Goal: Task Accomplishment & Management: Use online tool/utility

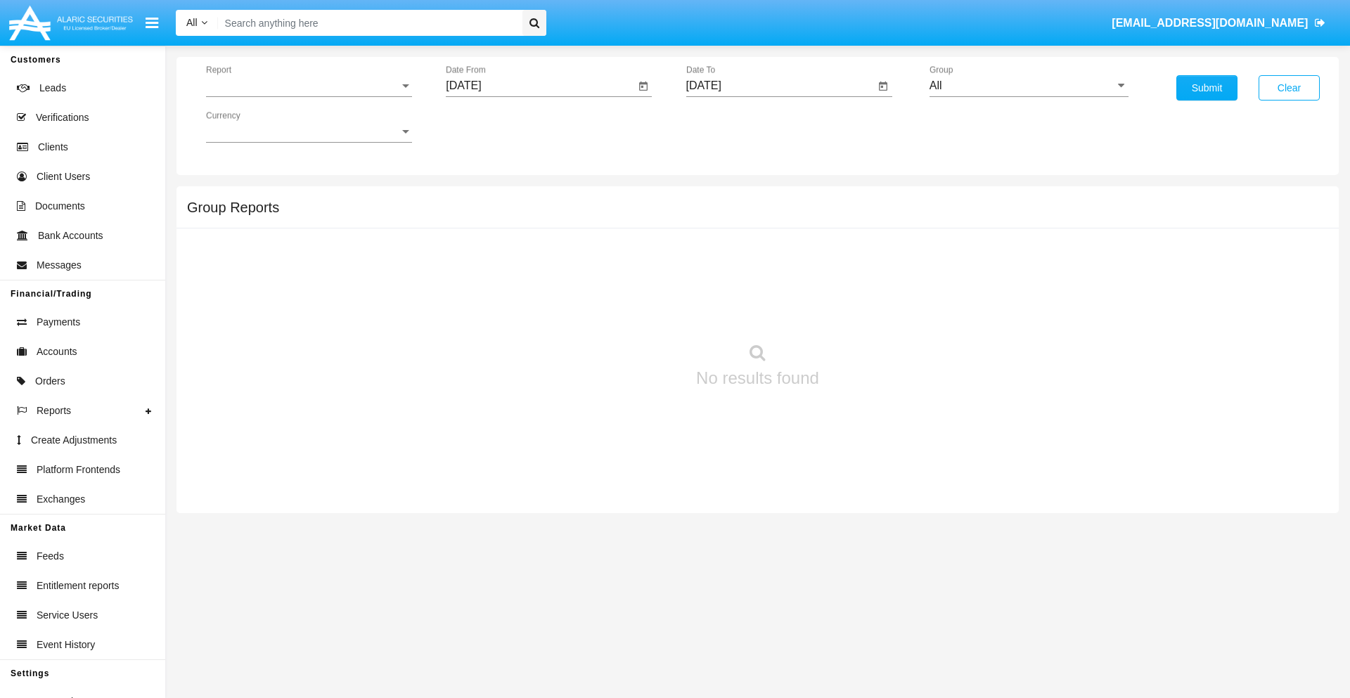
click at [309, 86] on span "Report" at bounding box center [302, 85] width 193 height 13
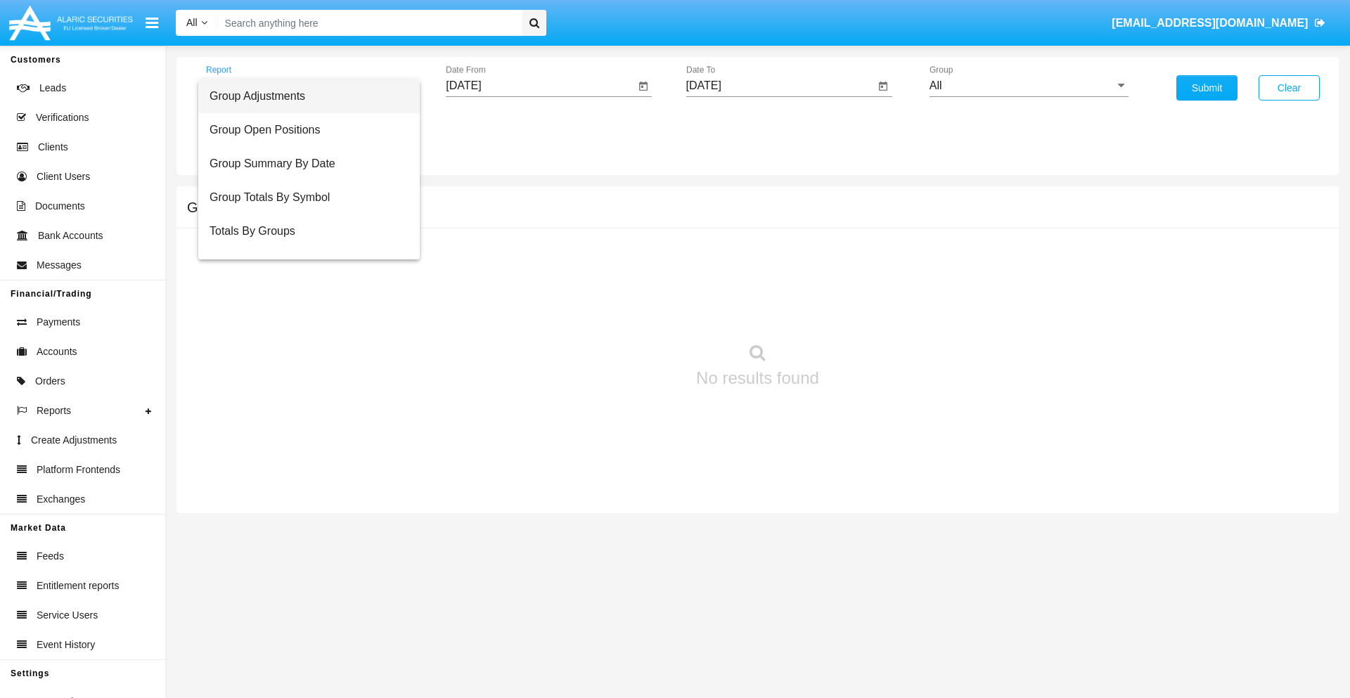
click at [303, 96] on span "Group Adjustments" at bounding box center [308, 96] width 199 height 34
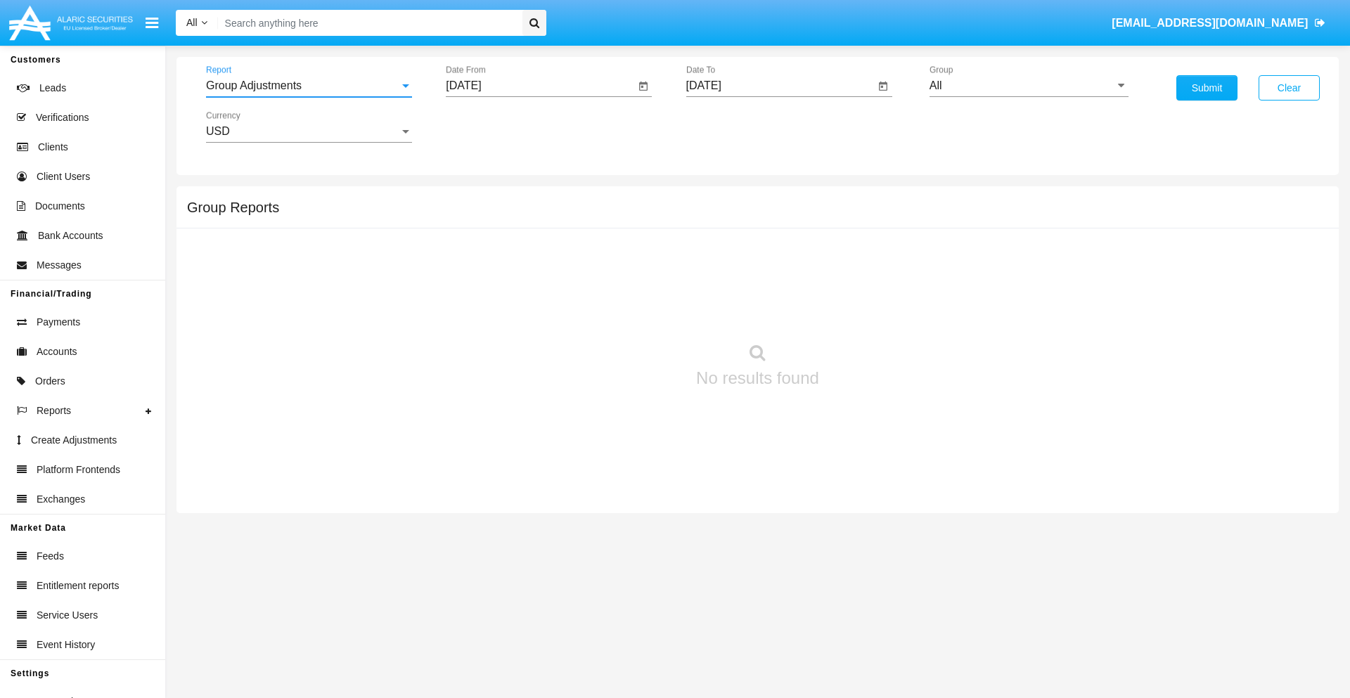
click at [540, 86] on input "[DATE]" at bounding box center [540, 85] width 189 height 13
click at [492, 127] on span "[DATE]" at bounding box center [479, 127] width 31 height 11
click at [627, 311] on div "2025" at bounding box center [627, 310] width 44 height 25
click at [479, 226] on div "MAY" at bounding box center [480, 226] width 44 height 25
click at [553, 243] on div "14" at bounding box center [553, 243] width 25 height 25
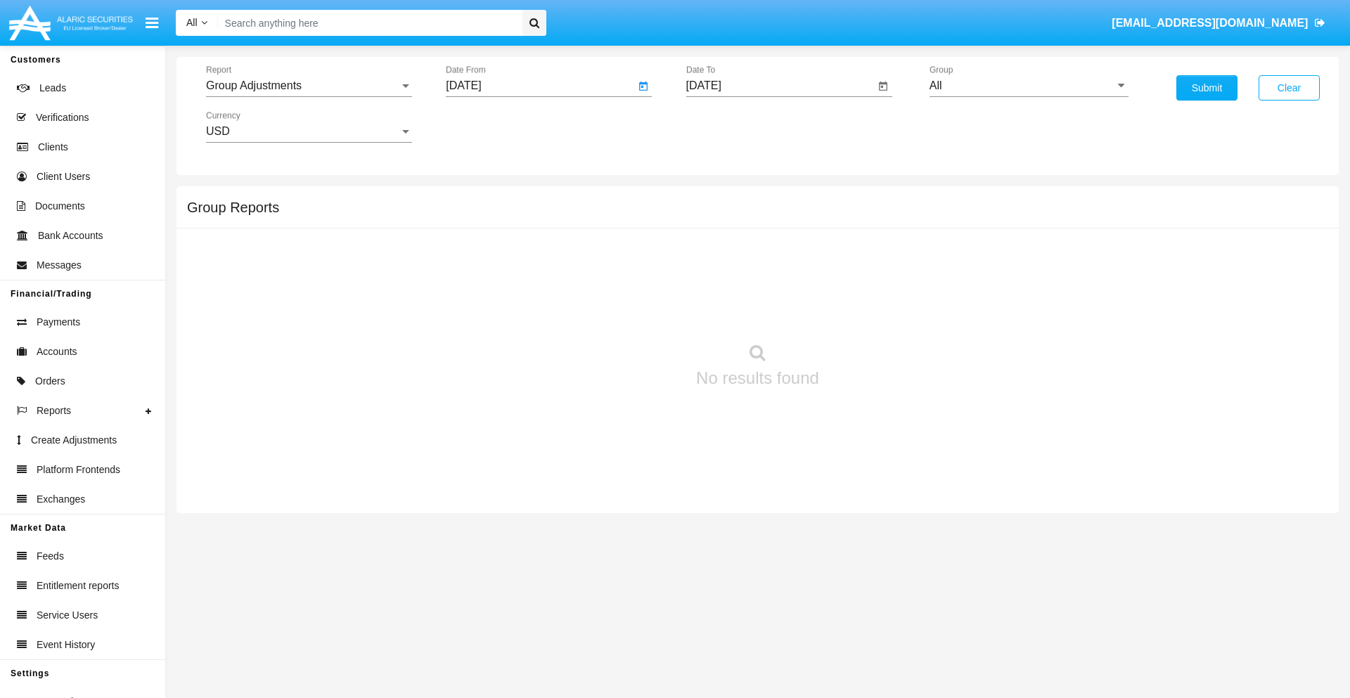
type input "05/14/25"
click at [779, 86] on input "[DATE]" at bounding box center [780, 85] width 189 height 13
click at [732, 127] on span "[DATE]" at bounding box center [719, 127] width 31 height 11
click at [867, 311] on div "2025" at bounding box center [867, 310] width 44 height 25
click at [867, 226] on div "AUG" at bounding box center [867, 226] width 44 height 25
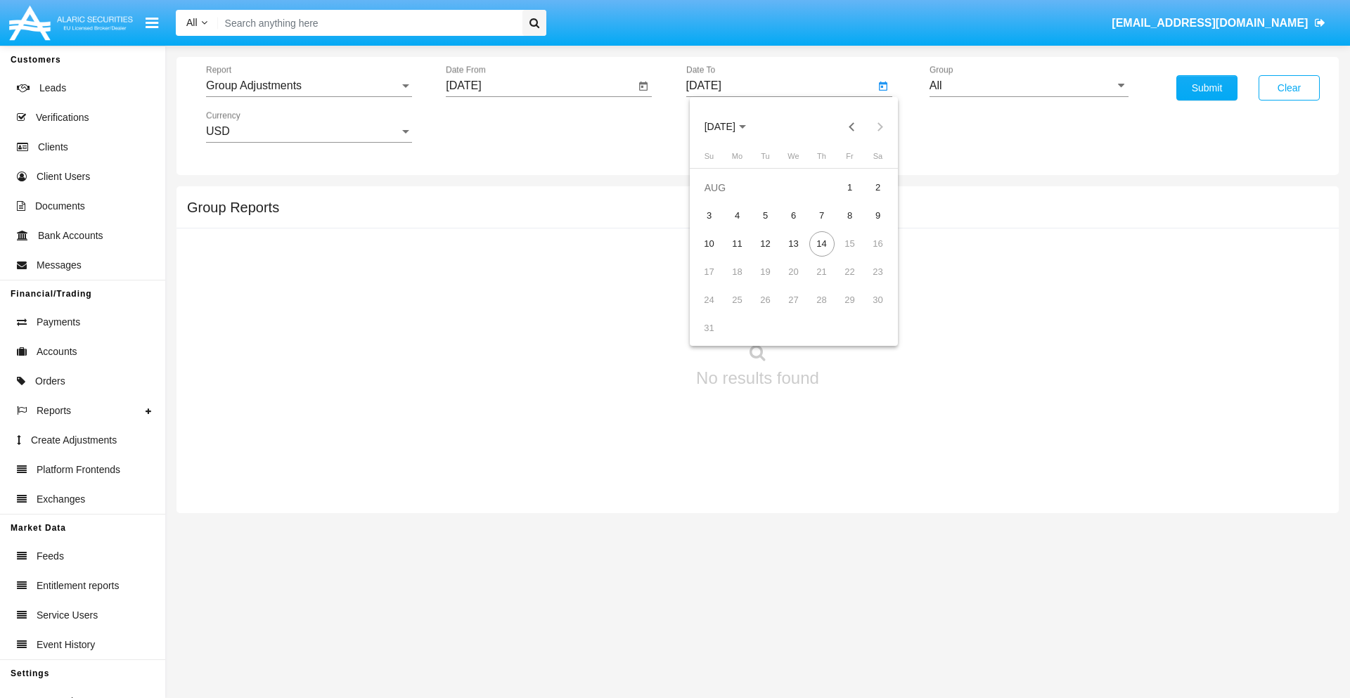
click at [821, 243] on div "14" at bounding box center [821, 243] width 25 height 25
type input "[DATE]"
click at [1028, 86] on input "All" at bounding box center [1028, 85] width 199 height 13
click at [981, 580] on span "Company AQA" at bounding box center [981, 586] width 75 height 12
type input "Company AQA"
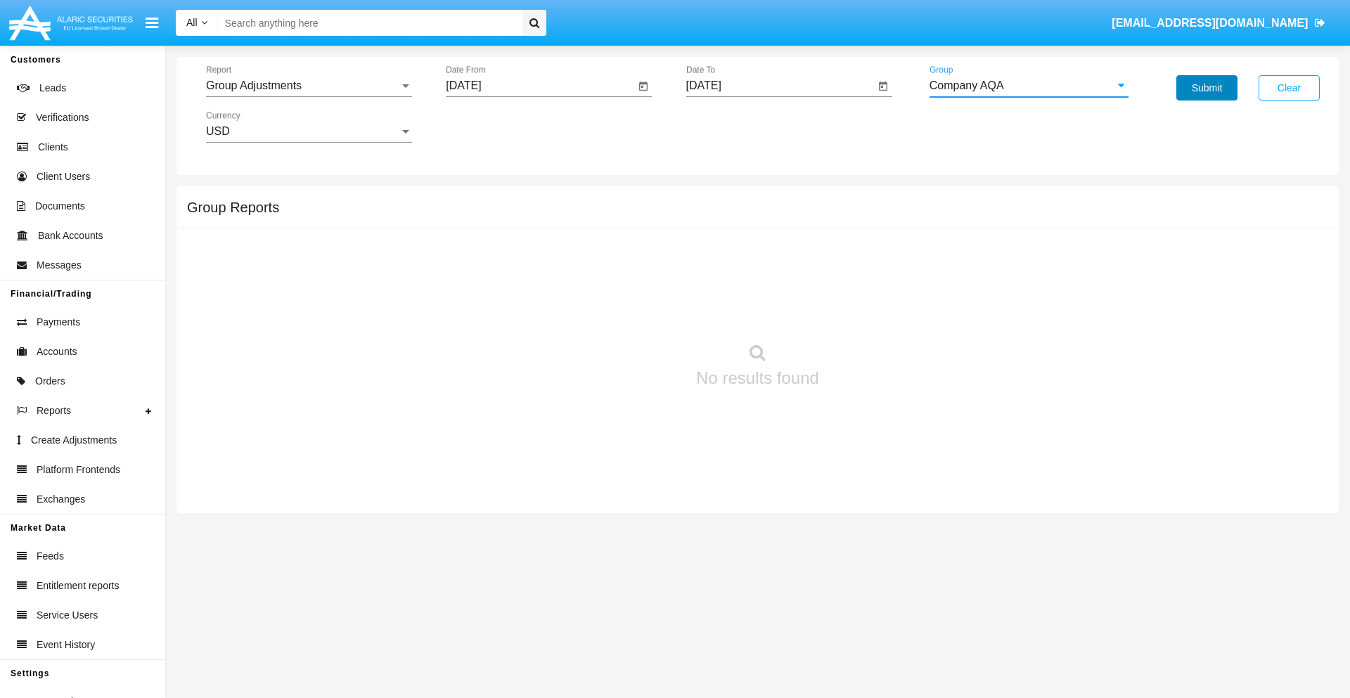
click at [1206, 88] on button "Submit" at bounding box center [1206, 87] width 61 height 25
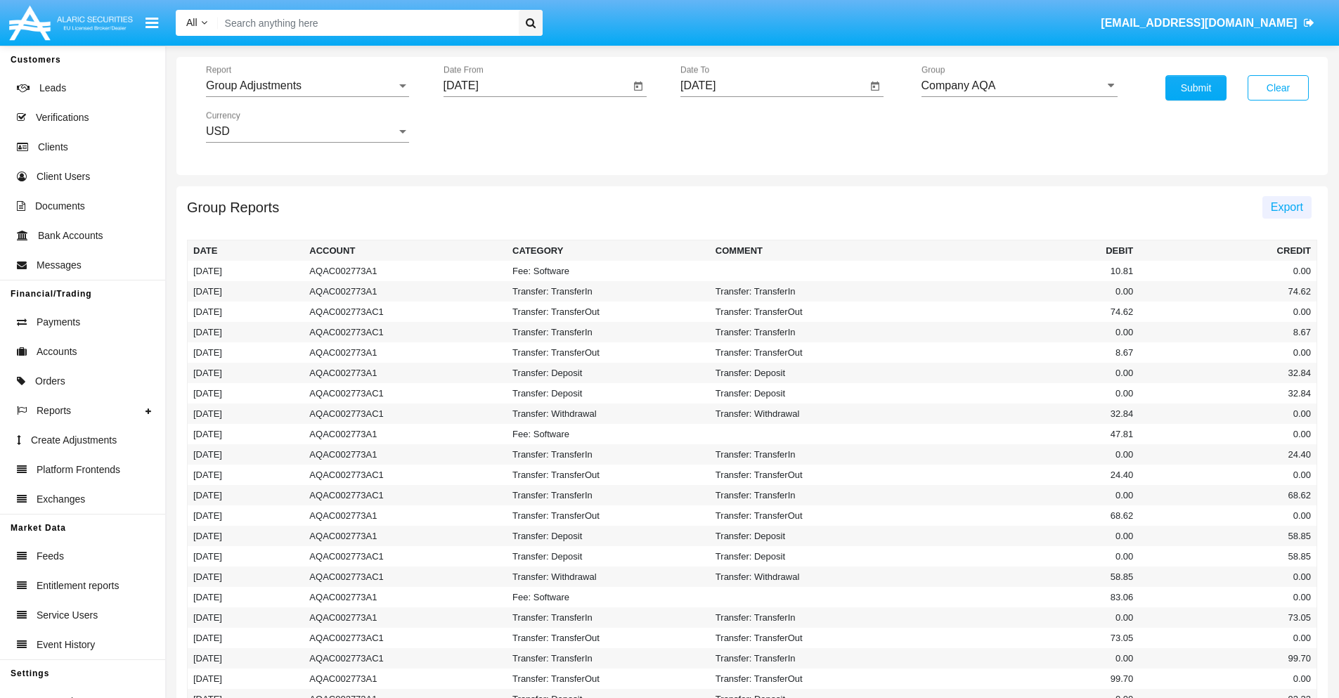
click at [1286, 207] on span "Export" at bounding box center [1287, 207] width 32 height 12
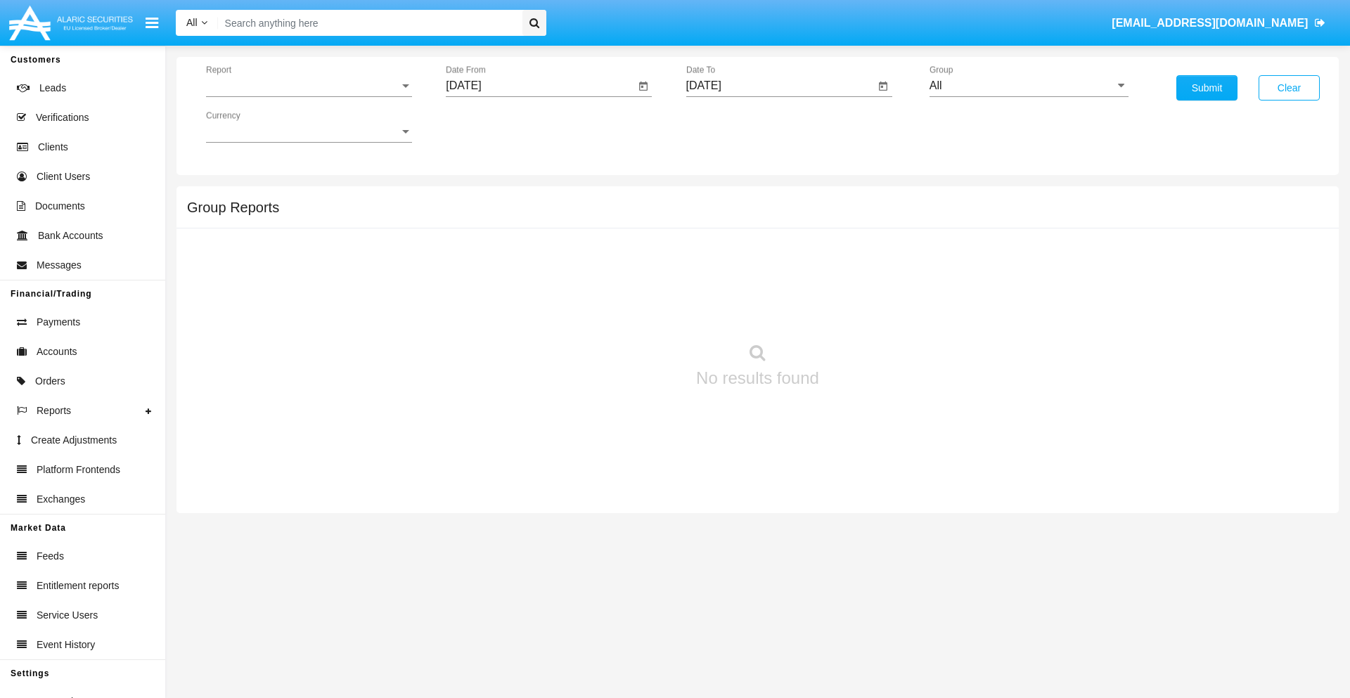
click at [309, 86] on span "Report" at bounding box center [302, 85] width 193 height 13
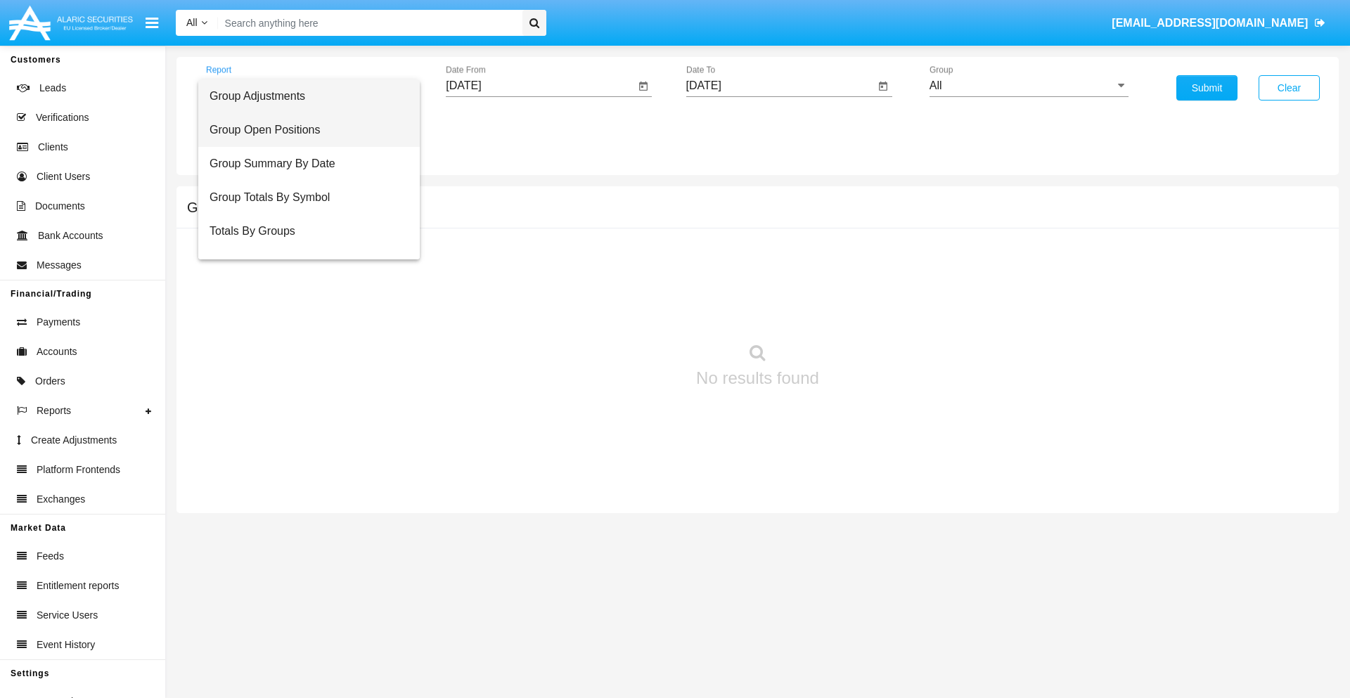
click at [303, 130] on span "Group Open Positions" at bounding box center [308, 130] width 199 height 34
click at [540, 86] on input "[DATE]" at bounding box center [540, 85] width 189 height 13
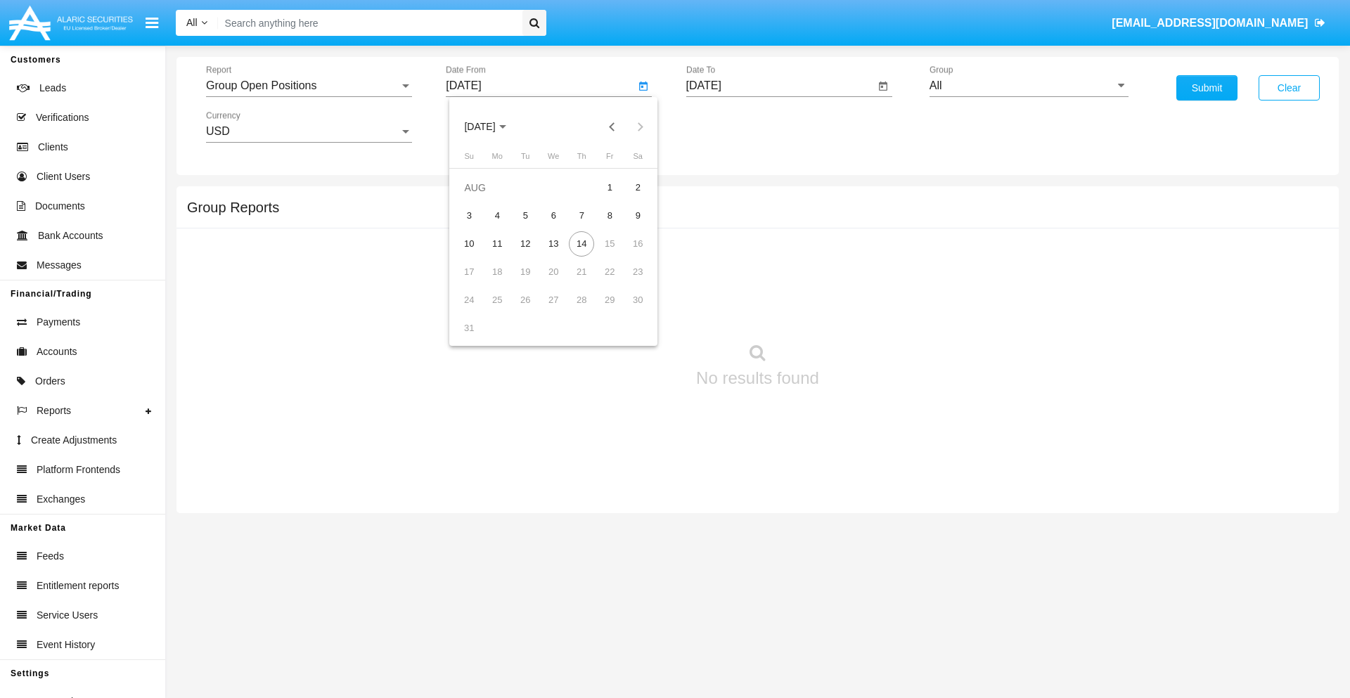
click at [492, 127] on span "[DATE]" at bounding box center [479, 127] width 31 height 11
click at [627, 311] on div "2025" at bounding box center [627, 310] width 44 height 25
click at [578, 226] on div "[DATE]" at bounding box center [578, 226] width 44 height 25
click at [497, 271] on div "14" at bounding box center [496, 271] width 25 height 25
type input "07/14/25"
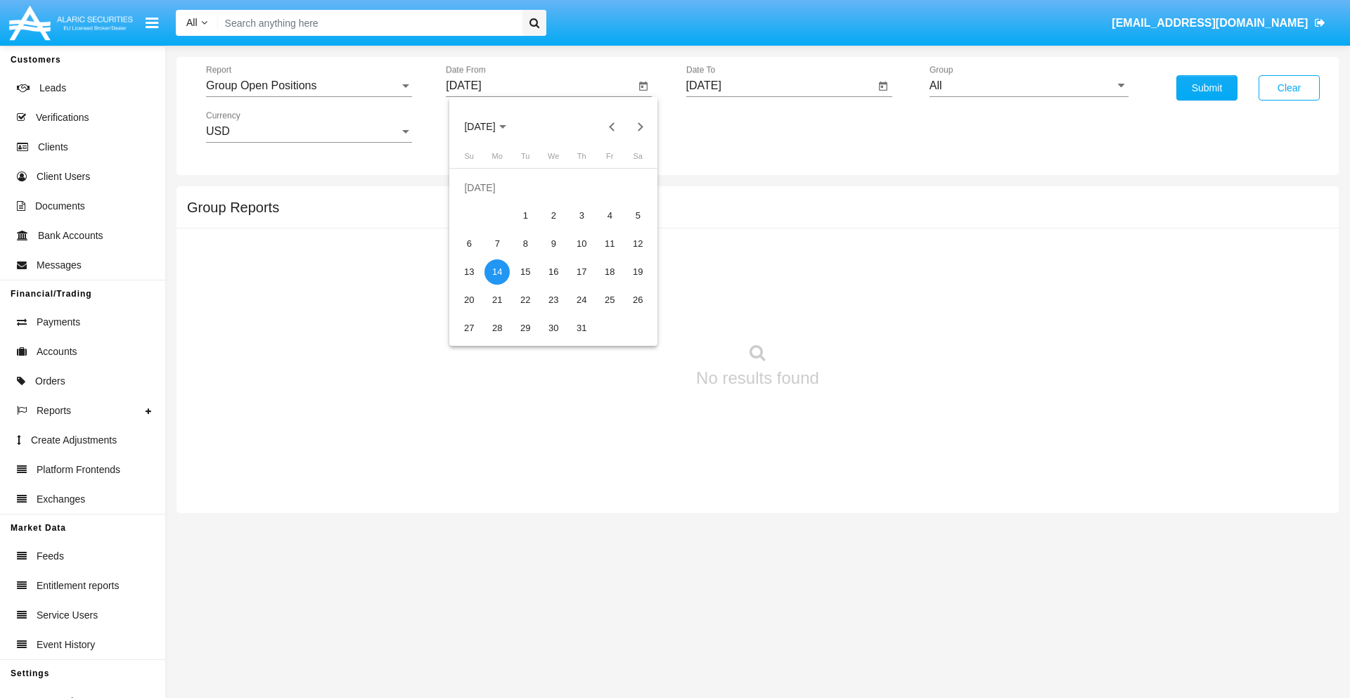
click at [779, 86] on input "[DATE]" at bounding box center [780, 85] width 189 height 13
click at [732, 127] on span "[DATE]" at bounding box center [719, 127] width 31 height 11
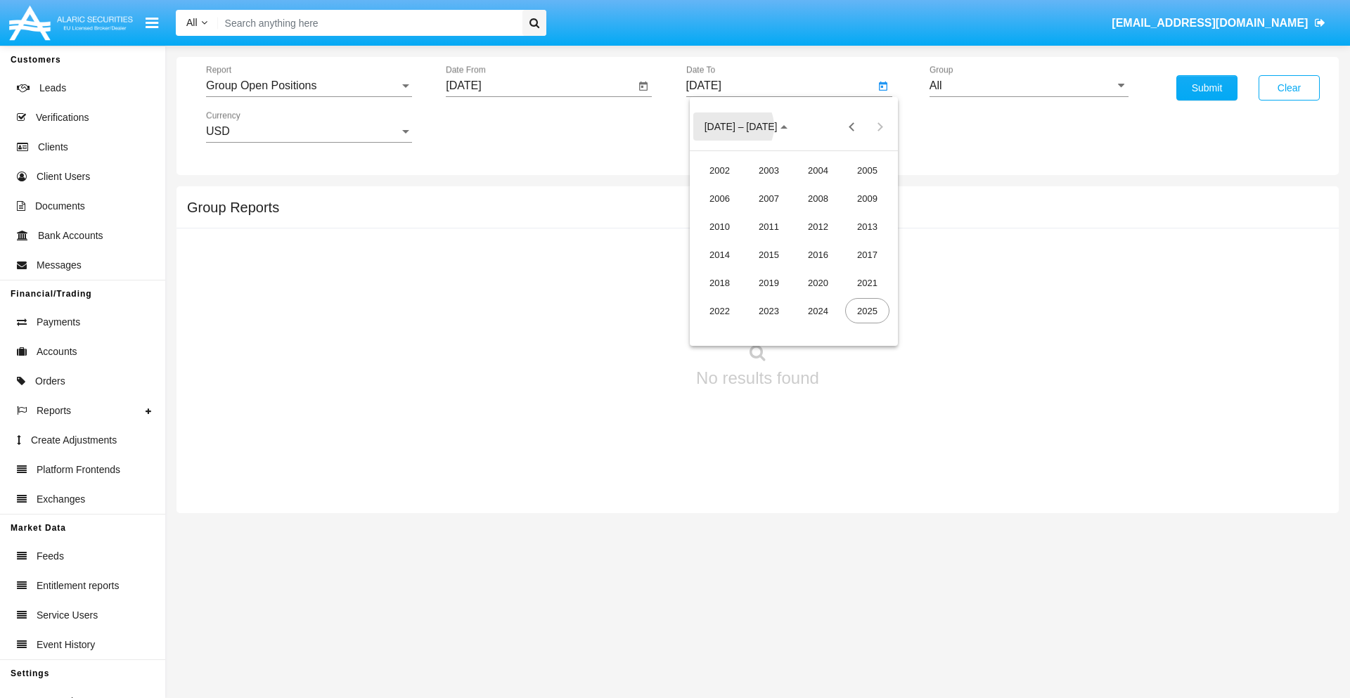
click at [867, 311] on div "2025" at bounding box center [867, 310] width 44 height 25
click at [867, 226] on div "AUG" at bounding box center [867, 226] width 44 height 25
click at [821, 243] on div "14" at bounding box center [821, 243] width 25 height 25
type input "08/14/25"
click at [1028, 86] on input "All" at bounding box center [1028, 85] width 199 height 13
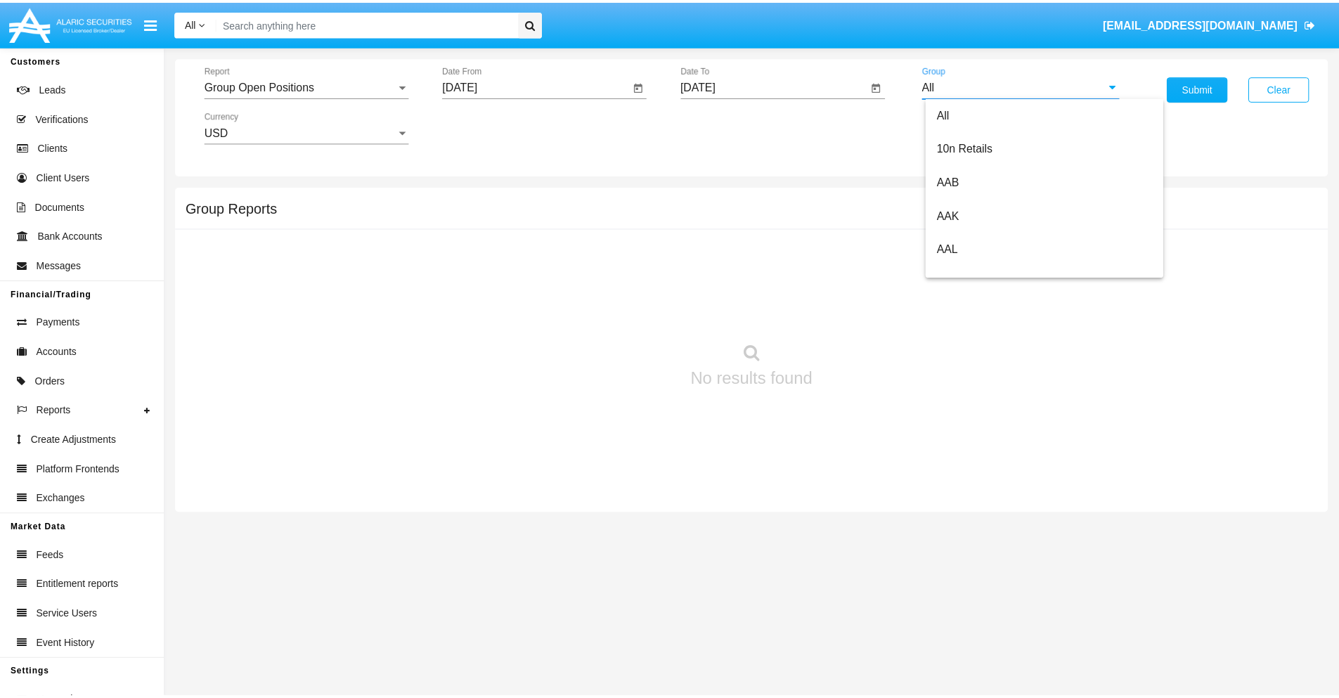
scroll to position [753, 0]
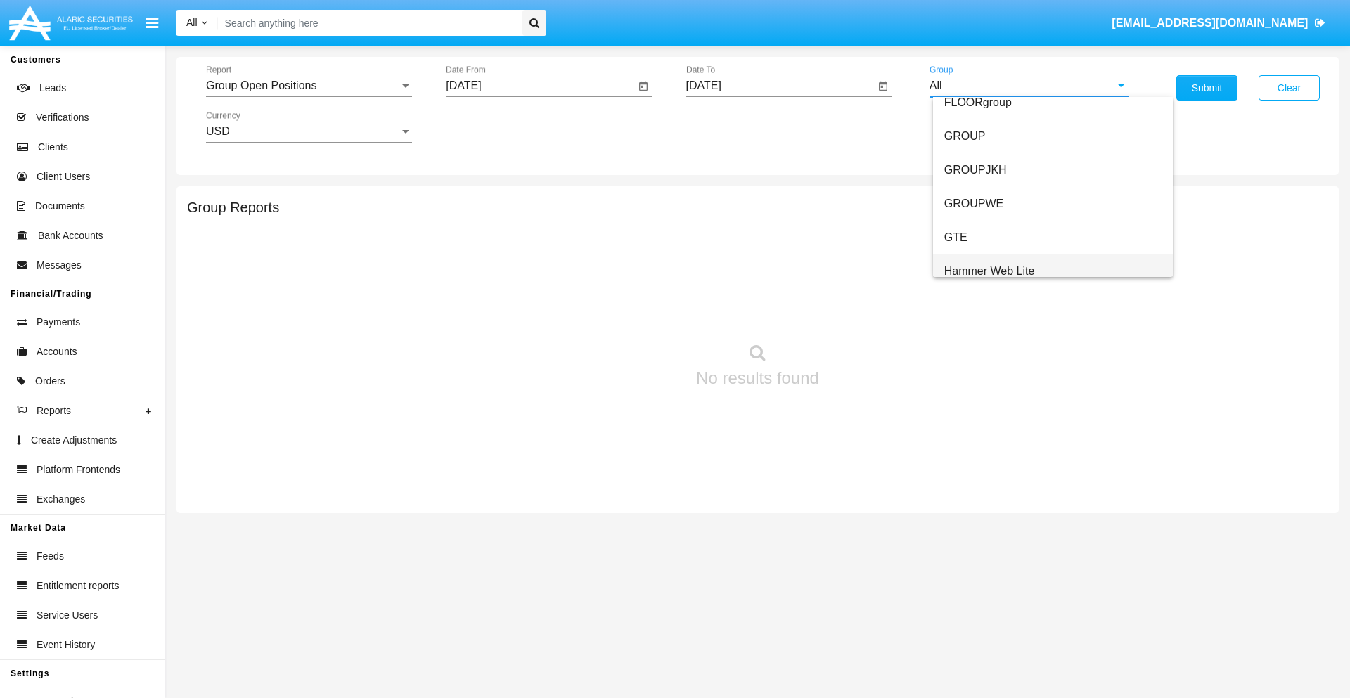
click at [989, 271] on span "Hammer Web Lite" at bounding box center [989, 271] width 91 height 12
type input "Hammer Web Lite"
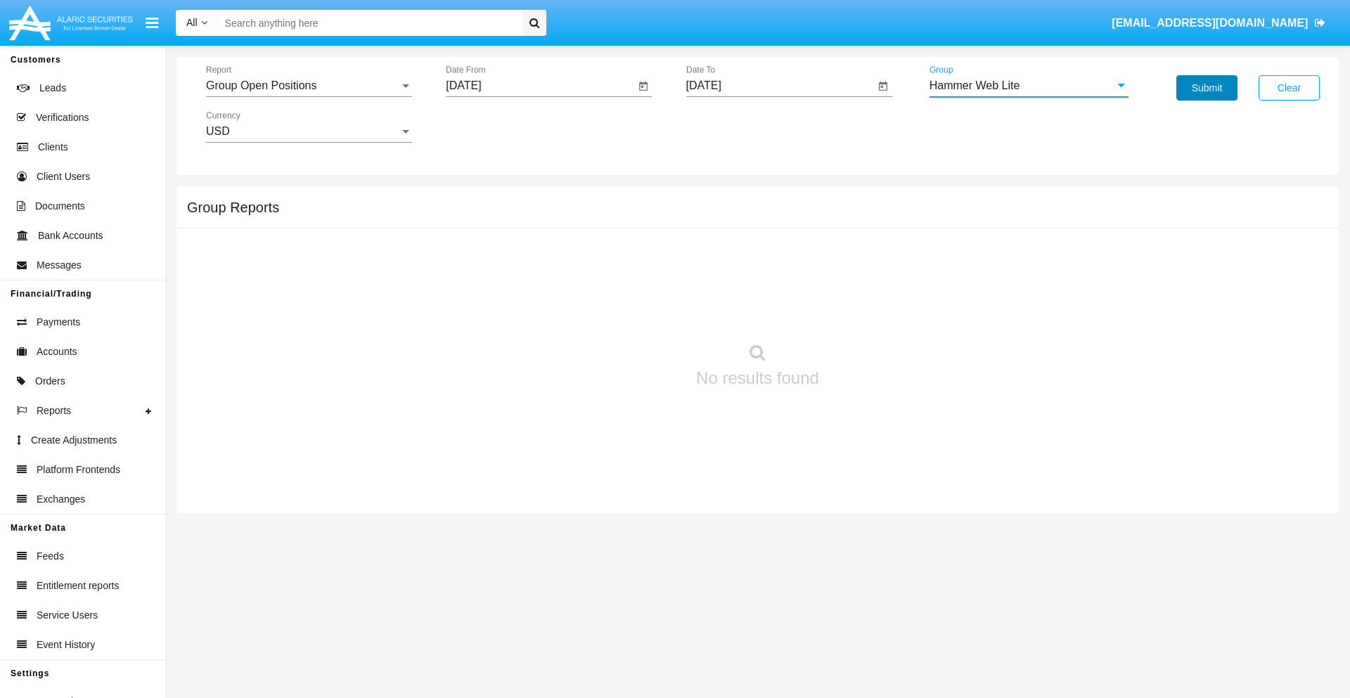
click at [1206, 88] on button "Submit" at bounding box center [1206, 87] width 61 height 25
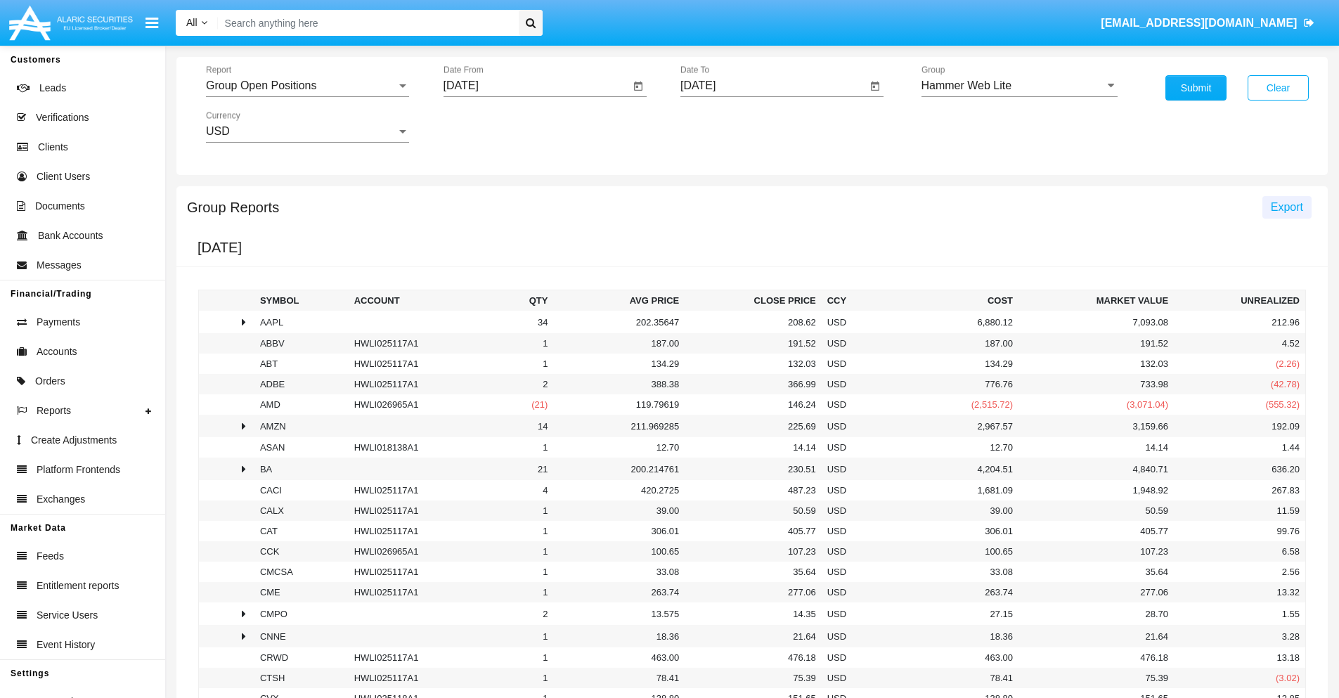
click at [1286, 207] on span "Export" at bounding box center [1287, 207] width 32 height 12
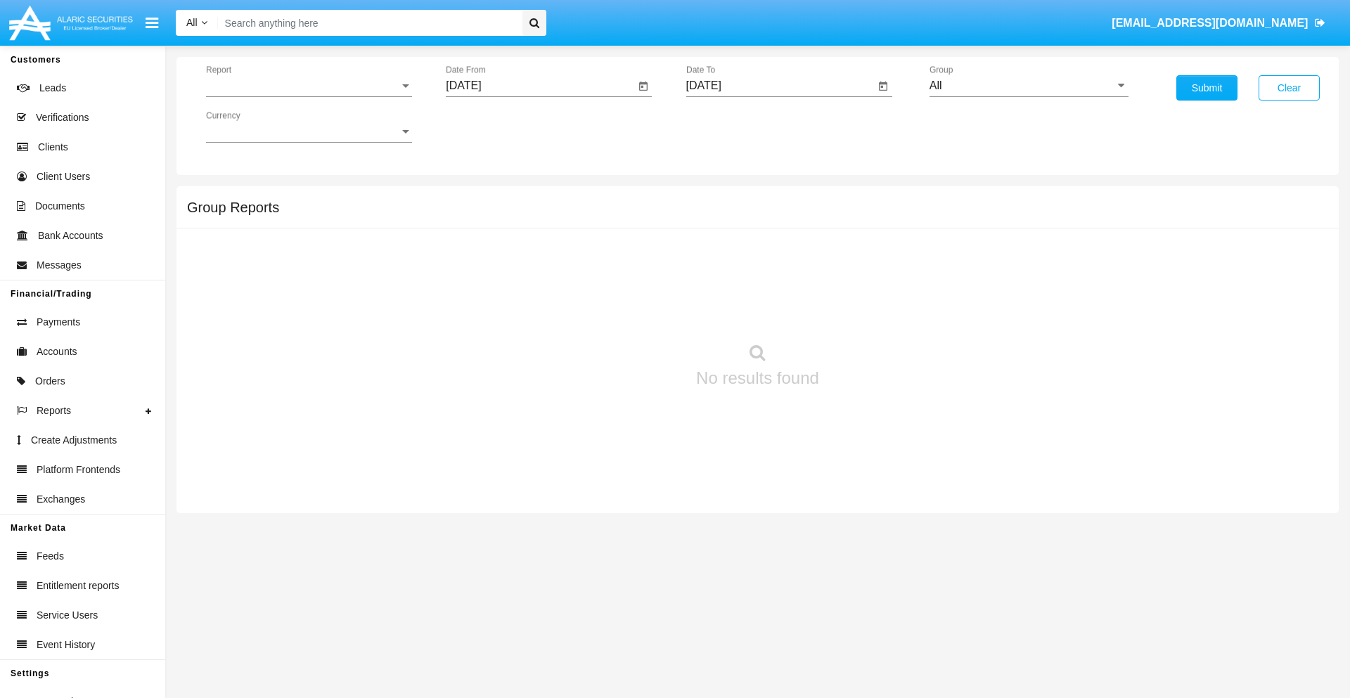
click at [309, 86] on span "Report" at bounding box center [302, 85] width 193 height 13
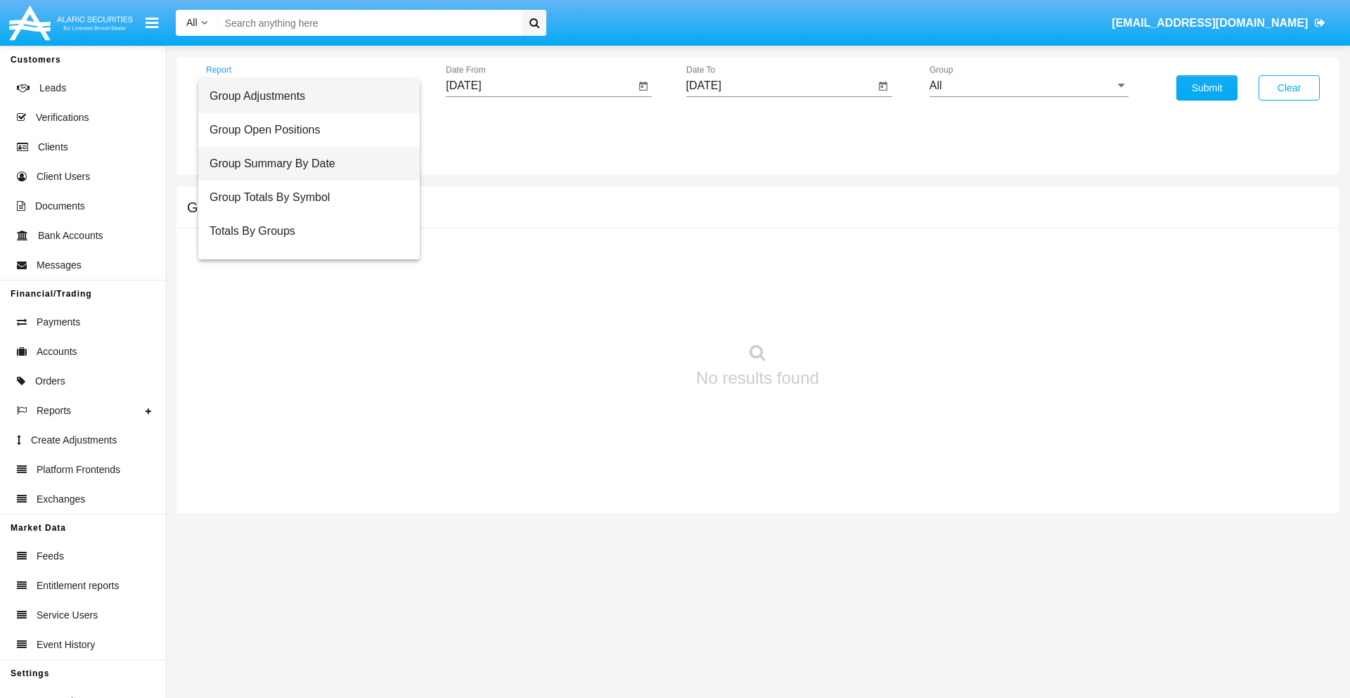
click at [303, 164] on span "Group Summary By Date" at bounding box center [308, 164] width 199 height 34
click at [540, 86] on input "[DATE]" at bounding box center [540, 85] width 189 height 13
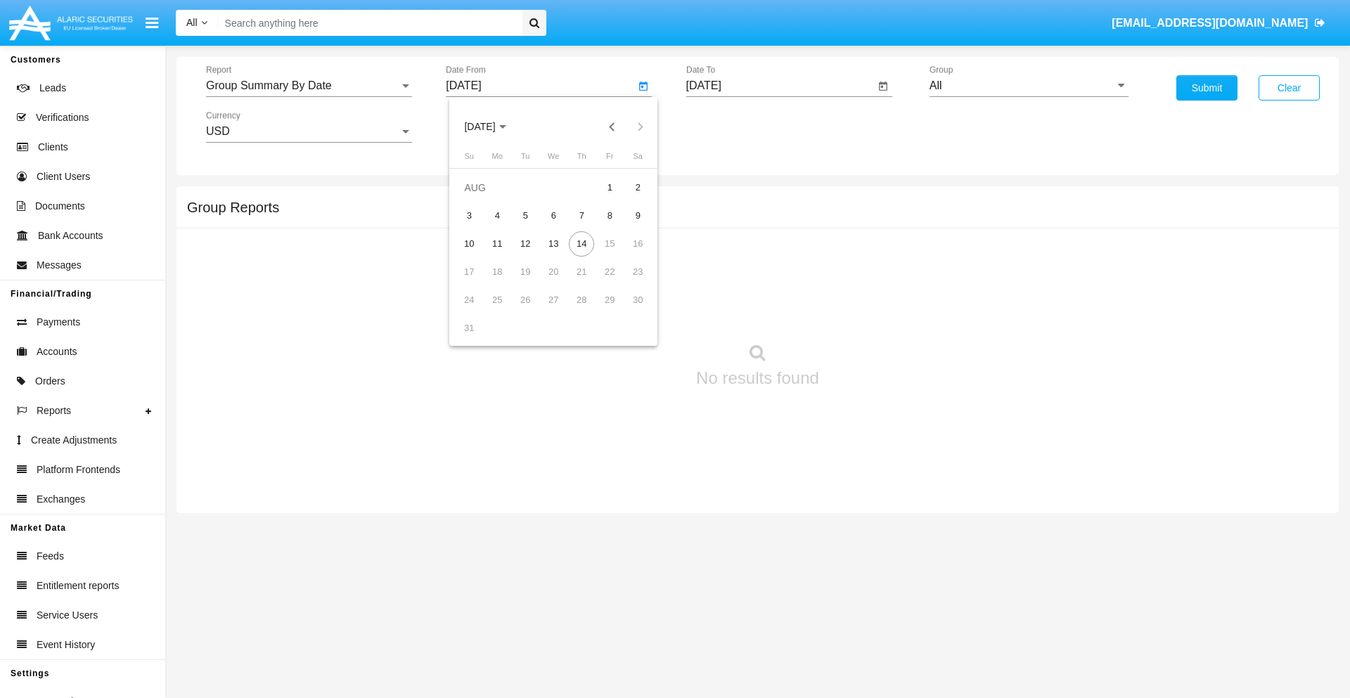
click at [492, 127] on span "[DATE]" at bounding box center [479, 127] width 31 height 11
click at [627, 311] on div "2025" at bounding box center [627, 310] width 44 height 25
click at [578, 226] on div "[DATE]" at bounding box center [578, 226] width 44 height 25
click at [497, 271] on div "14" at bounding box center [496, 271] width 25 height 25
type input "[DATE]"
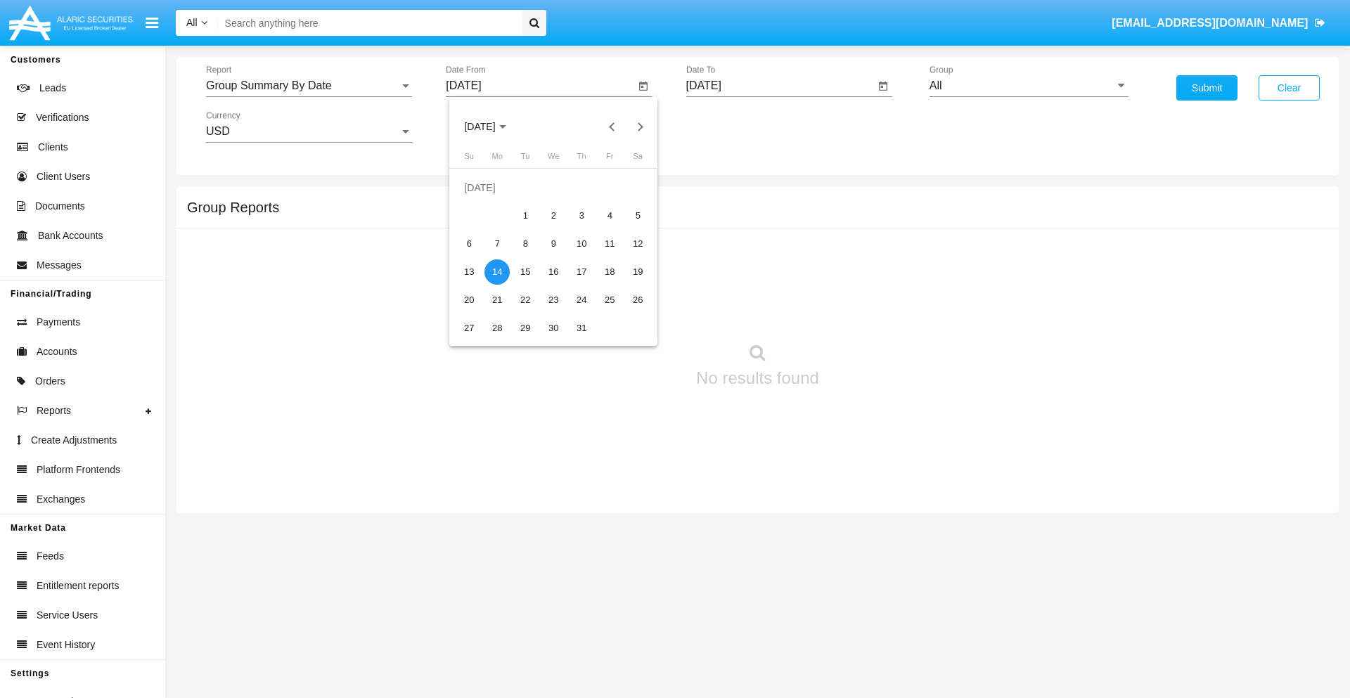
click at [779, 86] on input "[DATE]" at bounding box center [780, 85] width 189 height 13
click at [732, 127] on span "[DATE]" at bounding box center [719, 127] width 31 height 11
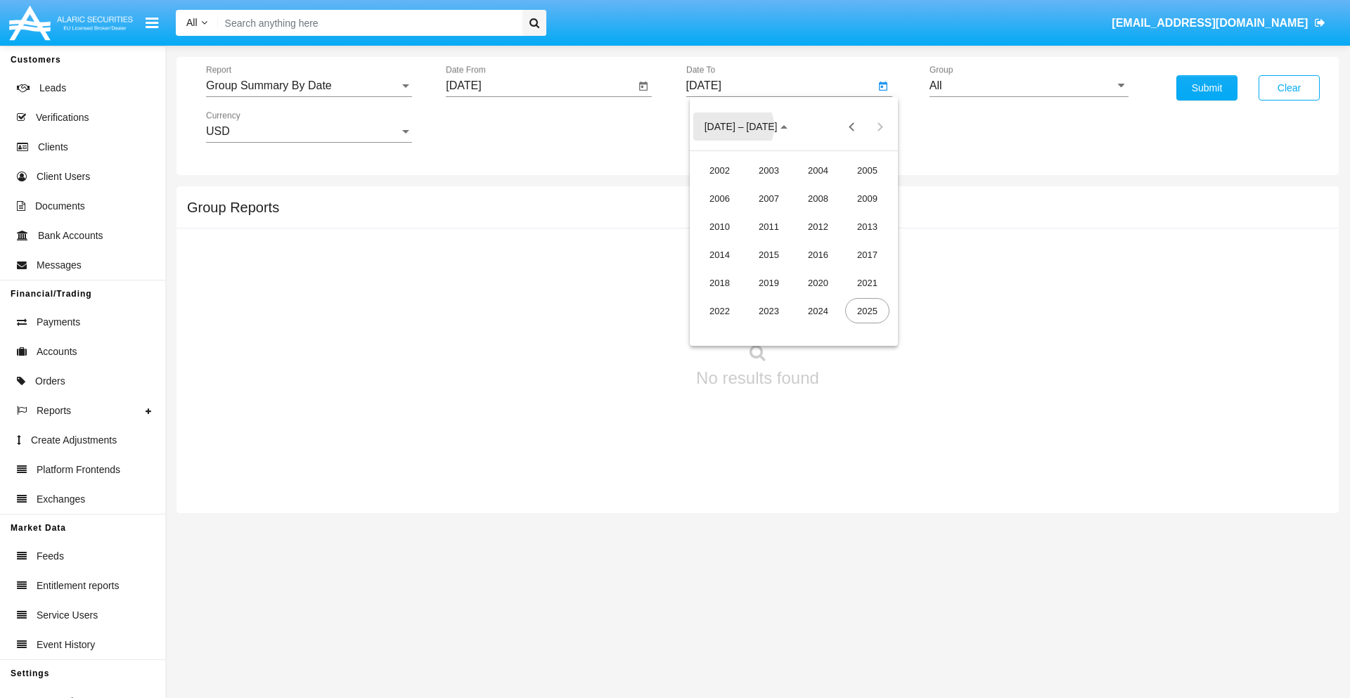
click at [867, 311] on div "2025" at bounding box center [867, 310] width 44 height 25
click at [867, 226] on div "AUG" at bounding box center [867, 226] width 44 height 25
click at [821, 243] on div "14" at bounding box center [821, 243] width 25 height 25
type input "[DATE]"
click at [1028, 86] on input "All" at bounding box center [1028, 85] width 199 height 13
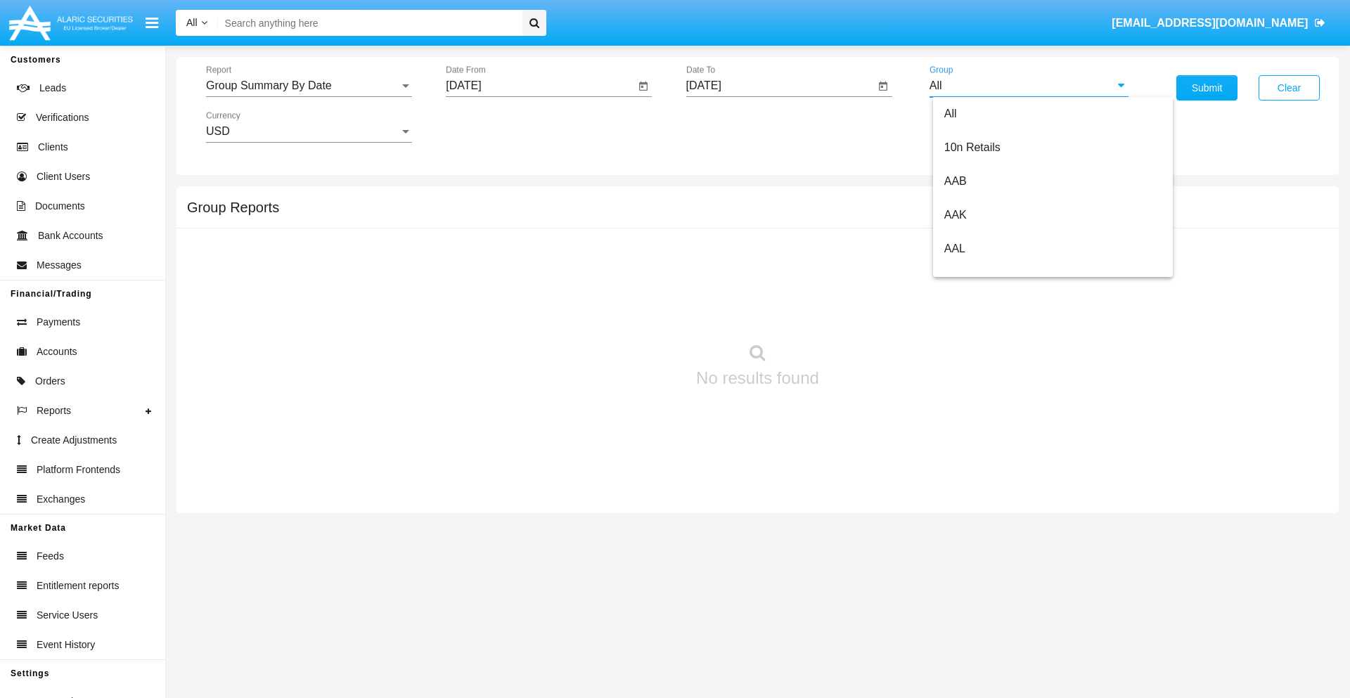
type input "Hammer Web Lite"
click at [1206, 88] on button "Submit" at bounding box center [1206, 87] width 61 height 25
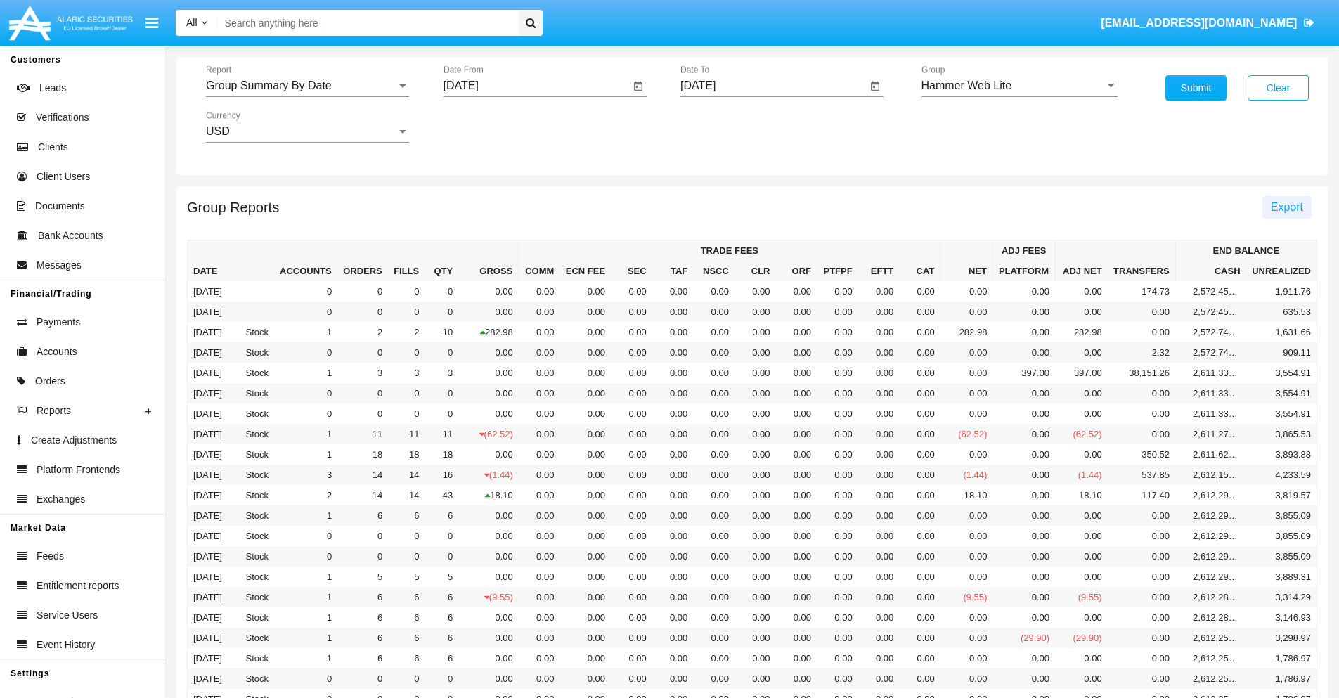
click at [1286, 207] on span "Export" at bounding box center [1287, 207] width 32 height 12
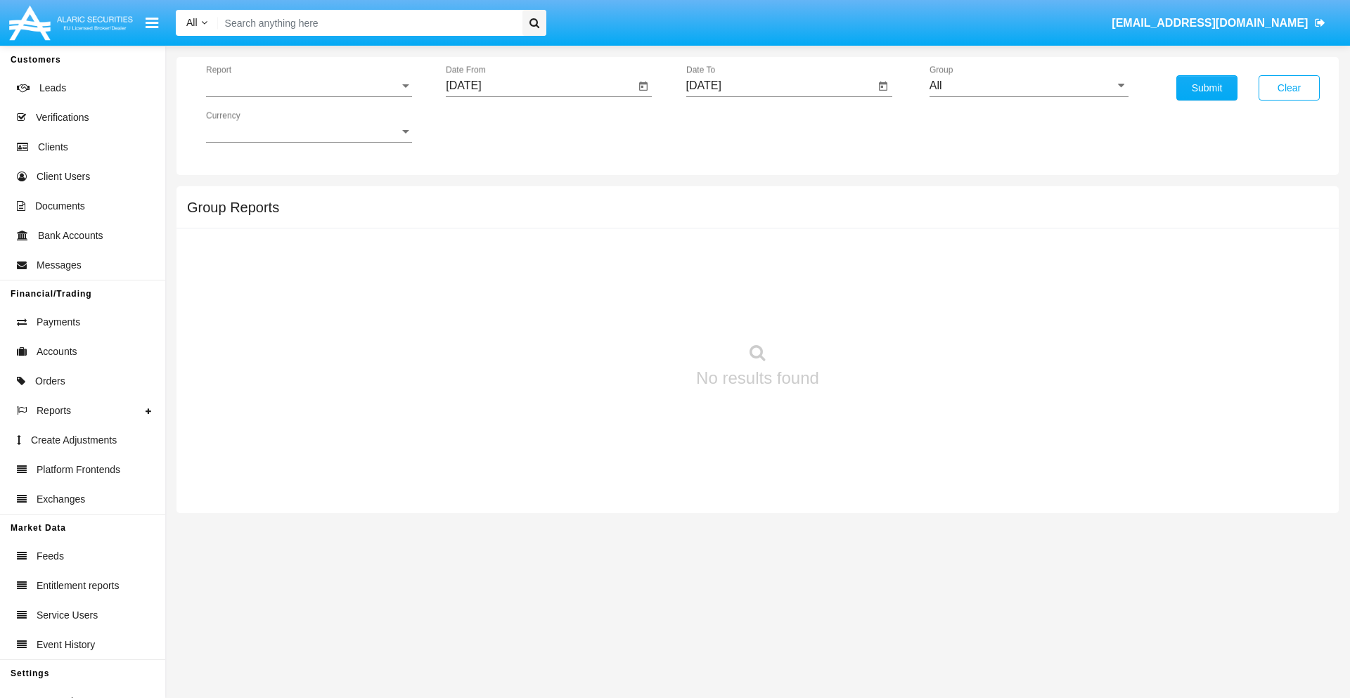
click at [309, 86] on span "Report" at bounding box center [302, 85] width 193 height 13
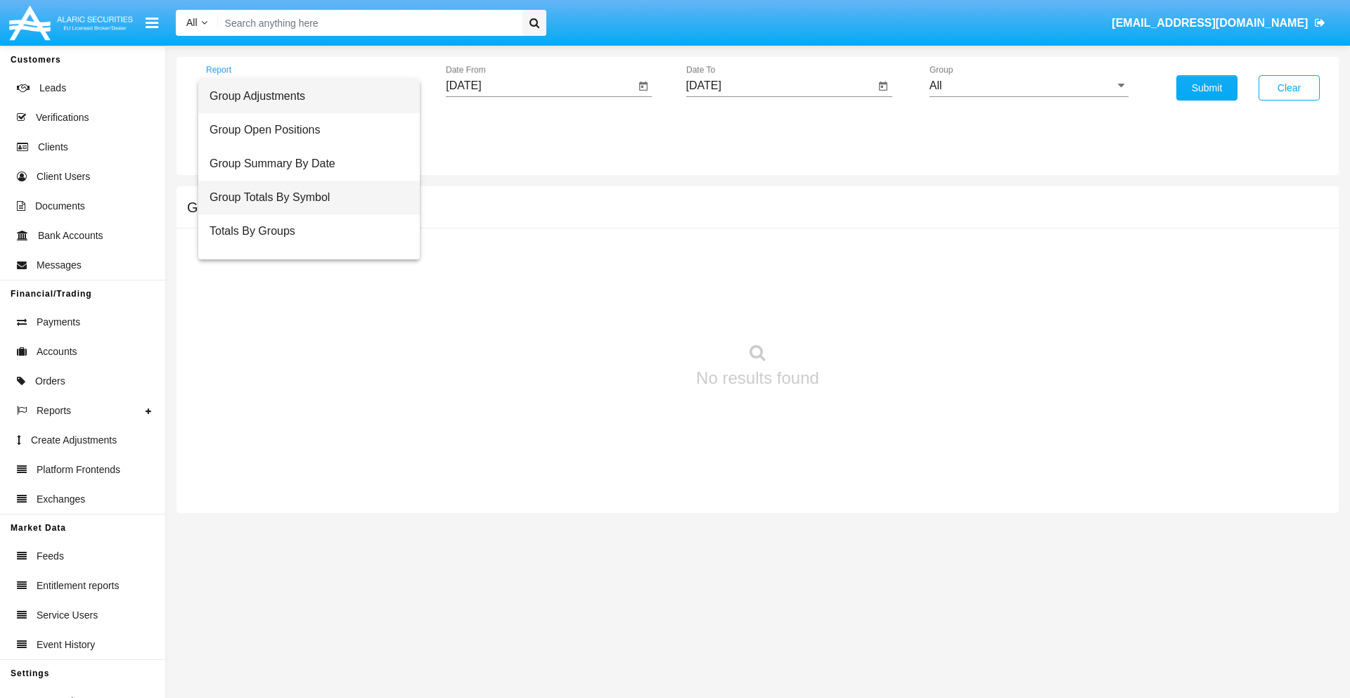
click at [303, 198] on span "Group Totals By Symbol" at bounding box center [308, 198] width 199 height 34
click at [540, 86] on input "[DATE]" at bounding box center [540, 85] width 189 height 13
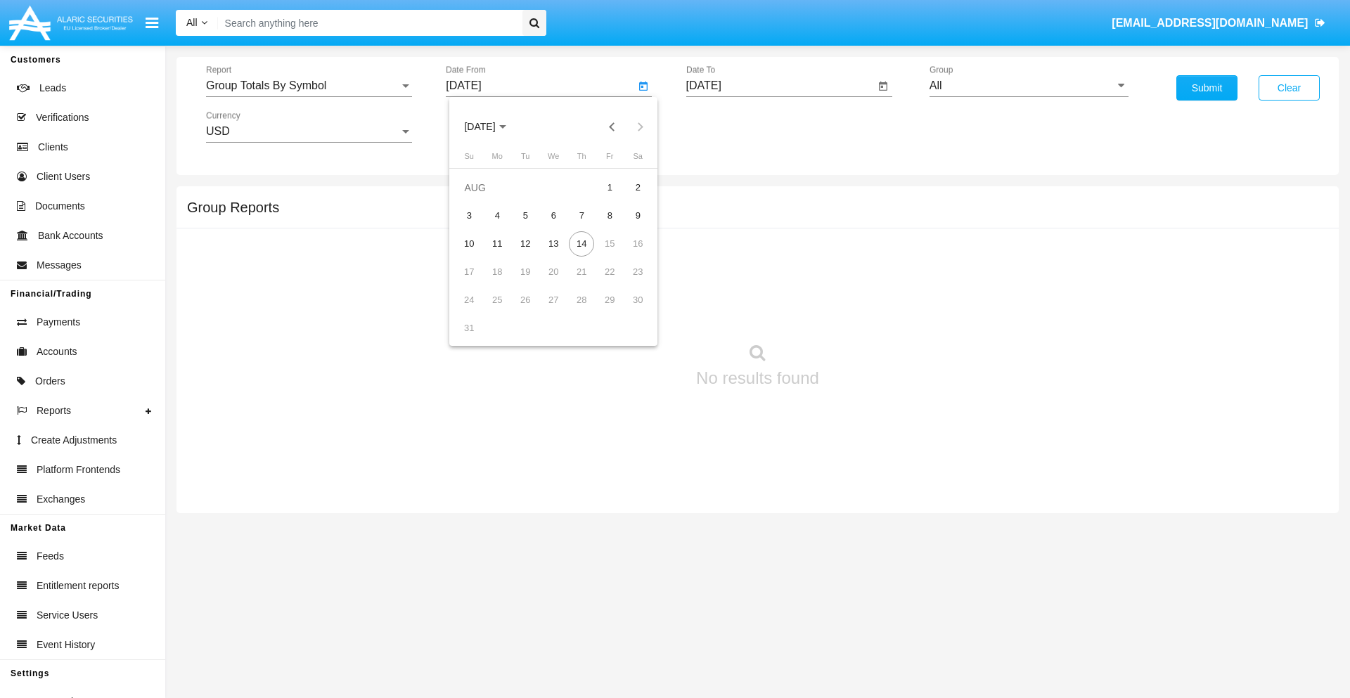
click at [492, 127] on span "[DATE]" at bounding box center [479, 127] width 31 height 11
click at [627, 311] on div "2025" at bounding box center [627, 310] width 44 height 25
click at [578, 226] on div "[DATE]" at bounding box center [578, 226] width 44 height 25
click at [497, 271] on div "14" at bounding box center [496, 271] width 25 height 25
type input "07/14/25"
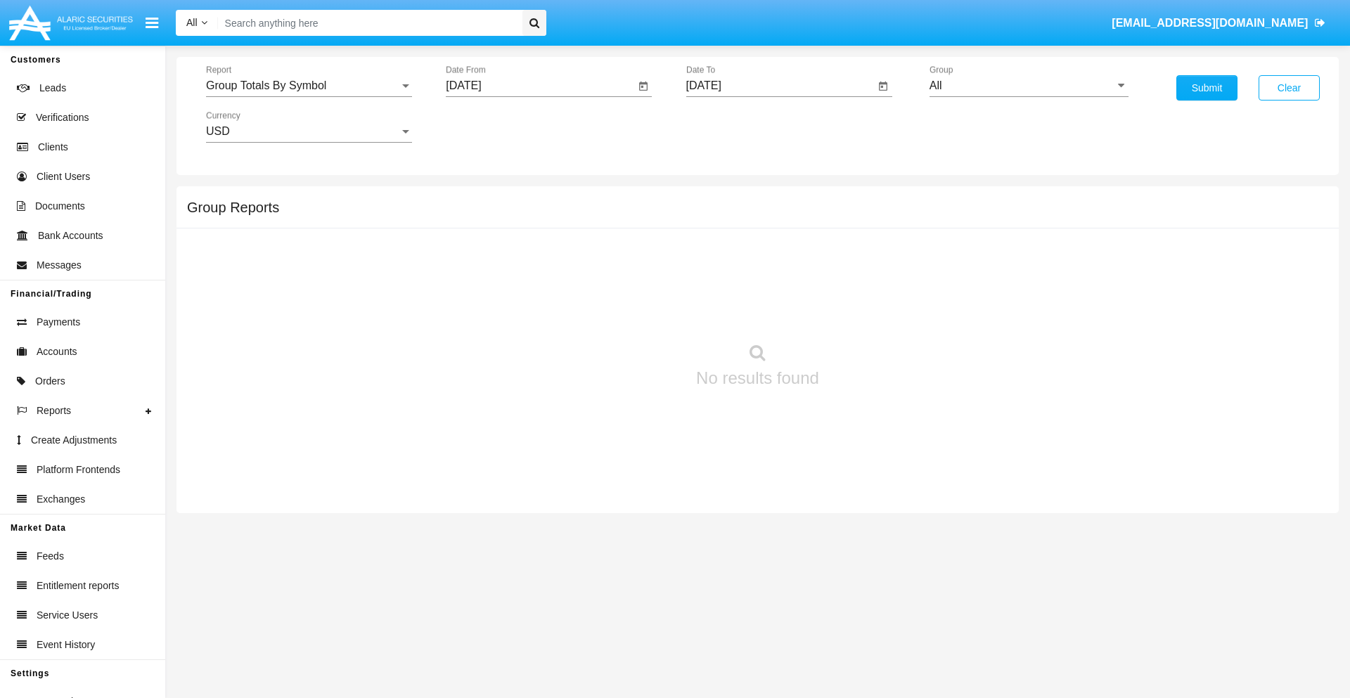
click at [779, 86] on input "[DATE]" at bounding box center [780, 85] width 189 height 13
click at [732, 127] on span "[DATE]" at bounding box center [719, 127] width 31 height 11
click at [867, 311] on div "2025" at bounding box center [867, 310] width 44 height 25
click at [867, 226] on div "AUG" at bounding box center [867, 226] width 44 height 25
click at [821, 243] on div "14" at bounding box center [821, 243] width 25 height 25
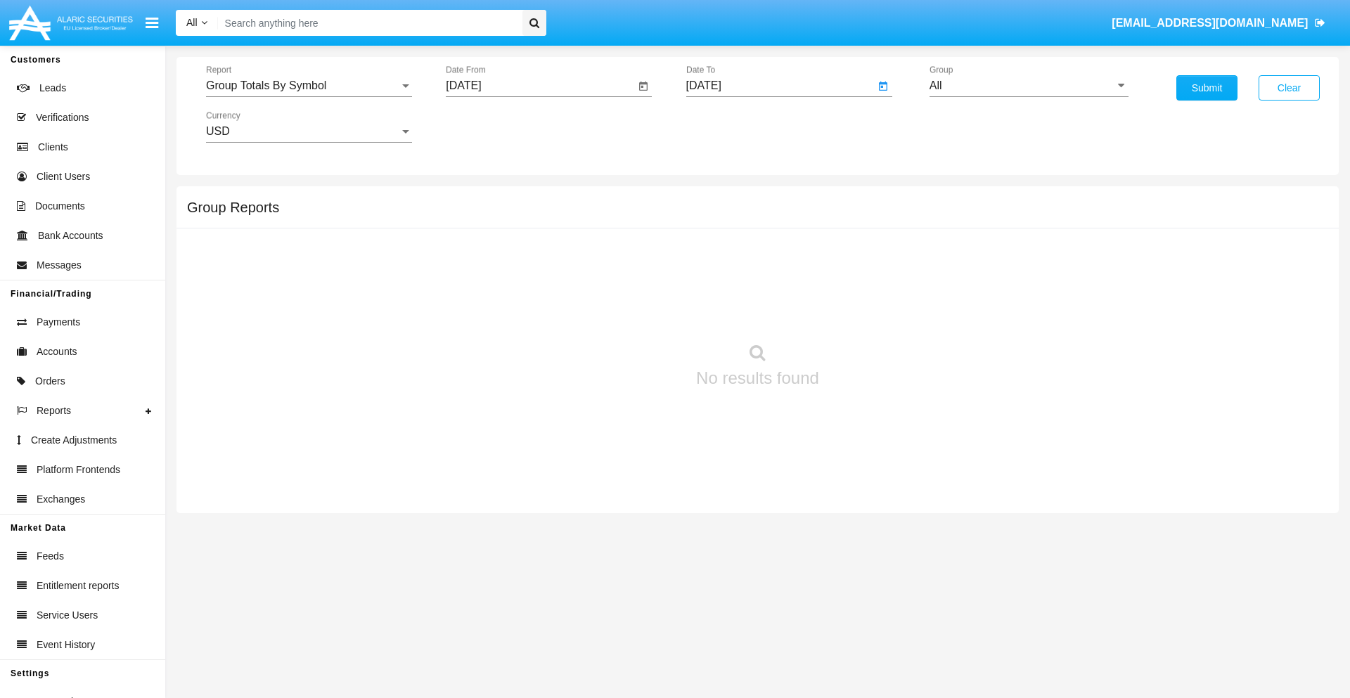
type input "08/14/25"
click at [1028, 86] on input "All" at bounding box center [1028, 85] width 199 height 13
type input "Hammer Web Lite"
click at [1206, 88] on button "Submit" at bounding box center [1206, 87] width 61 height 25
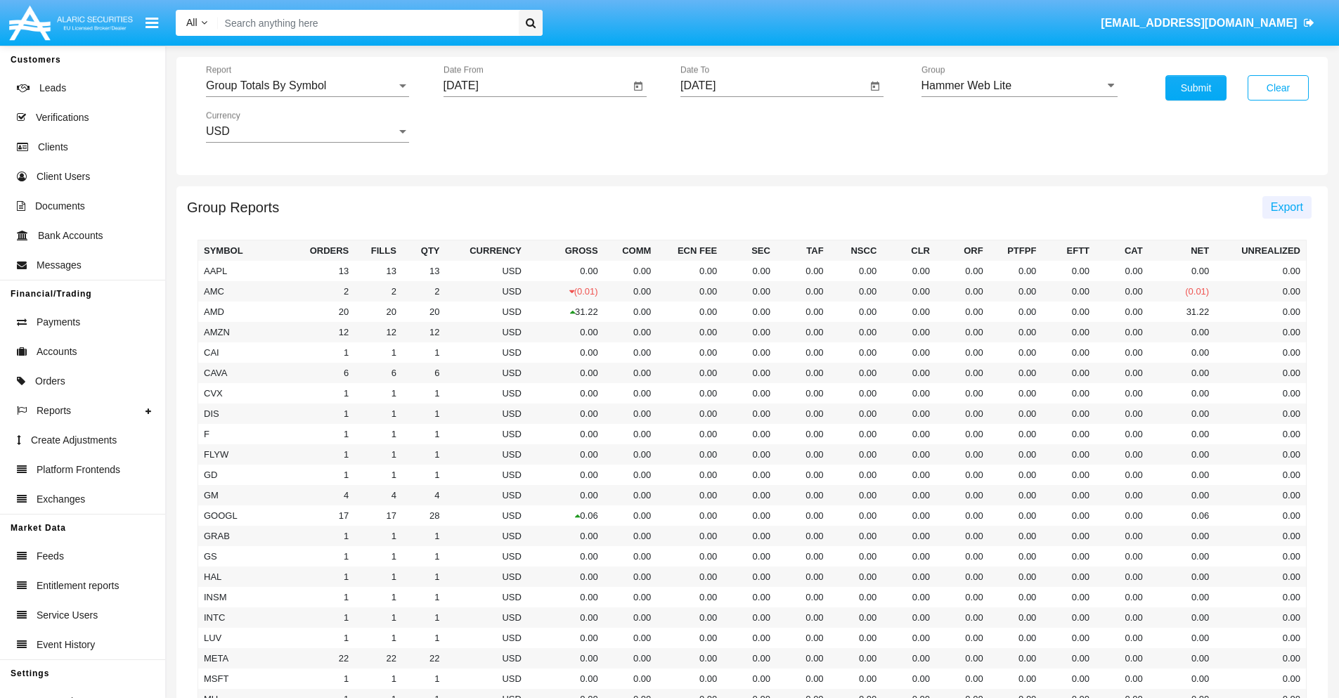
click at [1286, 207] on span "Export" at bounding box center [1287, 207] width 32 height 12
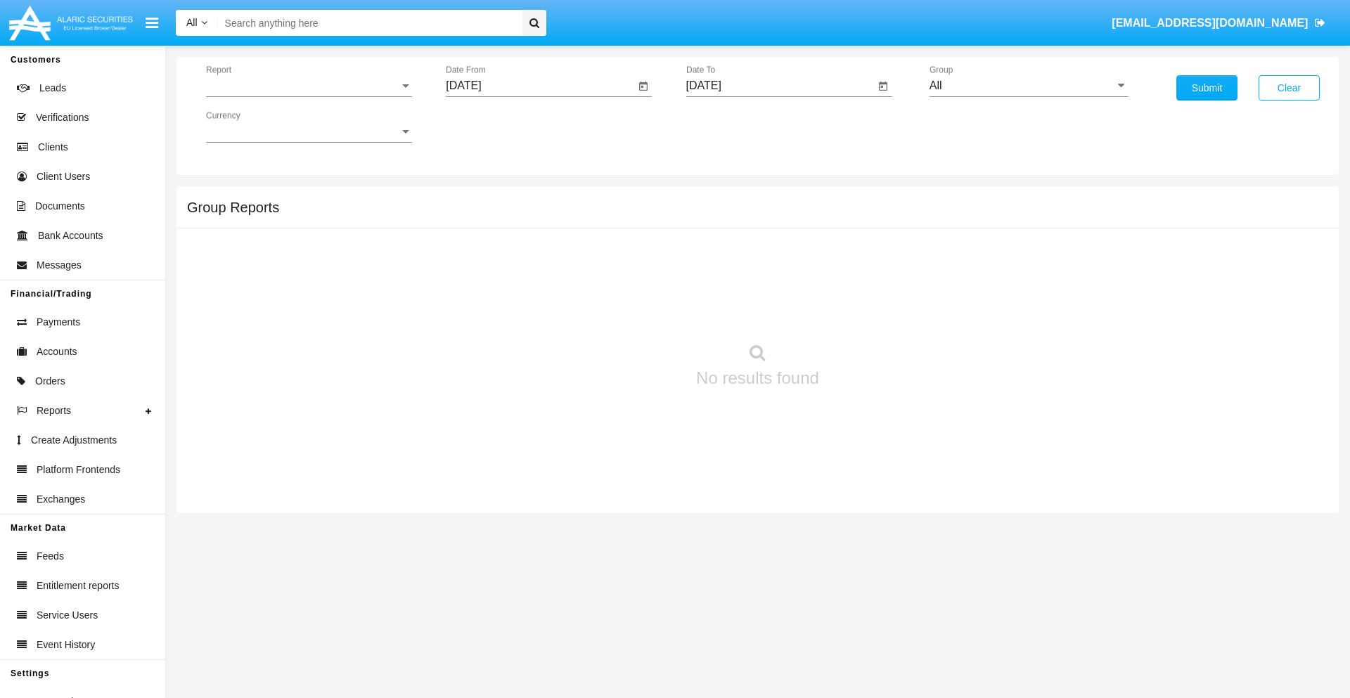
click at [309, 86] on span "Report" at bounding box center [302, 85] width 193 height 13
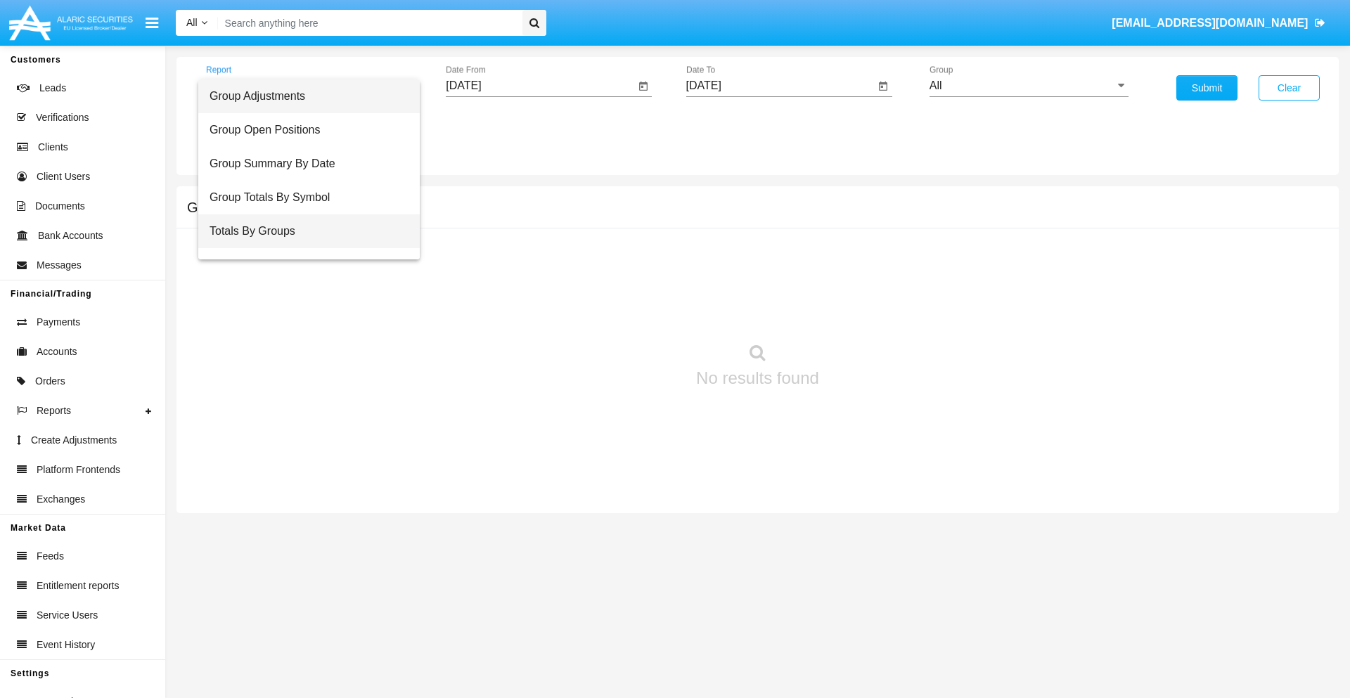
click at [303, 231] on span "Totals By Groups" at bounding box center [308, 231] width 199 height 34
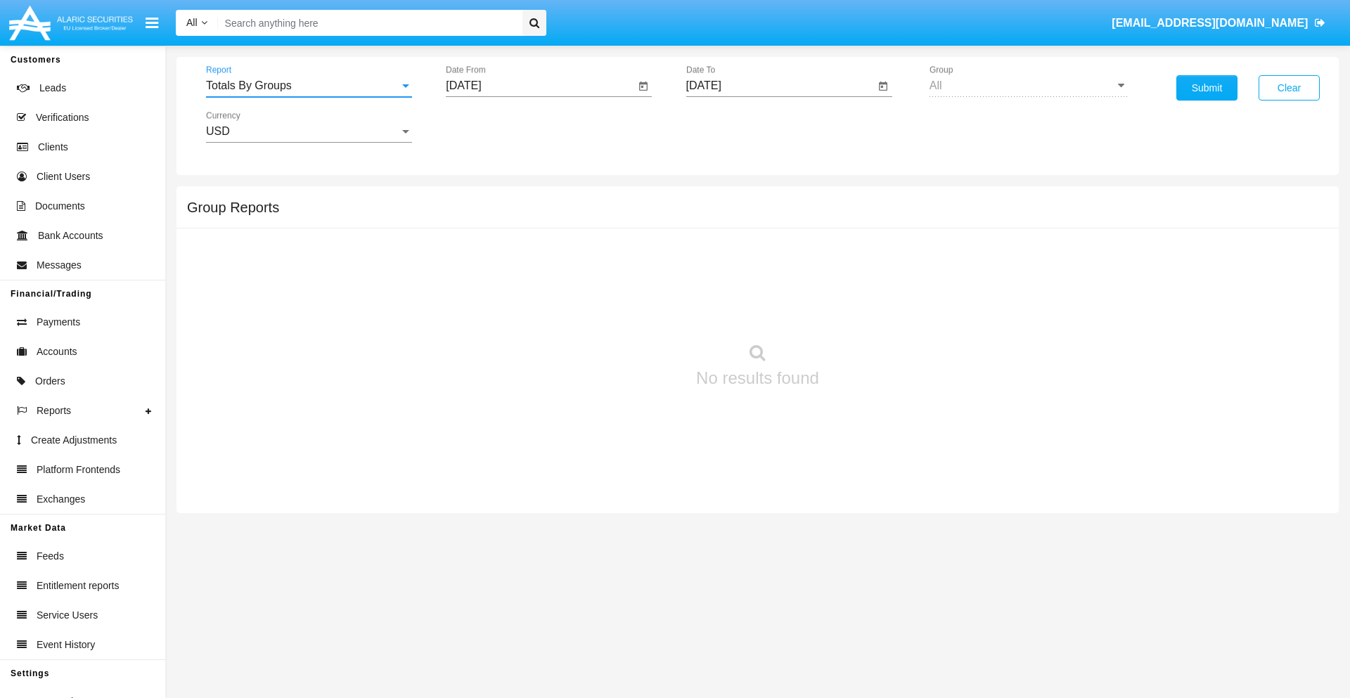
click at [540, 86] on input "[DATE]" at bounding box center [540, 85] width 189 height 13
click at [492, 127] on span "[DATE]" at bounding box center [479, 127] width 31 height 11
click at [627, 311] on div "2025" at bounding box center [627, 310] width 44 height 25
click at [578, 226] on div "[DATE]" at bounding box center [578, 226] width 44 height 25
click at [553, 328] on div "30" at bounding box center [553, 328] width 25 height 25
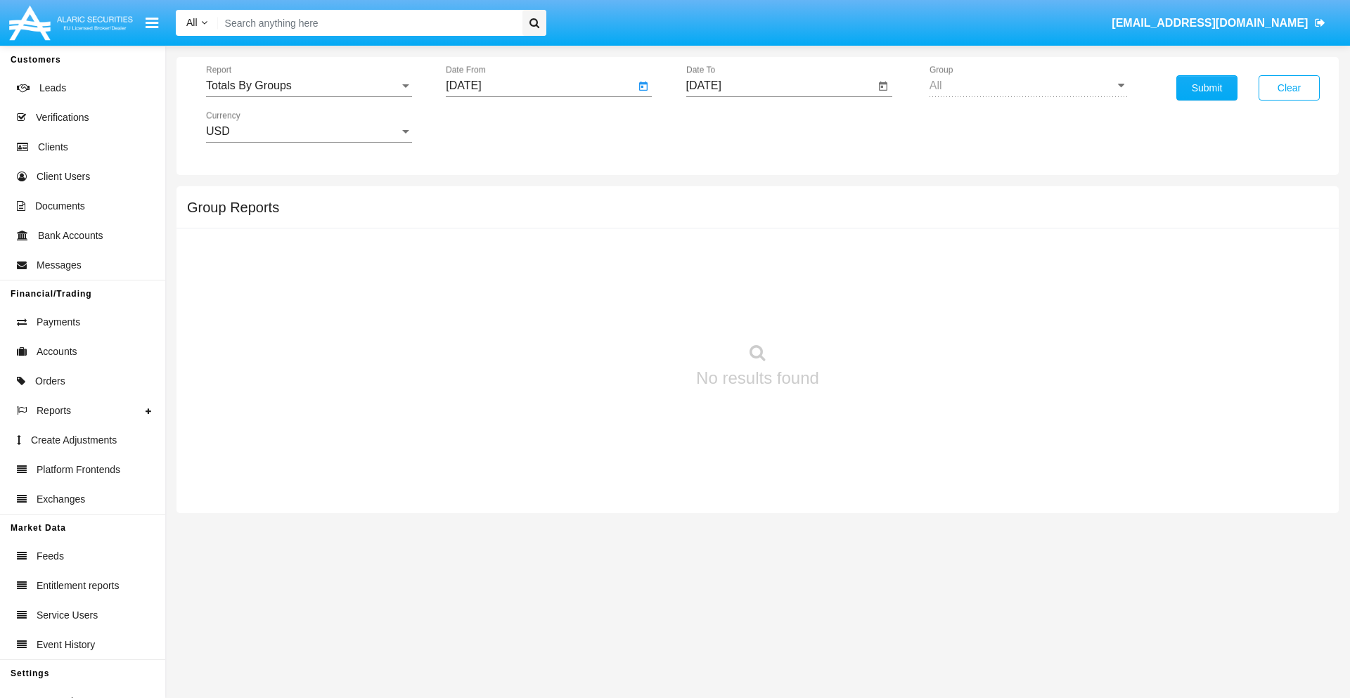
type input "[DATE]"
click at [779, 86] on input "[DATE]" at bounding box center [780, 85] width 189 height 13
click at [732, 127] on span "[DATE]" at bounding box center [719, 127] width 31 height 11
click at [867, 311] on div "2025" at bounding box center [867, 310] width 44 height 25
click at [867, 226] on div "AUG" at bounding box center [867, 226] width 44 height 25
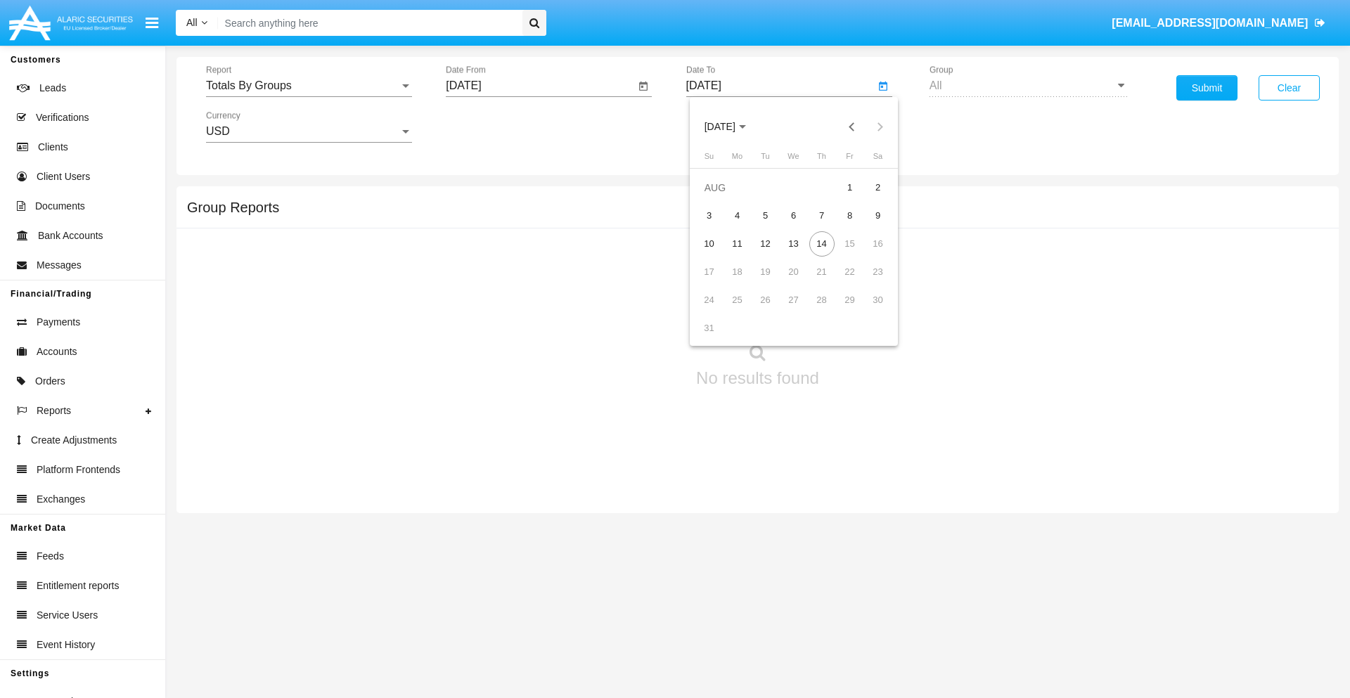
click at [821, 243] on div "14" at bounding box center [821, 243] width 25 height 25
type input "[DATE]"
click at [1206, 88] on button "Submit" at bounding box center [1206, 87] width 61 height 25
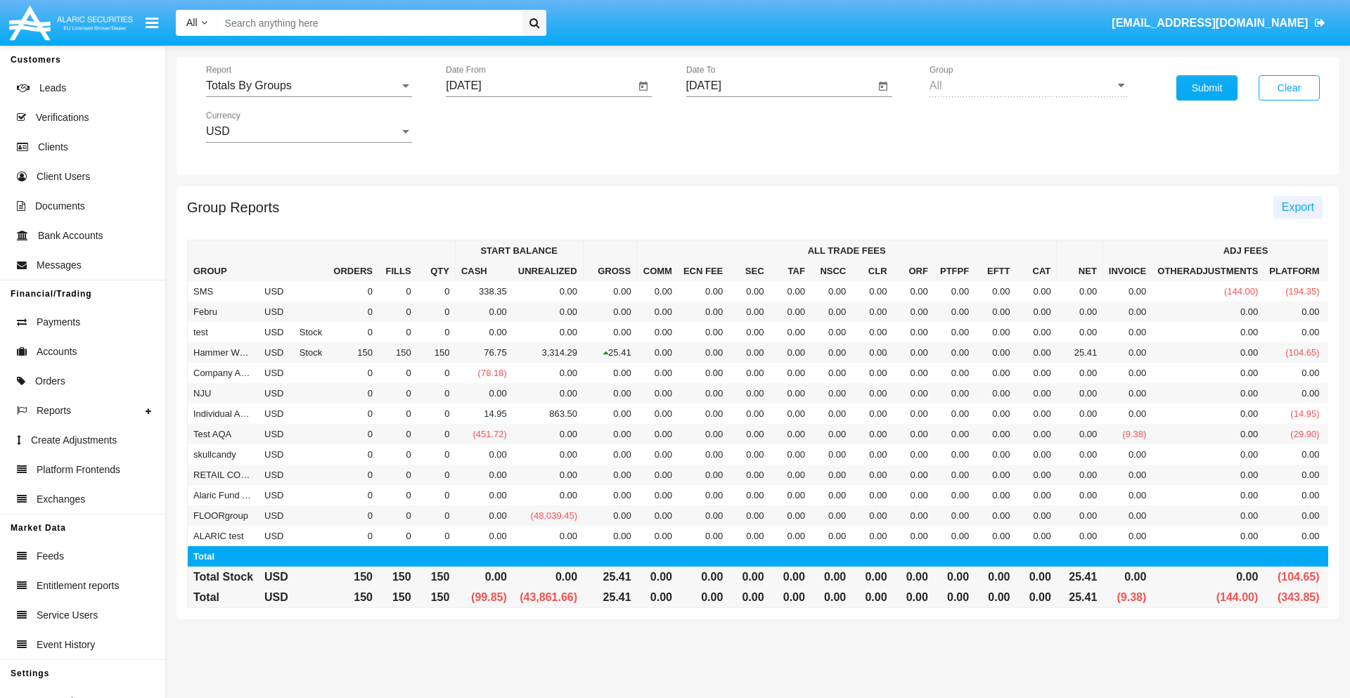
click at [1297, 207] on span "Export" at bounding box center [1297, 207] width 32 height 12
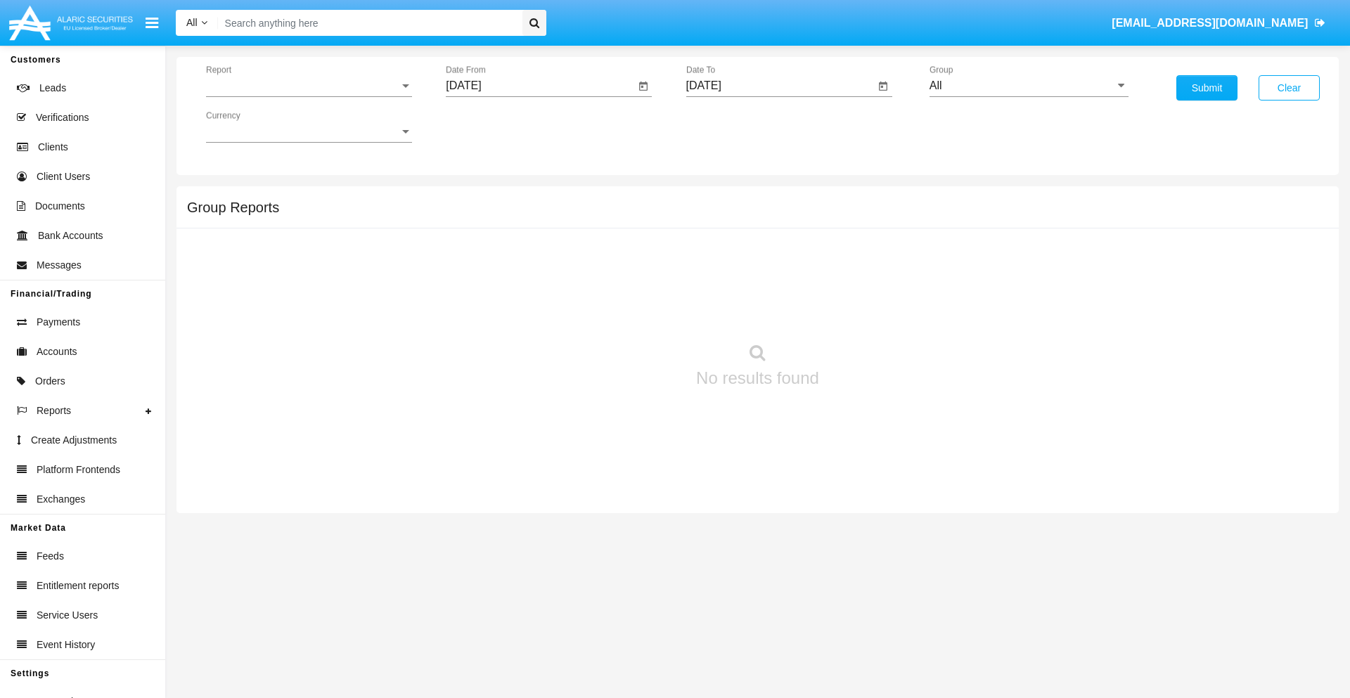
click at [309, 86] on span "Report" at bounding box center [302, 85] width 193 height 13
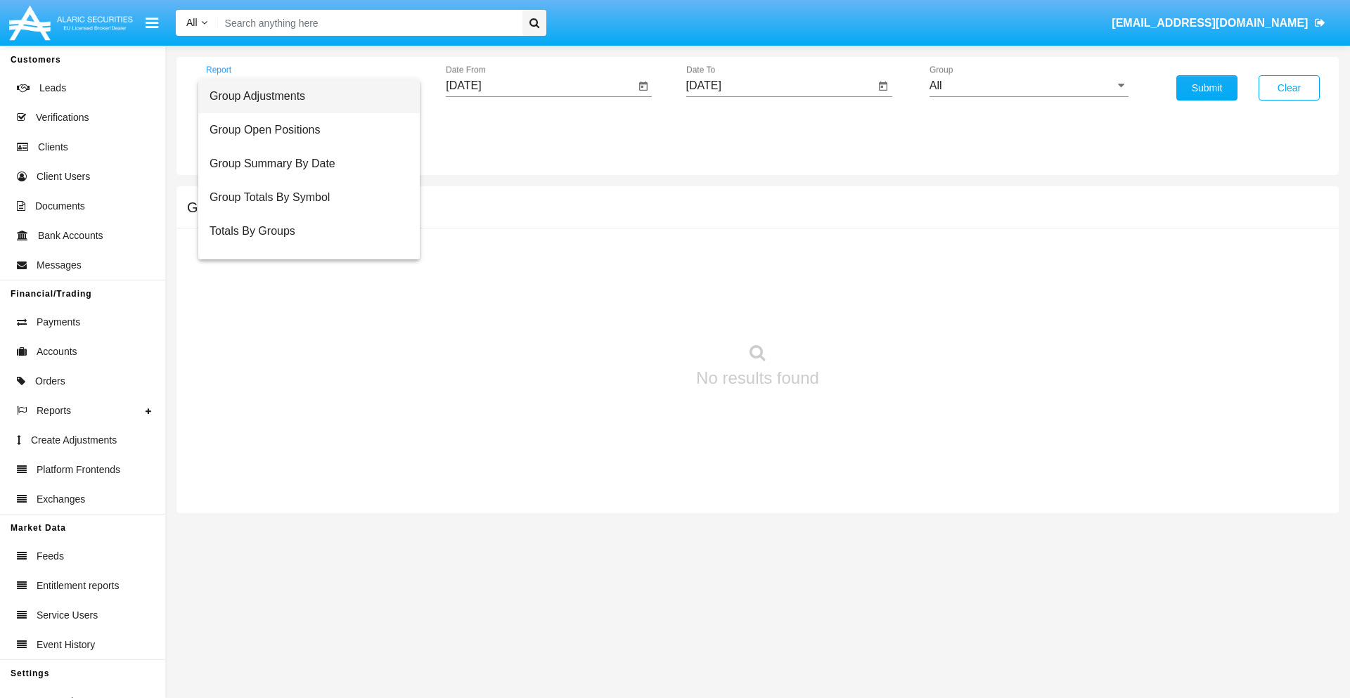
scroll to position [22, 0]
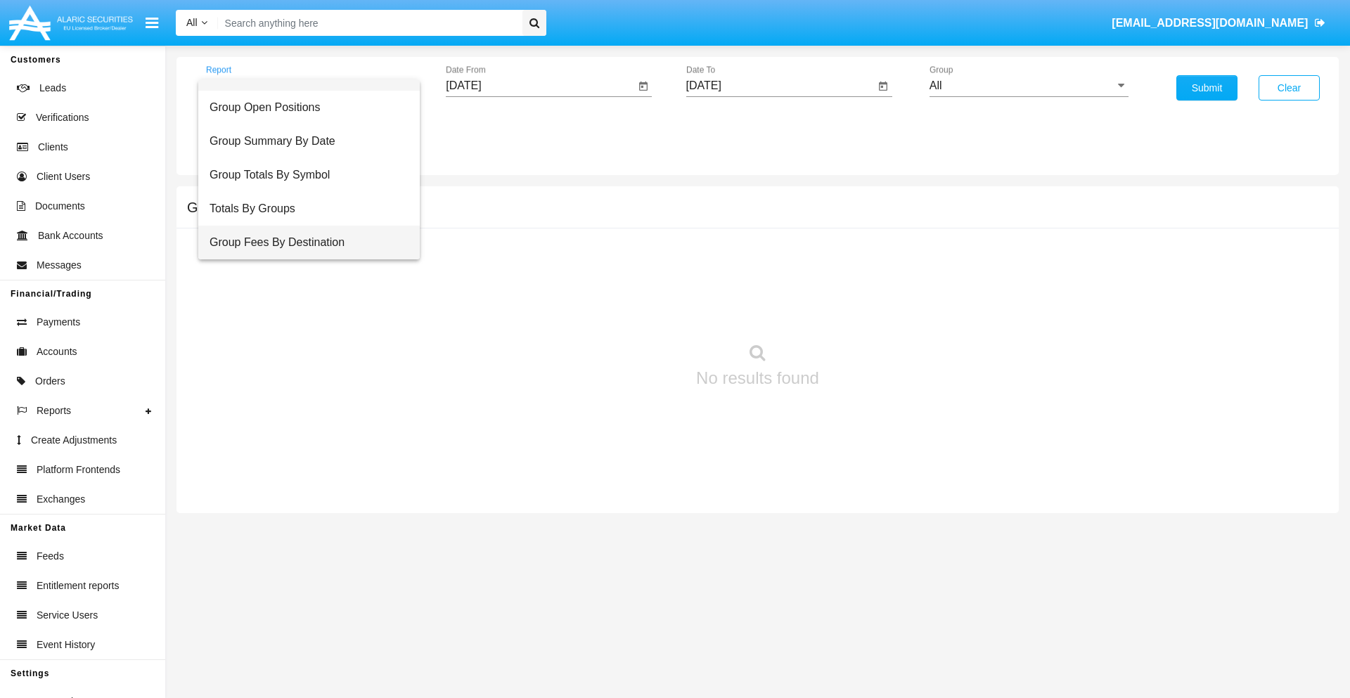
click at [303, 242] on span "Group Fees By Destination" at bounding box center [308, 243] width 199 height 34
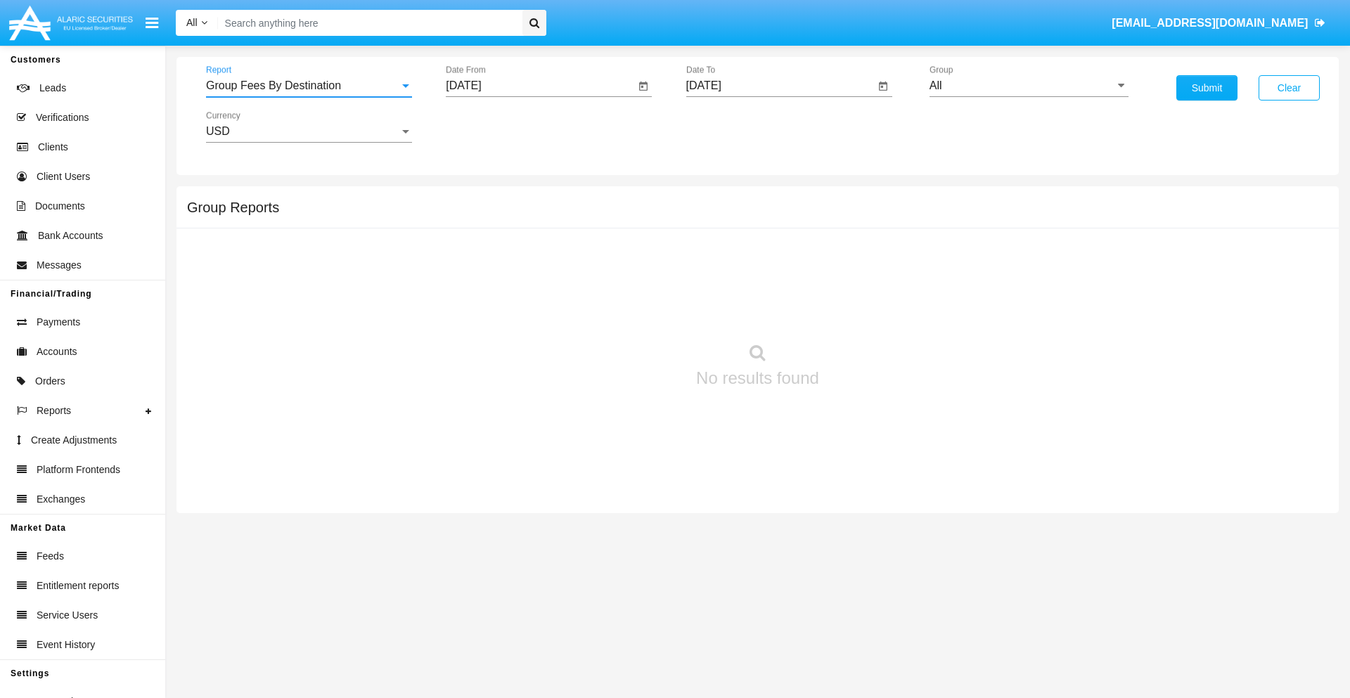
click at [540, 86] on input "[DATE]" at bounding box center [540, 85] width 189 height 13
click at [492, 127] on span "[DATE]" at bounding box center [479, 127] width 31 height 11
click at [627, 311] on div "2025" at bounding box center [627, 310] width 44 height 25
click at [529, 226] on div "JUN" at bounding box center [529, 226] width 44 height 25
click at [638, 243] on div "14" at bounding box center [637, 243] width 25 height 25
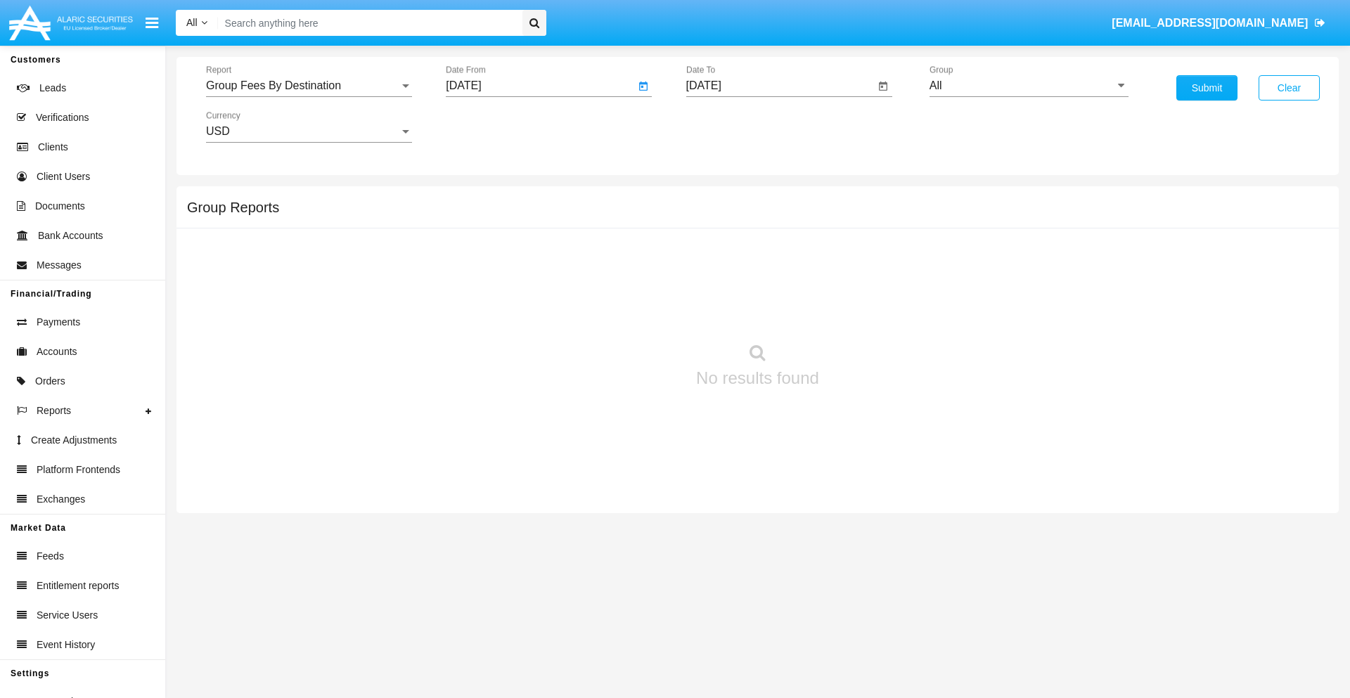
type input "06/14/25"
click at [779, 86] on input "[DATE]" at bounding box center [780, 85] width 189 height 13
click at [732, 127] on span "[DATE]" at bounding box center [719, 127] width 31 height 11
click at [867, 311] on div "2025" at bounding box center [867, 310] width 44 height 25
click at [867, 226] on div "AUG" at bounding box center [867, 226] width 44 height 25
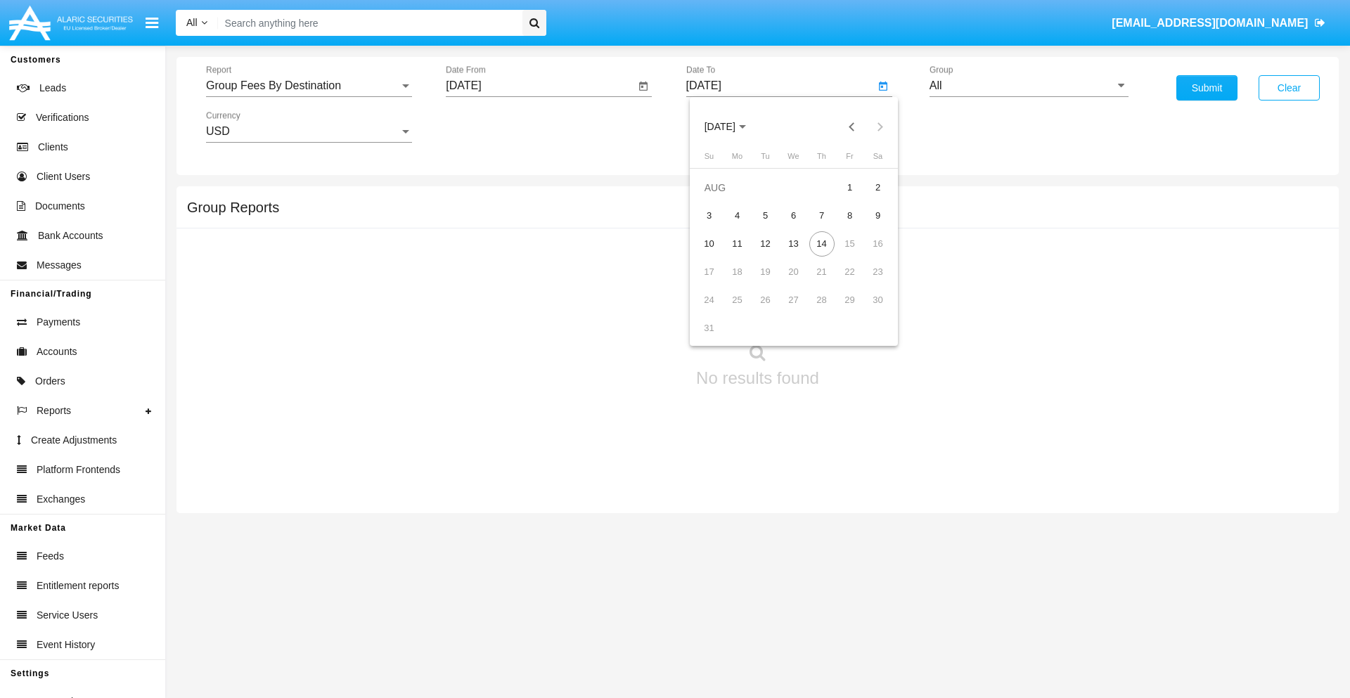
click at [821, 243] on div "14" at bounding box center [821, 243] width 25 height 25
type input "[DATE]"
click at [1028, 86] on input "All" at bounding box center [1028, 85] width 199 height 13
type input "Hammer Web Lite"
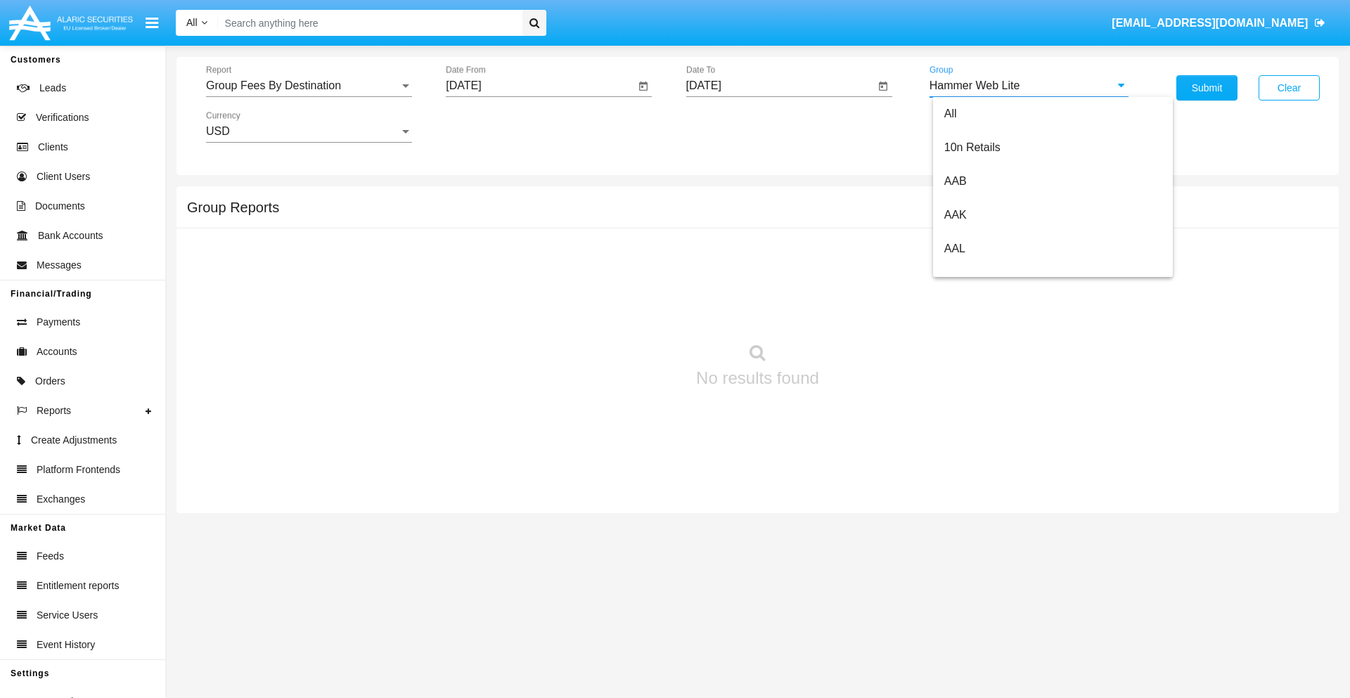
scroll to position [0, 0]
click at [1206, 88] on button "Submit" at bounding box center [1206, 87] width 61 height 25
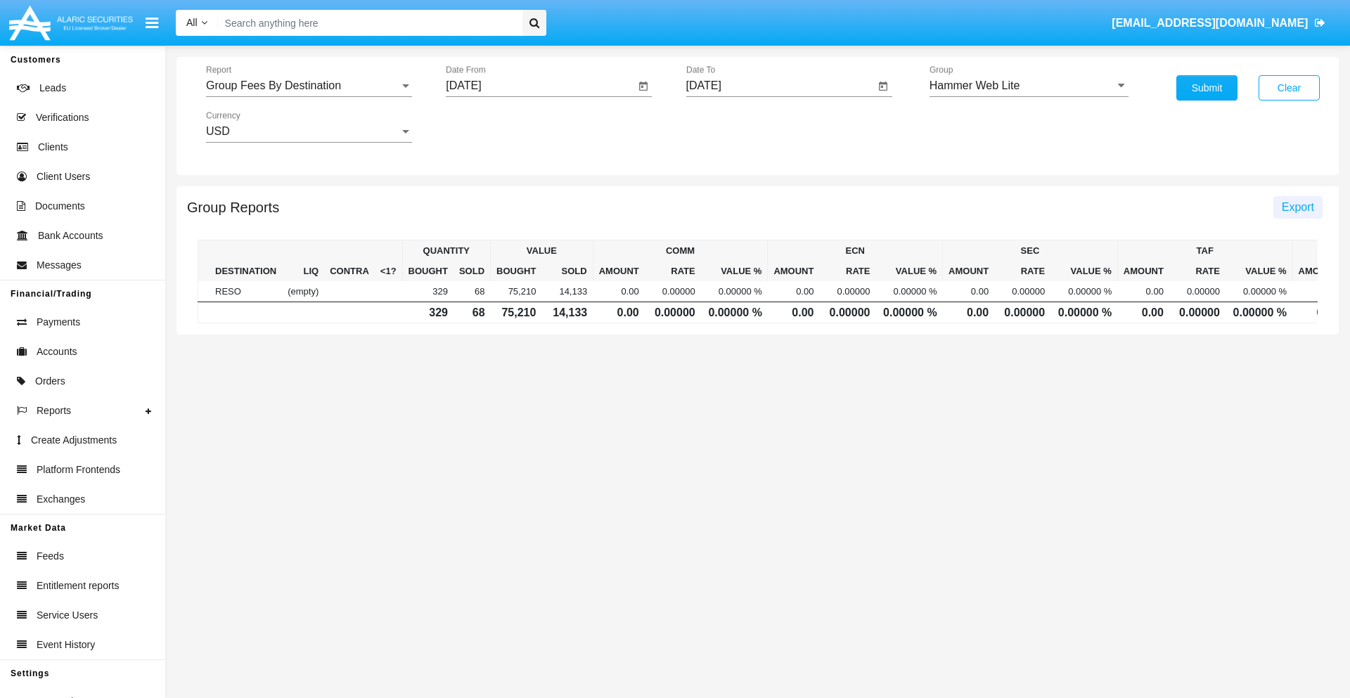
click at [1297, 207] on span "Export" at bounding box center [1297, 207] width 32 height 12
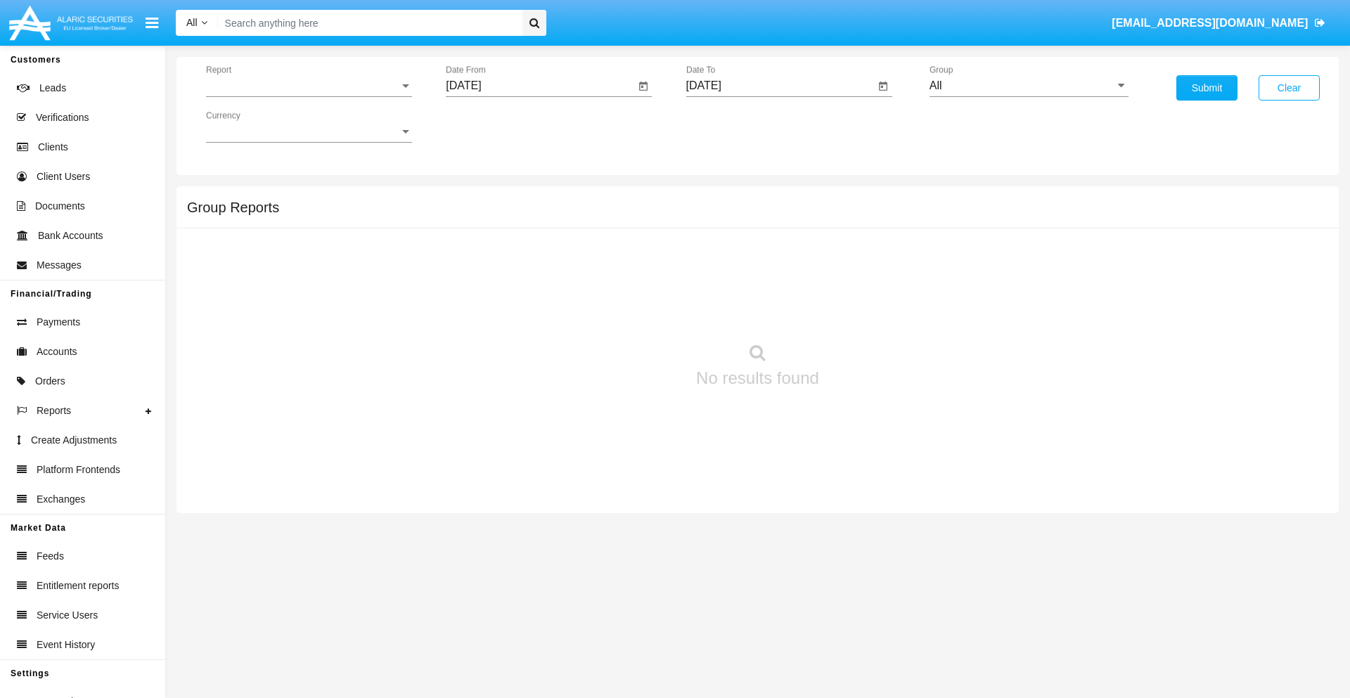
click at [309, 86] on span "Report" at bounding box center [302, 85] width 193 height 13
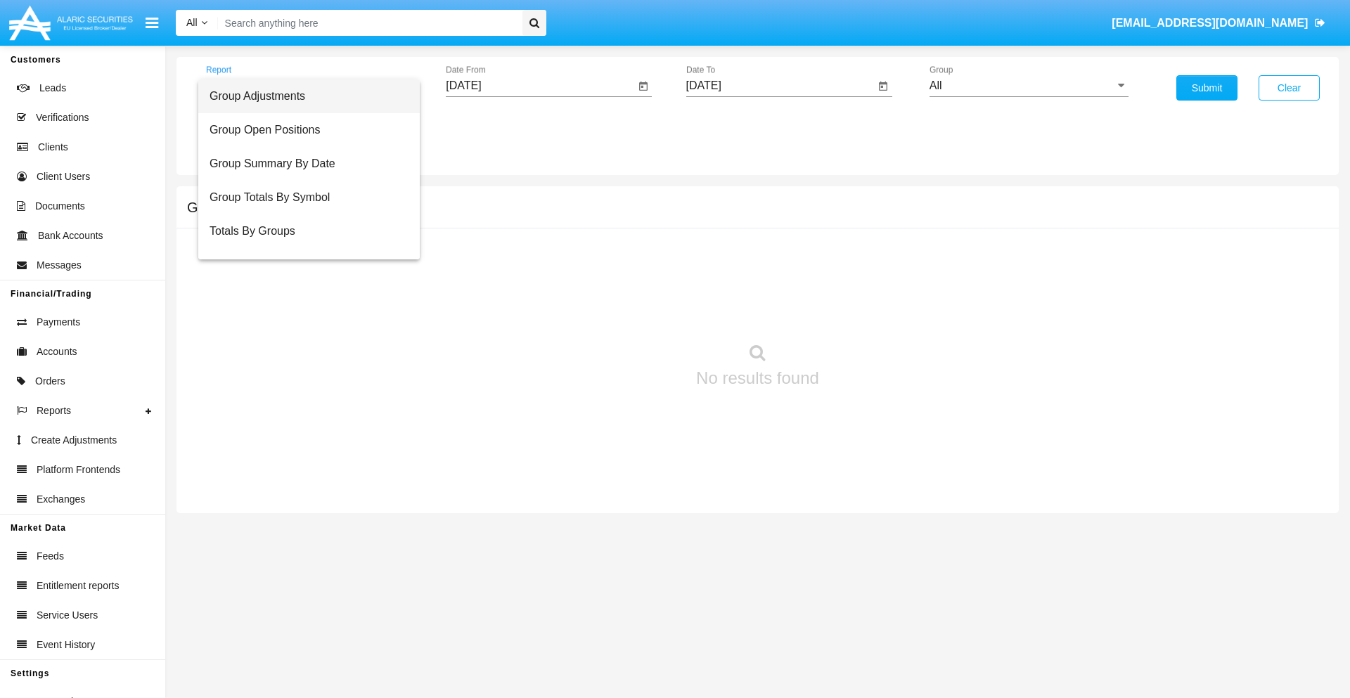
click at [303, 282] on span "Totals By Accounts" at bounding box center [308, 299] width 199 height 34
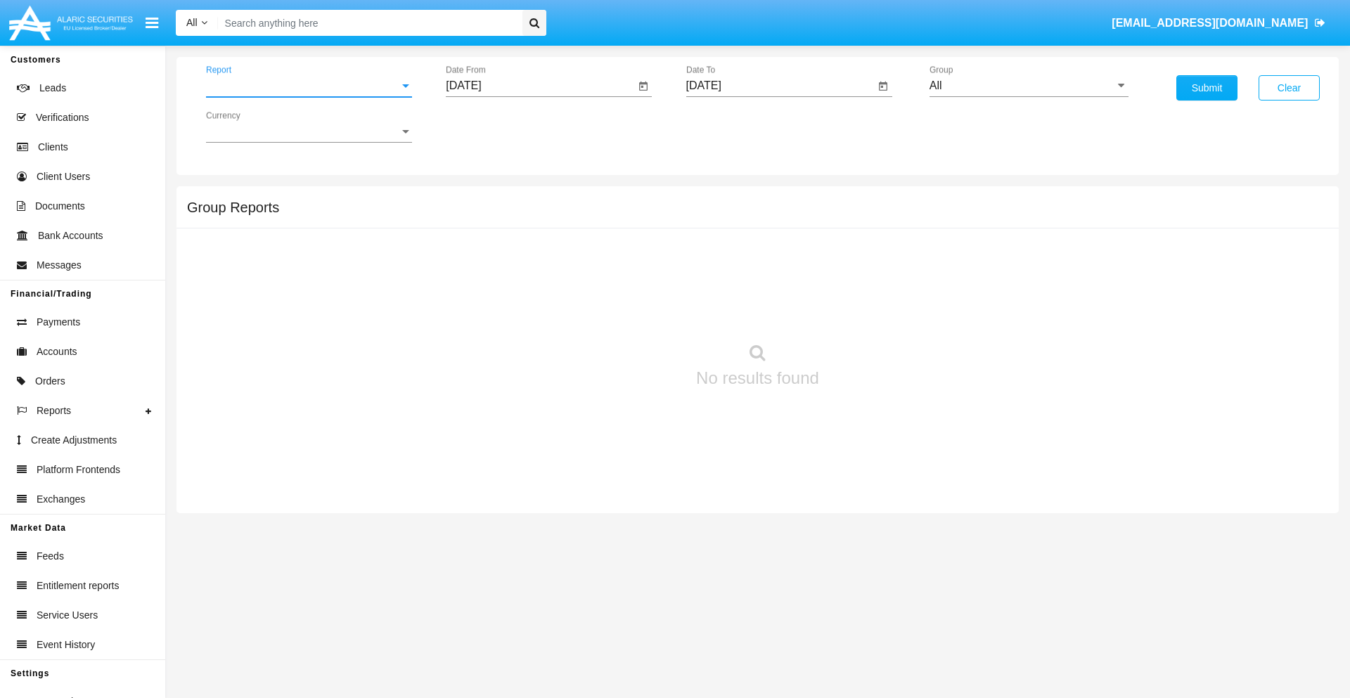
scroll to position [56, 0]
click at [540, 86] on input "[DATE]" at bounding box center [540, 85] width 189 height 13
click at [492, 127] on span "[DATE]" at bounding box center [479, 127] width 31 height 11
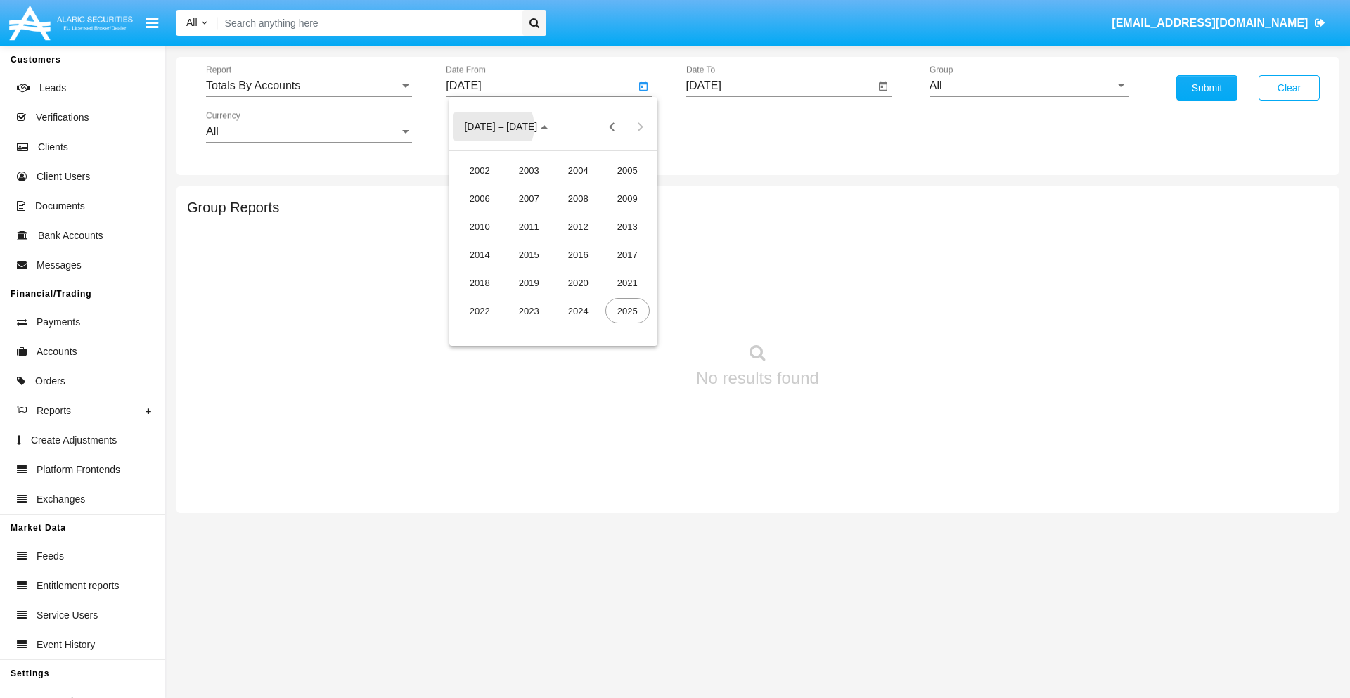
click at [627, 311] on div "2025" at bounding box center [627, 310] width 44 height 25
click at [578, 226] on div "[DATE]" at bounding box center [578, 226] width 44 height 25
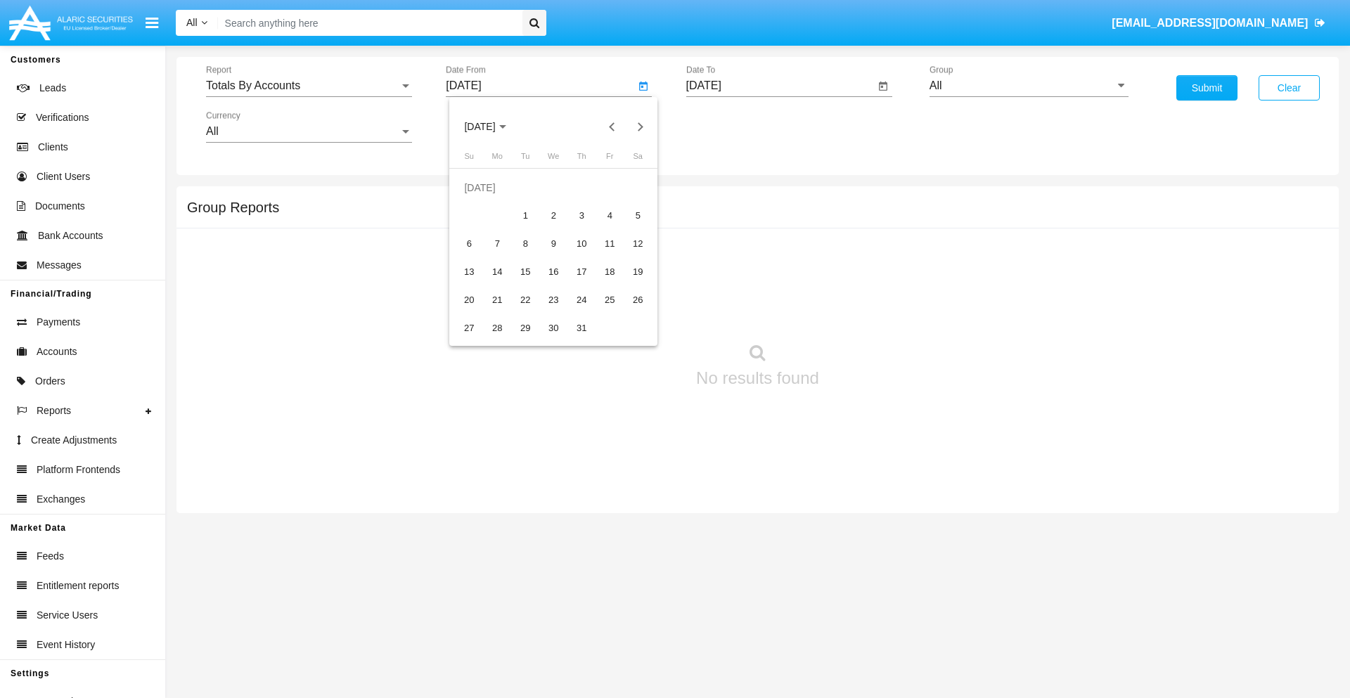
click at [553, 328] on div "30" at bounding box center [553, 328] width 25 height 25
type input "[DATE]"
click at [779, 86] on input "[DATE]" at bounding box center [780, 85] width 189 height 13
click at [732, 127] on span "[DATE]" at bounding box center [719, 127] width 31 height 11
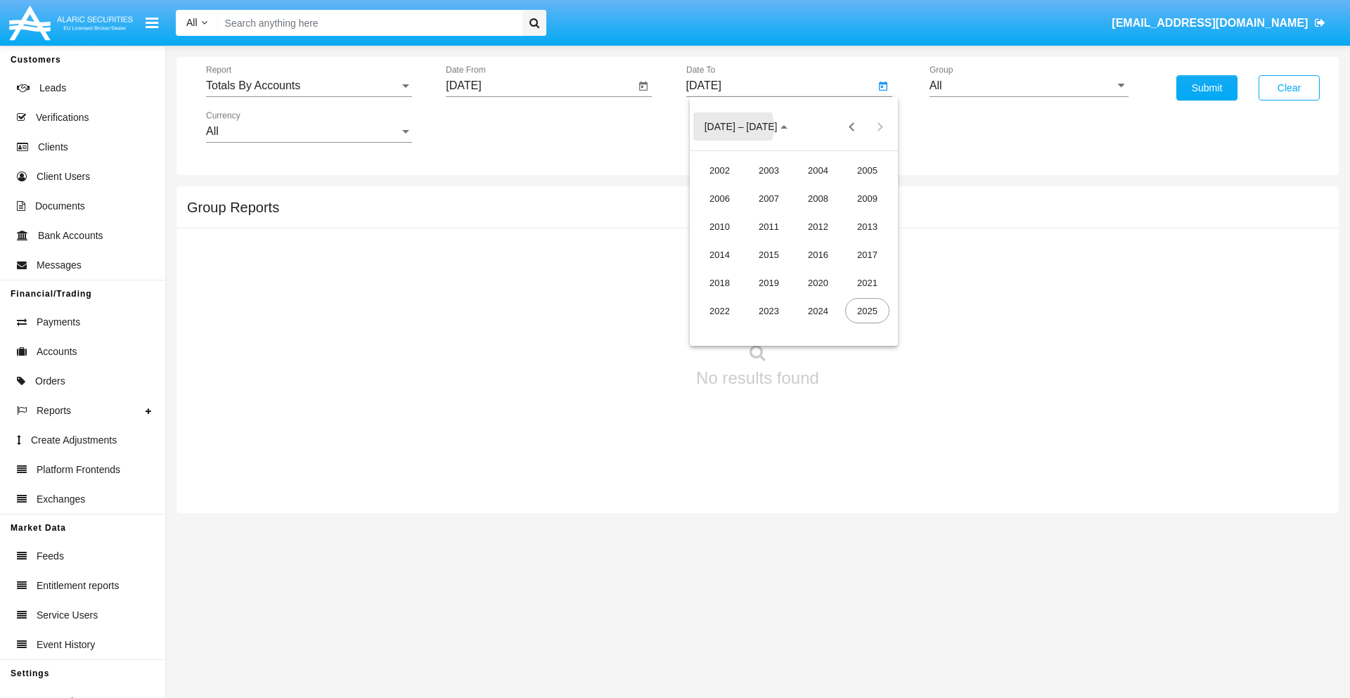
click at [867, 311] on div "2025" at bounding box center [867, 310] width 44 height 25
click at [867, 226] on div "AUG" at bounding box center [867, 226] width 44 height 25
click at [821, 243] on div "14" at bounding box center [821, 243] width 25 height 25
type input "[DATE]"
click at [1028, 86] on input "All" at bounding box center [1028, 85] width 199 height 13
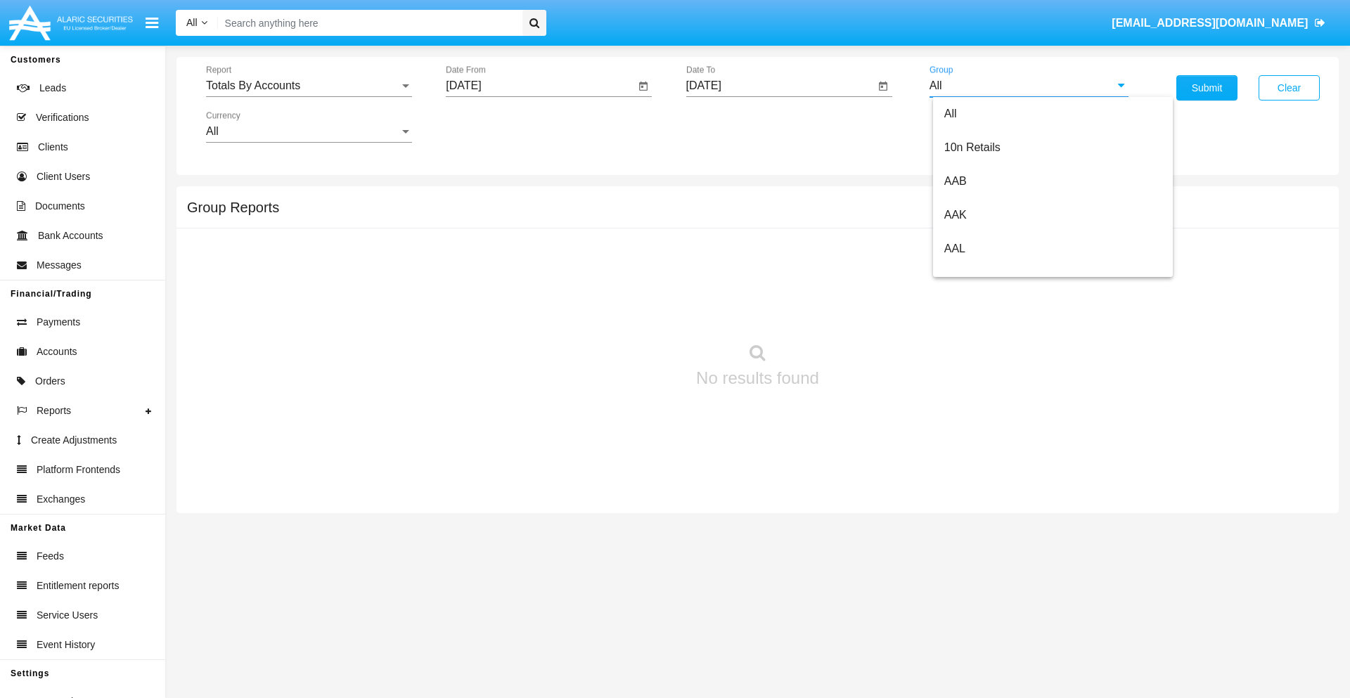
type input "Hammer Web Lite"
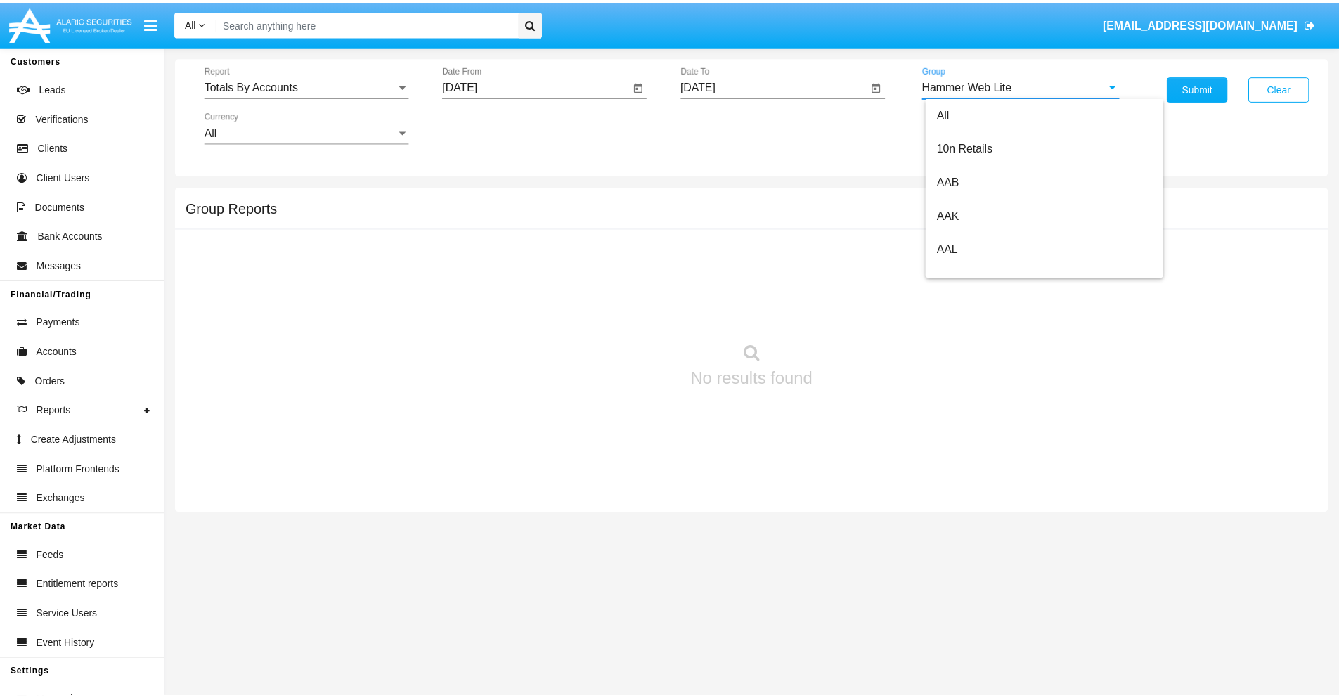
scroll to position [0, 0]
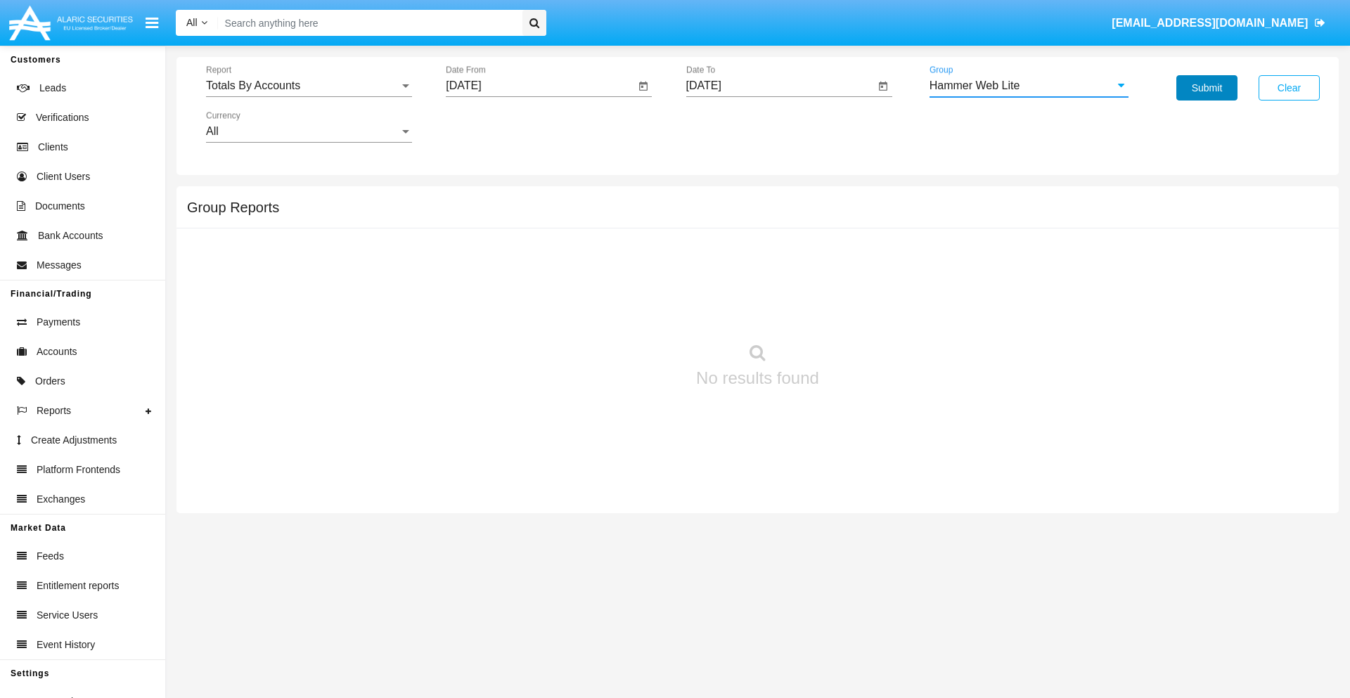
click at [1206, 88] on button "Submit" at bounding box center [1206, 87] width 61 height 25
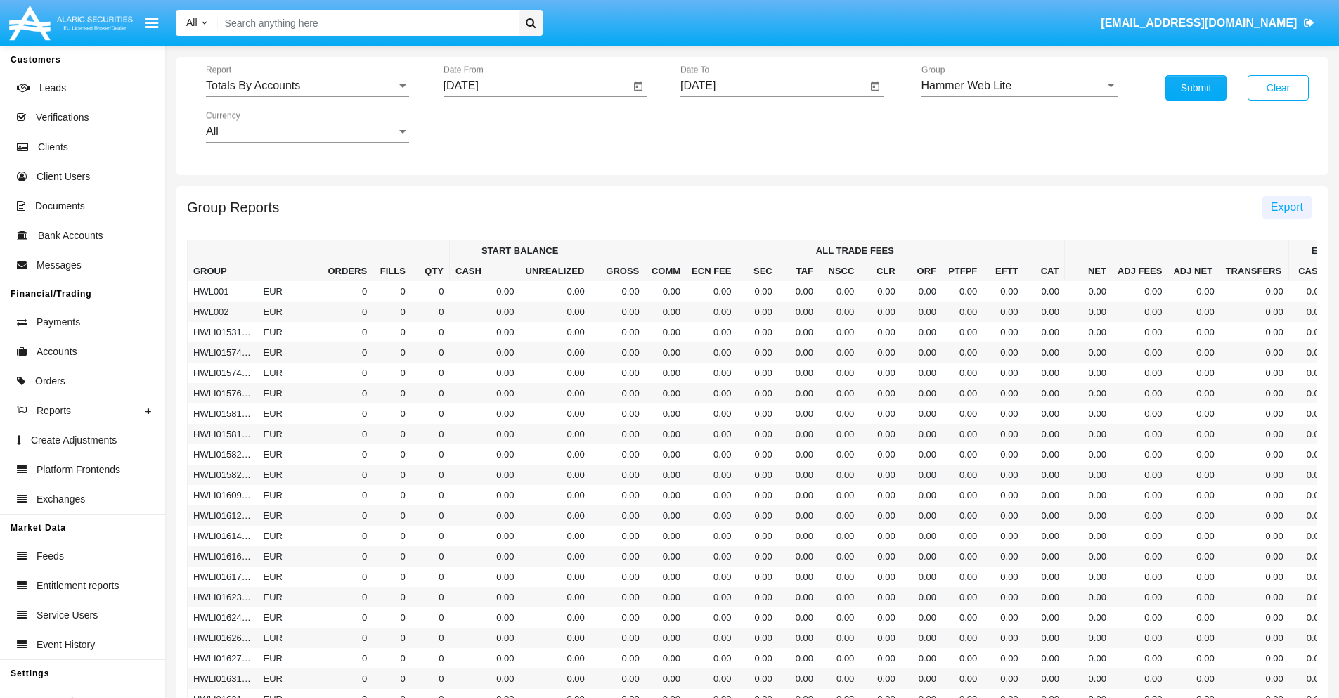
click at [1286, 207] on span "Export" at bounding box center [1287, 207] width 32 height 12
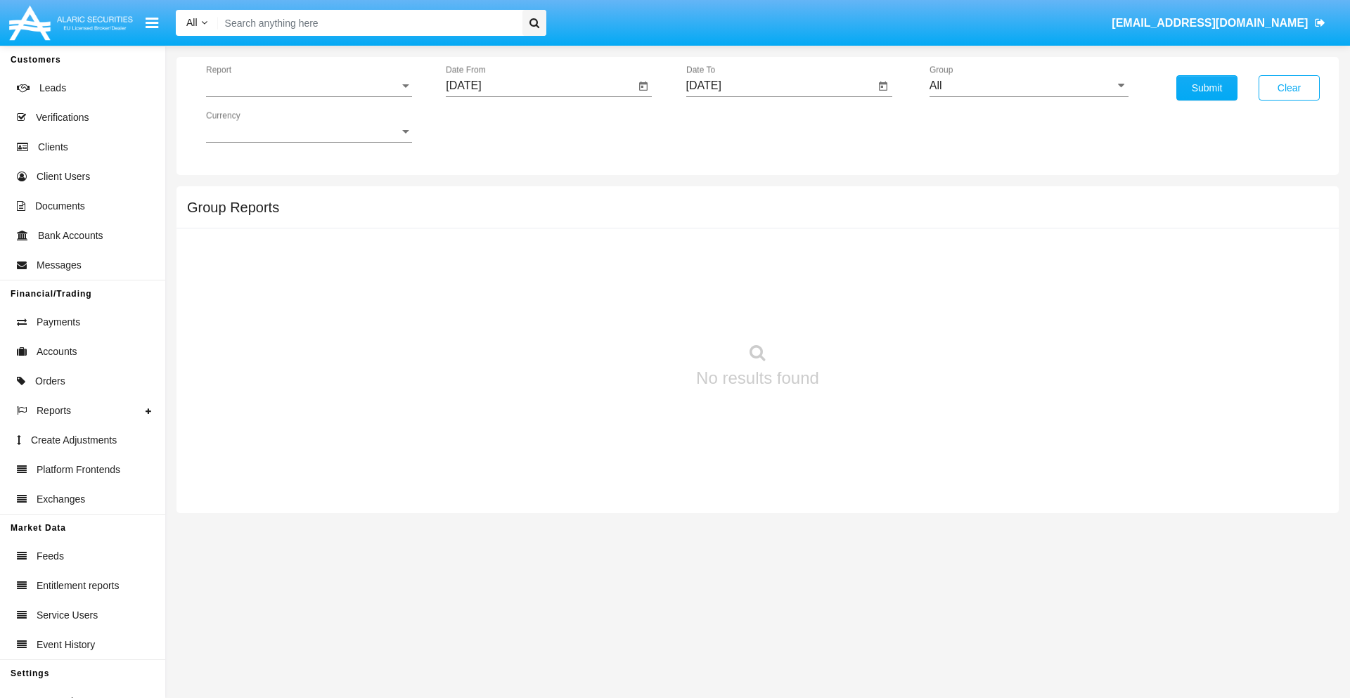
click at [309, 86] on span "Report" at bounding box center [302, 85] width 193 height 13
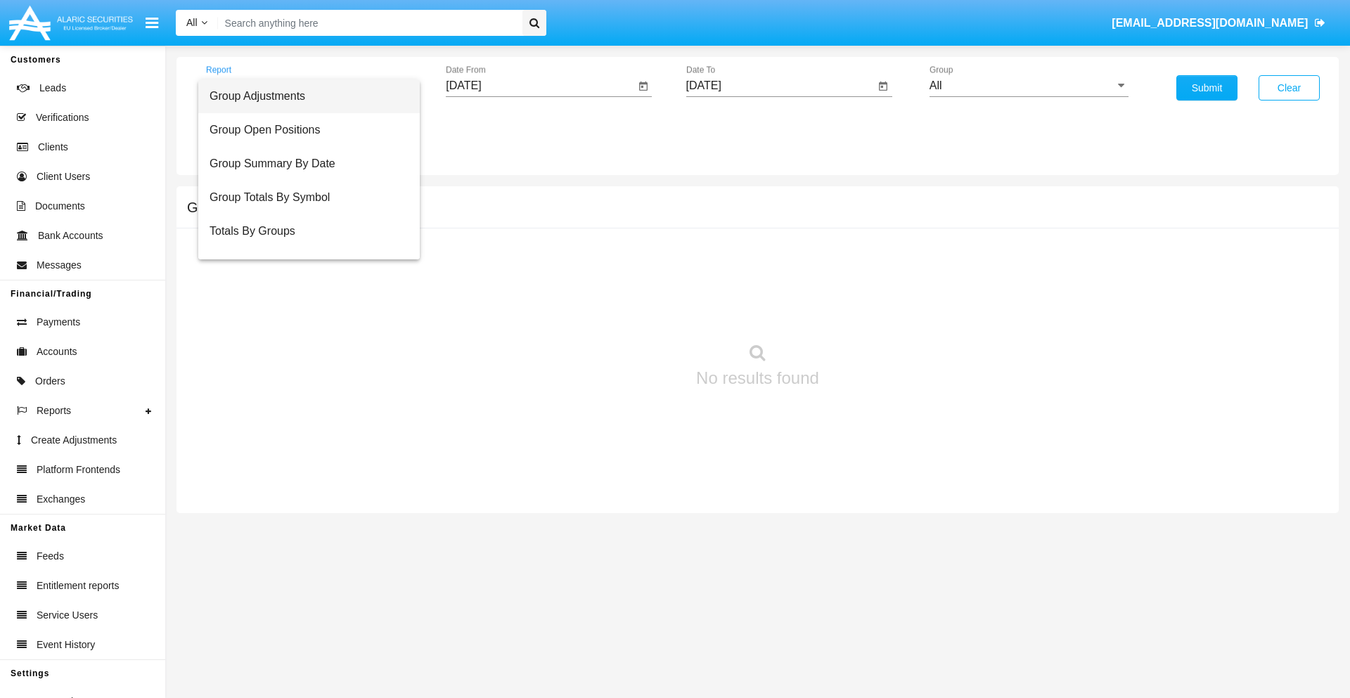
click at [303, 96] on span "Group Adjustments" at bounding box center [308, 96] width 199 height 34
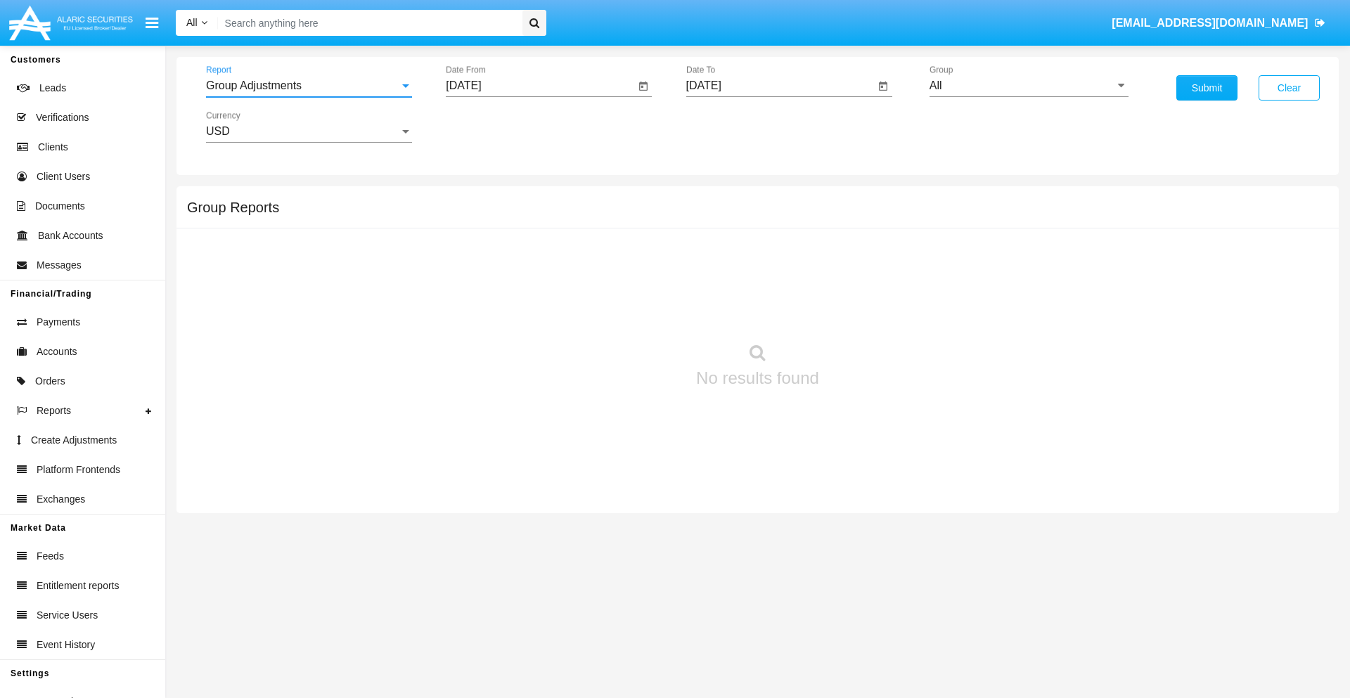
click at [540, 86] on input "[DATE]" at bounding box center [540, 85] width 189 height 13
click at [492, 127] on span "[DATE]" at bounding box center [479, 127] width 31 height 11
click at [529, 283] on div "2019" at bounding box center [529, 282] width 44 height 25
click at [479, 198] on div "JAN" at bounding box center [480, 198] width 44 height 25
click at [525, 215] on div "1" at bounding box center [524, 215] width 25 height 25
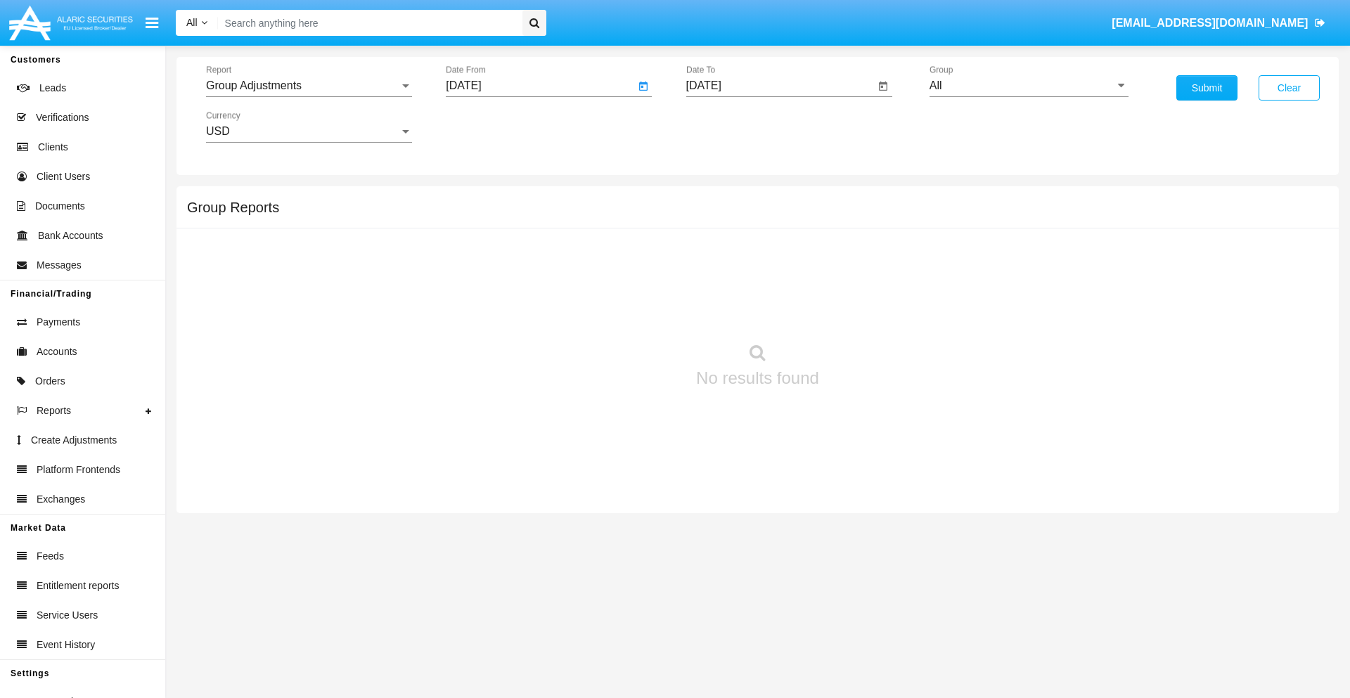
type input "[DATE]"
click at [779, 86] on input "[DATE]" at bounding box center [780, 85] width 189 height 13
click at [732, 127] on span "[DATE]" at bounding box center [719, 127] width 31 height 11
click at [768, 283] on div "2019" at bounding box center [768, 282] width 44 height 25
click at [719, 198] on div "JAN" at bounding box center [719, 198] width 44 height 25
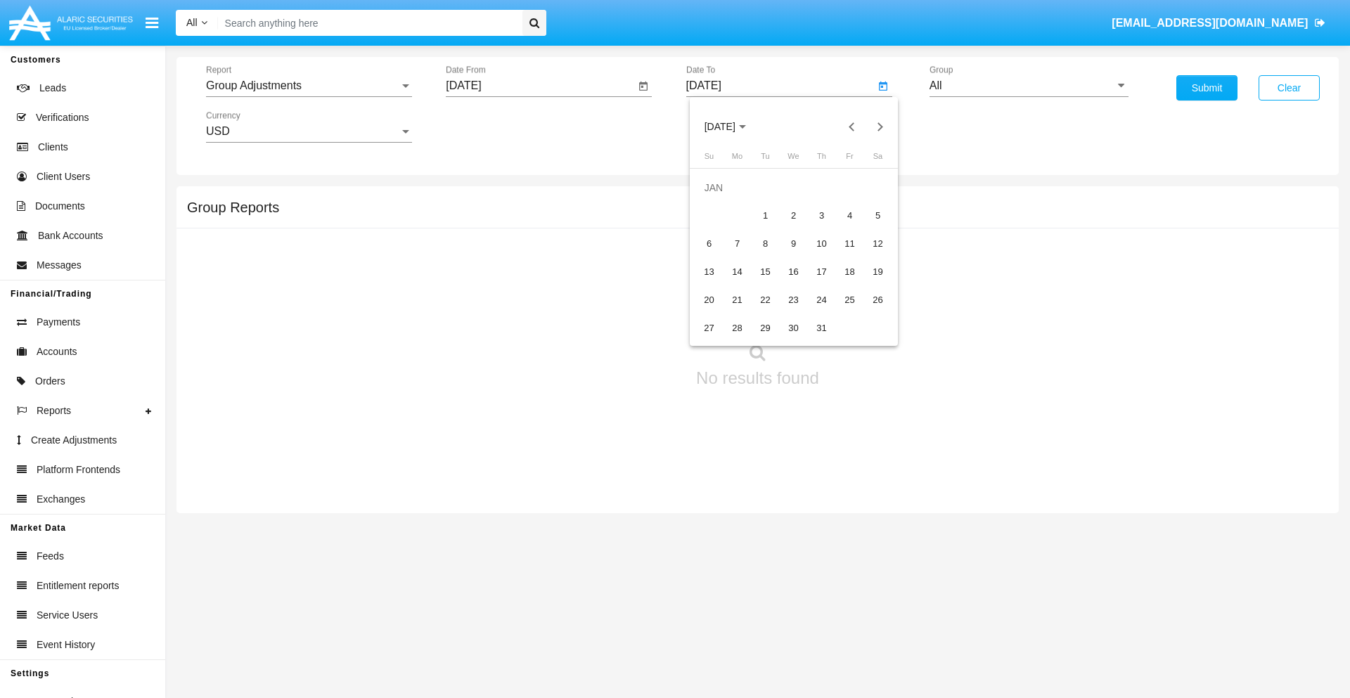
click at [765, 215] on div "1" at bounding box center [765, 215] width 25 height 25
type input "[DATE]"
click at [1028, 86] on input "All" at bounding box center [1028, 85] width 199 height 13
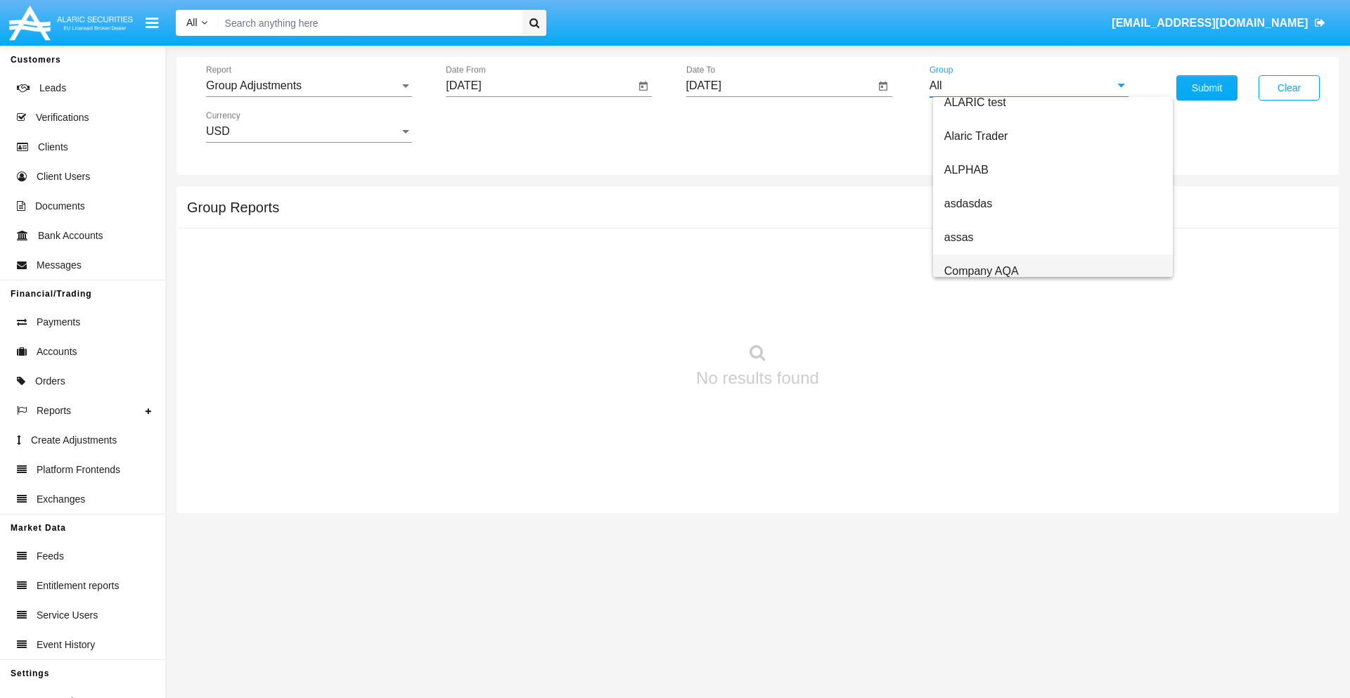
click at [981, 271] on span "Company AQA" at bounding box center [981, 271] width 75 height 12
type input "Company AQA"
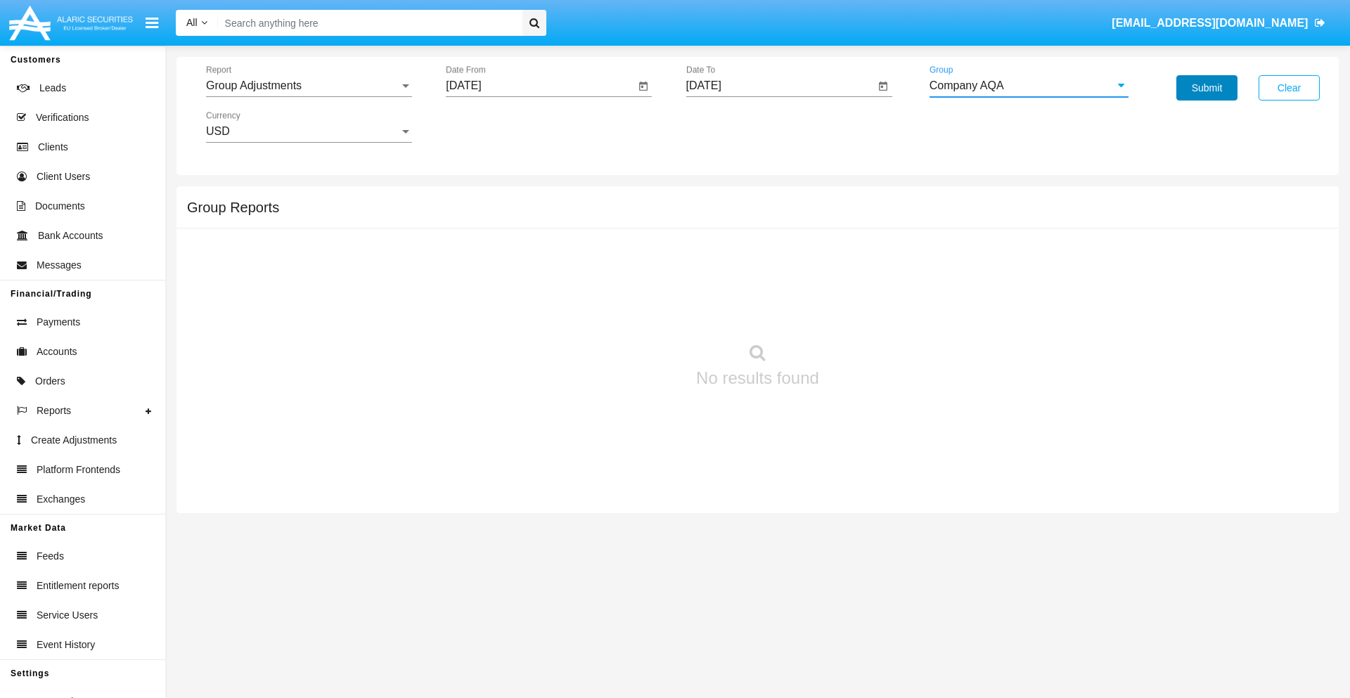
click at [1206, 88] on button "Submit" at bounding box center [1206, 87] width 61 height 25
click at [309, 86] on span "Report" at bounding box center [302, 85] width 193 height 13
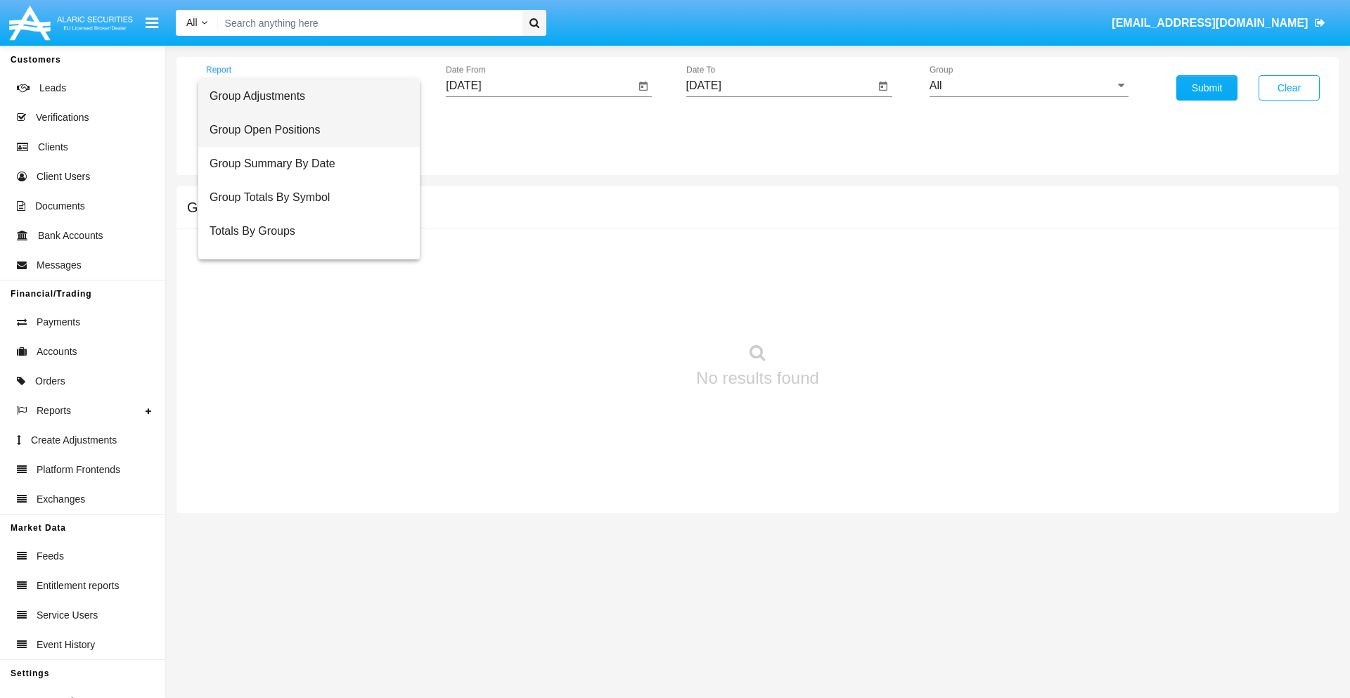
click at [303, 130] on span "Group Open Positions" at bounding box center [308, 130] width 199 height 34
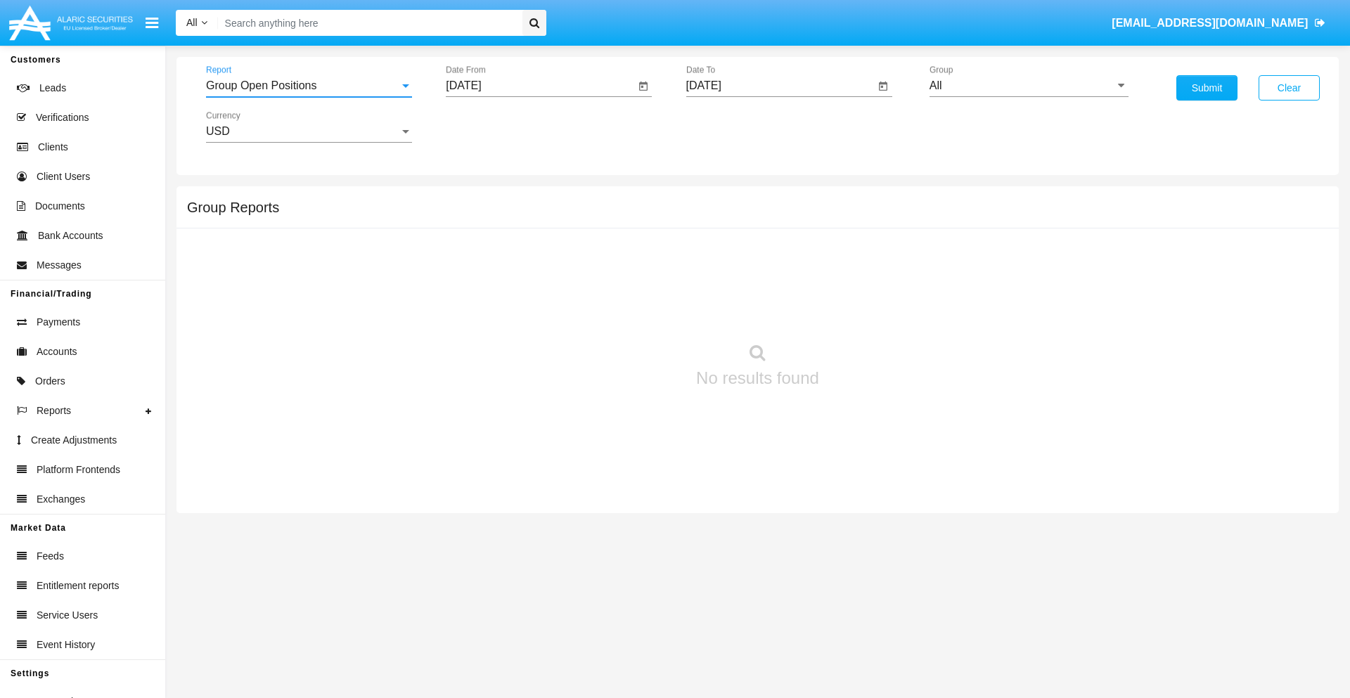
click at [540, 86] on input "[DATE]" at bounding box center [540, 85] width 189 height 13
click at [492, 127] on span "[DATE]" at bounding box center [479, 127] width 31 height 11
click at [529, 283] on div "2019" at bounding box center [529, 282] width 44 height 25
click at [479, 198] on div "JAN" at bounding box center [480, 198] width 44 height 25
click at [525, 215] on div "1" at bounding box center [524, 215] width 25 height 25
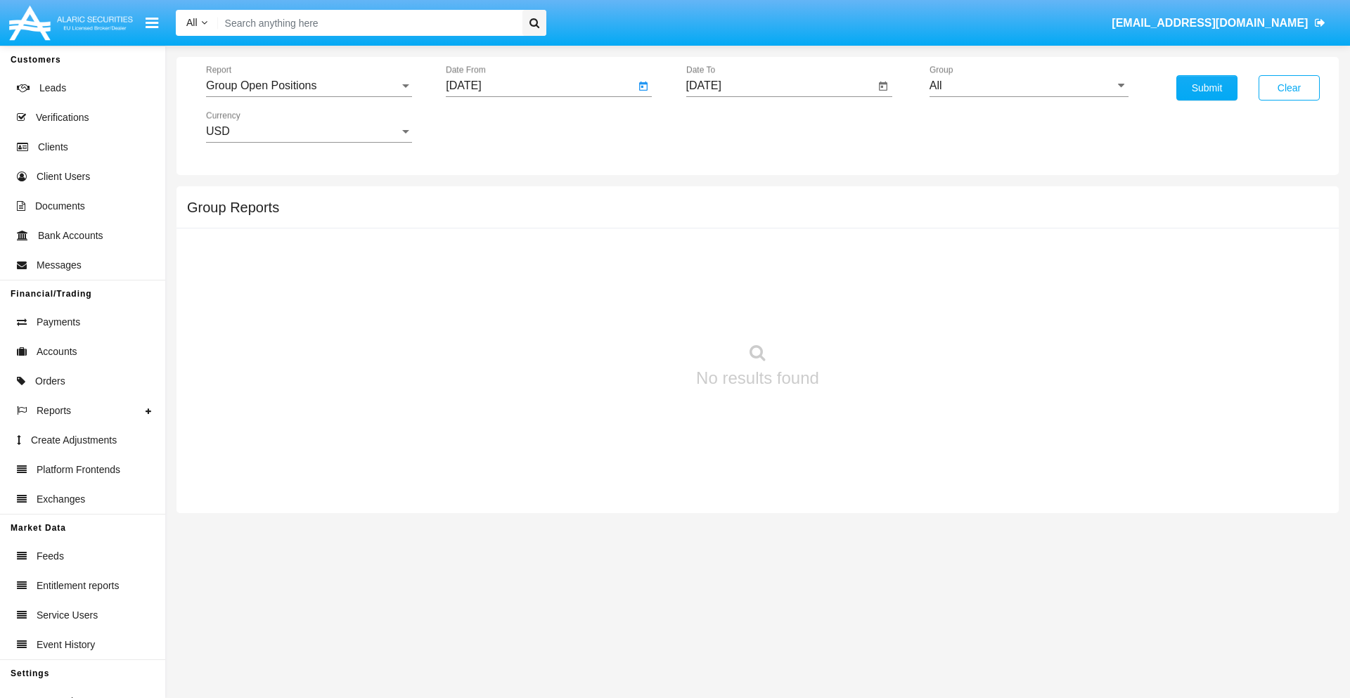
type input "[DATE]"
click at [779, 86] on input "[DATE]" at bounding box center [780, 85] width 189 height 13
click at [732, 127] on span "[DATE]" at bounding box center [719, 127] width 31 height 11
click at [768, 283] on div "2019" at bounding box center [768, 282] width 44 height 25
click at [719, 198] on div "JAN" at bounding box center [719, 198] width 44 height 25
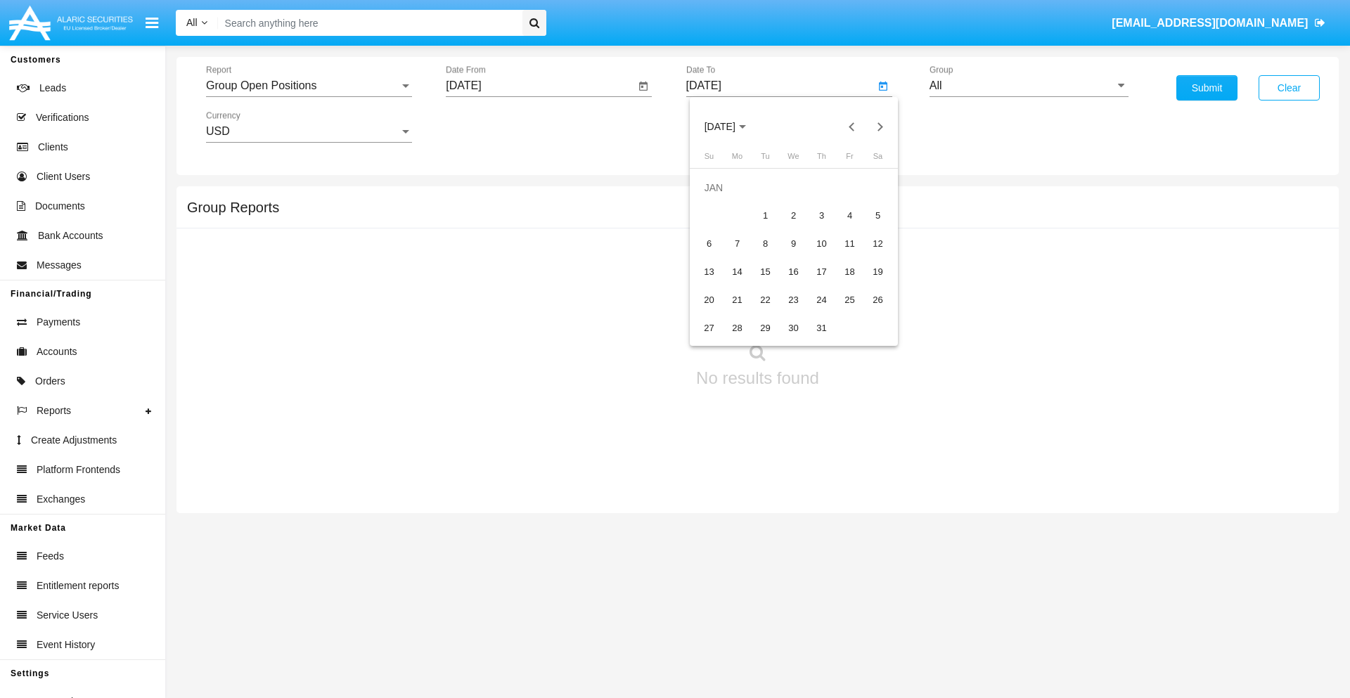
click at [765, 215] on div "1" at bounding box center [765, 215] width 25 height 25
type input "[DATE]"
click at [1028, 86] on input "All" at bounding box center [1028, 85] width 199 height 13
click at [981, 580] on span "Company AQA" at bounding box center [981, 586] width 75 height 12
type input "Company AQA"
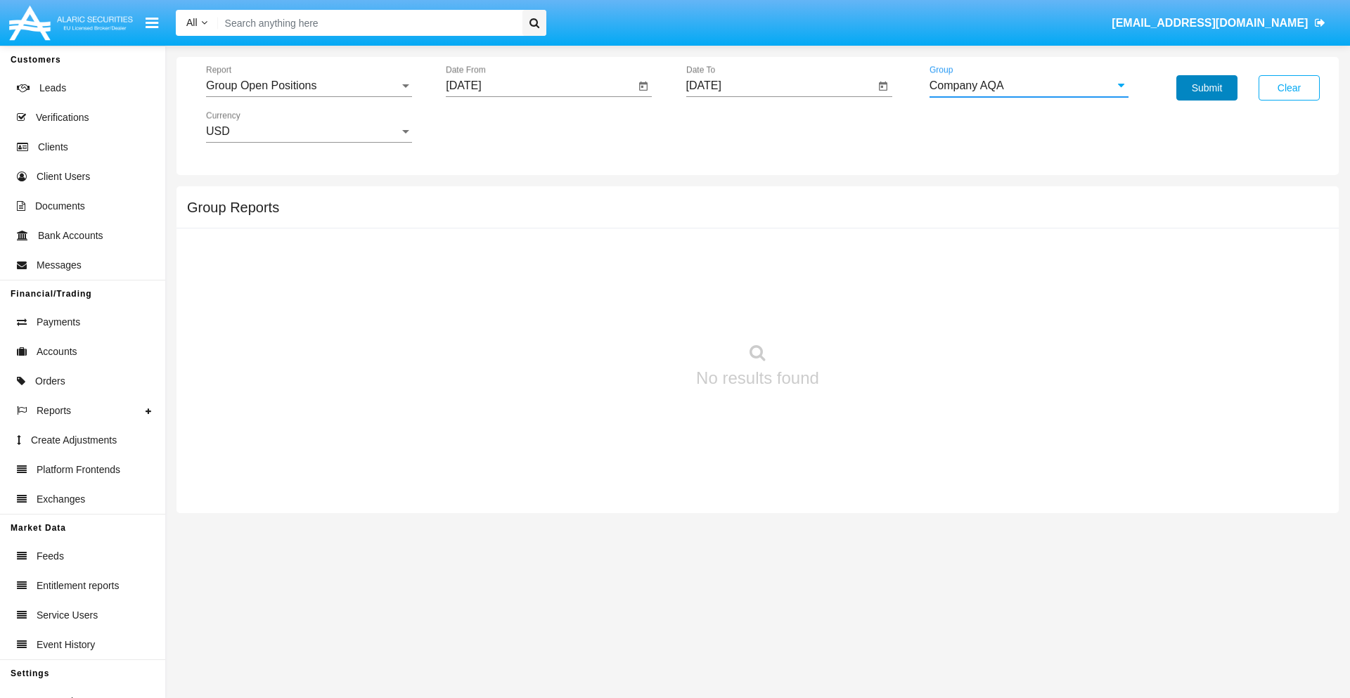
click at [1206, 88] on button "Submit" at bounding box center [1206, 87] width 61 height 25
click at [309, 86] on span "Report" at bounding box center [302, 85] width 193 height 13
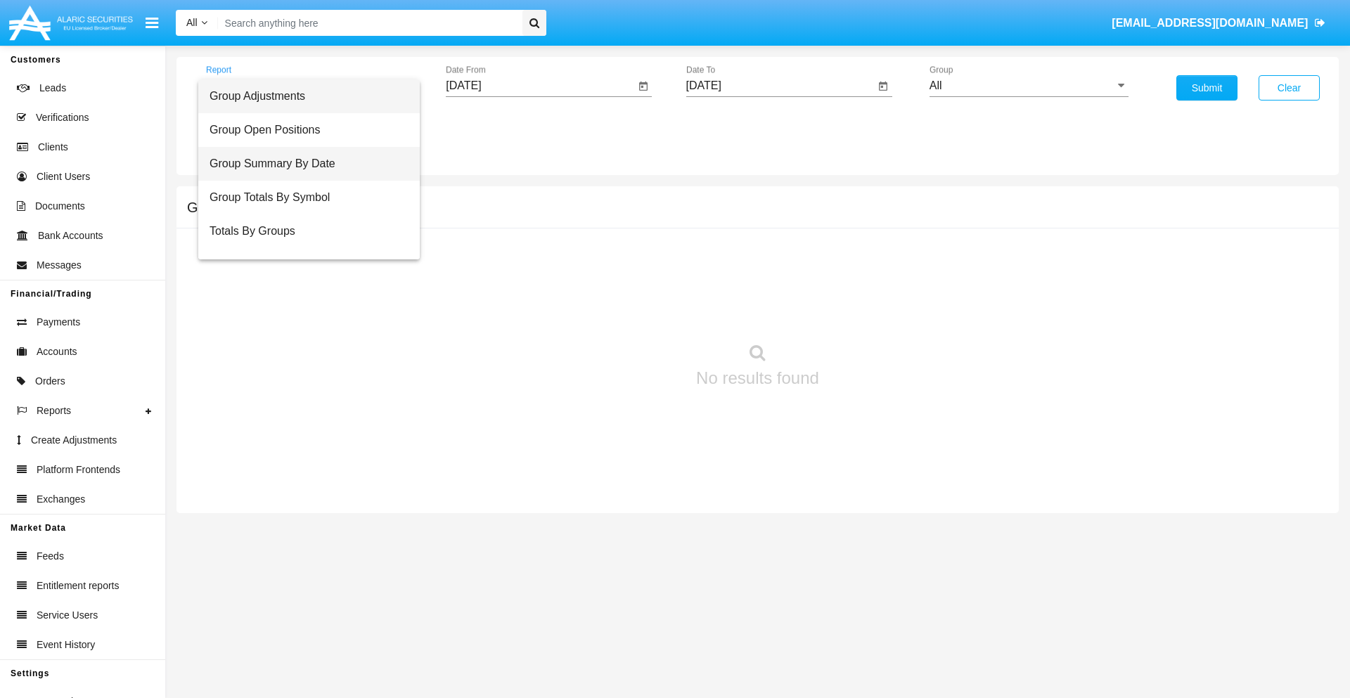
click at [303, 164] on span "Group Summary By Date" at bounding box center [308, 164] width 199 height 34
click at [540, 86] on input "[DATE]" at bounding box center [540, 85] width 189 height 13
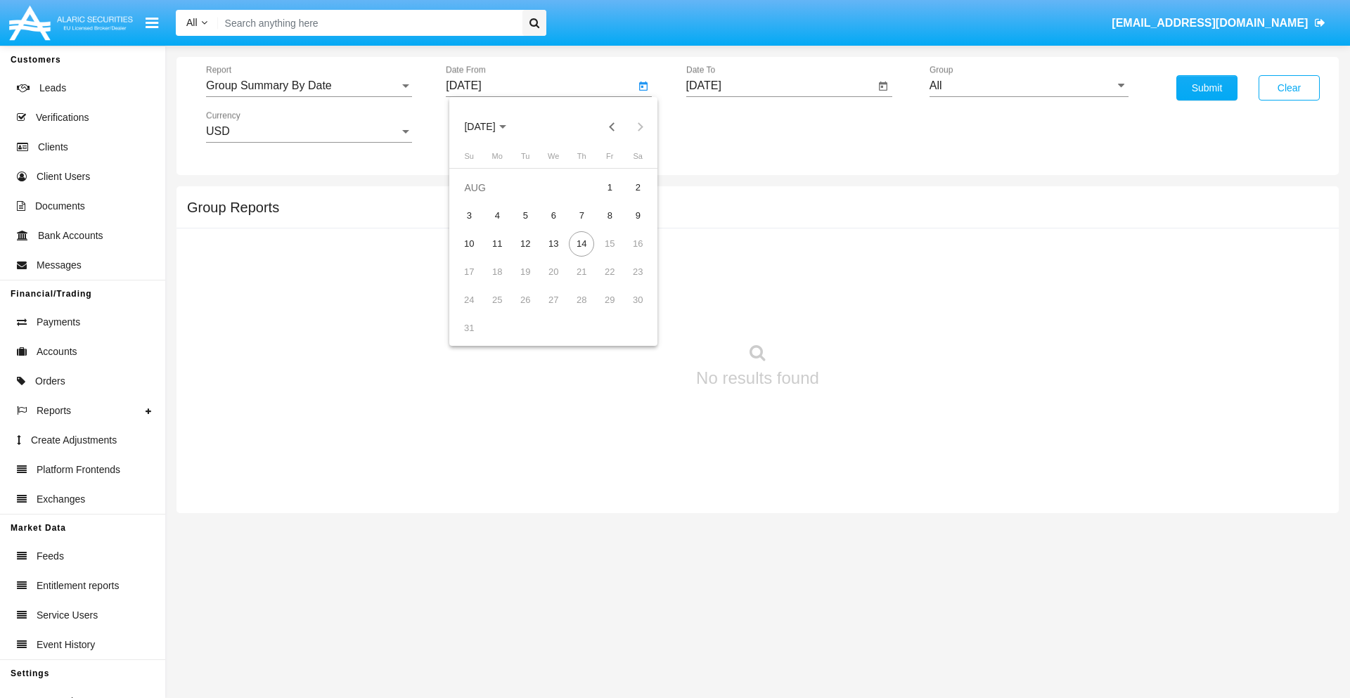
click at [492, 127] on span "[DATE]" at bounding box center [479, 127] width 31 height 11
click at [529, 283] on div "2019" at bounding box center [529, 282] width 44 height 25
click at [479, 198] on div "JAN" at bounding box center [480, 198] width 44 height 25
click at [525, 215] on div "1" at bounding box center [524, 215] width 25 height 25
type input "[DATE]"
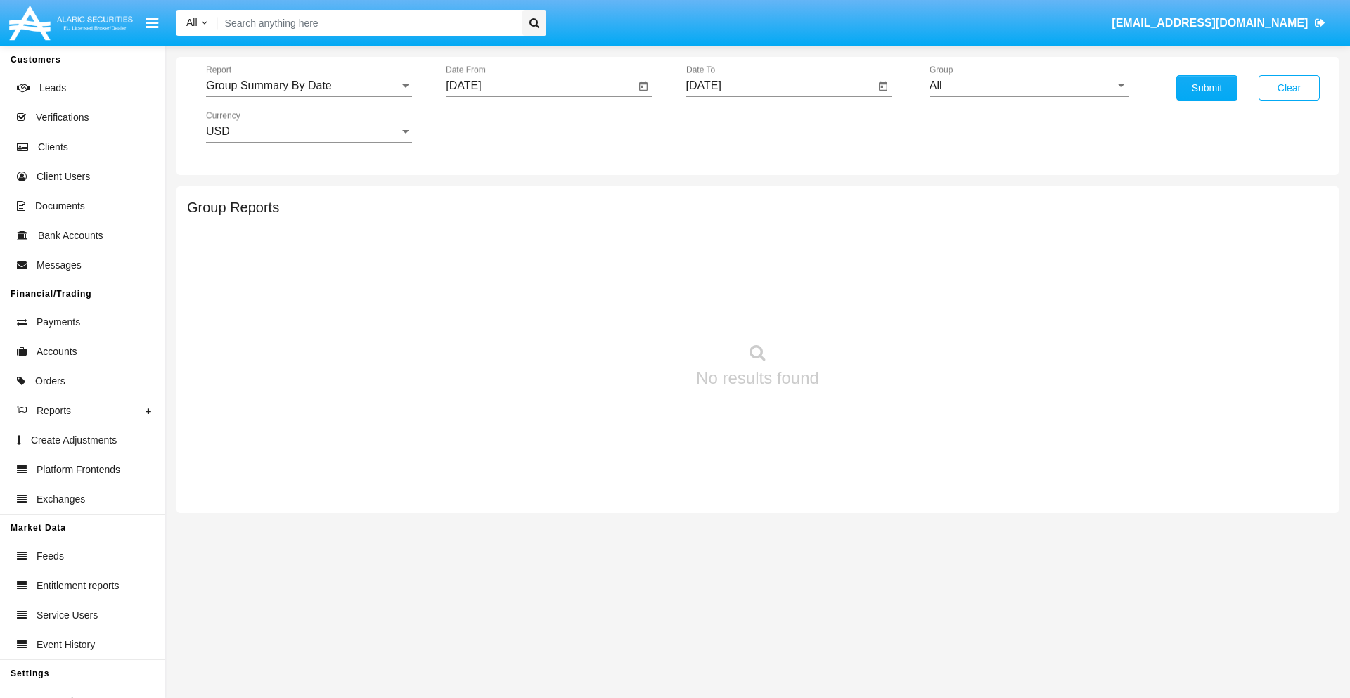
click at [779, 86] on input "[DATE]" at bounding box center [780, 85] width 189 height 13
click at [732, 127] on span "[DATE]" at bounding box center [719, 127] width 31 height 11
click at [768, 283] on div "2019" at bounding box center [768, 282] width 44 height 25
click at [719, 198] on div "JAN" at bounding box center [719, 198] width 44 height 25
click at [765, 215] on div "1" at bounding box center [765, 215] width 25 height 25
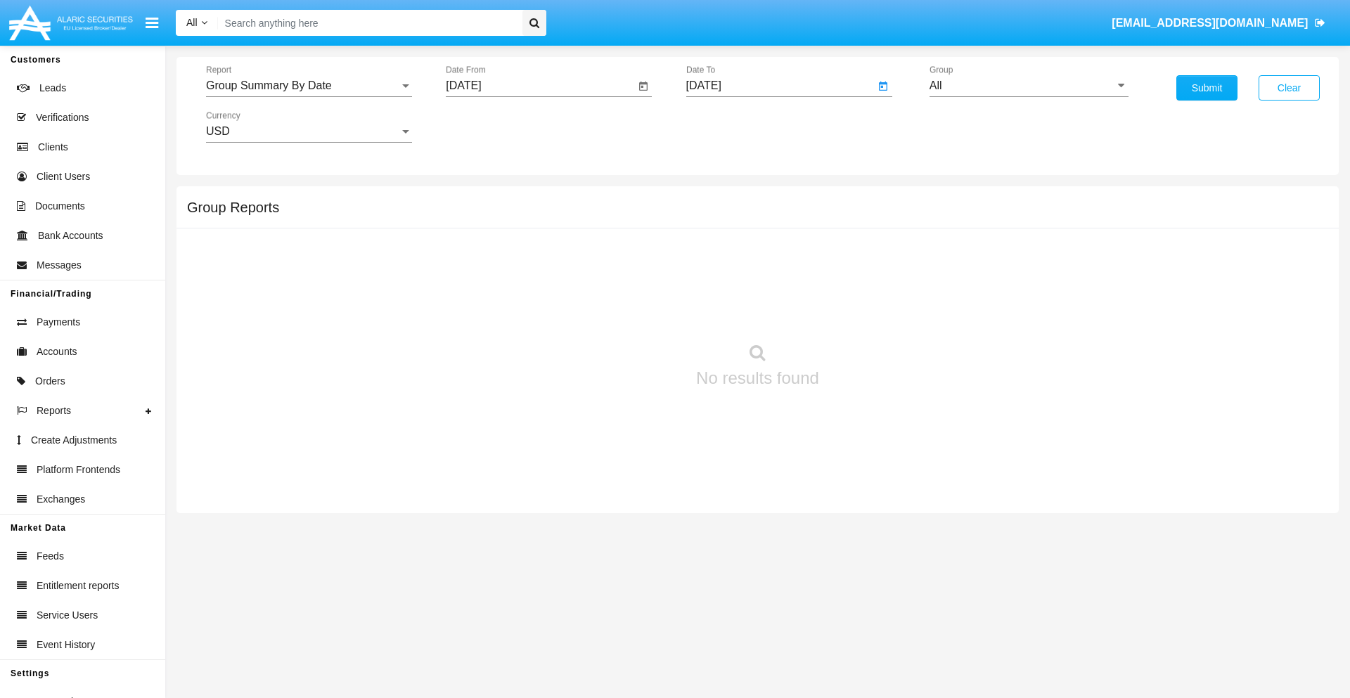
type input "[DATE]"
click at [1028, 86] on input "All" at bounding box center [1028, 85] width 199 height 13
click at [981, 271] on span "Company AQA" at bounding box center [981, 271] width 75 height 12
type input "Company AQA"
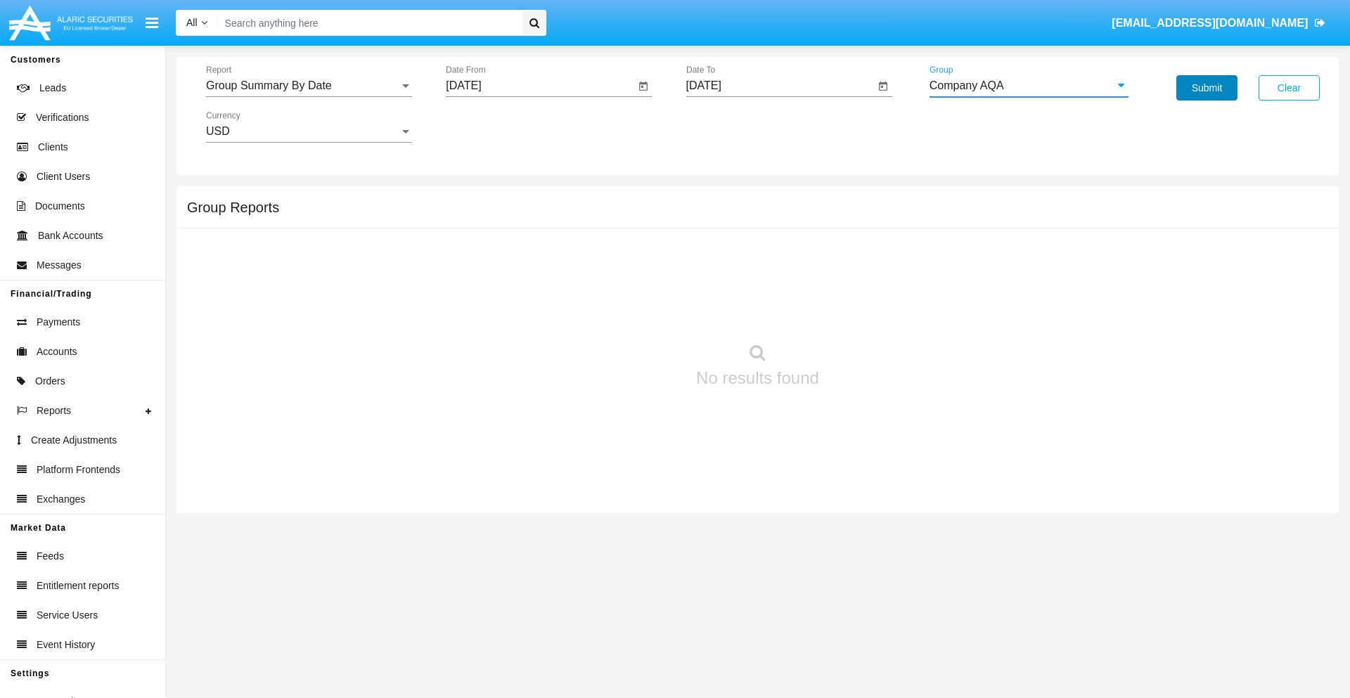
click at [1206, 88] on button "Submit" at bounding box center [1206, 87] width 61 height 25
click at [309, 86] on span "Report" at bounding box center [302, 85] width 193 height 13
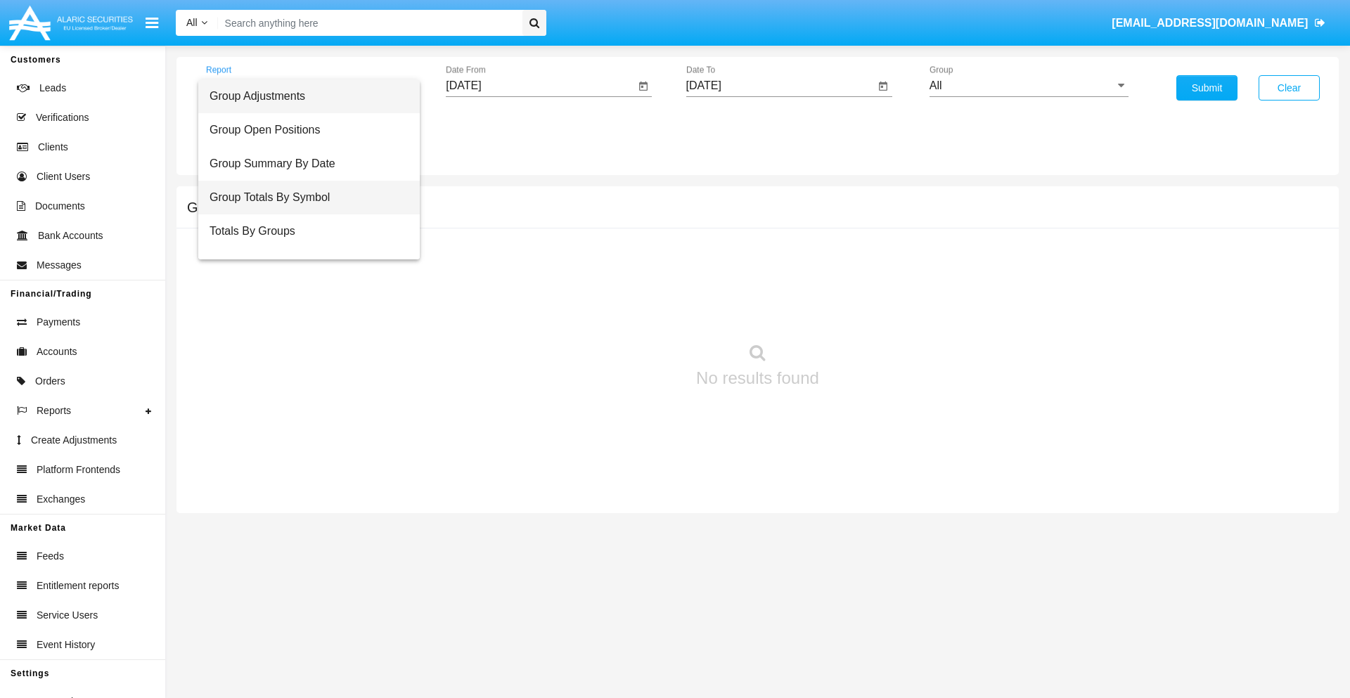
click at [303, 198] on span "Group Totals By Symbol" at bounding box center [308, 198] width 199 height 34
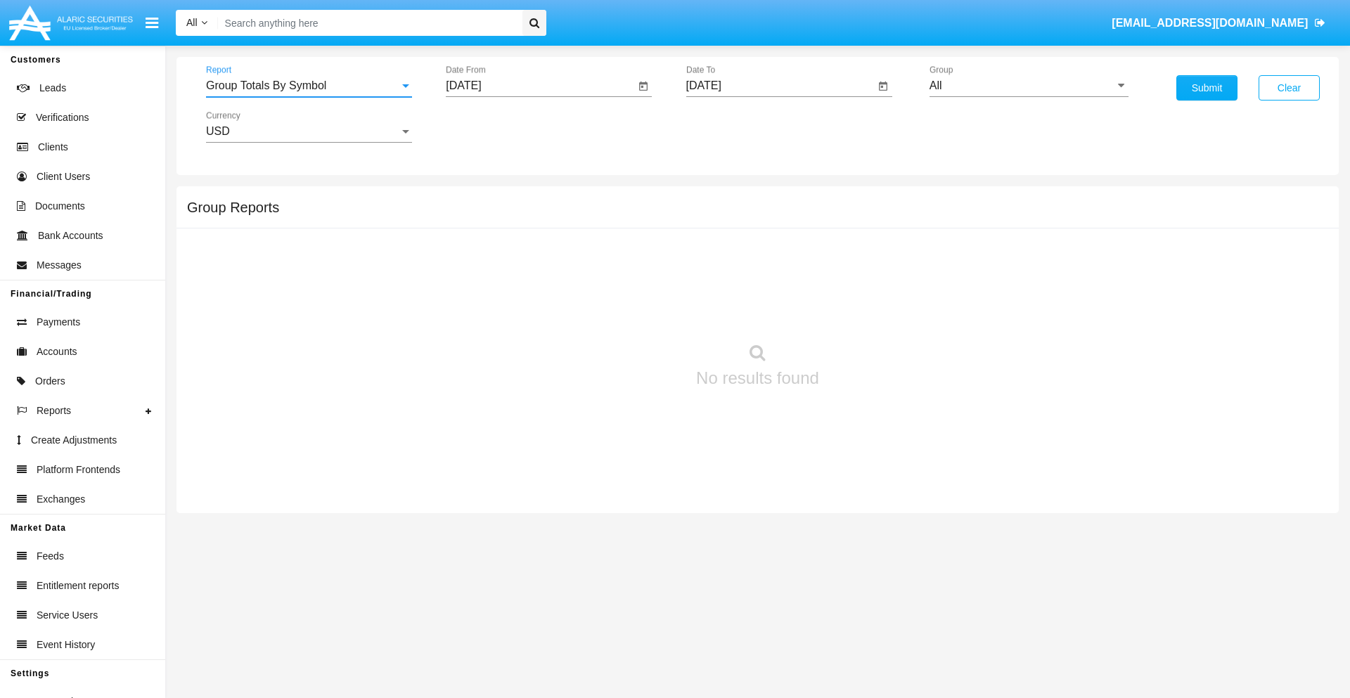
click at [540, 86] on input "[DATE]" at bounding box center [540, 85] width 189 height 13
click at [492, 127] on span "[DATE]" at bounding box center [479, 127] width 31 height 11
click at [529, 283] on div "2019" at bounding box center [529, 282] width 44 height 25
click at [479, 198] on div "JAN" at bounding box center [480, 198] width 44 height 25
click at [525, 215] on div "1" at bounding box center [524, 215] width 25 height 25
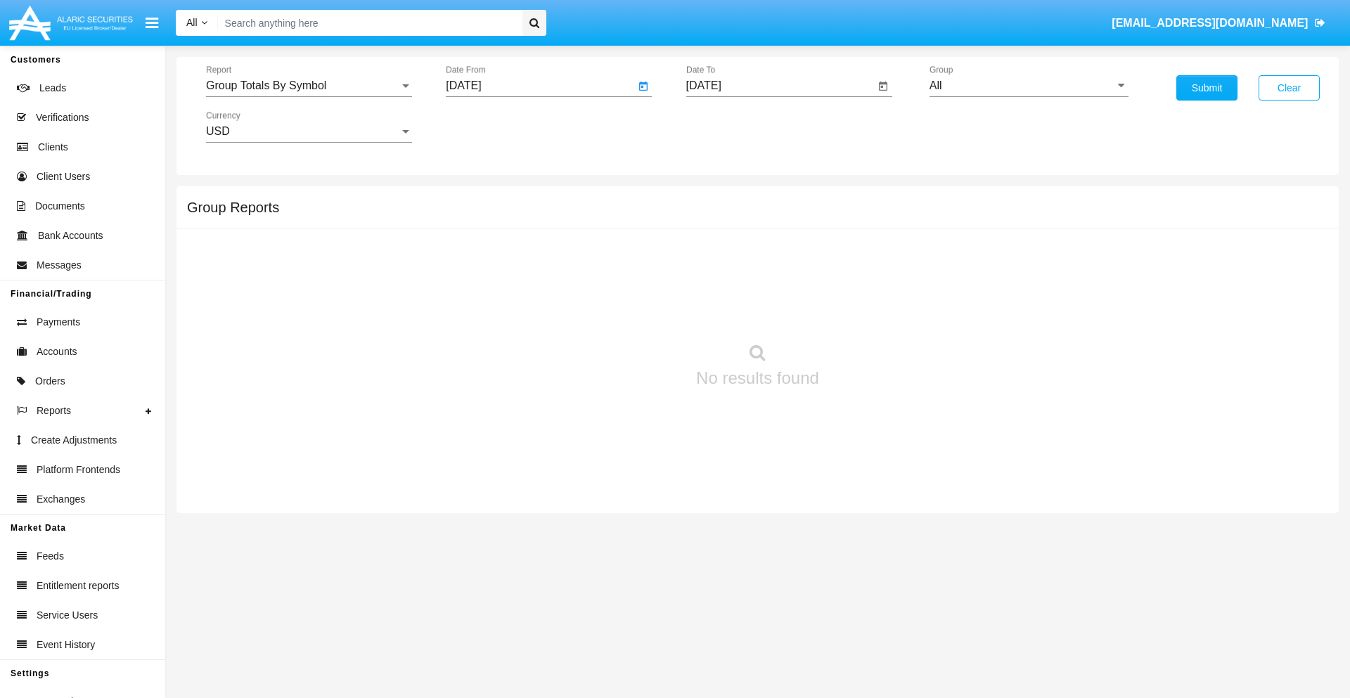
type input "[DATE]"
click at [779, 86] on input "[DATE]" at bounding box center [780, 85] width 189 height 13
click at [732, 127] on span "[DATE]" at bounding box center [719, 127] width 31 height 11
click at [768, 283] on div "2019" at bounding box center [768, 282] width 44 height 25
click at [719, 198] on div "JAN" at bounding box center [719, 198] width 44 height 25
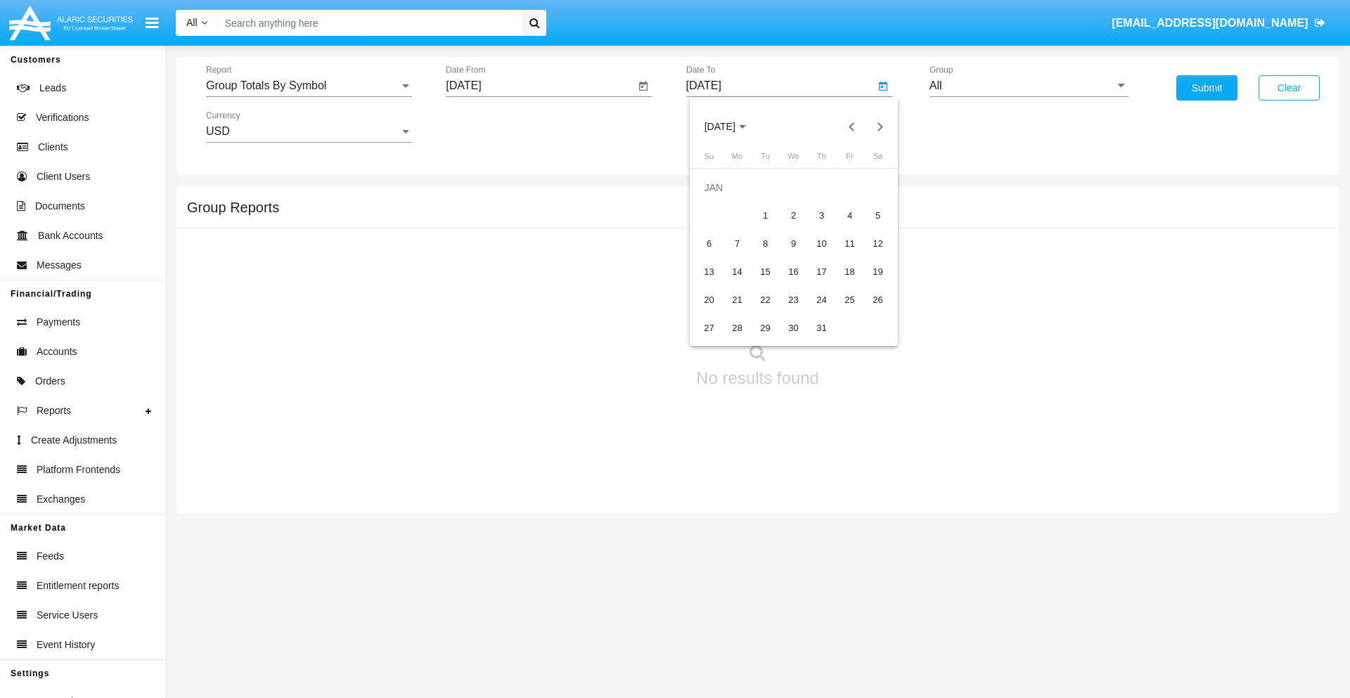
click at [765, 215] on div "1" at bounding box center [765, 215] width 25 height 25
type input "[DATE]"
click at [1028, 86] on input "All" at bounding box center [1028, 85] width 199 height 13
click at [981, 580] on span "Company AQA" at bounding box center [981, 586] width 75 height 12
type input "Company AQA"
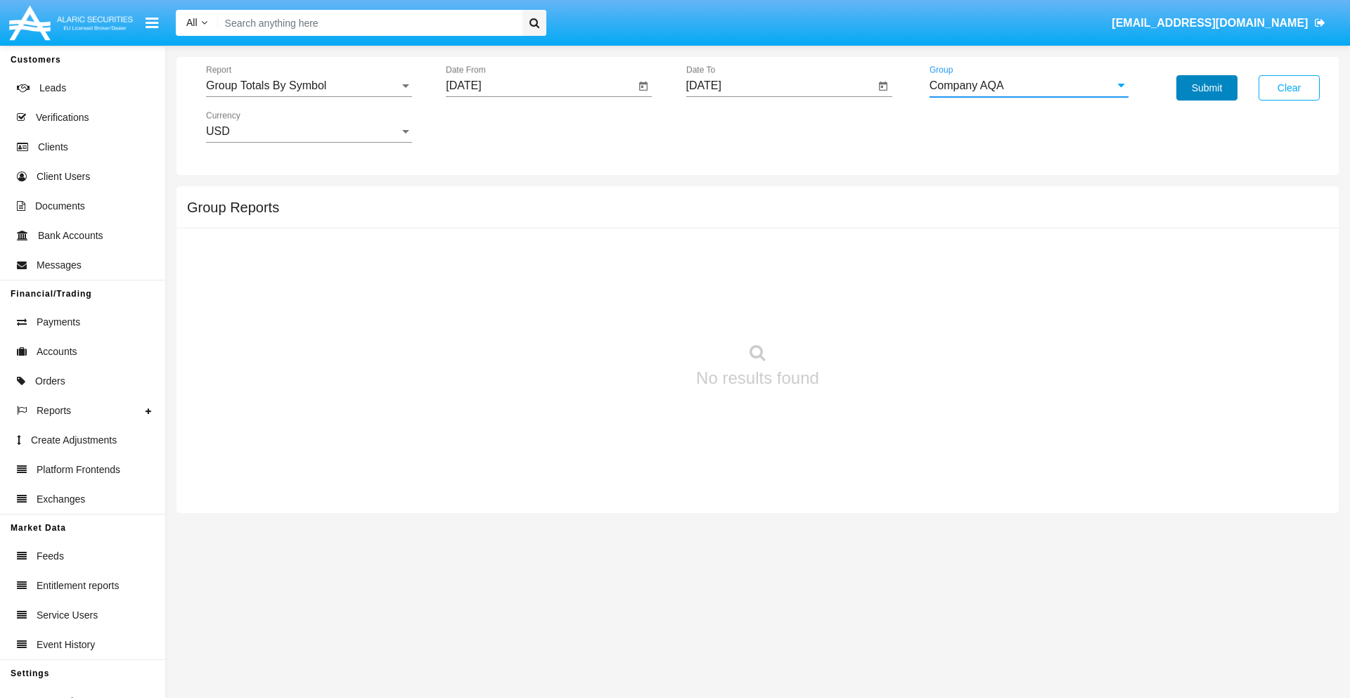
click at [1206, 88] on button "Submit" at bounding box center [1206, 87] width 61 height 25
click at [309, 86] on span "Report" at bounding box center [302, 85] width 193 height 13
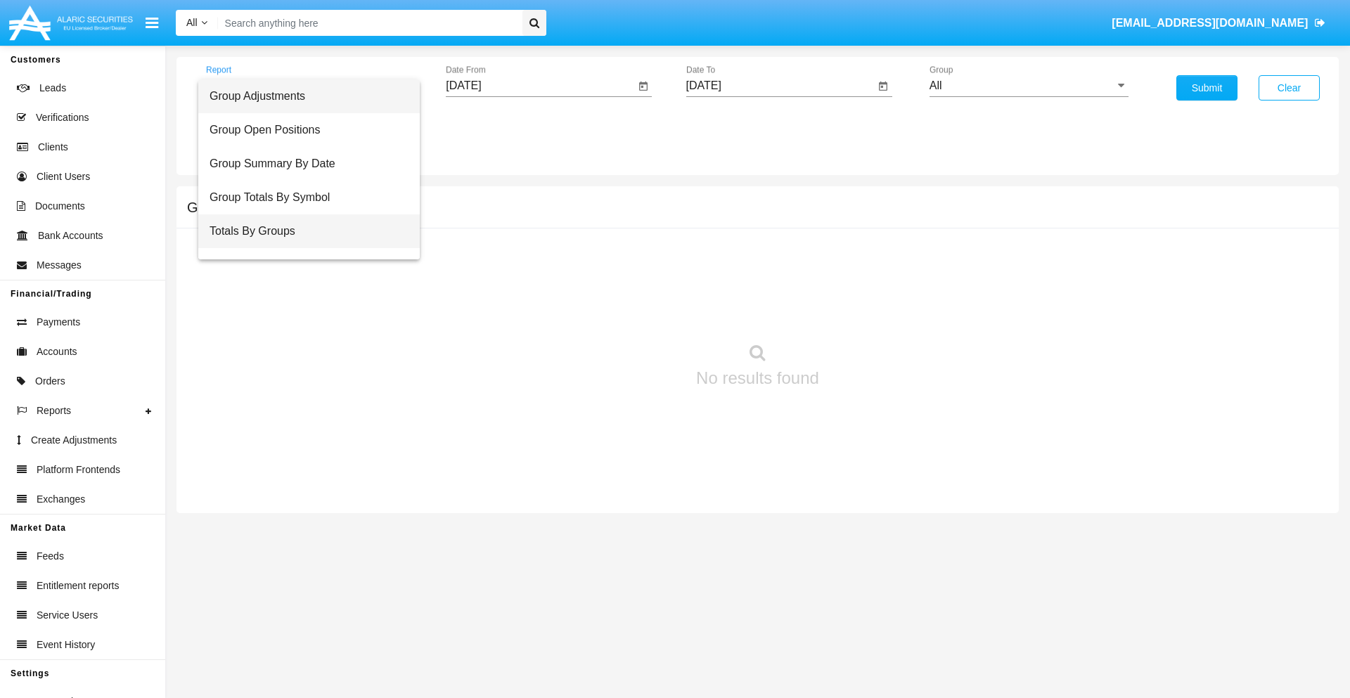
click at [303, 231] on span "Totals By Groups" at bounding box center [308, 231] width 199 height 34
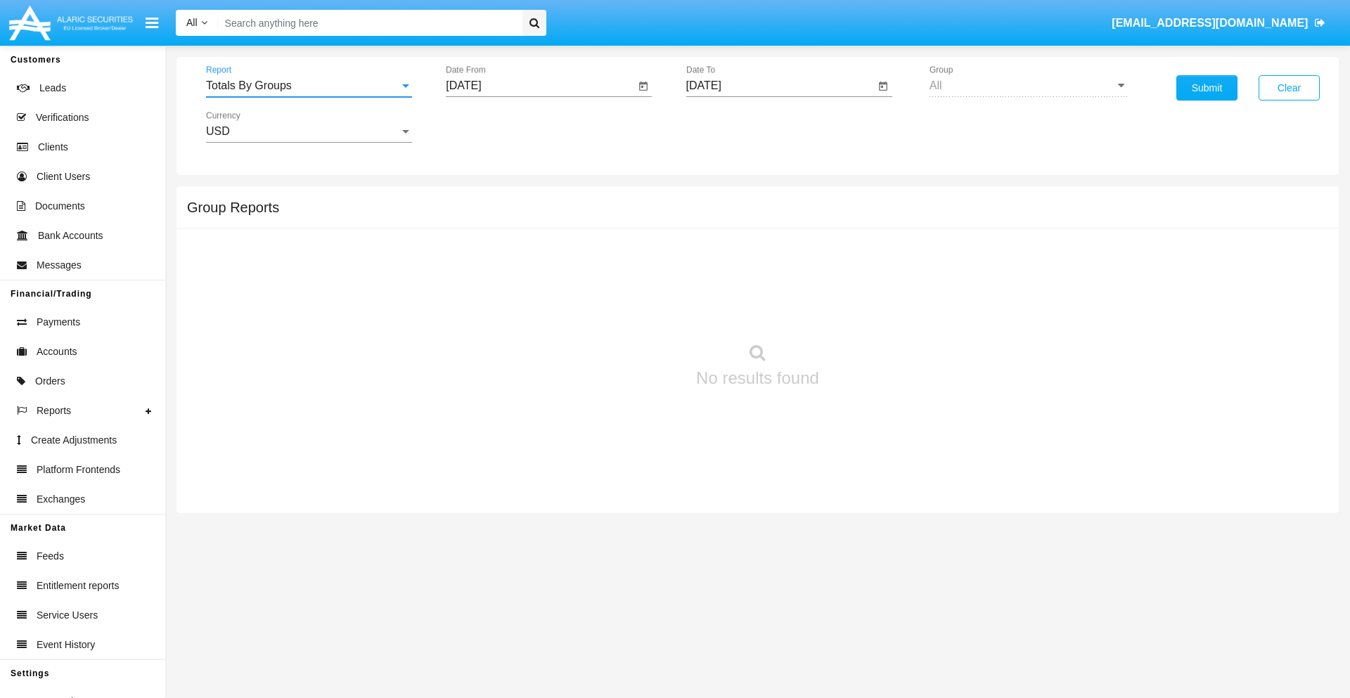
click at [540, 86] on input "[DATE]" at bounding box center [540, 85] width 189 height 13
click at [492, 127] on span "[DATE]" at bounding box center [479, 127] width 31 height 11
click at [529, 283] on div "2019" at bounding box center [529, 282] width 44 height 25
click at [479, 198] on div "JAN" at bounding box center [480, 198] width 44 height 25
click at [525, 215] on div "1" at bounding box center [524, 215] width 25 height 25
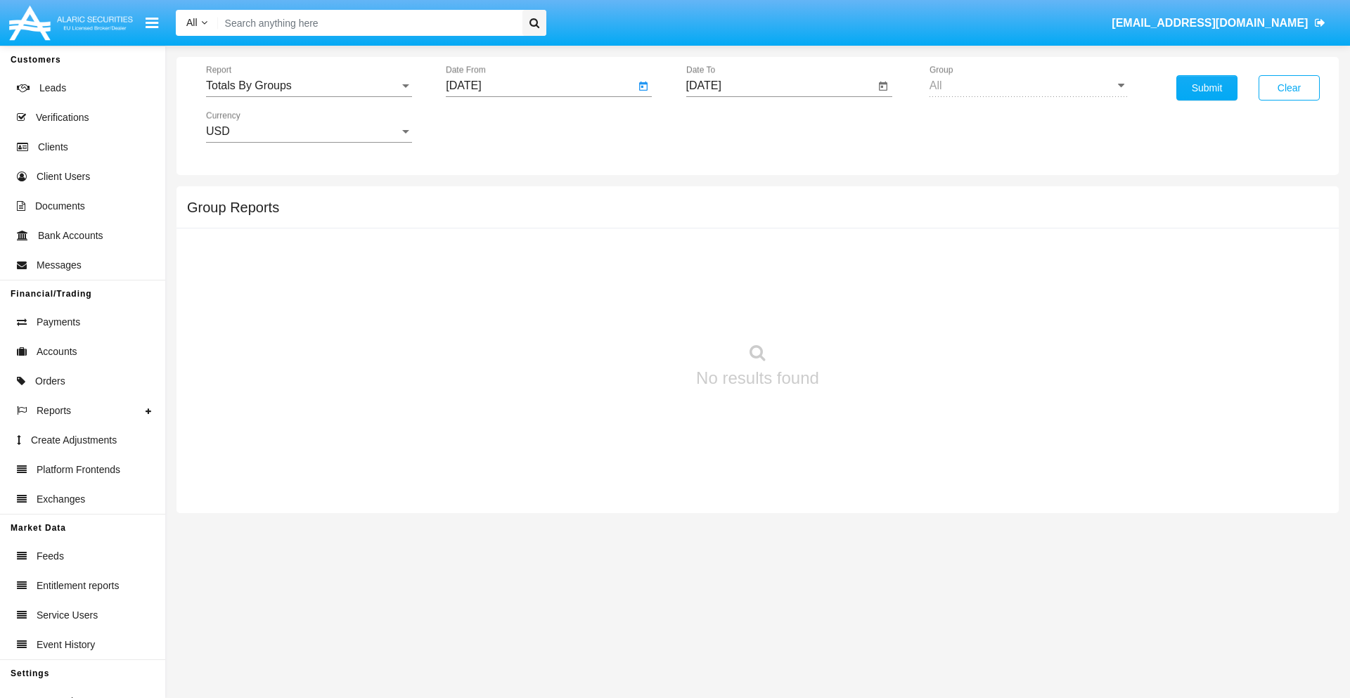
type input "[DATE]"
click at [779, 86] on input "[DATE]" at bounding box center [780, 85] width 189 height 13
click at [732, 127] on span "[DATE]" at bounding box center [719, 127] width 31 height 11
click at [768, 283] on div "2019" at bounding box center [768, 282] width 44 height 25
click at [719, 198] on div "JAN" at bounding box center [719, 198] width 44 height 25
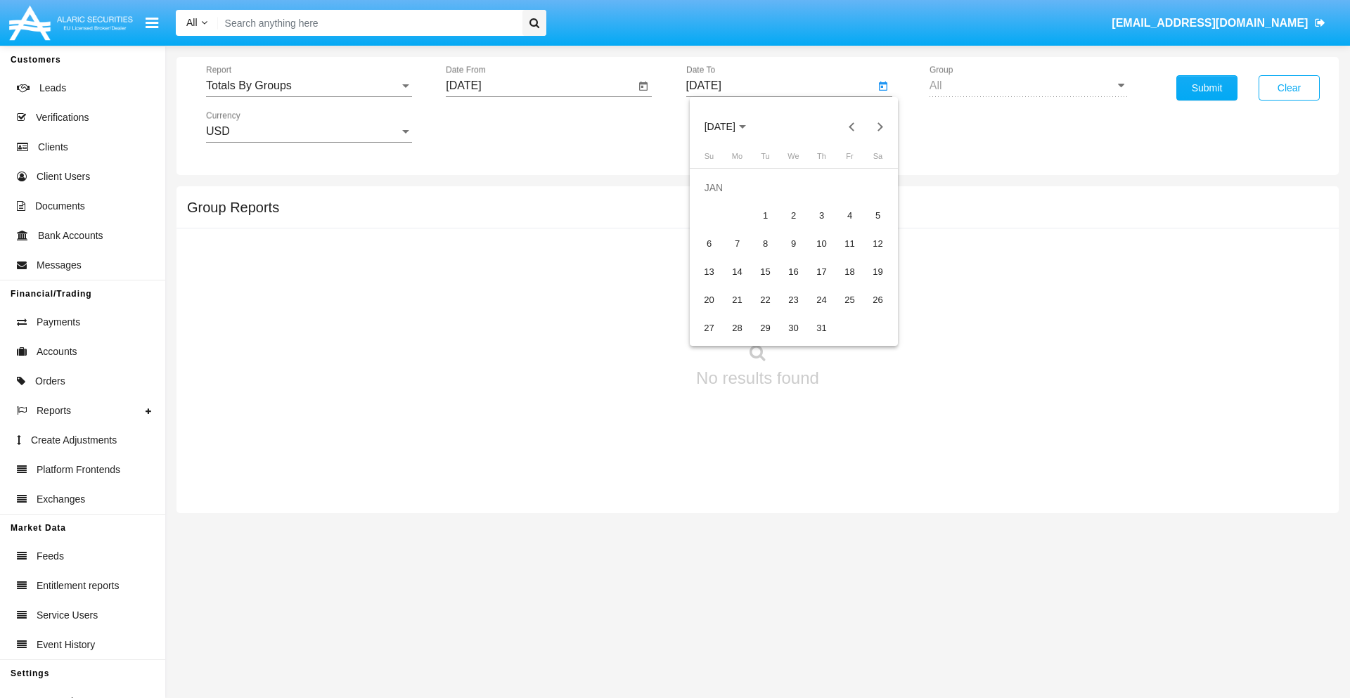
click at [765, 215] on div "1" at bounding box center [765, 215] width 25 height 25
type input "[DATE]"
click at [1206, 88] on button "Submit" at bounding box center [1206, 87] width 61 height 25
click at [309, 86] on span "Report" at bounding box center [302, 85] width 193 height 13
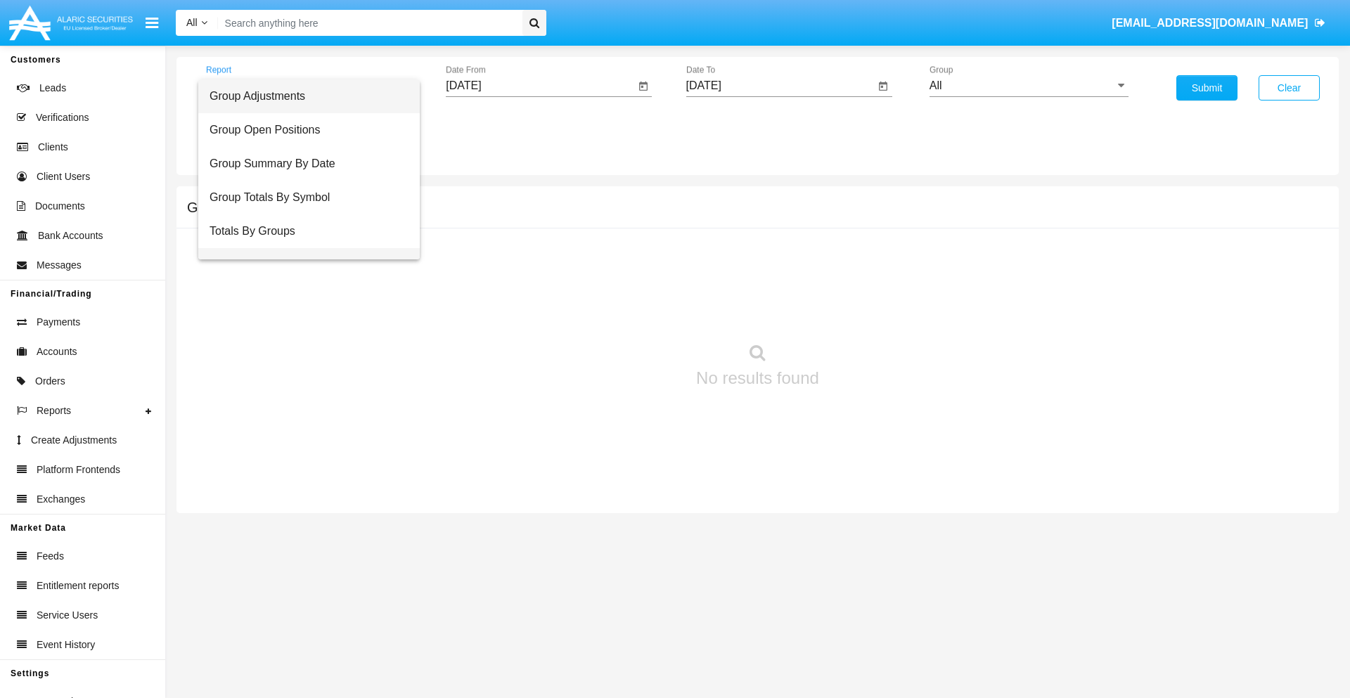
click at [303, 248] on span "Group Fees By Destination" at bounding box center [308, 265] width 199 height 34
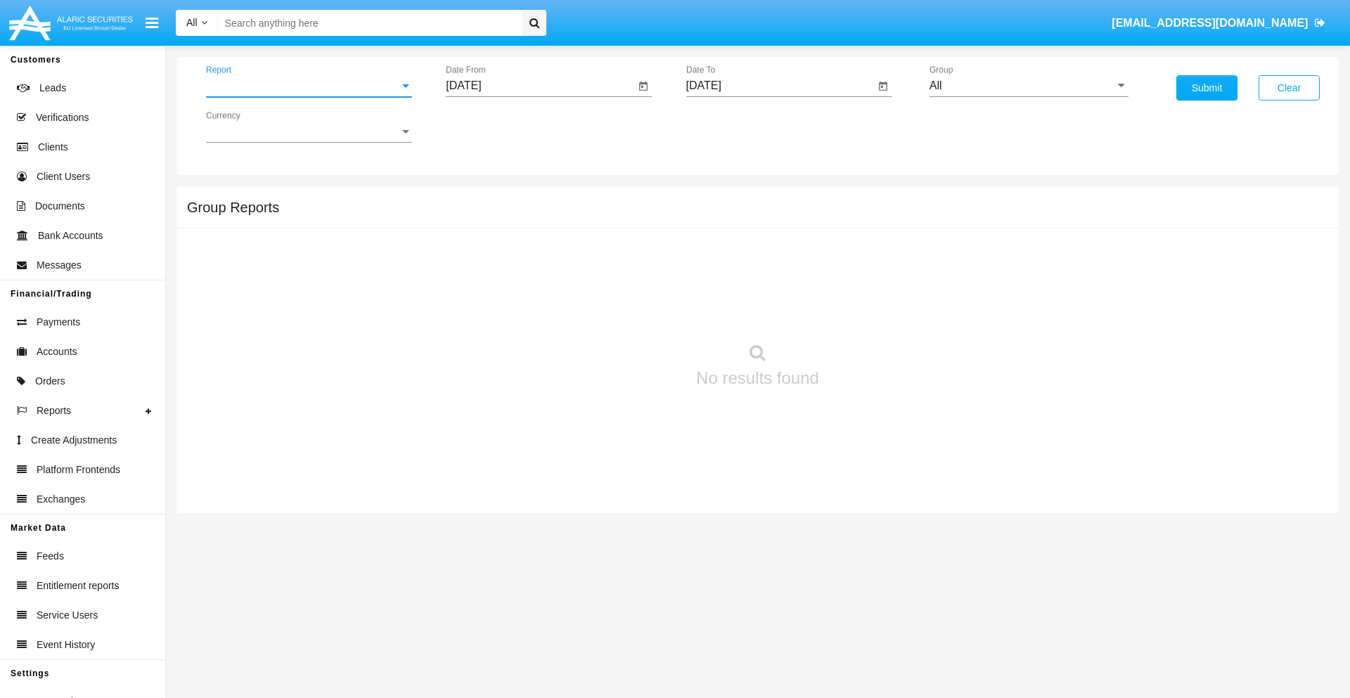
scroll to position [22, 0]
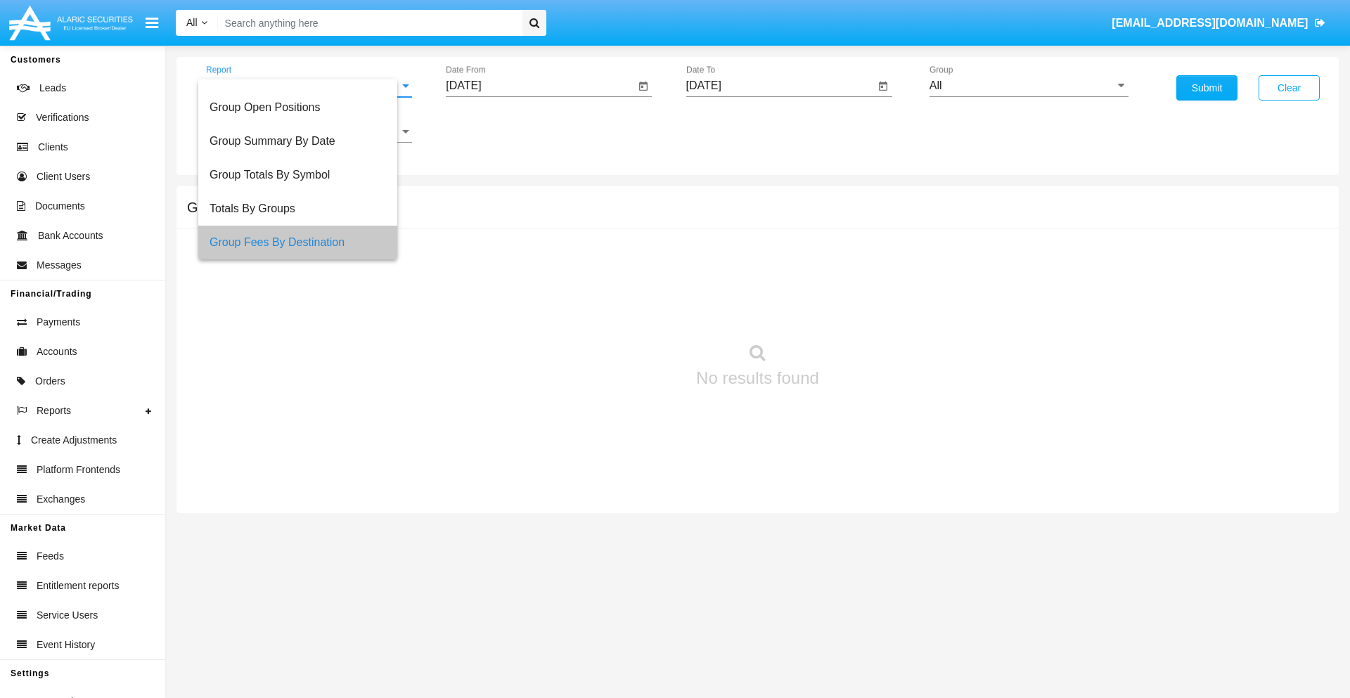
click at [540, 86] on input "[DATE]" at bounding box center [540, 85] width 189 height 13
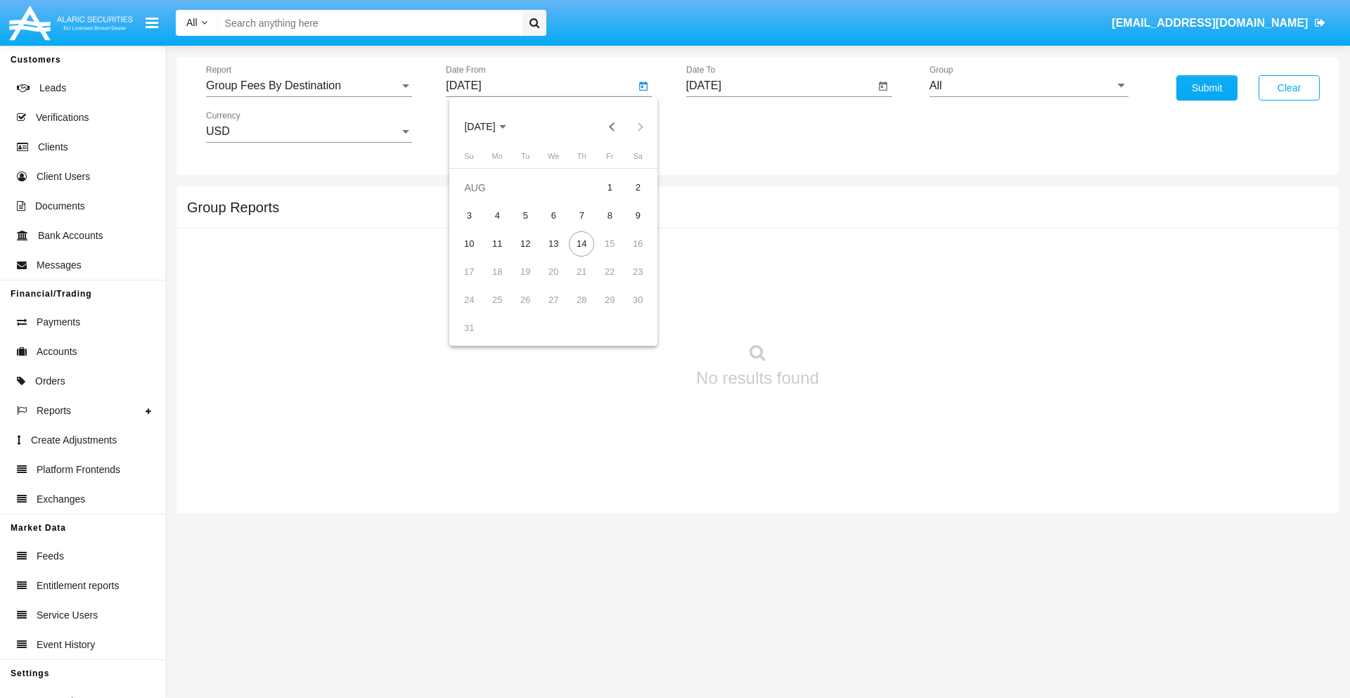
click at [492, 127] on span "[DATE]" at bounding box center [479, 127] width 31 height 11
click at [529, 283] on div "2019" at bounding box center [529, 282] width 44 height 25
click at [479, 198] on div "JAN" at bounding box center [480, 198] width 44 height 25
click at [525, 215] on div "1" at bounding box center [524, 215] width 25 height 25
type input "01/01/19"
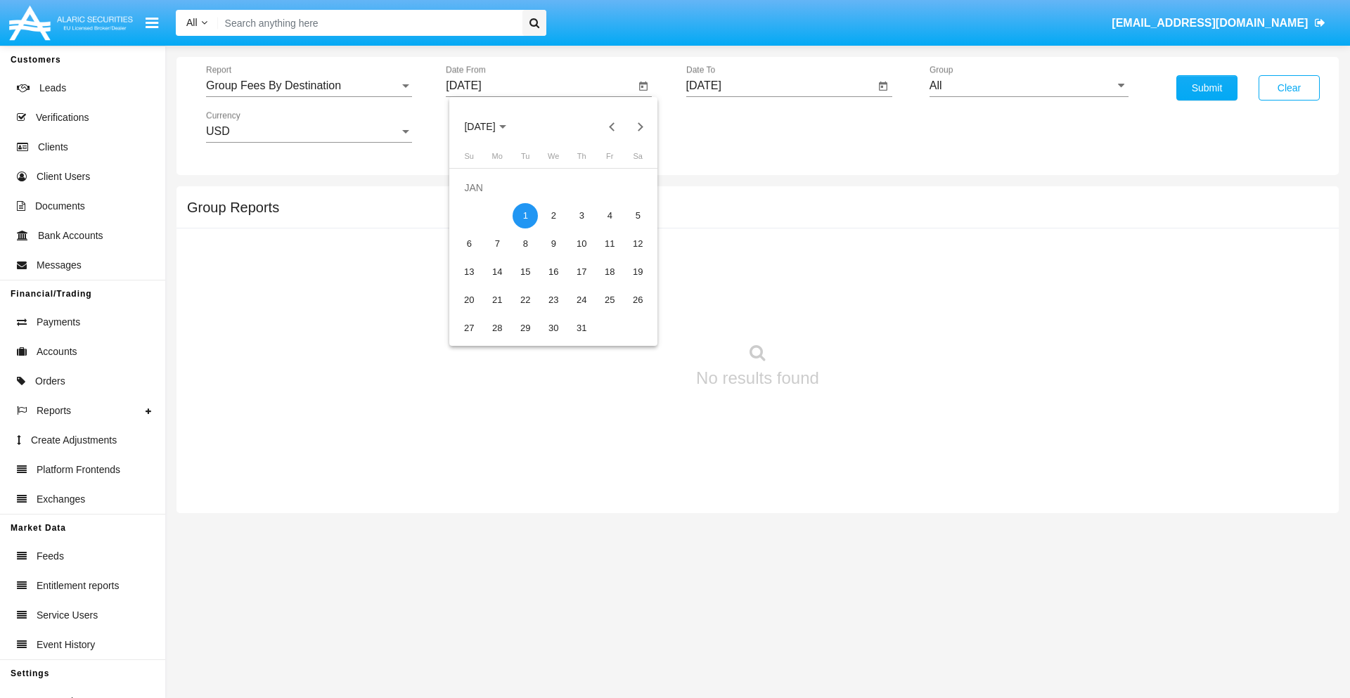
click at [779, 86] on input "[DATE]" at bounding box center [780, 85] width 189 height 13
click at [732, 127] on span "AUG 2025" at bounding box center [719, 127] width 31 height 11
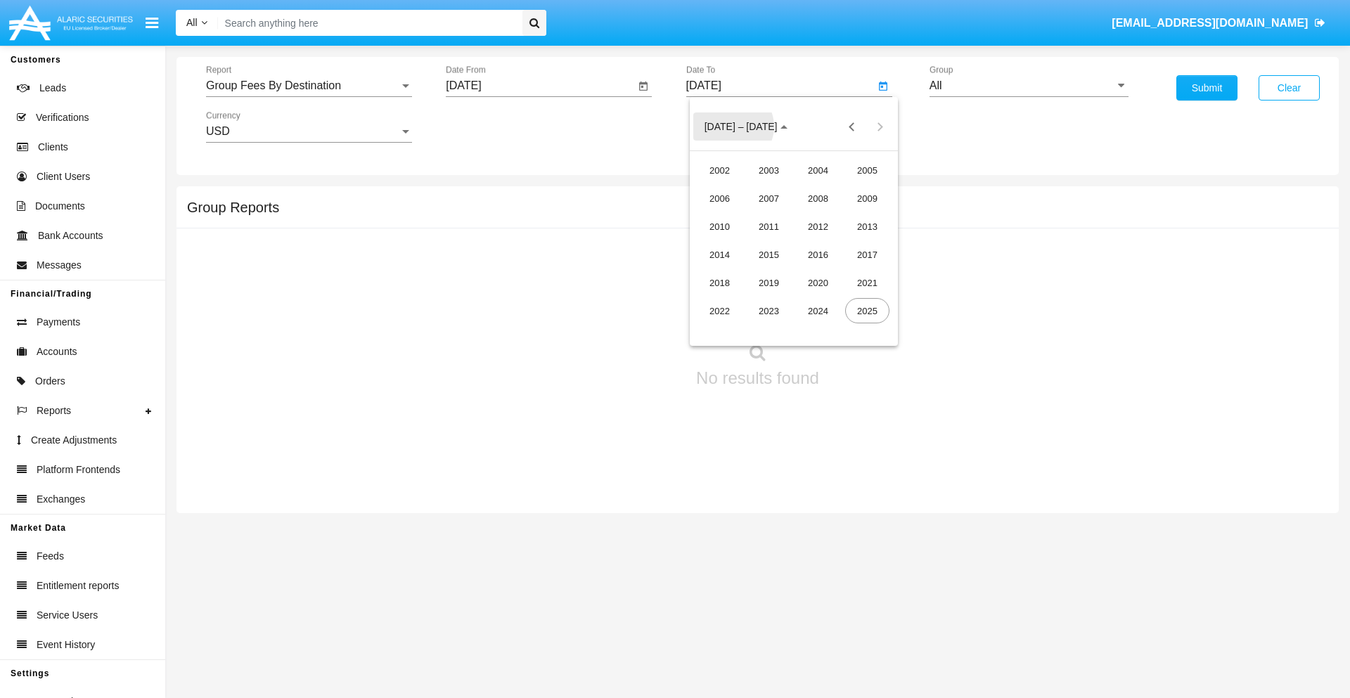
click at [768, 283] on div "2019" at bounding box center [768, 282] width 44 height 25
click at [719, 198] on div "JAN" at bounding box center [719, 198] width 44 height 25
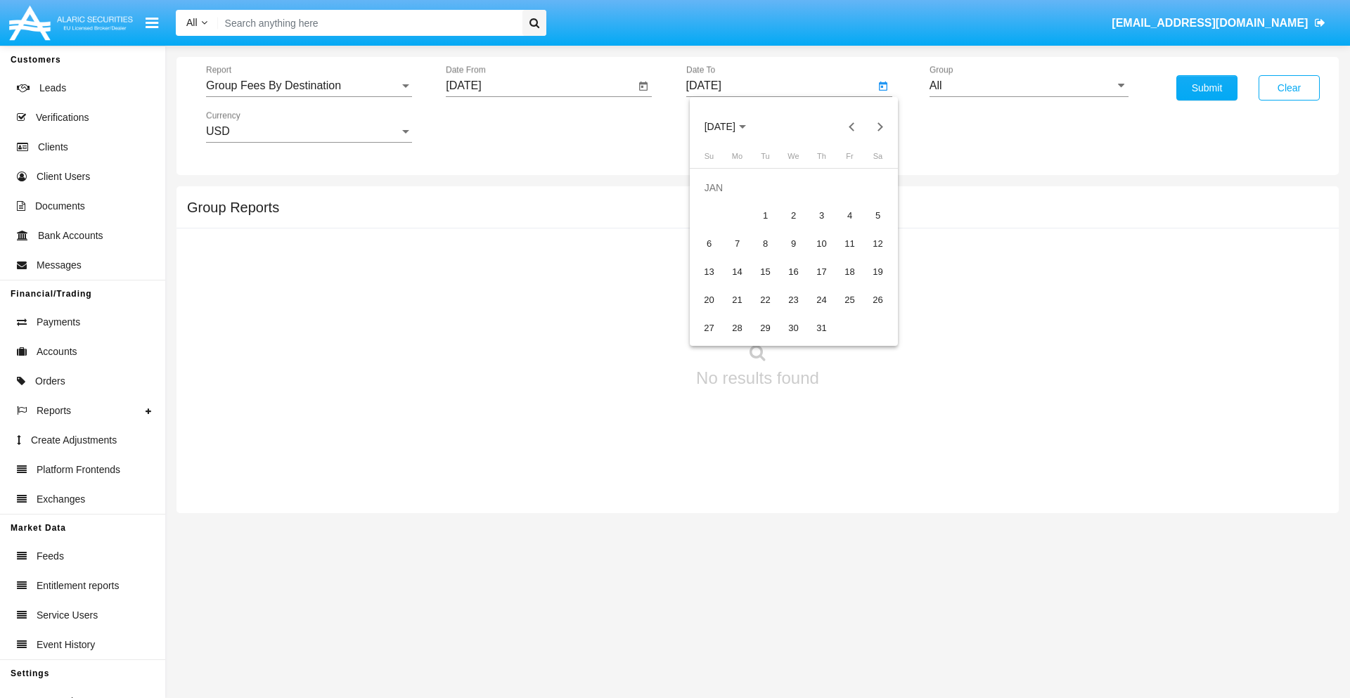
click at [765, 215] on div "1" at bounding box center [765, 215] width 25 height 25
type input "01/01/19"
click at [1028, 86] on input "All" at bounding box center [1028, 85] width 199 height 13
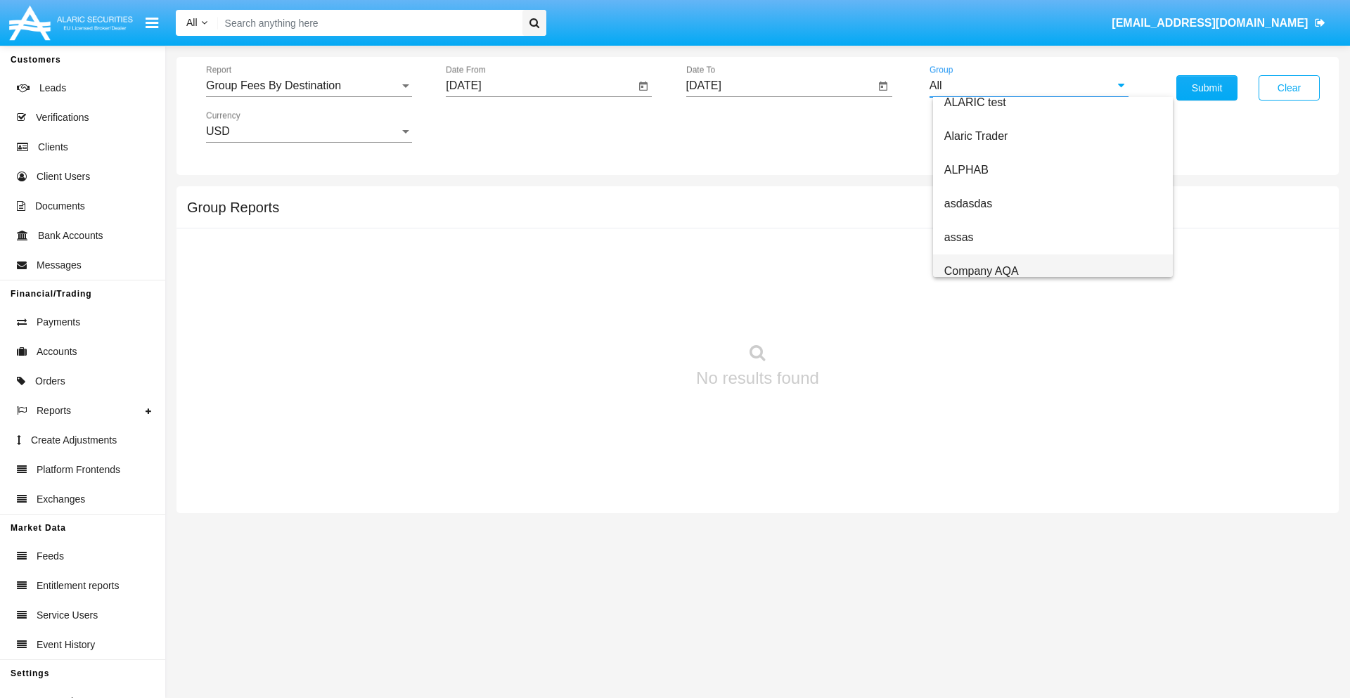
click at [981, 271] on span "Company AQA" at bounding box center [981, 271] width 75 height 12
type input "Company AQA"
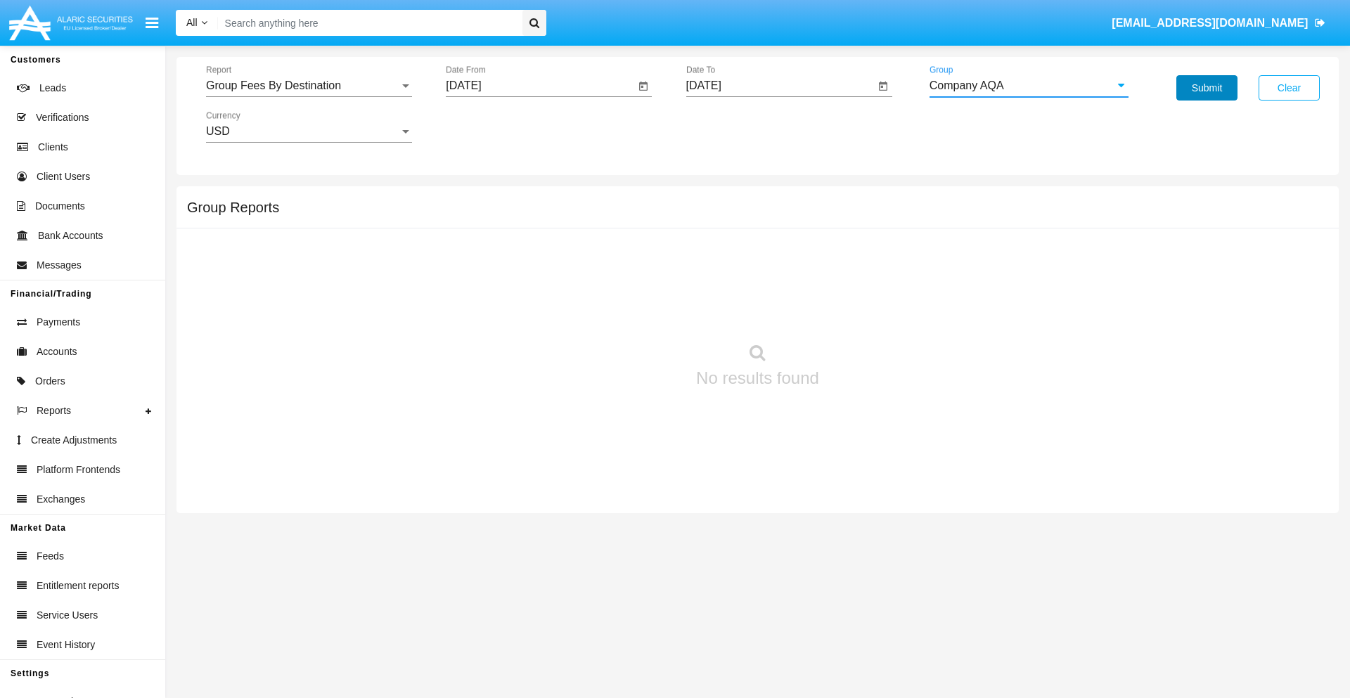
click at [1206, 88] on button "Submit" at bounding box center [1206, 87] width 61 height 25
click at [309, 86] on span "Report" at bounding box center [302, 85] width 193 height 13
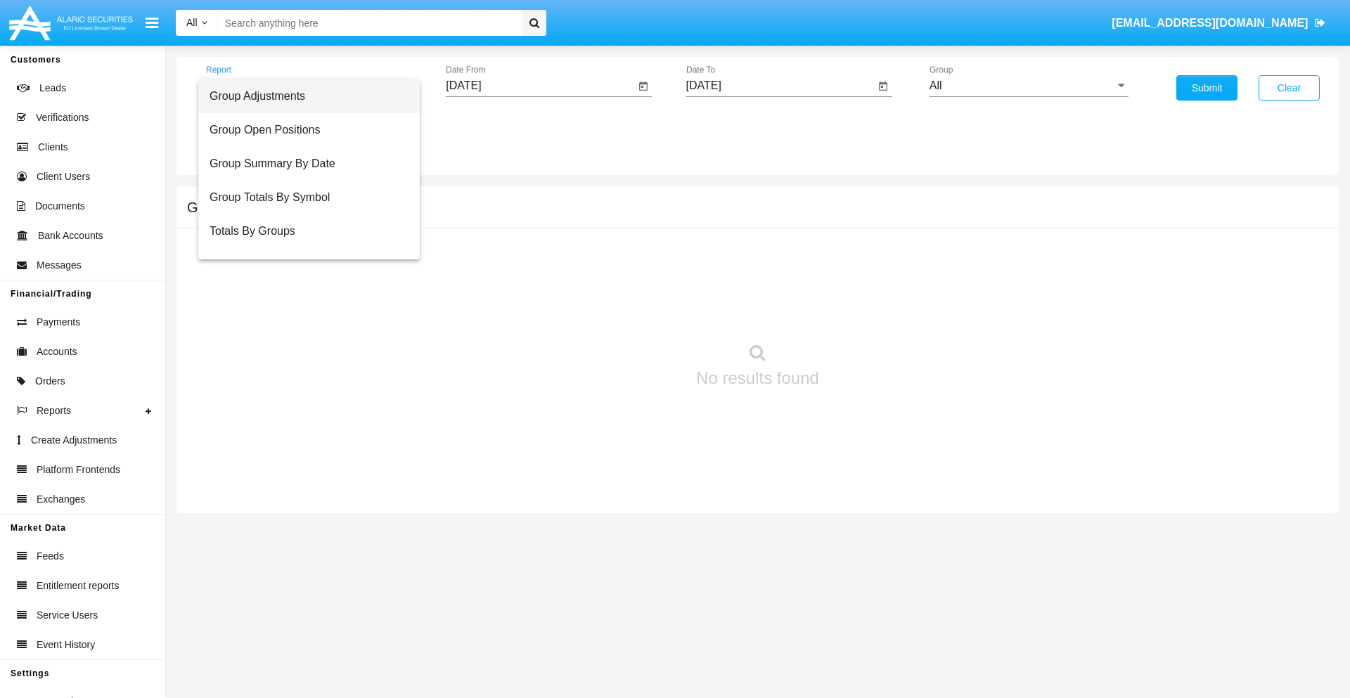
scroll to position [56, 0]
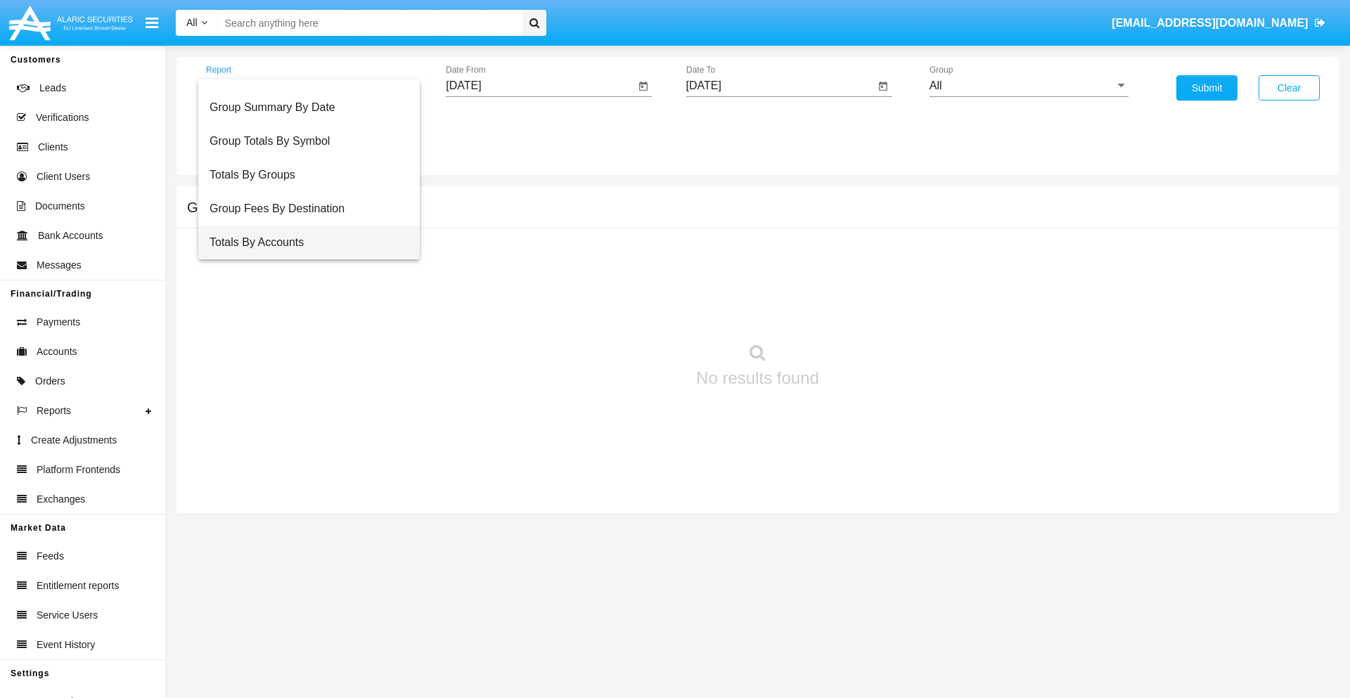
click at [303, 242] on span "Totals By Accounts" at bounding box center [308, 243] width 199 height 34
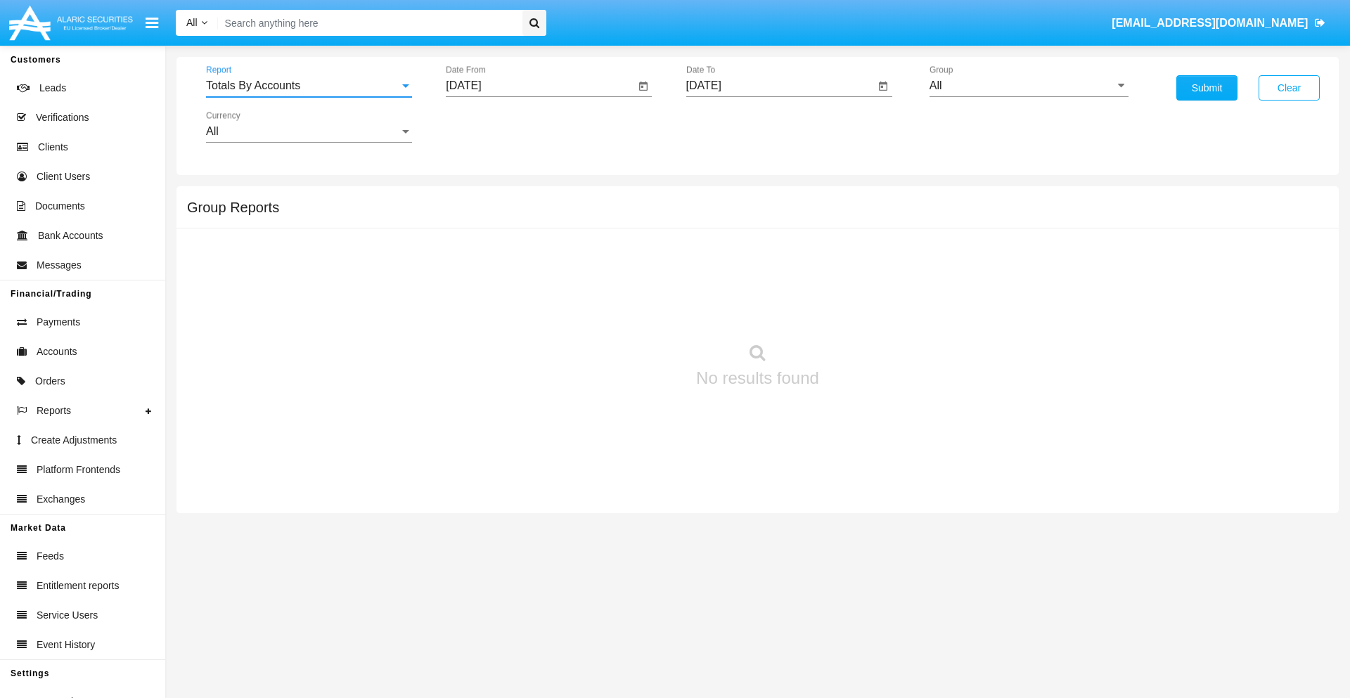
click at [540, 86] on input "[DATE]" at bounding box center [540, 85] width 189 height 13
click at [492, 127] on span "[DATE]" at bounding box center [479, 127] width 31 height 11
click at [529, 283] on div "2019" at bounding box center [529, 282] width 44 height 25
click at [479, 198] on div "JAN" at bounding box center [480, 198] width 44 height 25
click at [525, 215] on div "1" at bounding box center [524, 215] width 25 height 25
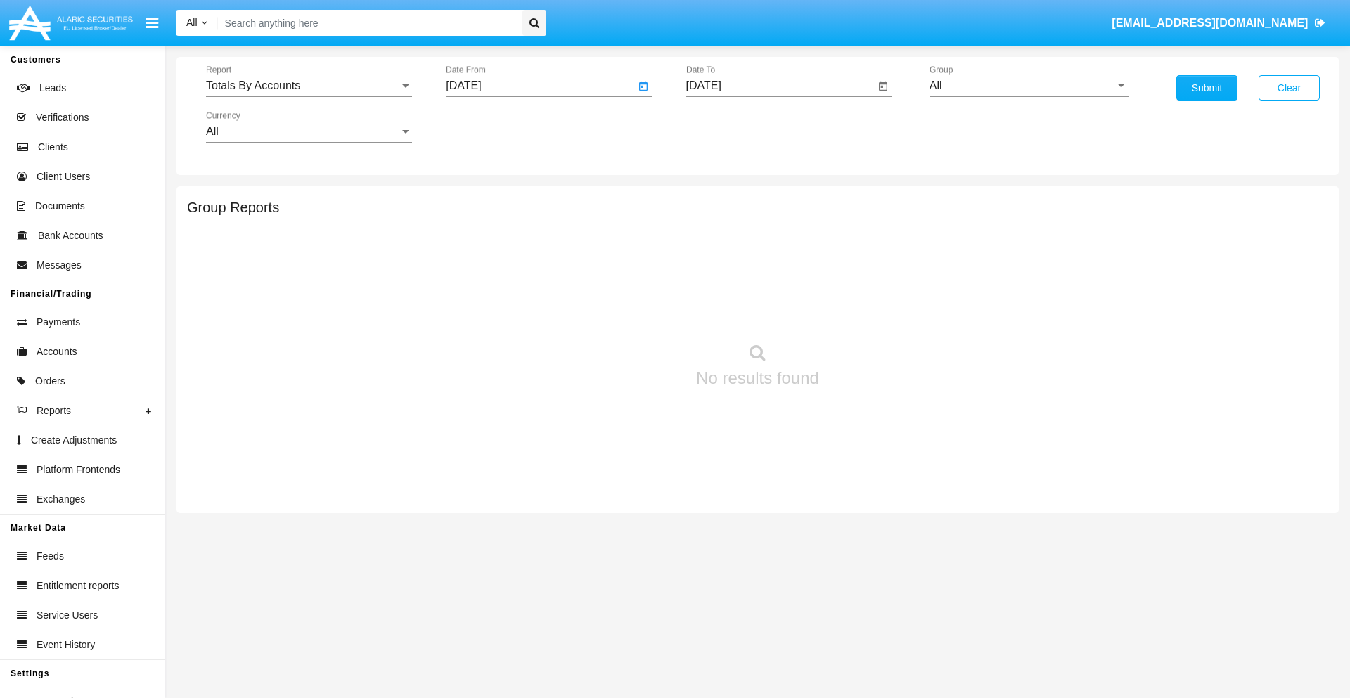
type input "[DATE]"
click at [779, 86] on input "[DATE]" at bounding box center [780, 85] width 189 height 13
click at [732, 127] on span "[DATE]" at bounding box center [719, 127] width 31 height 11
click at [768, 283] on div "2019" at bounding box center [768, 282] width 44 height 25
click at [719, 198] on div "JAN" at bounding box center [719, 198] width 44 height 25
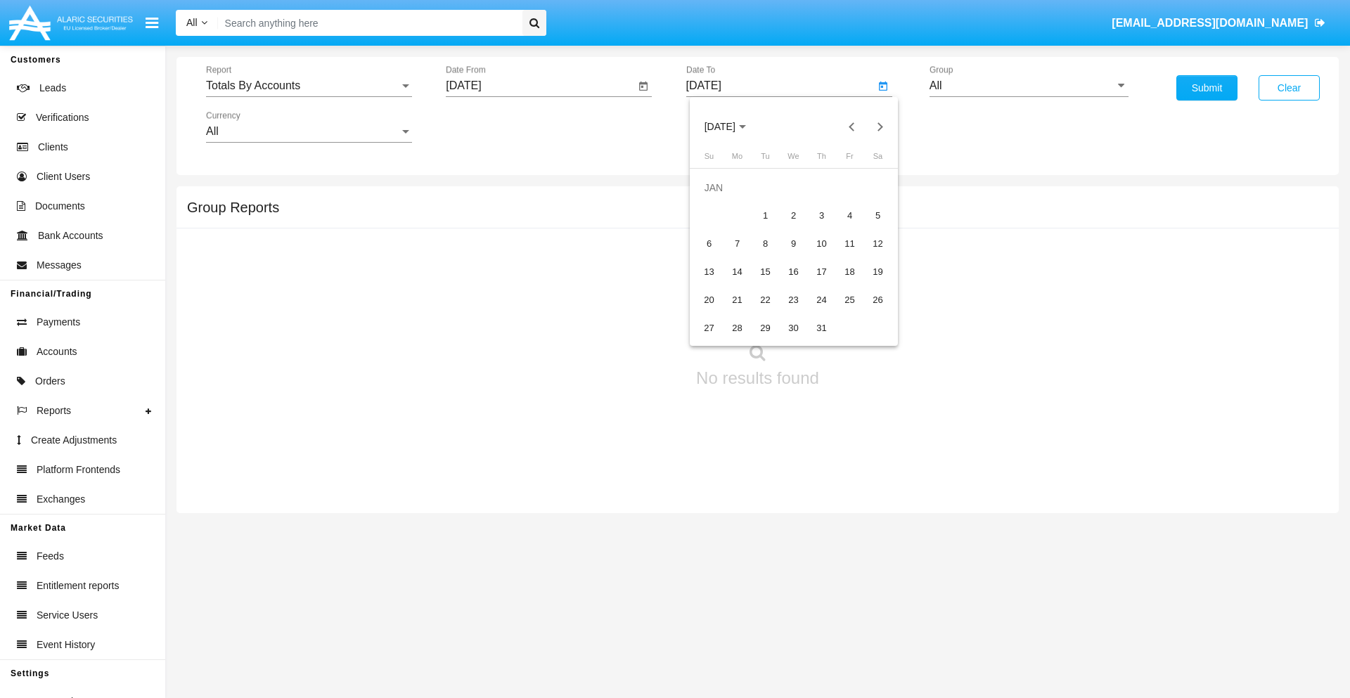
click at [765, 215] on div "1" at bounding box center [765, 215] width 25 height 25
type input "[DATE]"
click at [1028, 86] on input "All" at bounding box center [1028, 85] width 199 height 13
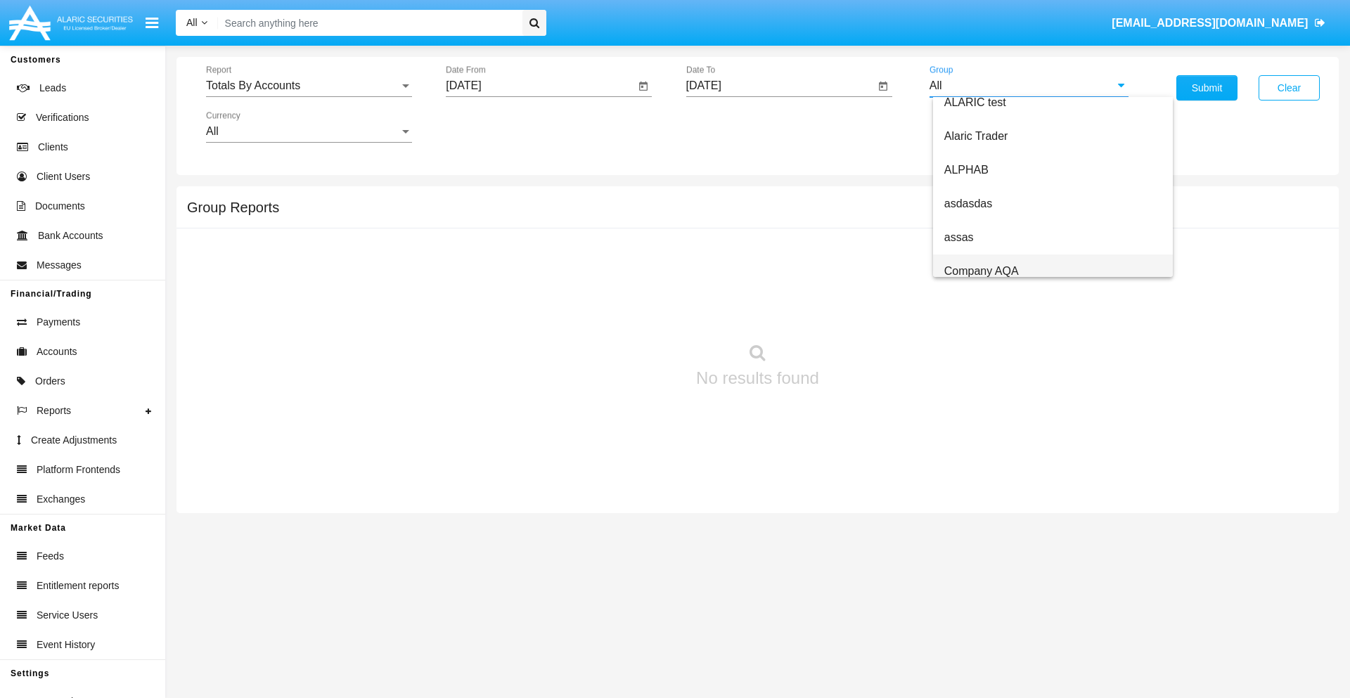
click at [981, 271] on span "Company AQA" at bounding box center [981, 271] width 75 height 12
type input "Company AQA"
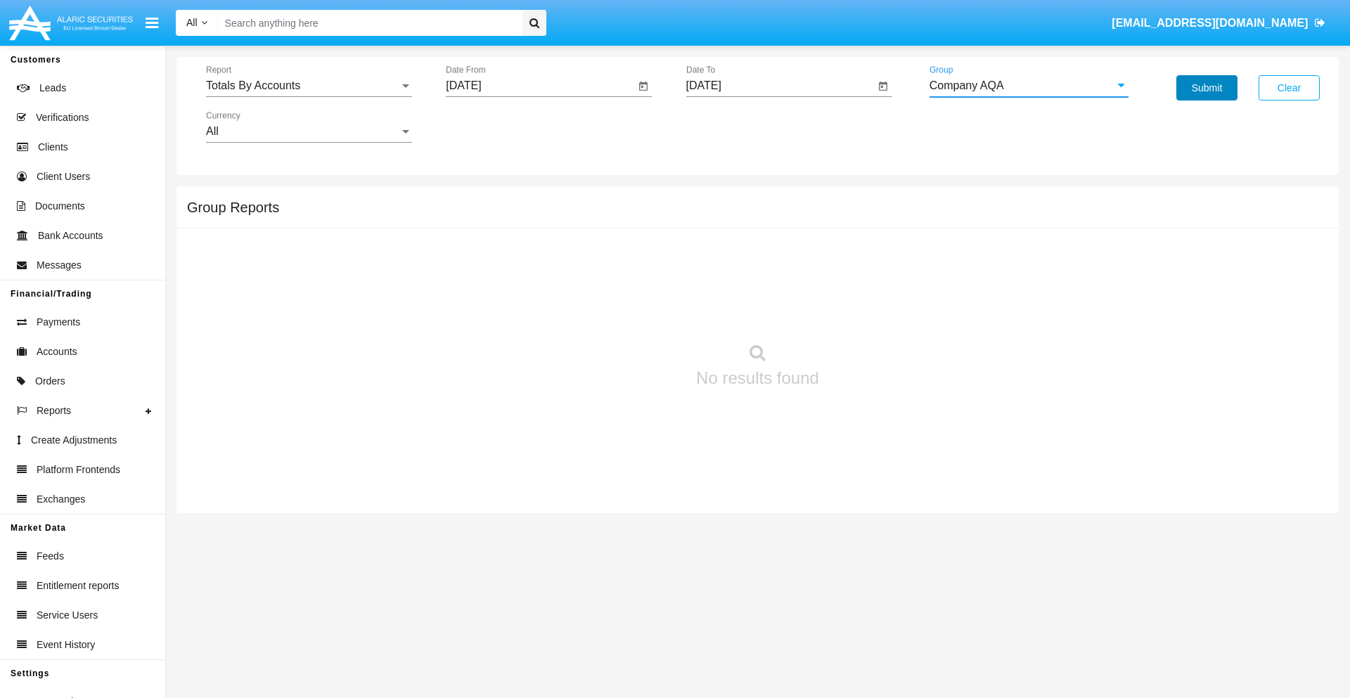
click at [1206, 88] on button "Submit" at bounding box center [1206, 87] width 61 height 25
click at [309, 86] on span "Report" at bounding box center [302, 85] width 193 height 13
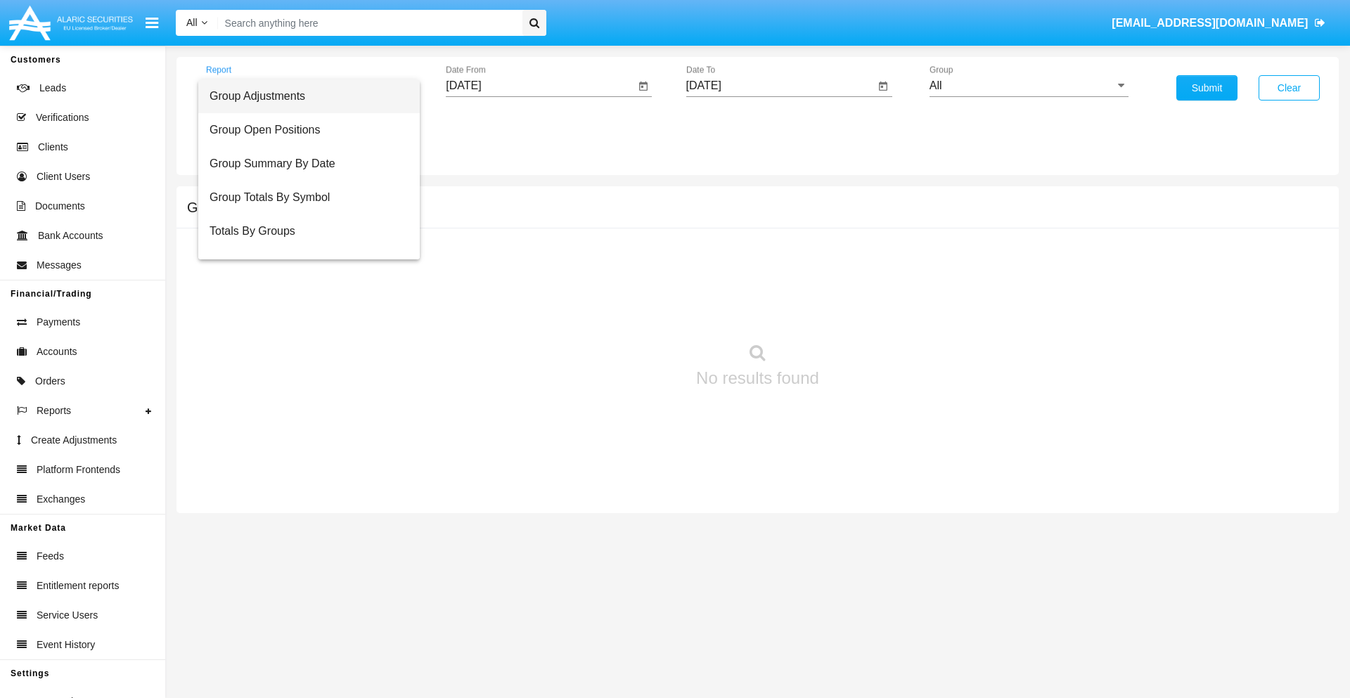
click at [303, 96] on span "Group Adjustments" at bounding box center [308, 96] width 199 height 34
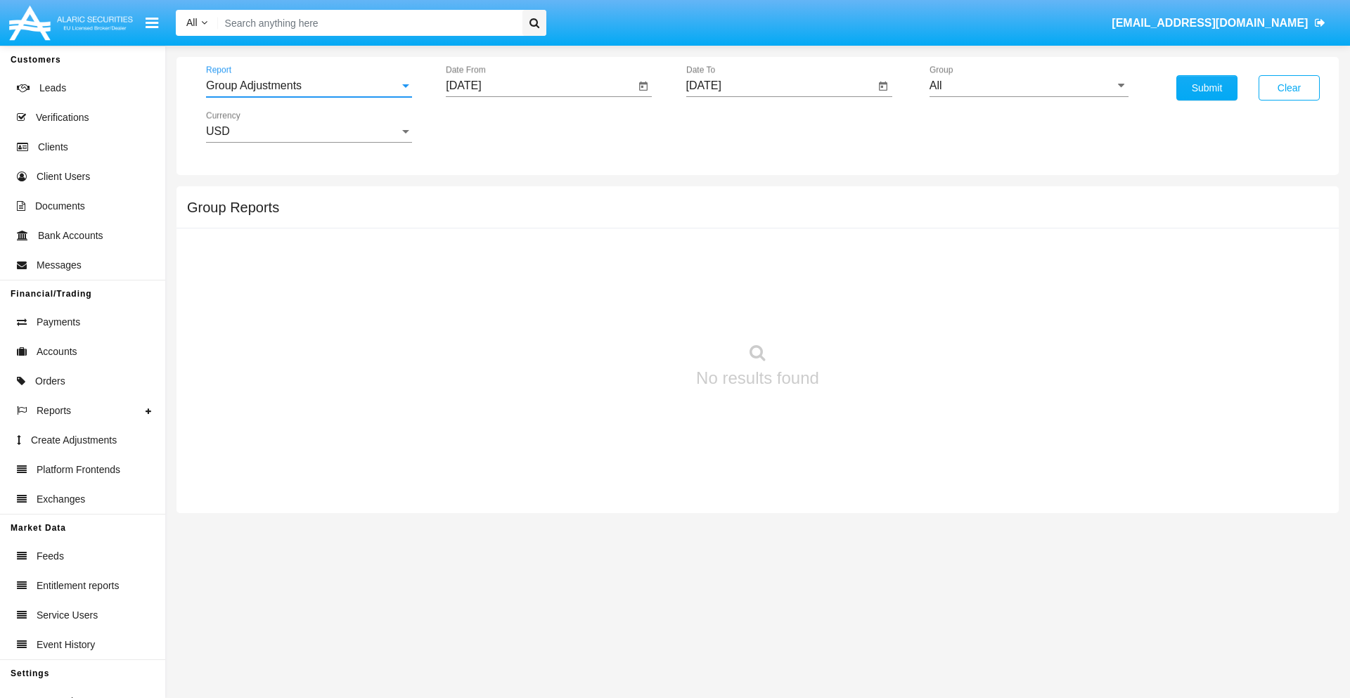
click at [540, 86] on input "[DATE]" at bounding box center [540, 85] width 189 height 13
click at [492, 127] on span "[DATE]" at bounding box center [479, 127] width 31 height 11
click at [627, 311] on div "2025" at bounding box center [627, 310] width 44 height 25
click at [479, 226] on div "MAY" at bounding box center [480, 226] width 44 height 25
click at [553, 243] on div "14" at bounding box center [553, 243] width 25 height 25
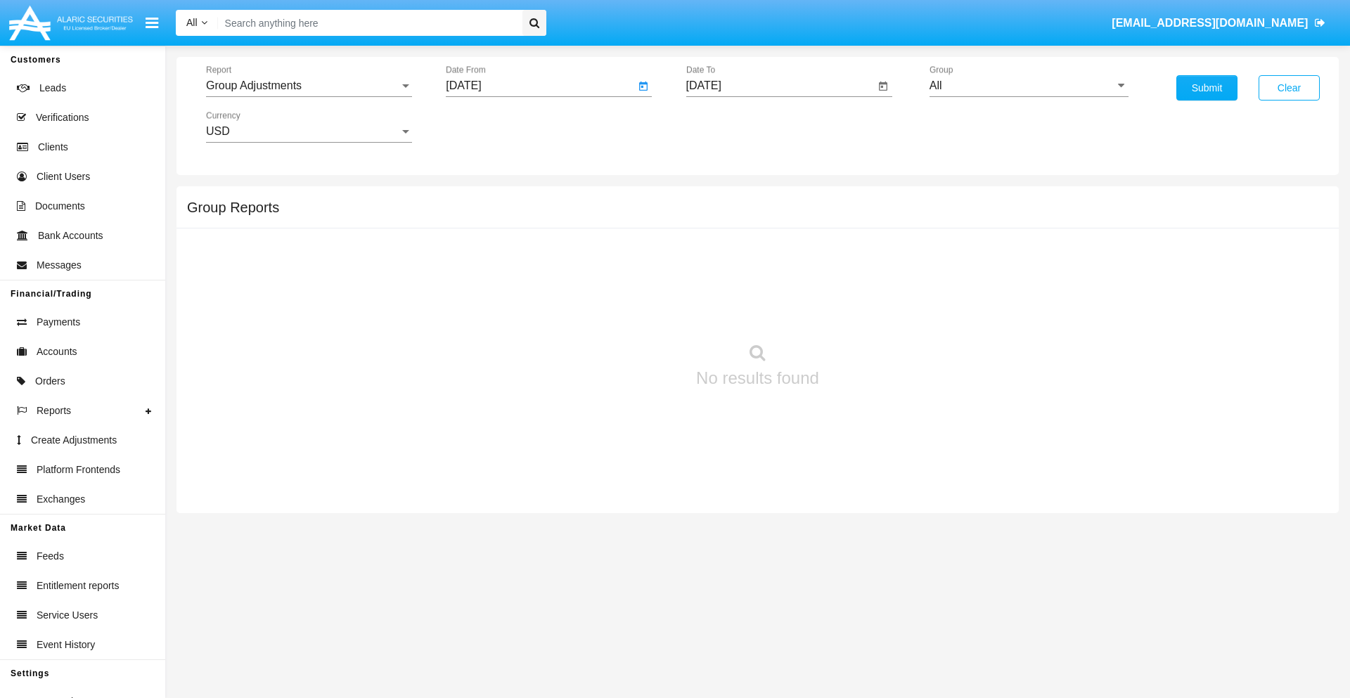
type input "05/14/25"
click at [779, 86] on input "[DATE]" at bounding box center [780, 85] width 189 height 13
click at [732, 127] on span "[DATE]" at bounding box center [719, 127] width 31 height 11
click at [867, 311] on div "2025" at bounding box center [867, 310] width 44 height 25
click at [867, 226] on div "AUG" at bounding box center [867, 226] width 44 height 25
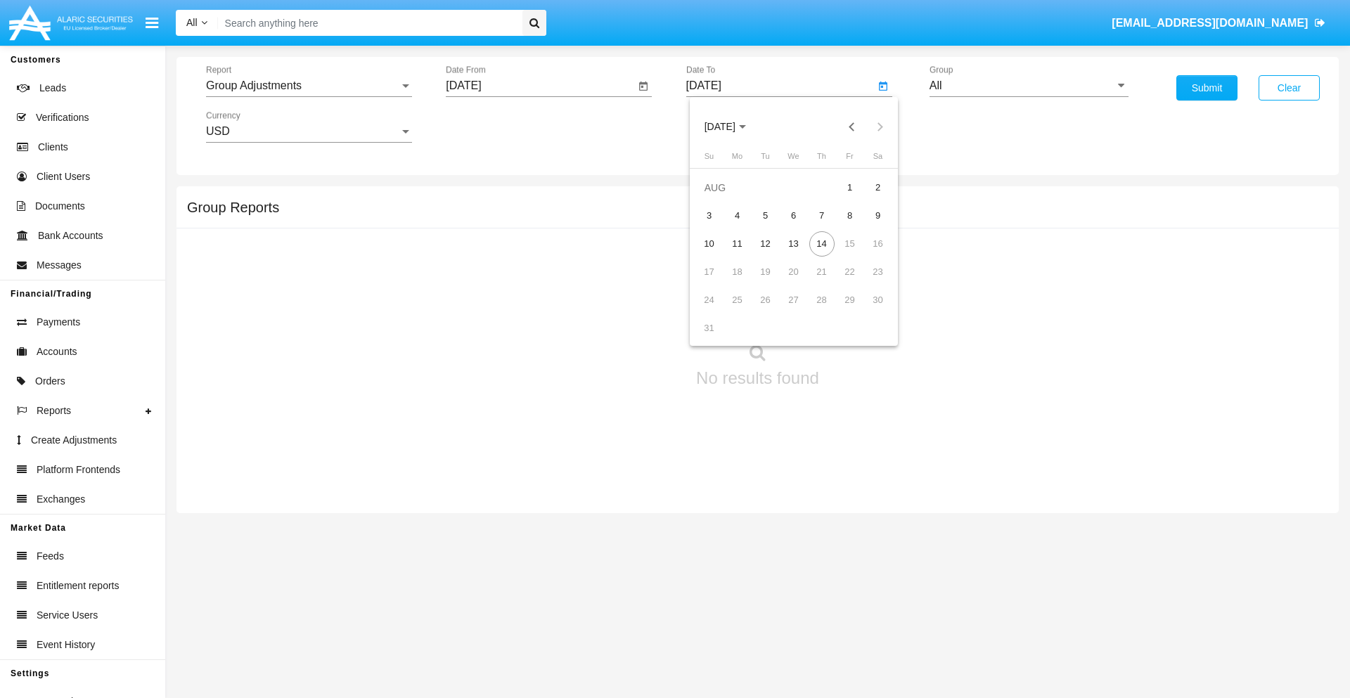
click at [821, 243] on div "14" at bounding box center [821, 243] width 25 height 25
type input "[DATE]"
click at [1028, 86] on input "All" at bounding box center [1028, 85] width 199 height 13
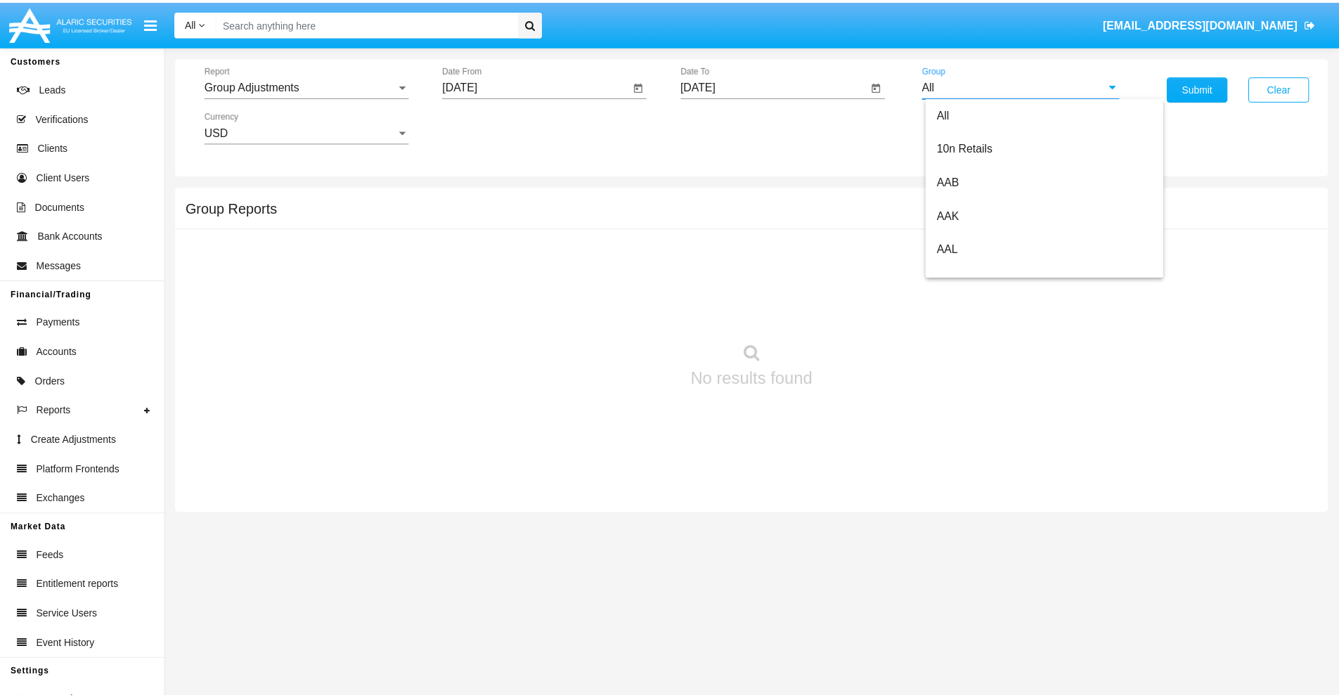
scroll to position [315, 0]
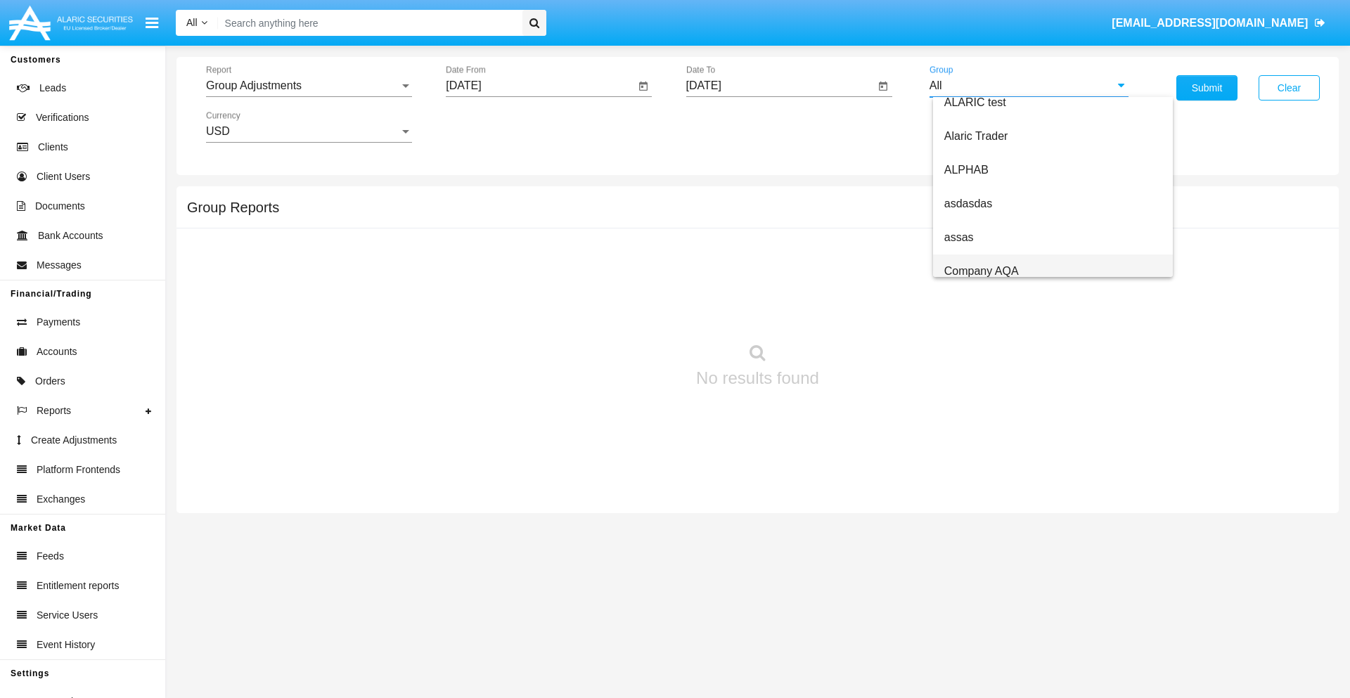
click at [981, 271] on span "Company AQA" at bounding box center [981, 271] width 75 height 12
type input "Company AQA"
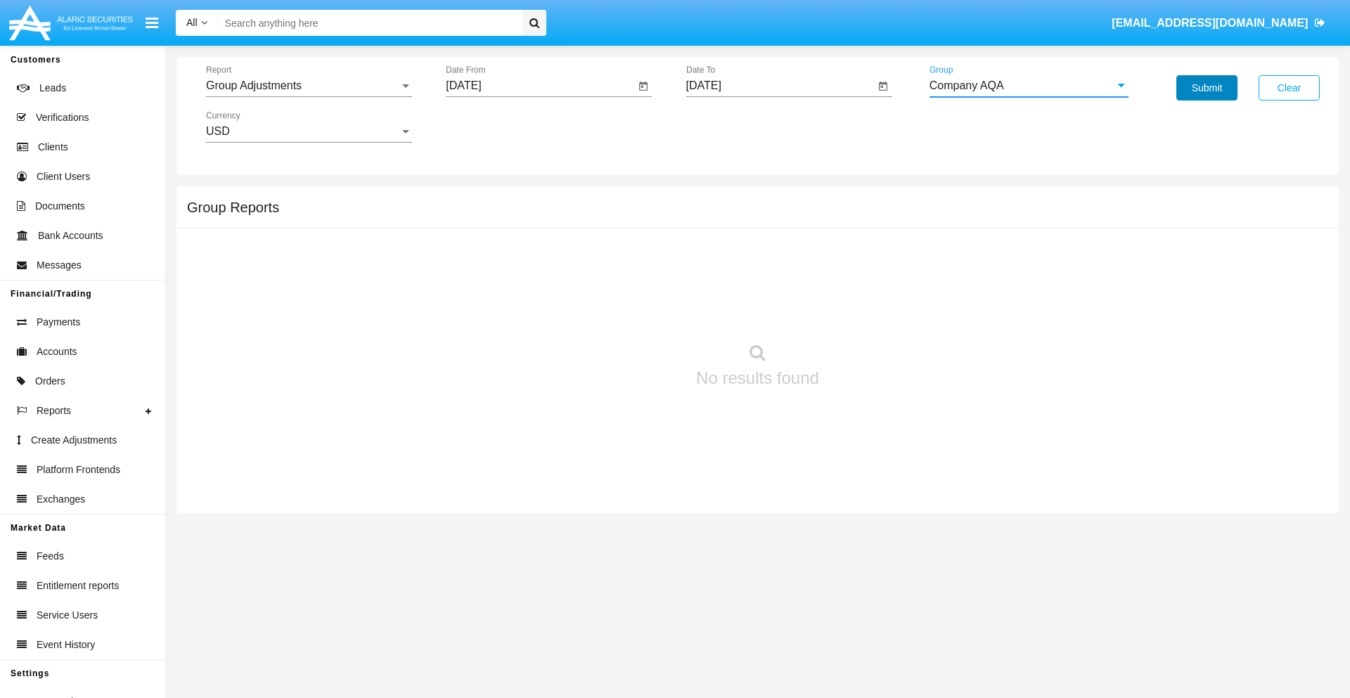
click at [1206, 88] on button "Submit" at bounding box center [1206, 87] width 61 height 25
click at [309, 86] on span "Report" at bounding box center [302, 85] width 193 height 13
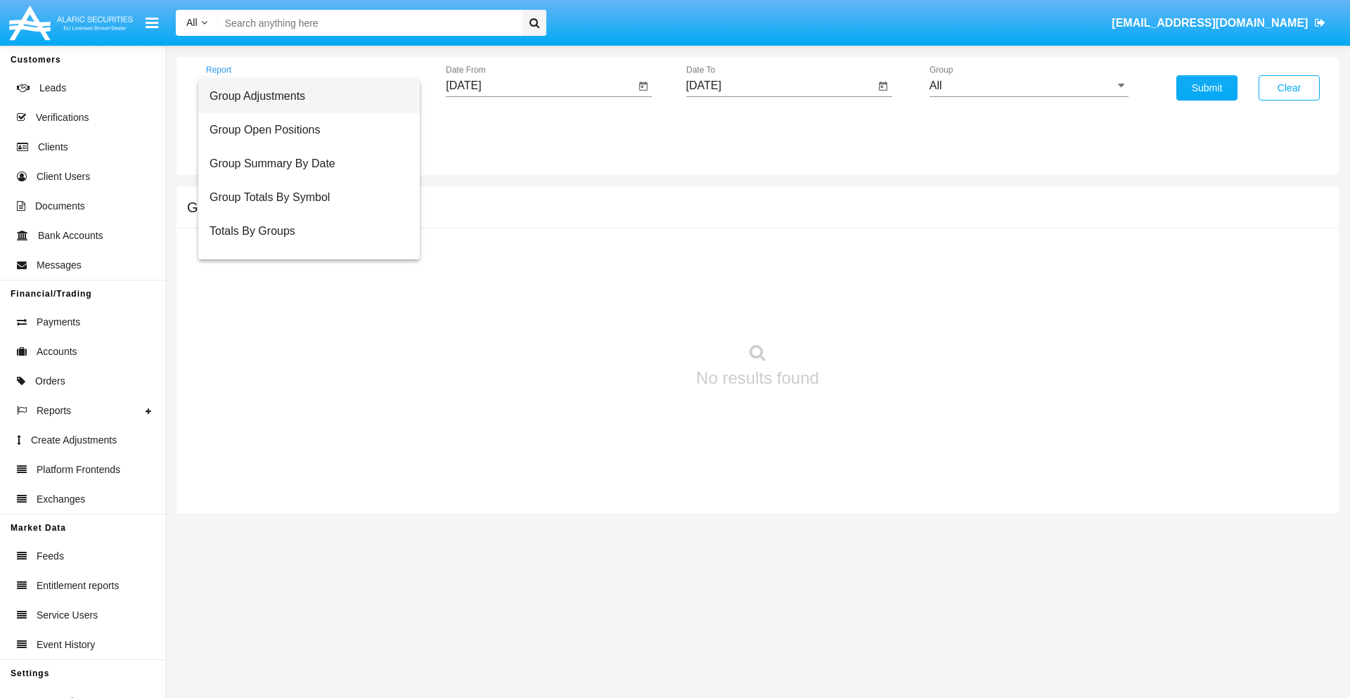
scroll to position [22, 0]
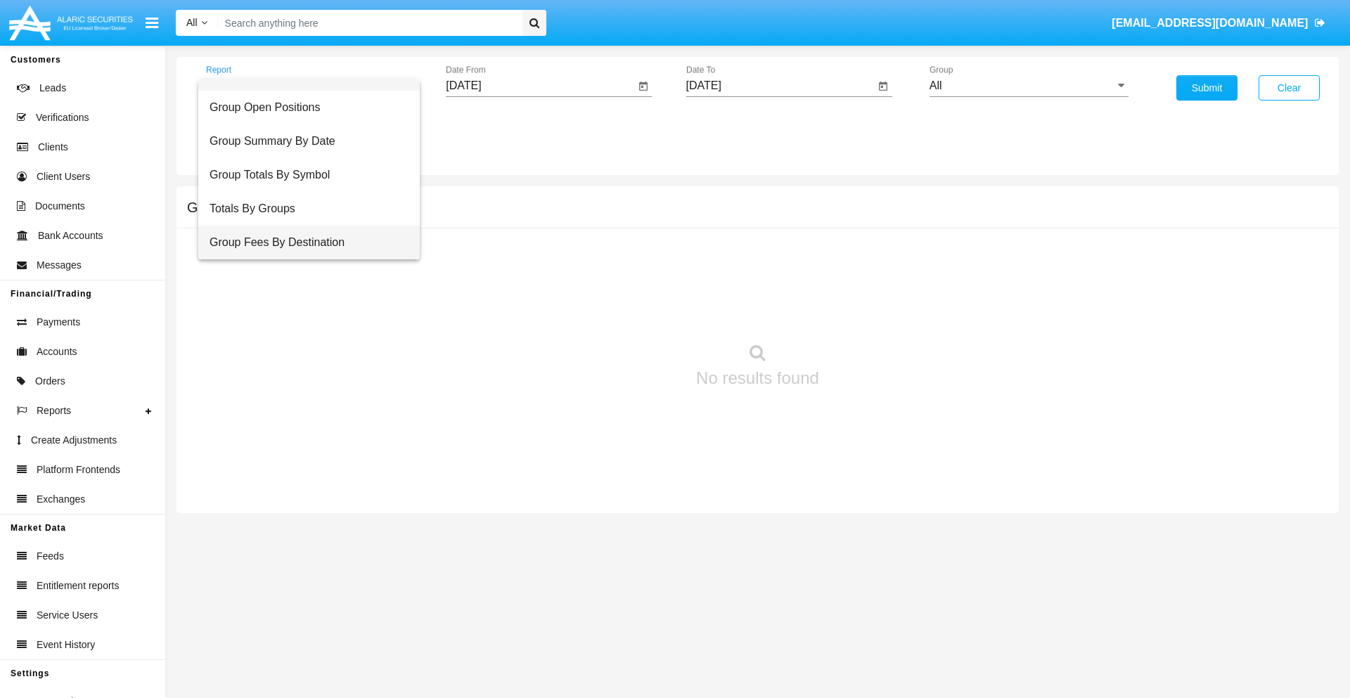
click at [303, 242] on span "Group Fees By Destination" at bounding box center [308, 243] width 199 height 34
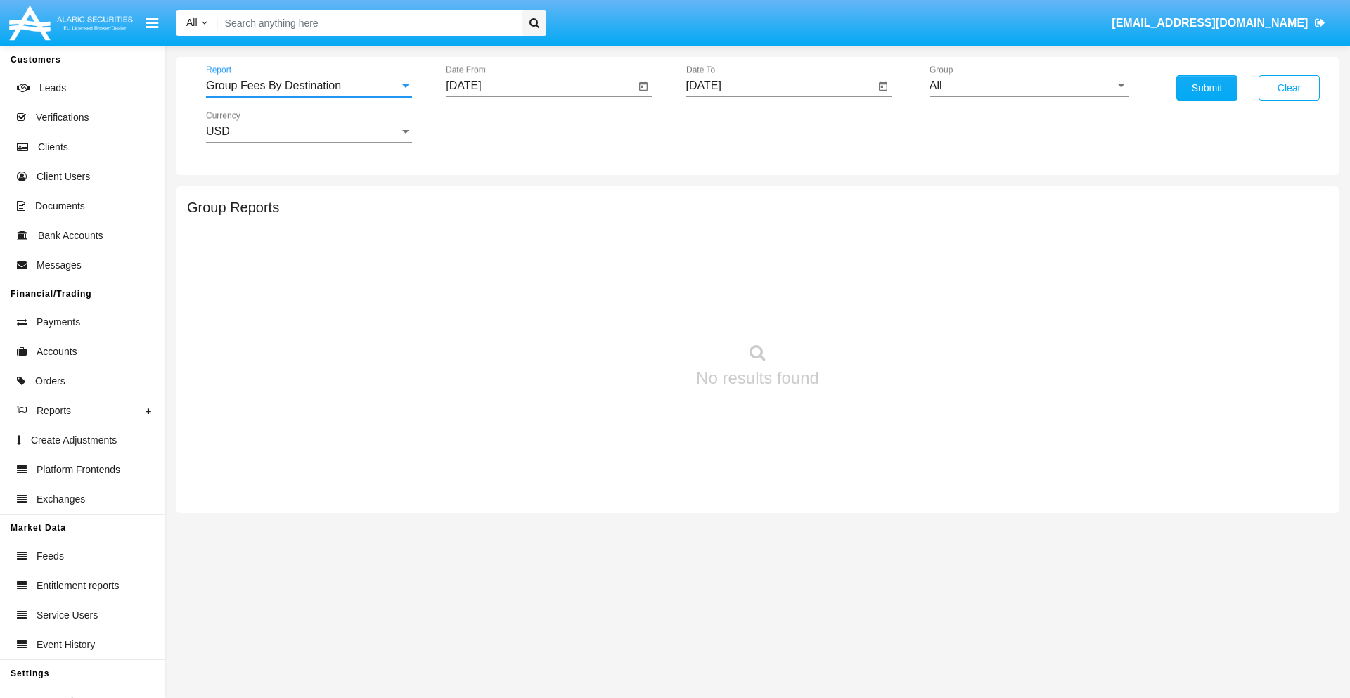
click at [540, 86] on input "[DATE]" at bounding box center [540, 85] width 189 height 13
click at [492, 127] on span "[DATE]" at bounding box center [479, 127] width 31 height 11
click at [627, 311] on div "2025" at bounding box center [627, 310] width 44 height 25
click at [529, 226] on div "JUN" at bounding box center [529, 226] width 44 height 25
click at [638, 243] on div "14" at bounding box center [637, 243] width 25 height 25
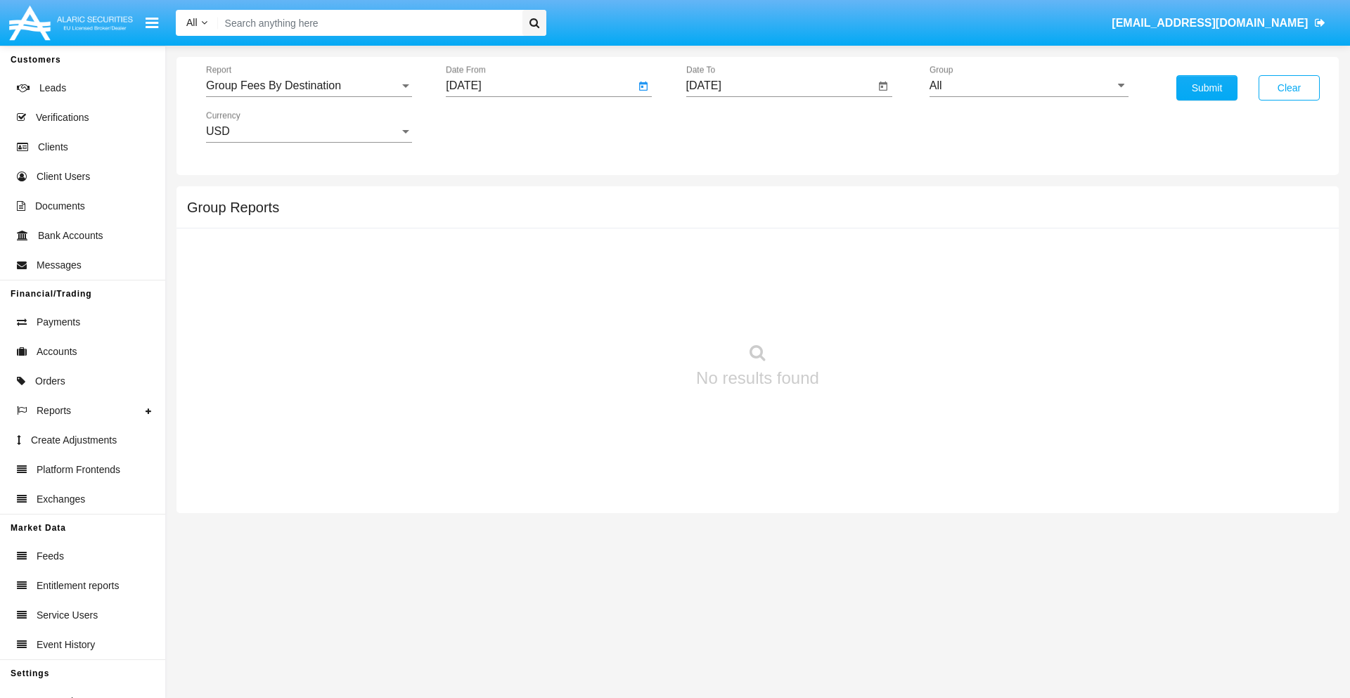
type input "06/14/25"
click at [779, 86] on input "[DATE]" at bounding box center [780, 85] width 189 height 13
click at [732, 127] on span "[DATE]" at bounding box center [719, 127] width 31 height 11
click at [867, 311] on div "2025" at bounding box center [867, 310] width 44 height 25
click at [867, 226] on div "AUG" at bounding box center [867, 226] width 44 height 25
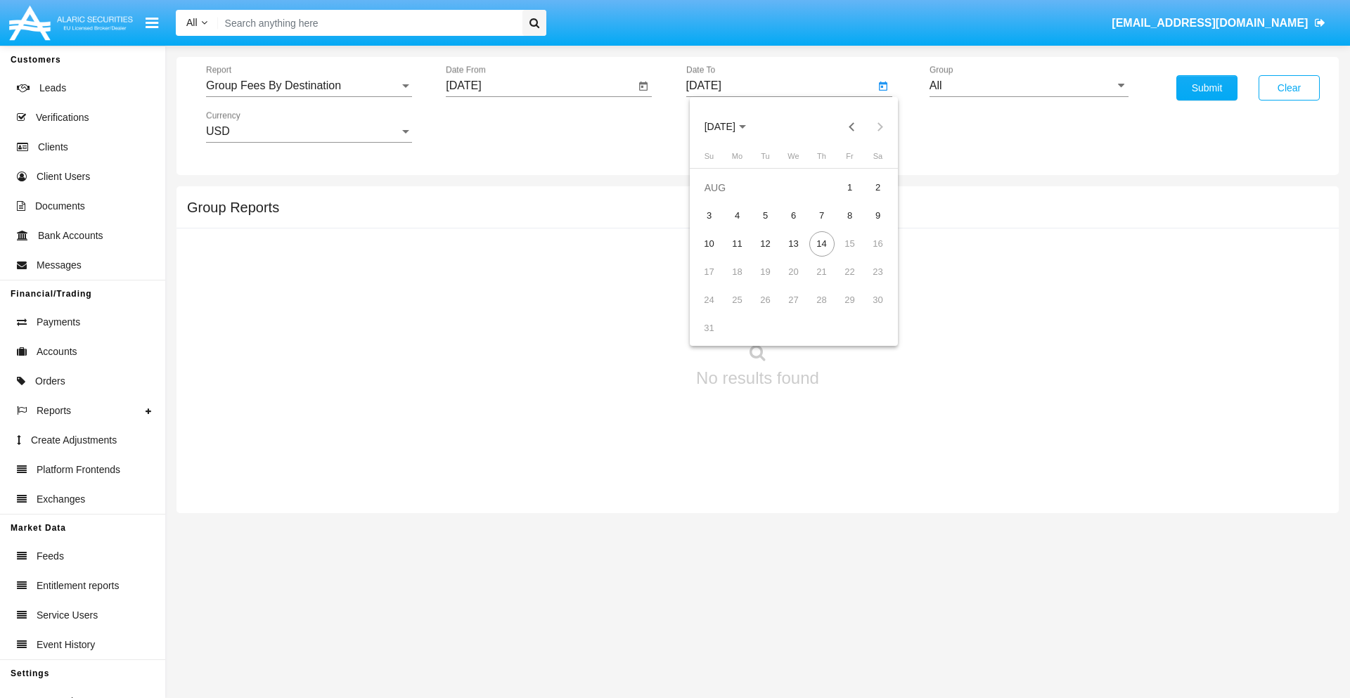
click at [821, 243] on div "14" at bounding box center [821, 243] width 25 height 25
type input "[DATE]"
click at [1028, 86] on input "All" at bounding box center [1028, 85] width 199 height 13
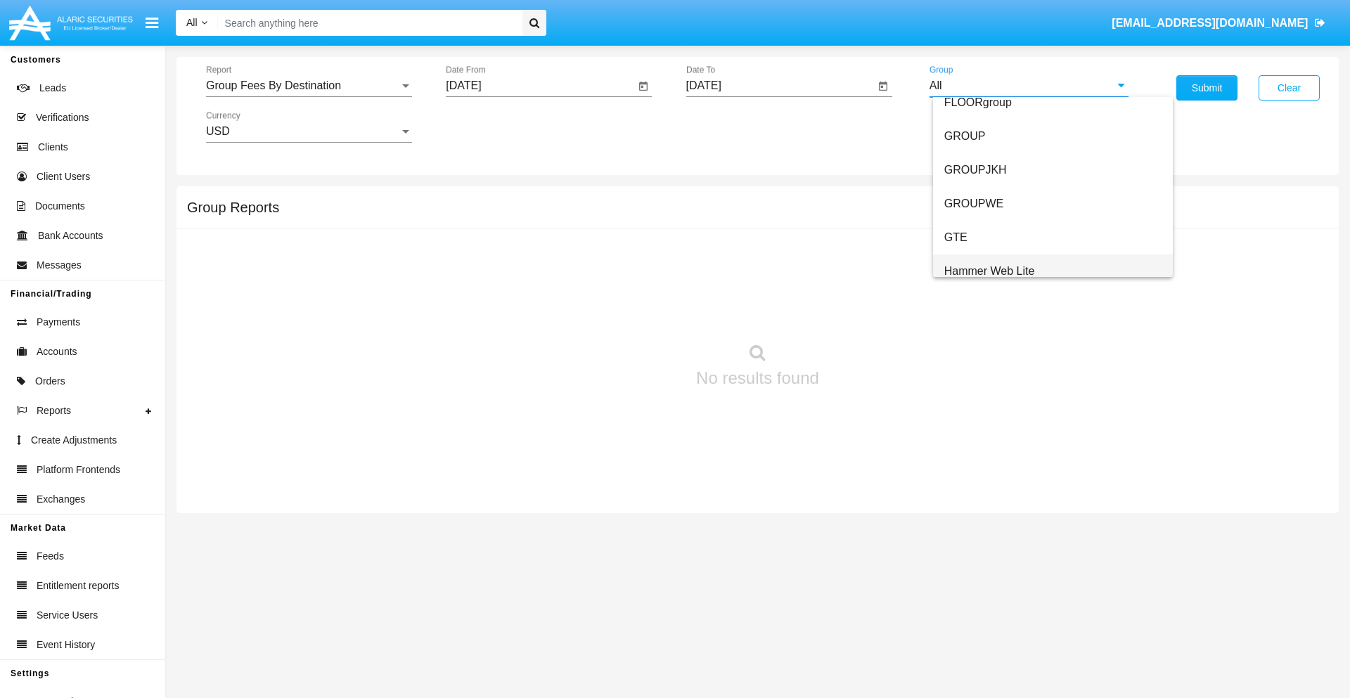
click at [989, 271] on span "Hammer Web Lite" at bounding box center [989, 271] width 91 height 12
type input "Hammer Web Lite"
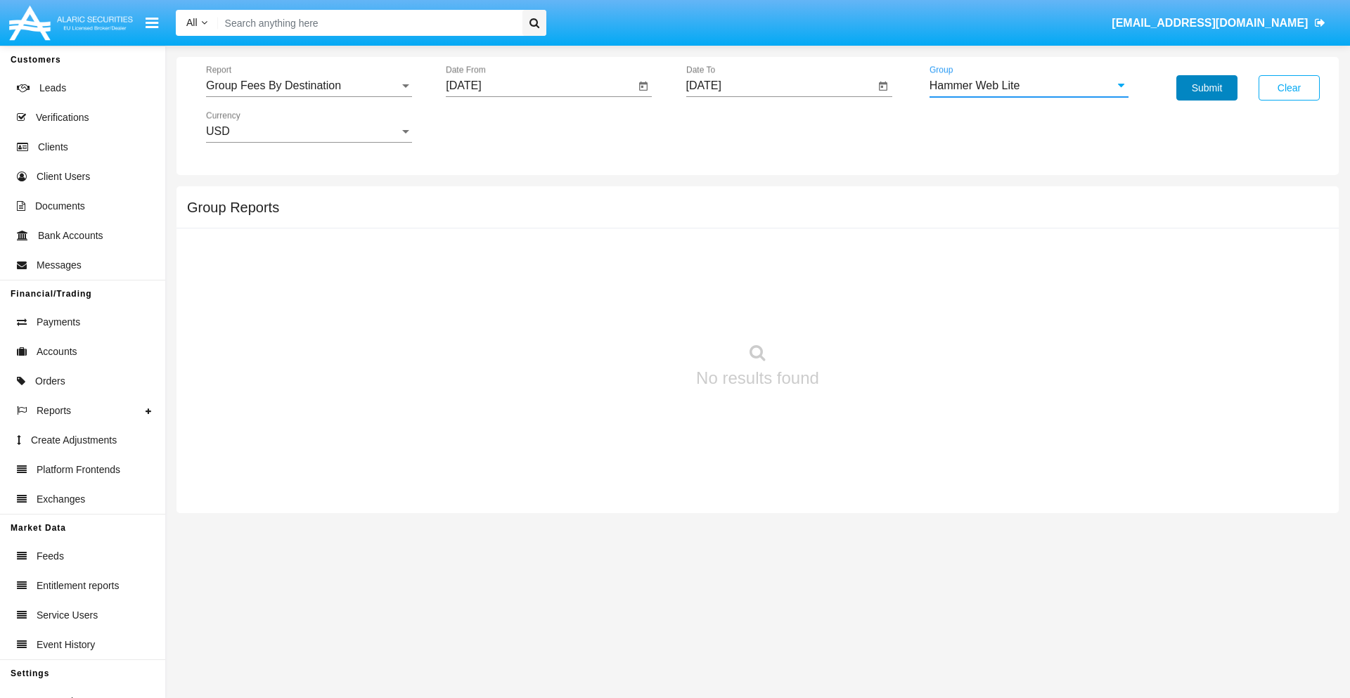
click at [1206, 88] on button "Submit" at bounding box center [1206, 87] width 61 height 25
click at [309, 86] on span "Report" at bounding box center [302, 85] width 193 height 13
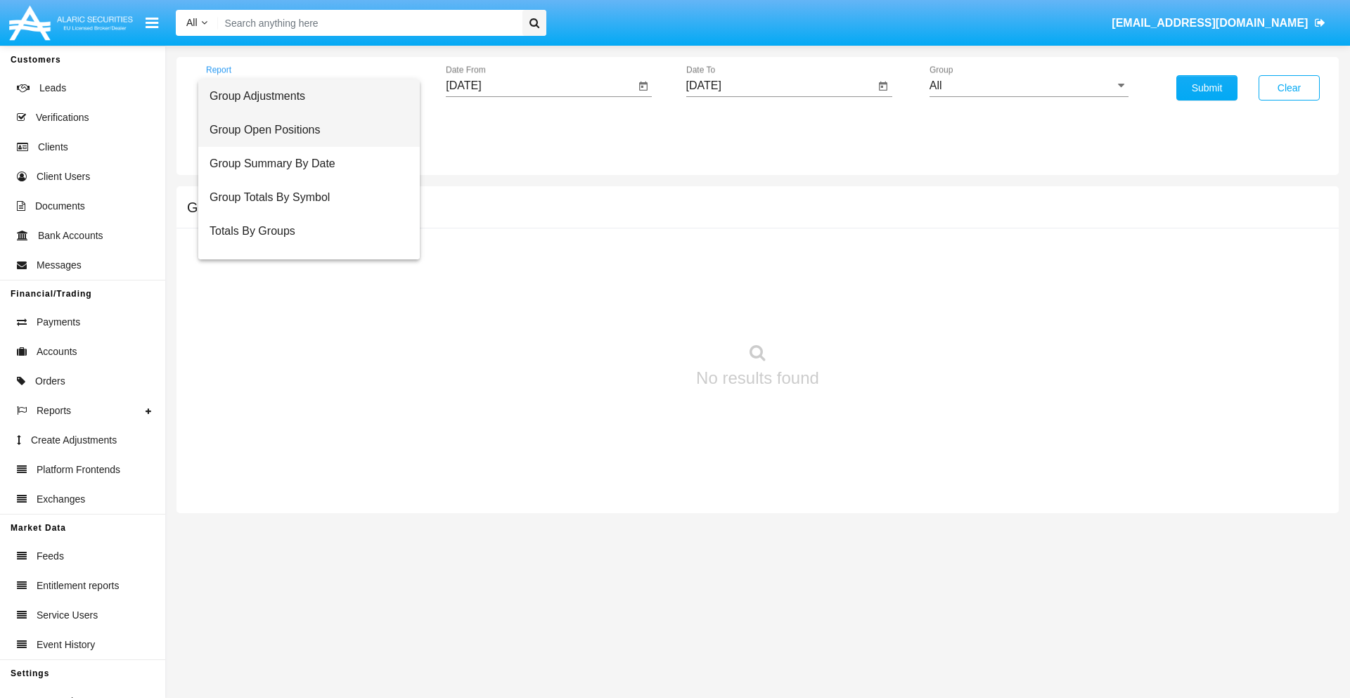
click at [303, 130] on span "Group Open Positions" at bounding box center [308, 130] width 199 height 34
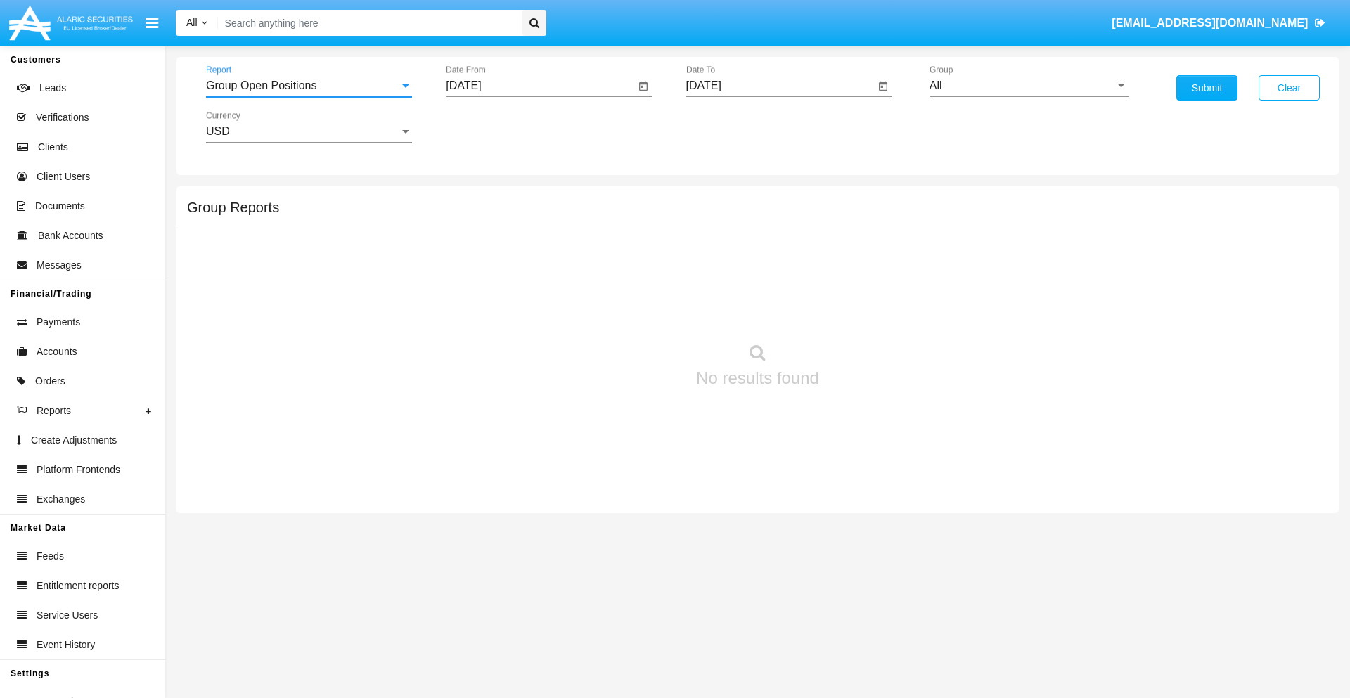
click at [540, 86] on input "[DATE]" at bounding box center [540, 85] width 189 height 13
click at [492, 127] on span "[DATE]" at bounding box center [479, 127] width 31 height 11
click at [627, 311] on div "2025" at bounding box center [627, 310] width 44 height 25
click at [578, 226] on div "[DATE]" at bounding box center [578, 226] width 44 height 25
click at [497, 271] on div "14" at bounding box center [496, 271] width 25 height 25
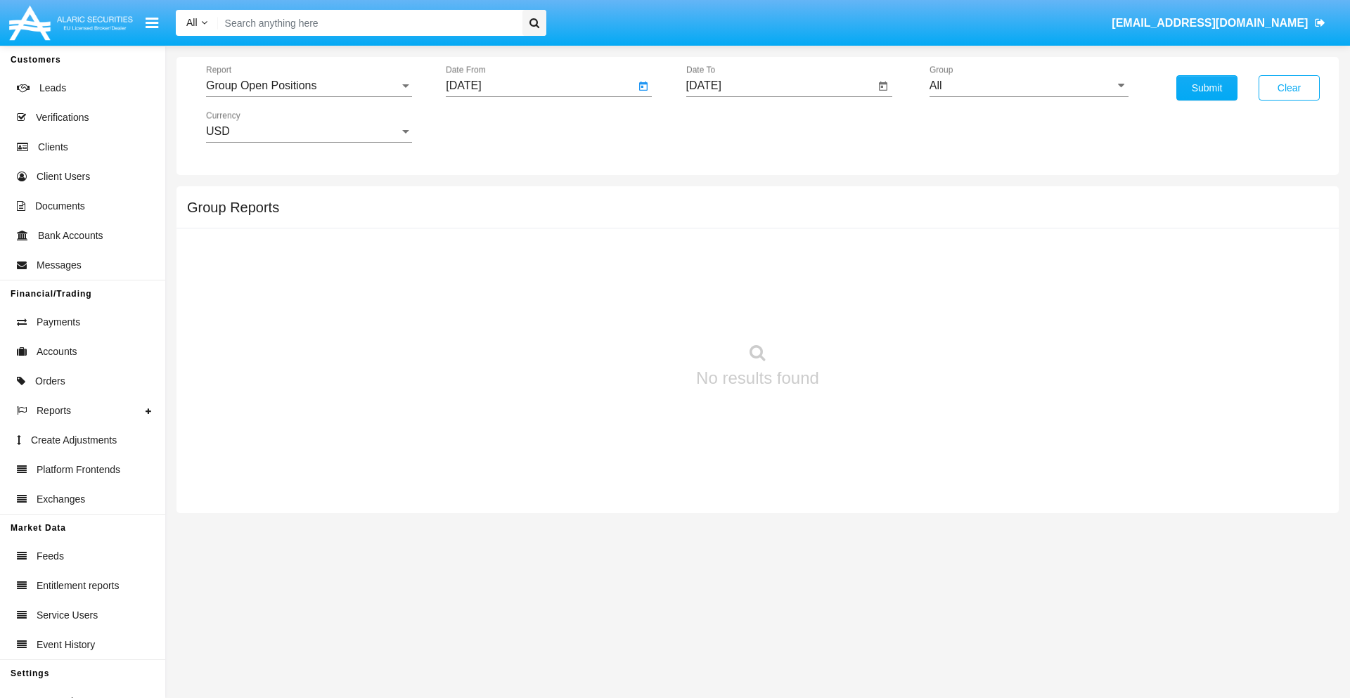
type input "[DATE]"
click at [779, 86] on input "[DATE]" at bounding box center [780, 85] width 189 height 13
click at [732, 127] on span "[DATE]" at bounding box center [719, 127] width 31 height 11
click at [867, 311] on div "2025" at bounding box center [867, 310] width 44 height 25
click at [867, 226] on div "AUG" at bounding box center [867, 226] width 44 height 25
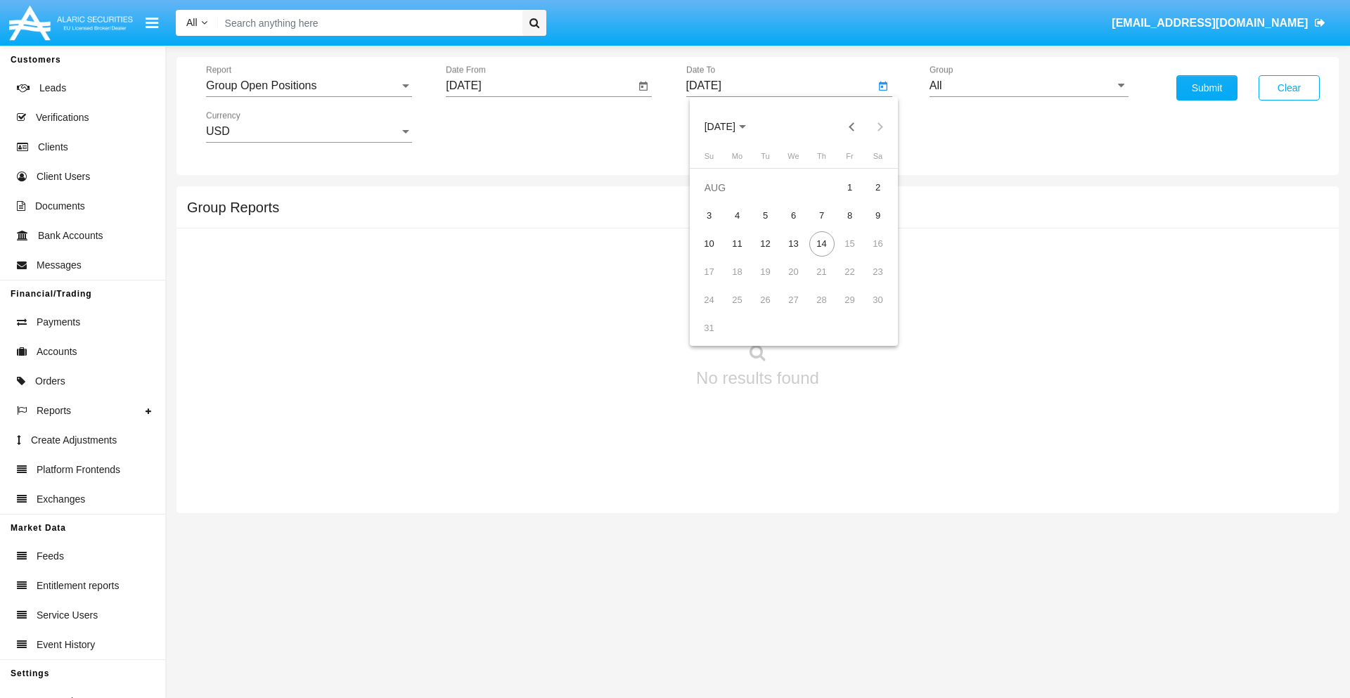
click at [821, 243] on div "14" at bounding box center [821, 243] width 25 height 25
type input "[DATE]"
click at [1028, 86] on input "All" at bounding box center [1028, 85] width 199 height 13
type input "Hammer Web Lite"
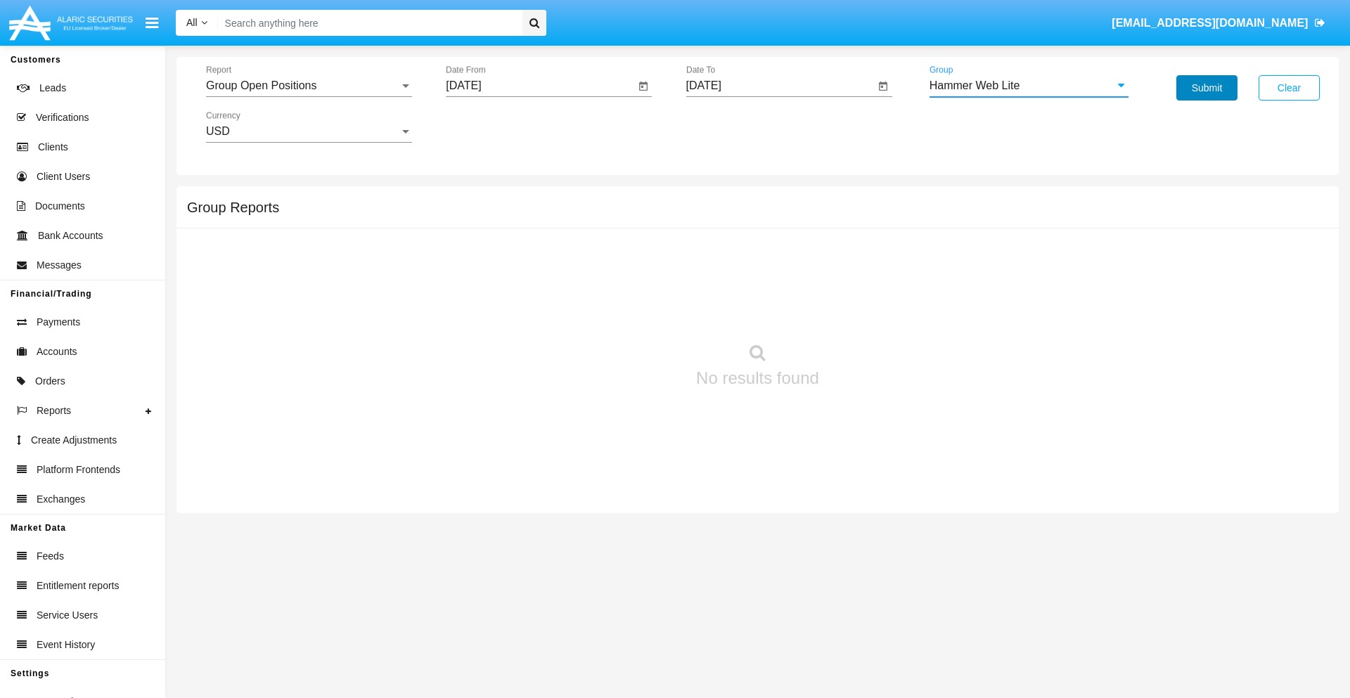
click at [1206, 88] on button "Submit" at bounding box center [1206, 87] width 61 height 25
click at [309, 86] on span "Report" at bounding box center [302, 85] width 193 height 13
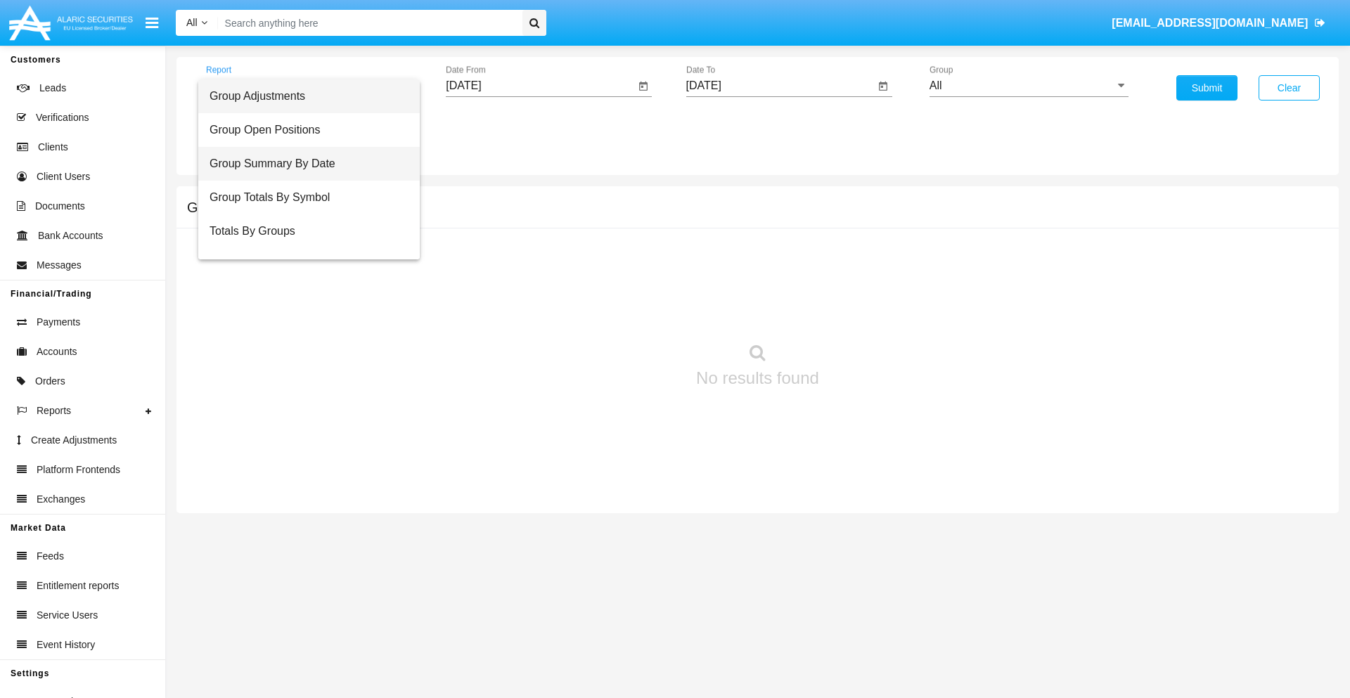
click at [303, 164] on span "Group Summary By Date" at bounding box center [308, 164] width 199 height 34
click at [540, 86] on input "[DATE]" at bounding box center [540, 85] width 189 height 13
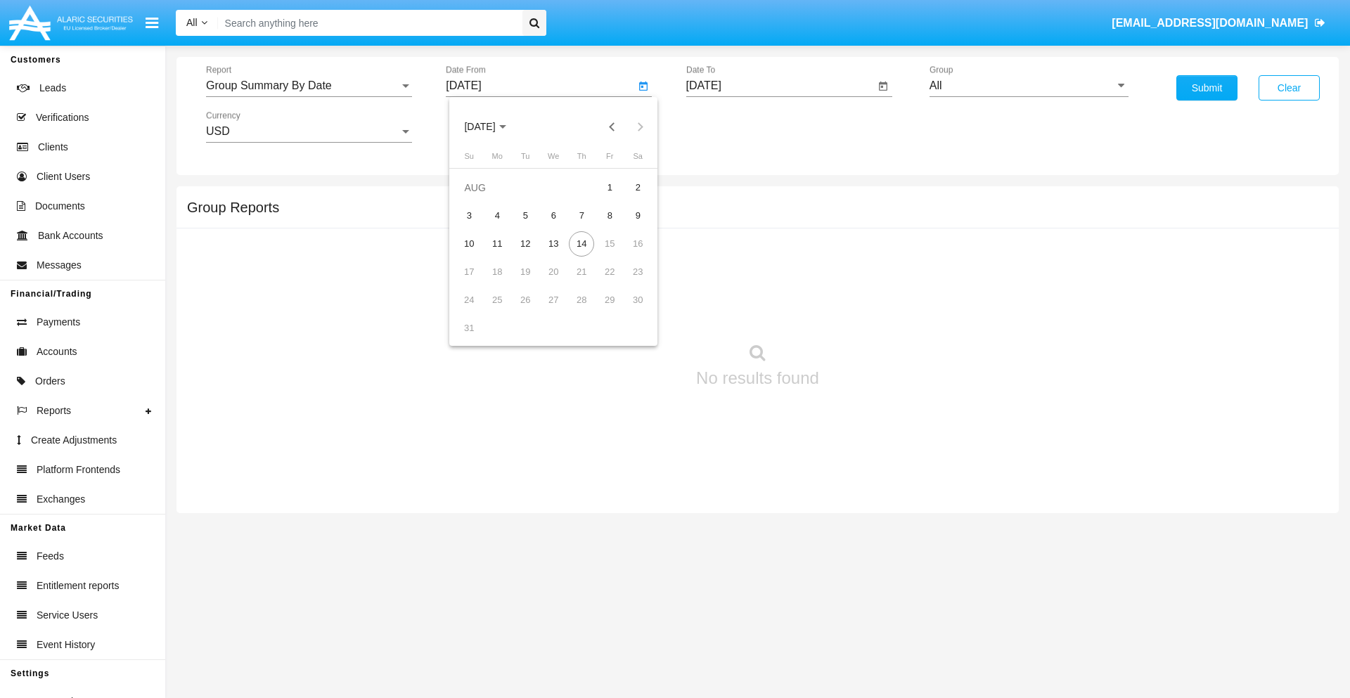
click at [492, 127] on span "[DATE]" at bounding box center [479, 127] width 31 height 11
click at [627, 311] on div "2025" at bounding box center [627, 310] width 44 height 25
click at [578, 226] on div "[DATE]" at bounding box center [578, 226] width 44 height 25
click at [497, 271] on div "14" at bounding box center [496, 271] width 25 height 25
type input "[DATE]"
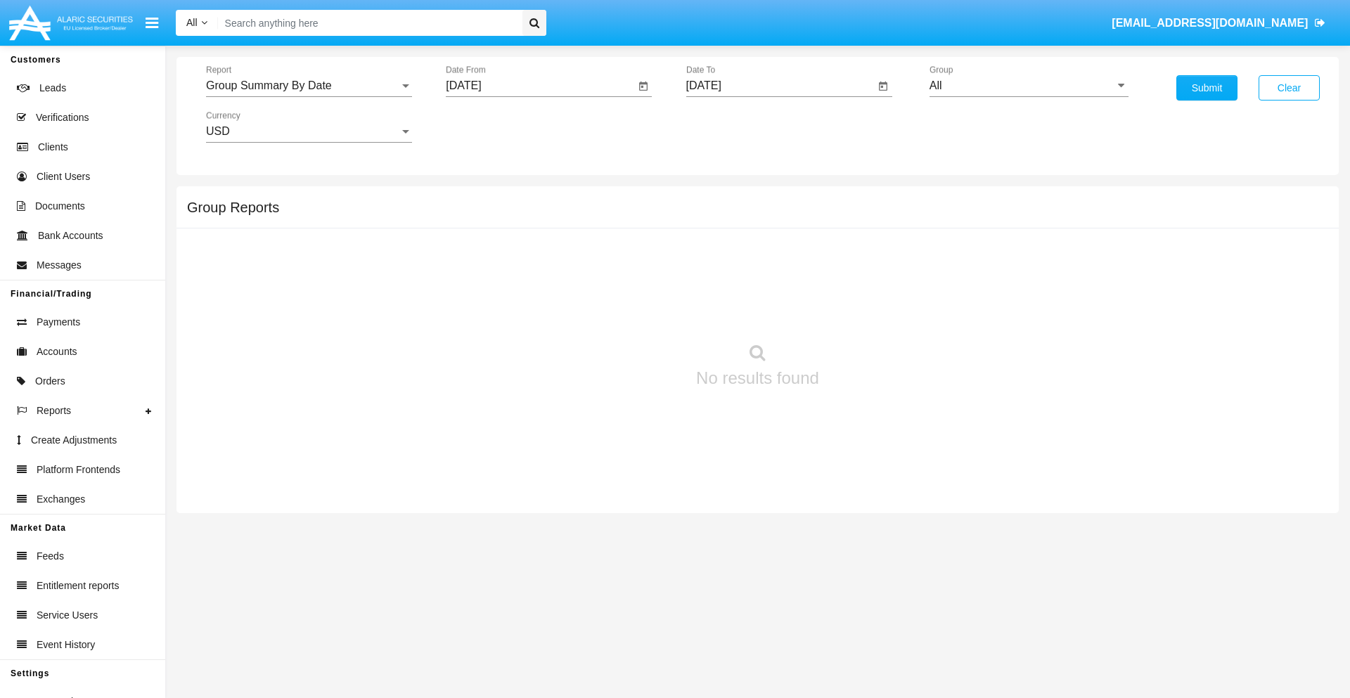
click at [779, 86] on input "[DATE]" at bounding box center [780, 85] width 189 height 13
click at [732, 127] on span "[DATE]" at bounding box center [719, 127] width 31 height 11
click at [867, 311] on div "2025" at bounding box center [867, 310] width 44 height 25
click at [867, 226] on div "AUG" at bounding box center [867, 226] width 44 height 25
click at [821, 243] on div "14" at bounding box center [821, 243] width 25 height 25
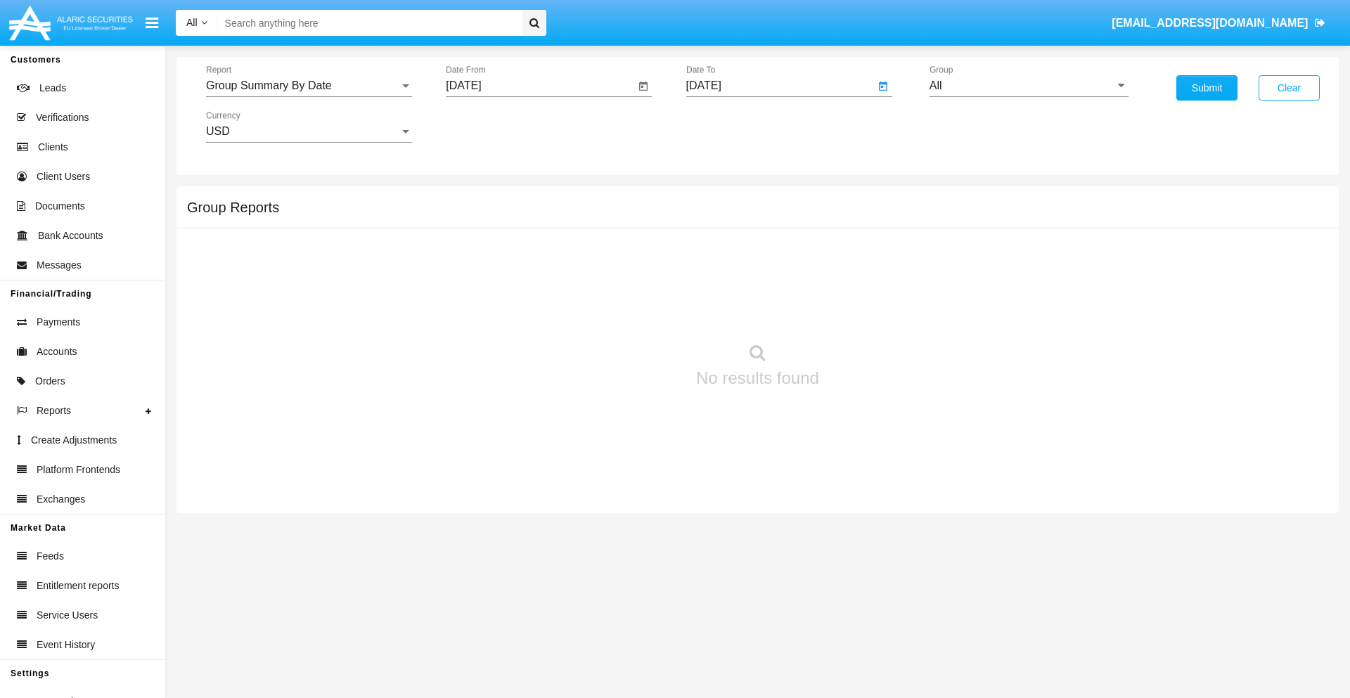
type input "[DATE]"
click at [1028, 86] on input "All" at bounding box center [1028, 85] width 199 height 13
type input "Hammer Web Lite"
click at [1206, 88] on button "Submit" at bounding box center [1206, 87] width 61 height 25
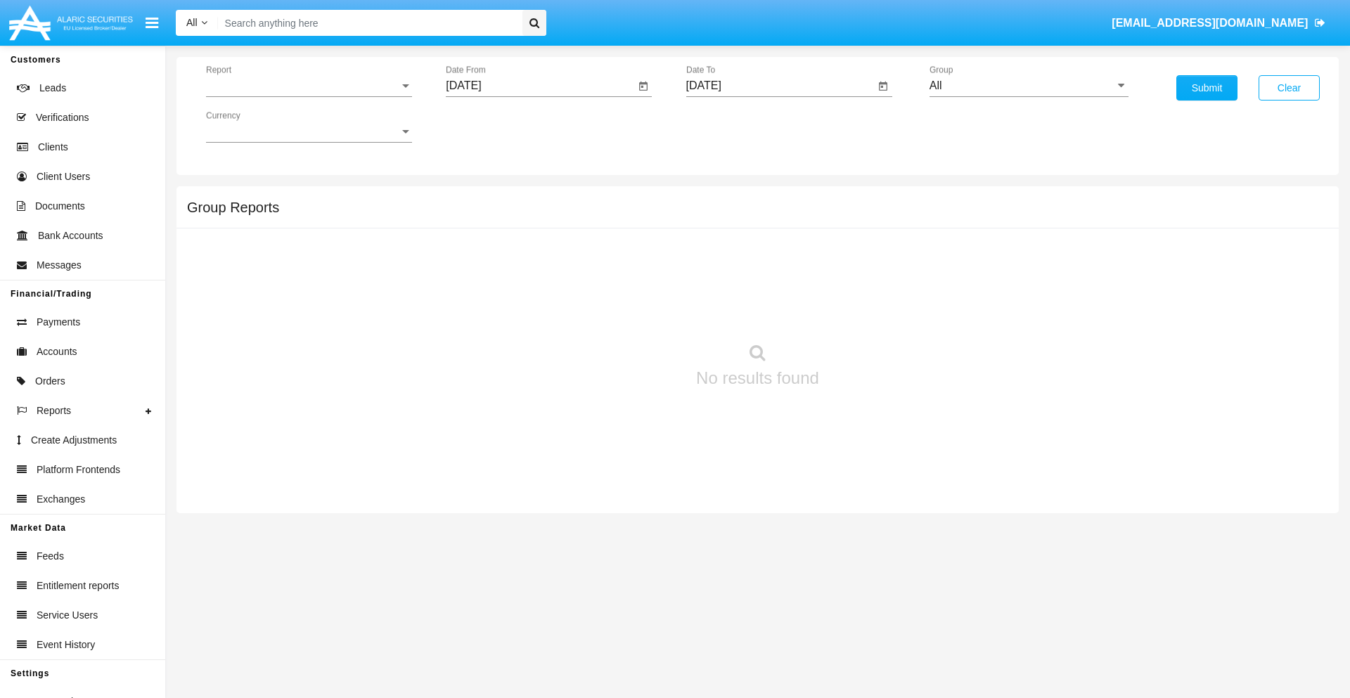
click at [309, 86] on span "Report" at bounding box center [302, 85] width 193 height 13
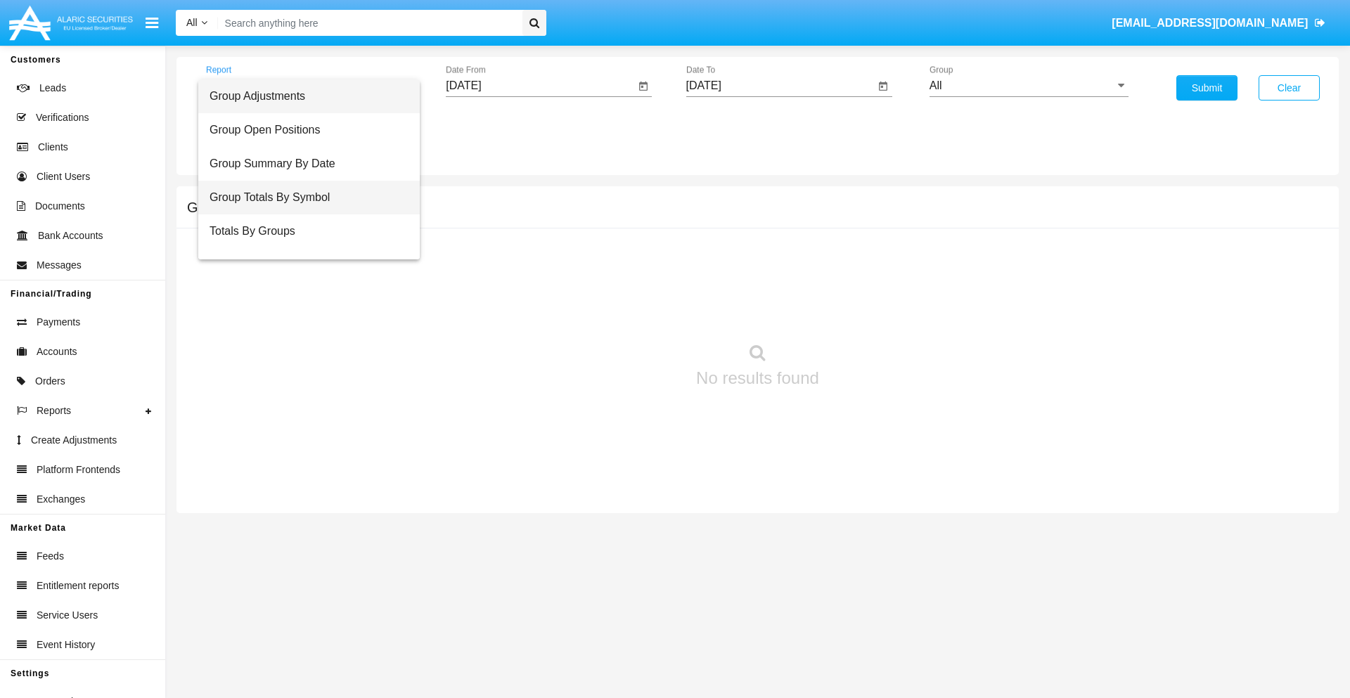
click at [303, 198] on span "Group Totals By Symbol" at bounding box center [308, 198] width 199 height 34
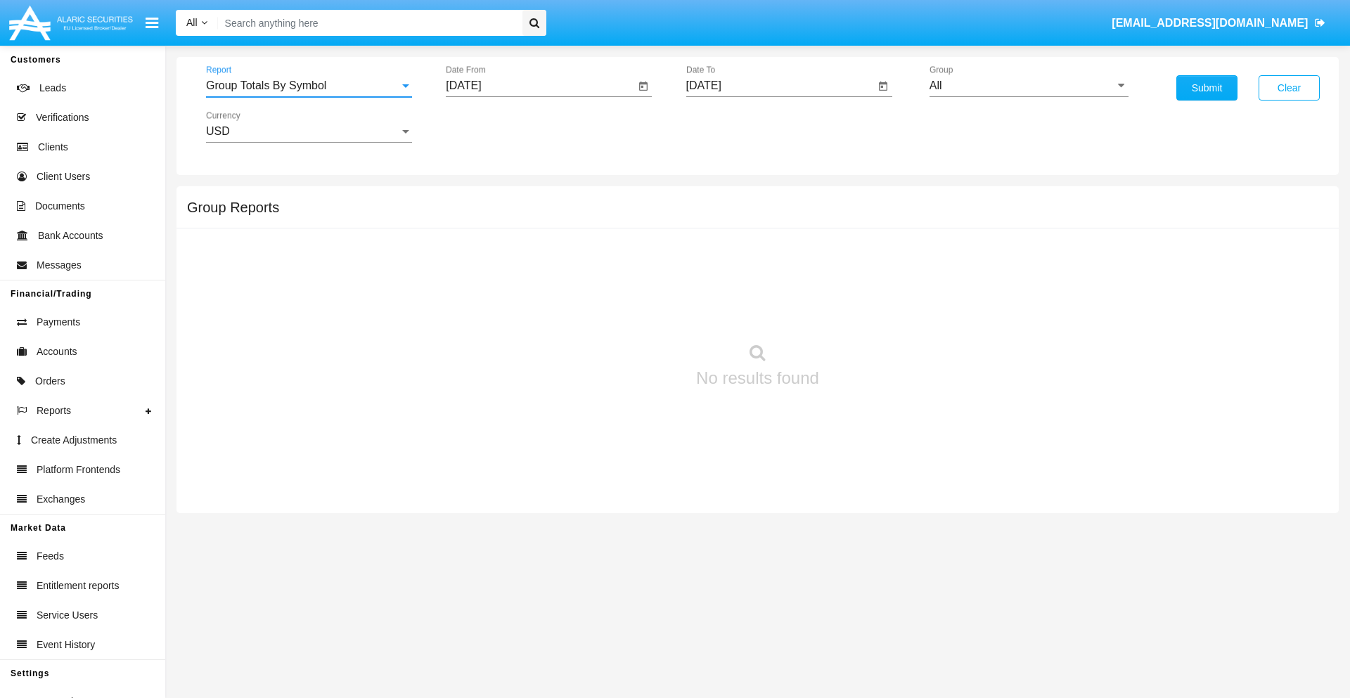
click at [540, 86] on input "[DATE]" at bounding box center [540, 85] width 189 height 13
click at [492, 127] on span "AUG 2025" at bounding box center [479, 127] width 31 height 11
click at [627, 311] on div "2025" at bounding box center [627, 310] width 44 height 25
click at [578, 226] on div "JUL" at bounding box center [578, 226] width 44 height 25
click at [497, 271] on div "14" at bounding box center [496, 271] width 25 height 25
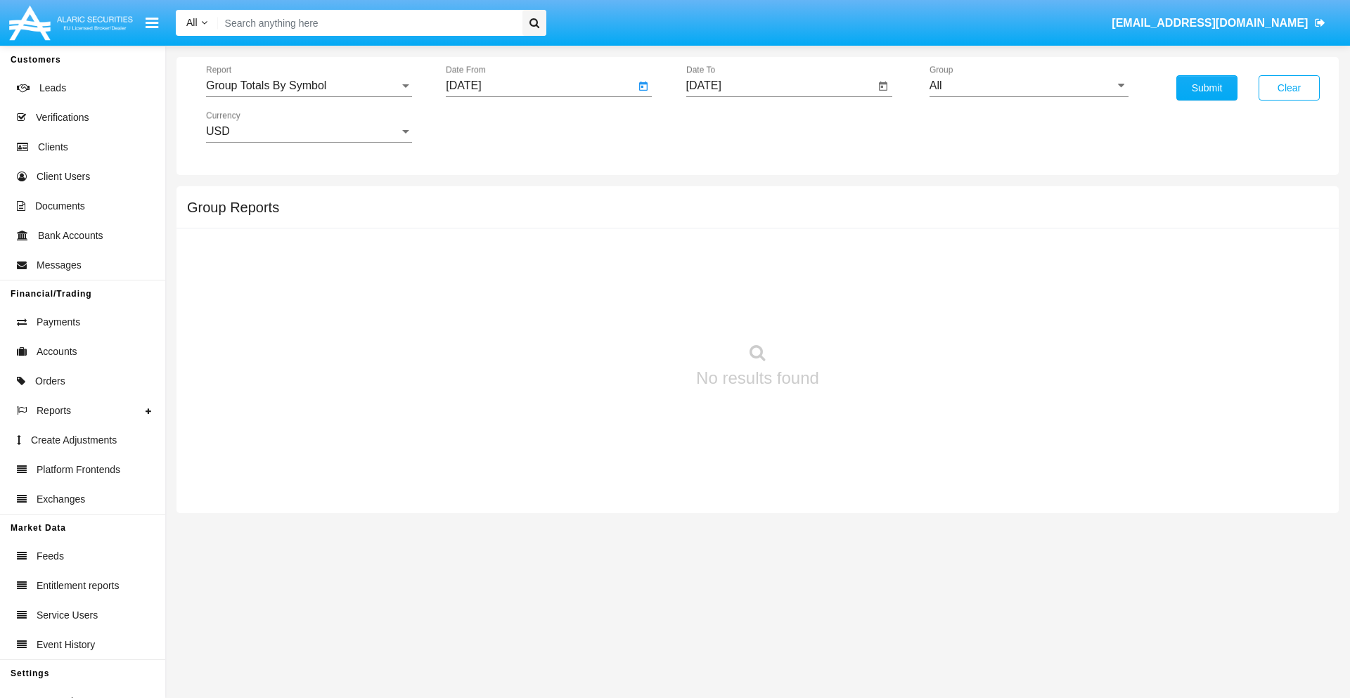
type input "07/14/25"
click at [779, 86] on input "[DATE]" at bounding box center [780, 85] width 189 height 13
click at [732, 127] on span "AUG 2025" at bounding box center [719, 127] width 31 height 11
click at [867, 311] on div "2025" at bounding box center [867, 310] width 44 height 25
click at [867, 226] on div "AUG" at bounding box center [867, 226] width 44 height 25
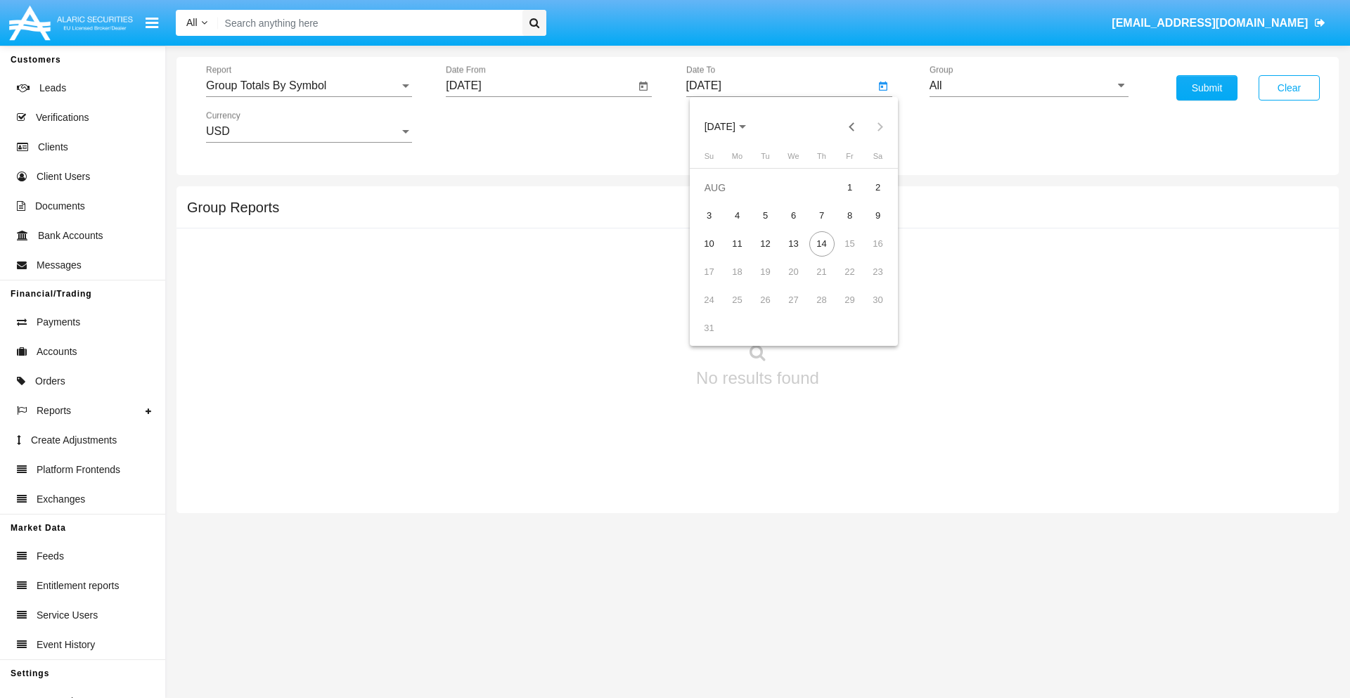
click at [821, 243] on div "14" at bounding box center [821, 243] width 25 height 25
type input "08/14/25"
click at [1028, 86] on input "All" at bounding box center [1028, 85] width 199 height 13
type input "Hammer Web Lite"
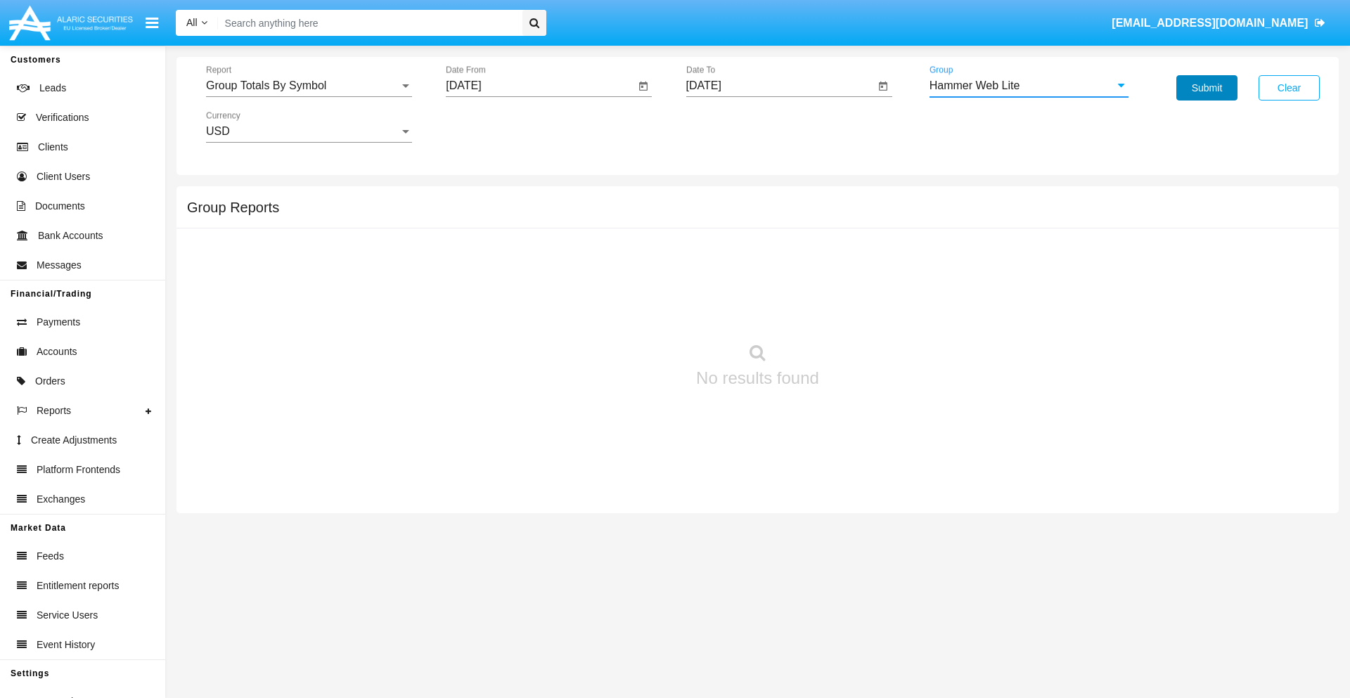
click at [1206, 88] on button "Submit" at bounding box center [1206, 87] width 61 height 25
click at [309, 86] on span "Report" at bounding box center [302, 85] width 193 height 13
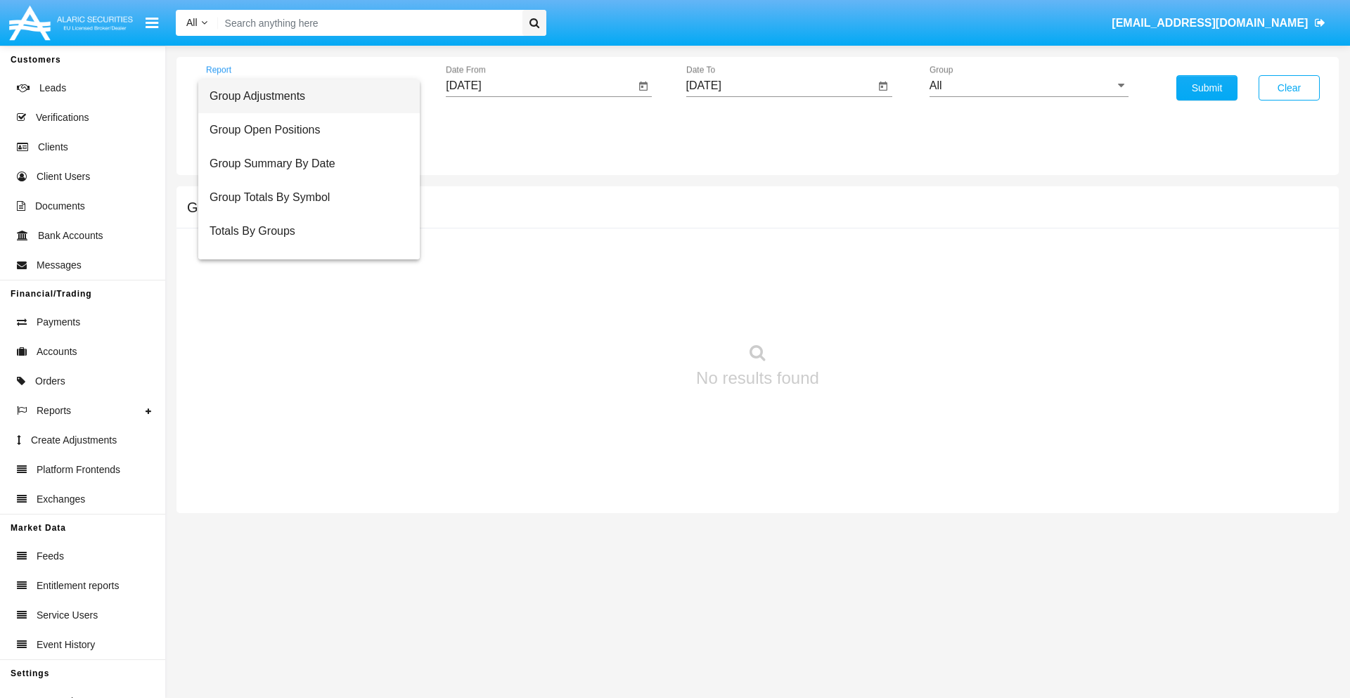
click at [303, 282] on span "Totals By Accounts" at bounding box center [308, 299] width 199 height 34
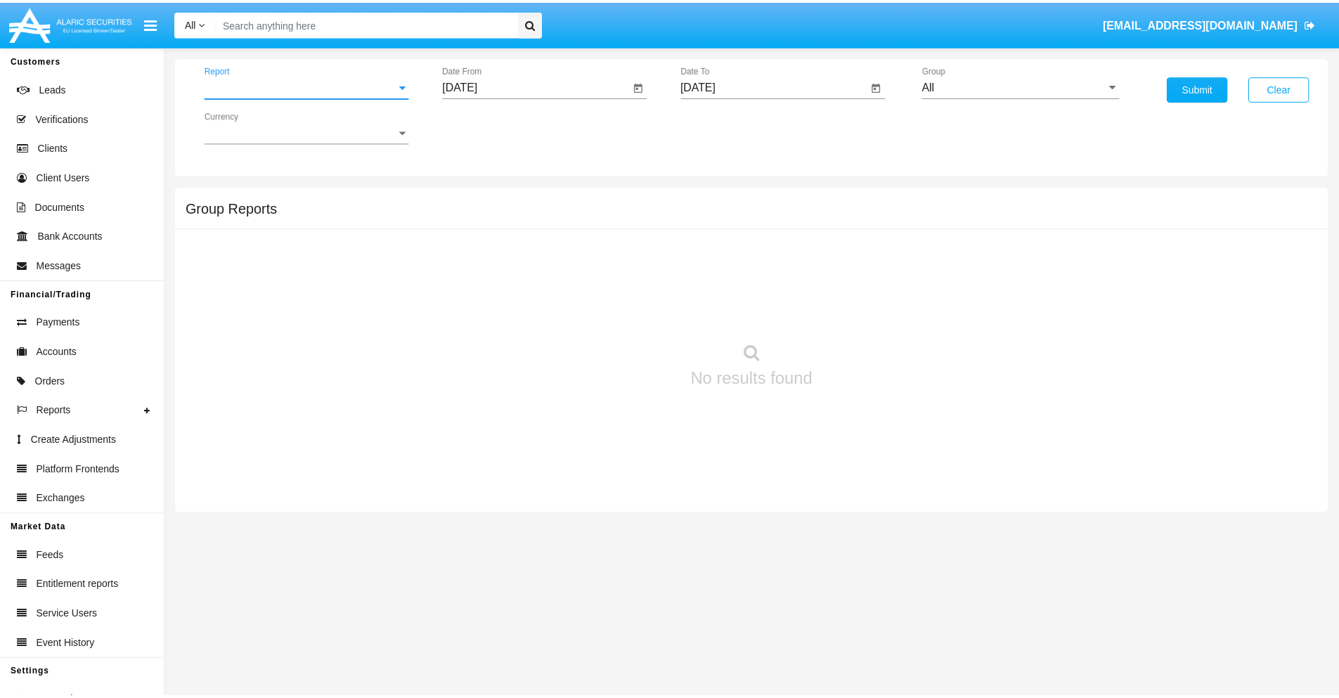
scroll to position [56, 0]
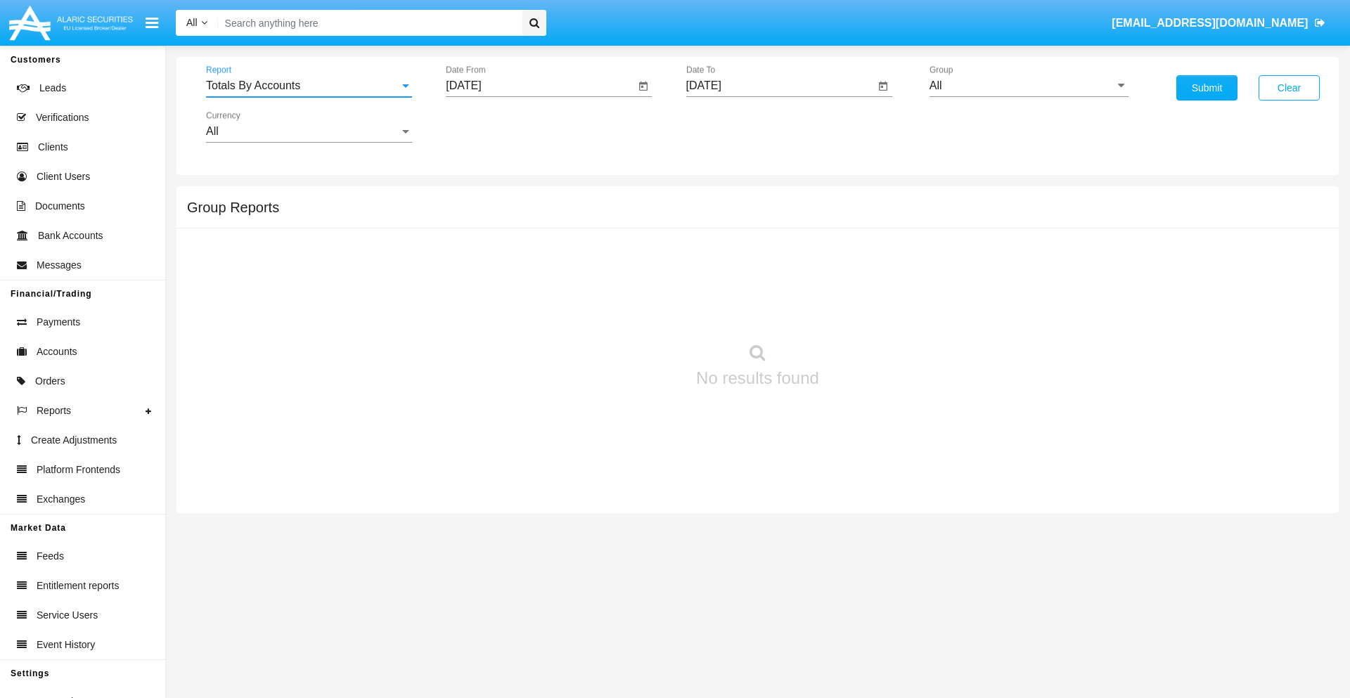
click at [540, 86] on input "[DATE]" at bounding box center [540, 85] width 189 height 13
click at [492, 127] on span "AUG 2025" at bounding box center [479, 127] width 31 height 11
click at [627, 311] on div "2025" at bounding box center [627, 310] width 44 height 25
click at [578, 226] on div "JUL" at bounding box center [578, 226] width 44 height 25
click at [553, 328] on div "30" at bounding box center [553, 328] width 25 height 25
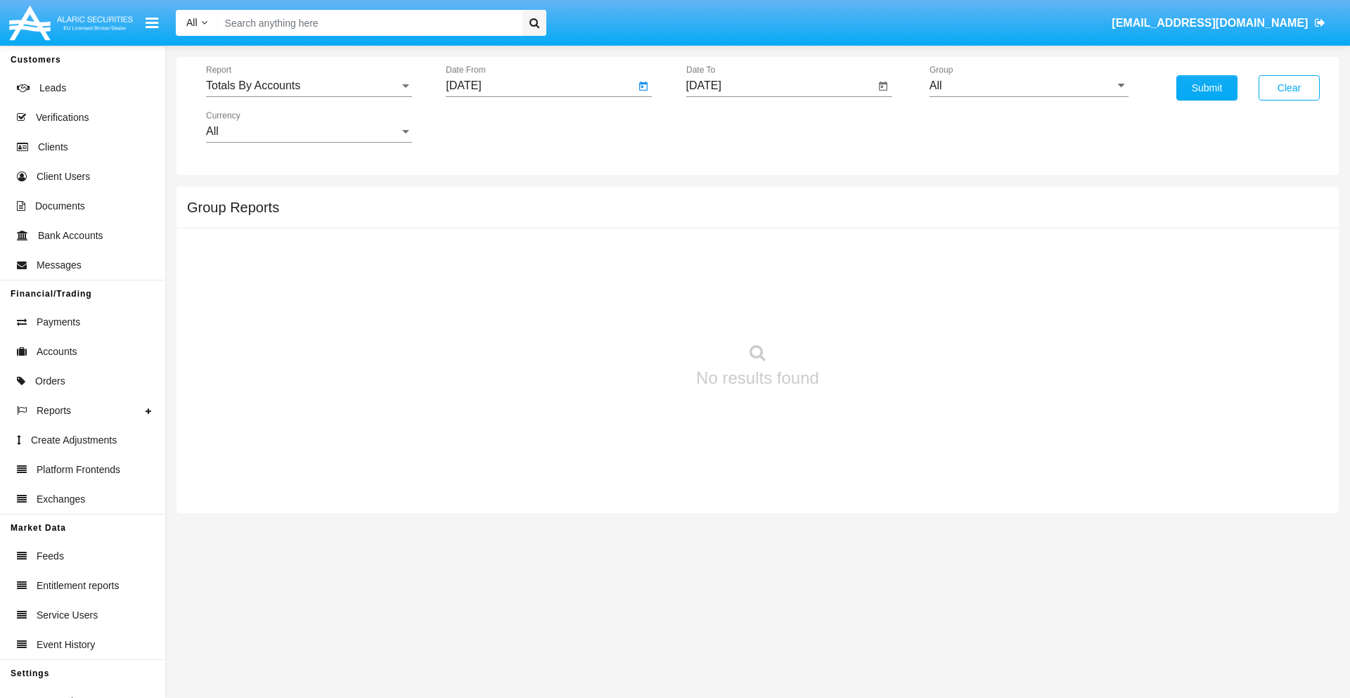
type input "07/30/25"
click at [779, 86] on input "[DATE]" at bounding box center [780, 85] width 189 height 13
click at [732, 127] on span "AUG 2025" at bounding box center [719, 127] width 31 height 11
click at [867, 311] on div "2025" at bounding box center [867, 310] width 44 height 25
click at [821, 243] on div "14" at bounding box center [821, 243] width 25 height 25
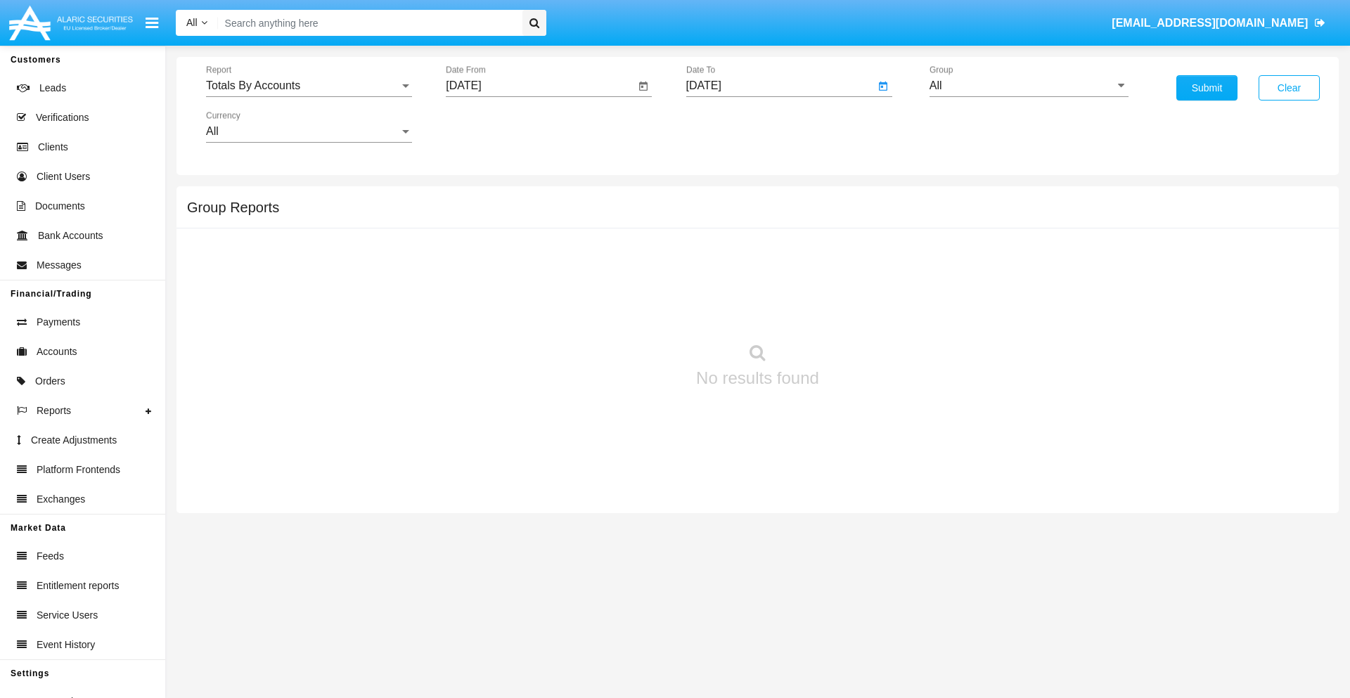
type input "08/14/25"
click at [1028, 86] on input "All" at bounding box center [1028, 85] width 199 height 13
type input "Hammer Web Lite"
click at [1206, 88] on button "Submit" at bounding box center [1206, 87] width 61 height 25
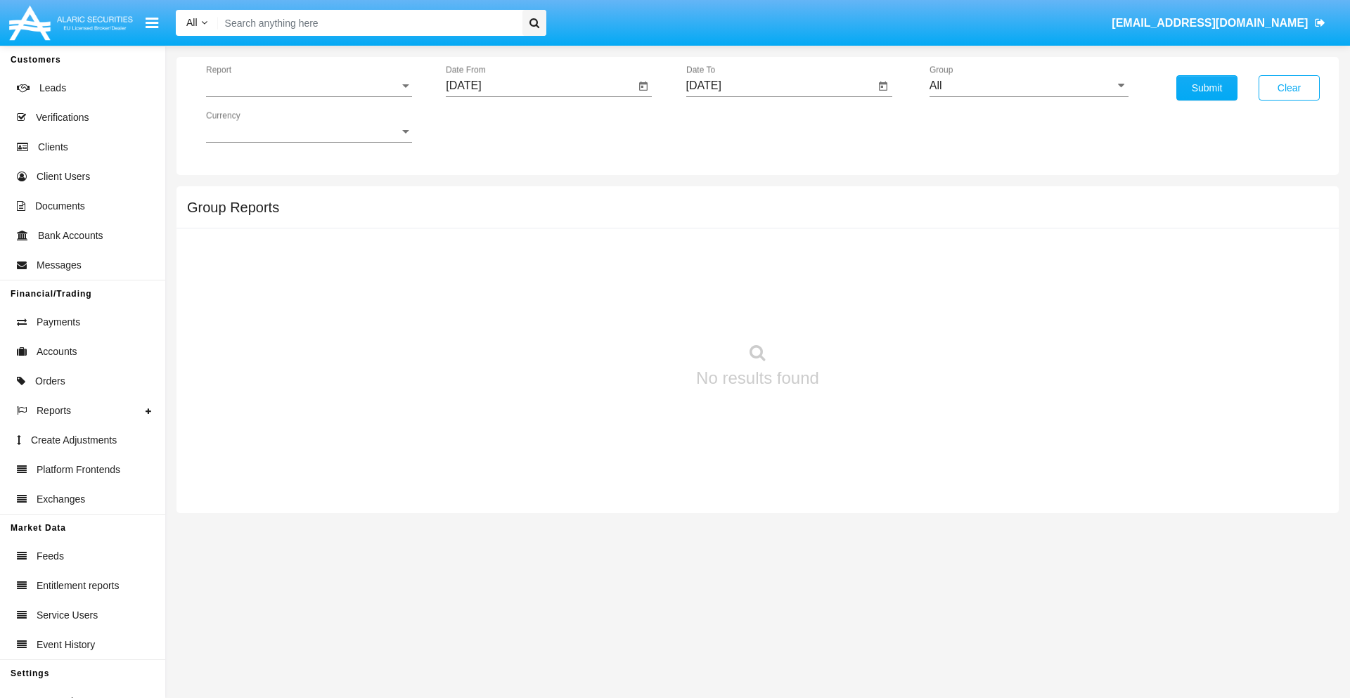
click at [309, 86] on span "Report" at bounding box center [302, 85] width 193 height 13
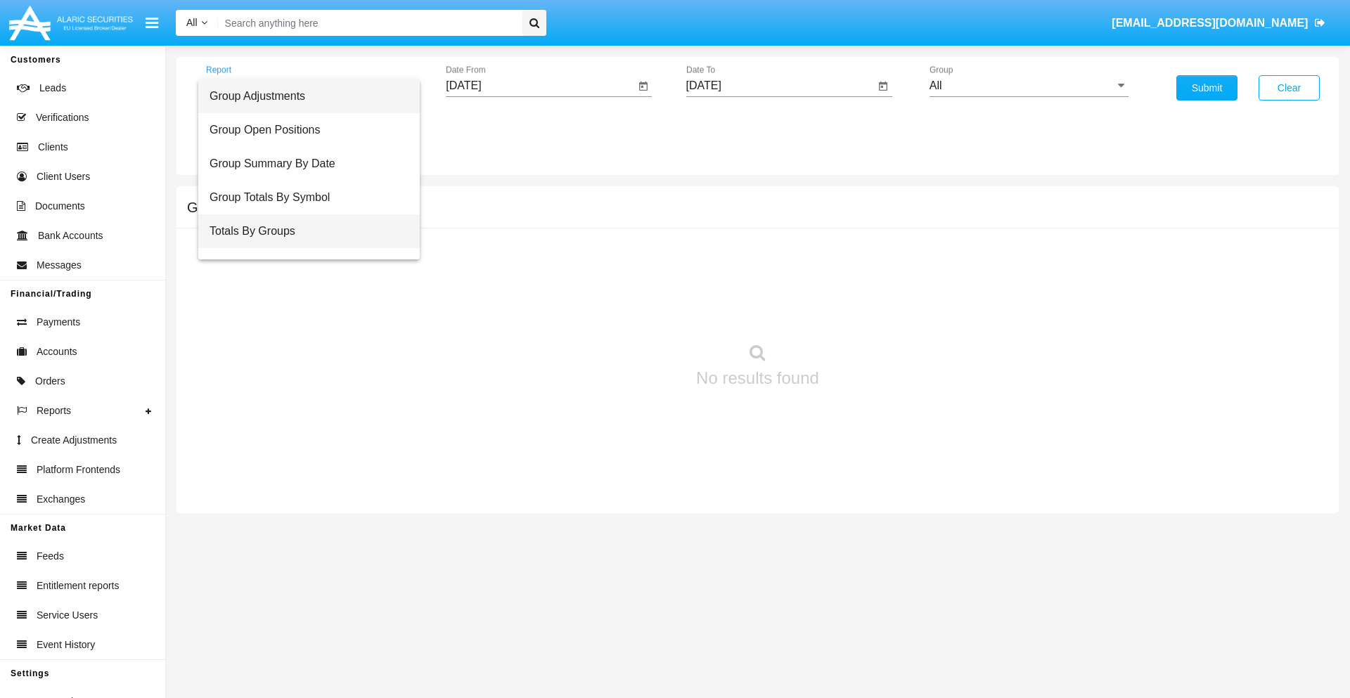
click at [303, 231] on span "Totals By Groups" at bounding box center [308, 231] width 199 height 34
click at [540, 86] on input "[DATE]" at bounding box center [540, 85] width 189 height 13
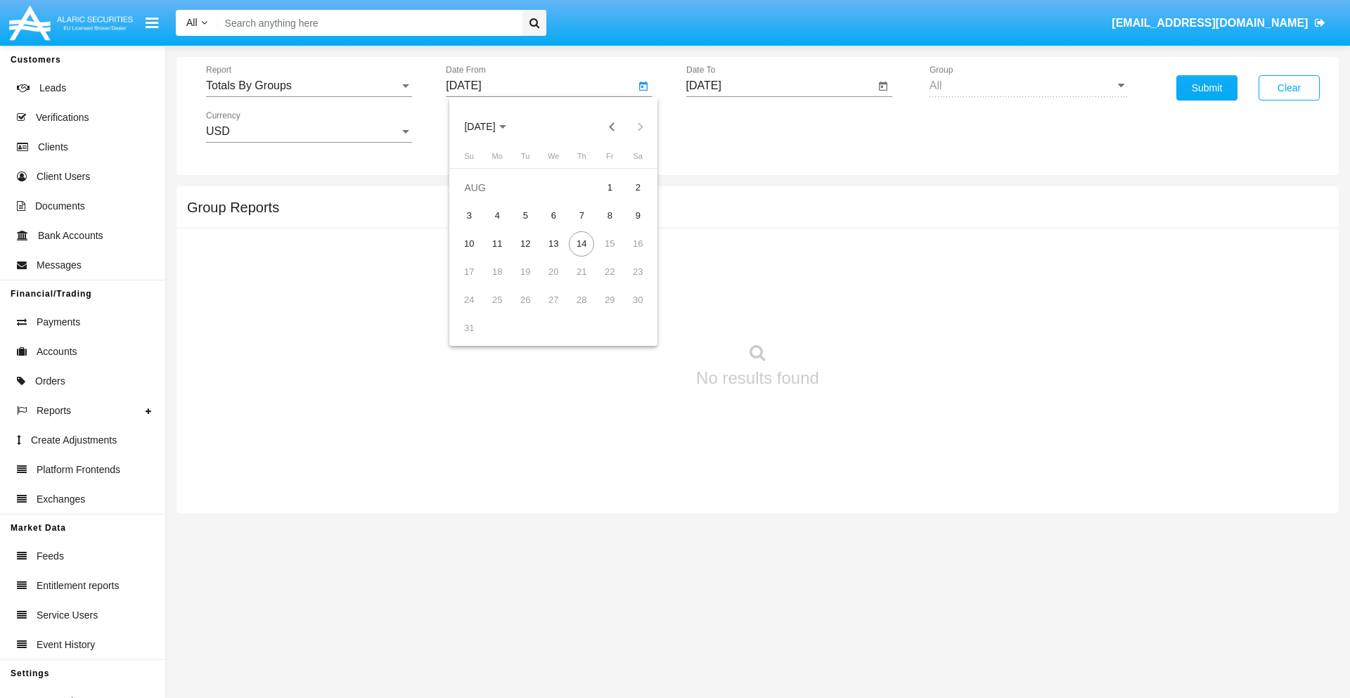
click at [492, 127] on span "[DATE]" at bounding box center [479, 127] width 31 height 11
click at [627, 311] on div "2025" at bounding box center [627, 310] width 44 height 25
click at [578, 226] on div "[DATE]" at bounding box center [578, 226] width 44 height 25
click at [553, 328] on div "30" at bounding box center [553, 328] width 25 height 25
type input "[DATE]"
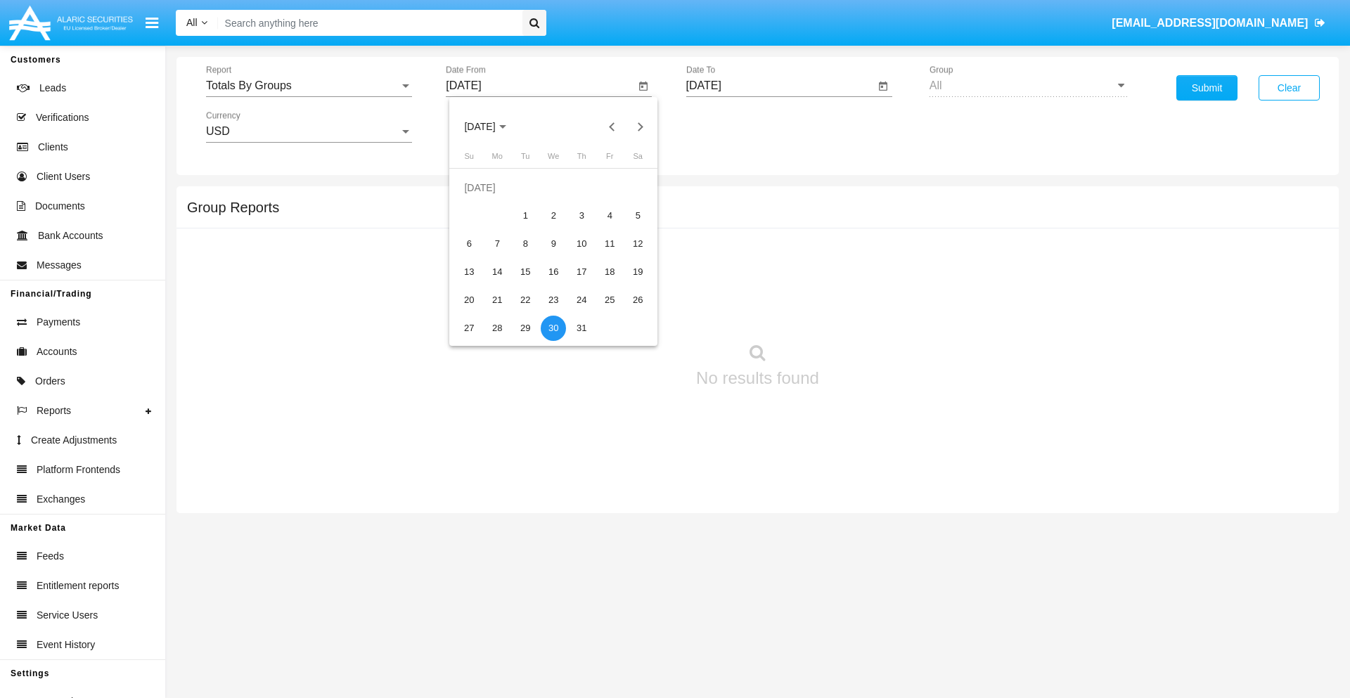
click at [779, 86] on input "[DATE]" at bounding box center [780, 85] width 189 height 13
click at [732, 127] on span "[DATE]" at bounding box center [719, 127] width 31 height 11
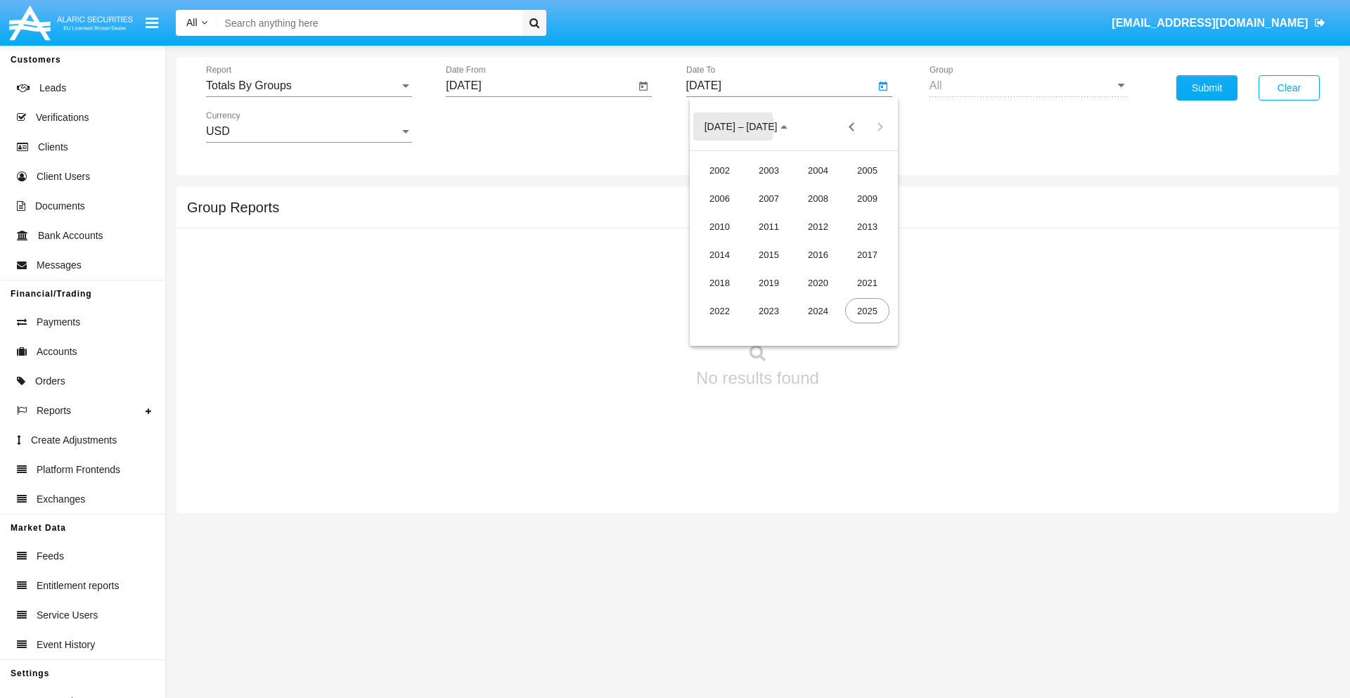
click at [867, 311] on div "2025" at bounding box center [867, 310] width 44 height 25
click at [867, 226] on div "AUG" at bounding box center [867, 226] width 44 height 25
click at [821, 243] on div "14" at bounding box center [821, 243] width 25 height 25
type input "[DATE]"
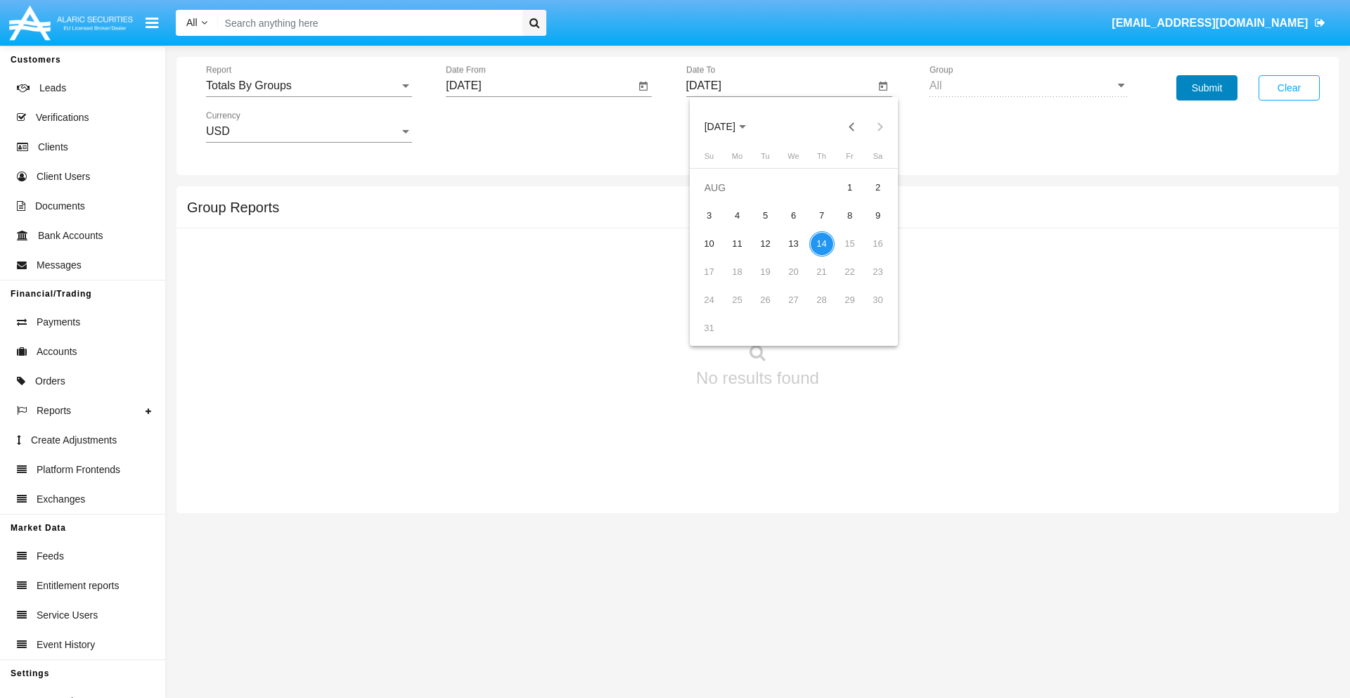
click at [1206, 88] on button "Submit" at bounding box center [1206, 87] width 61 height 25
click at [309, 86] on span "Report" at bounding box center [302, 85] width 193 height 13
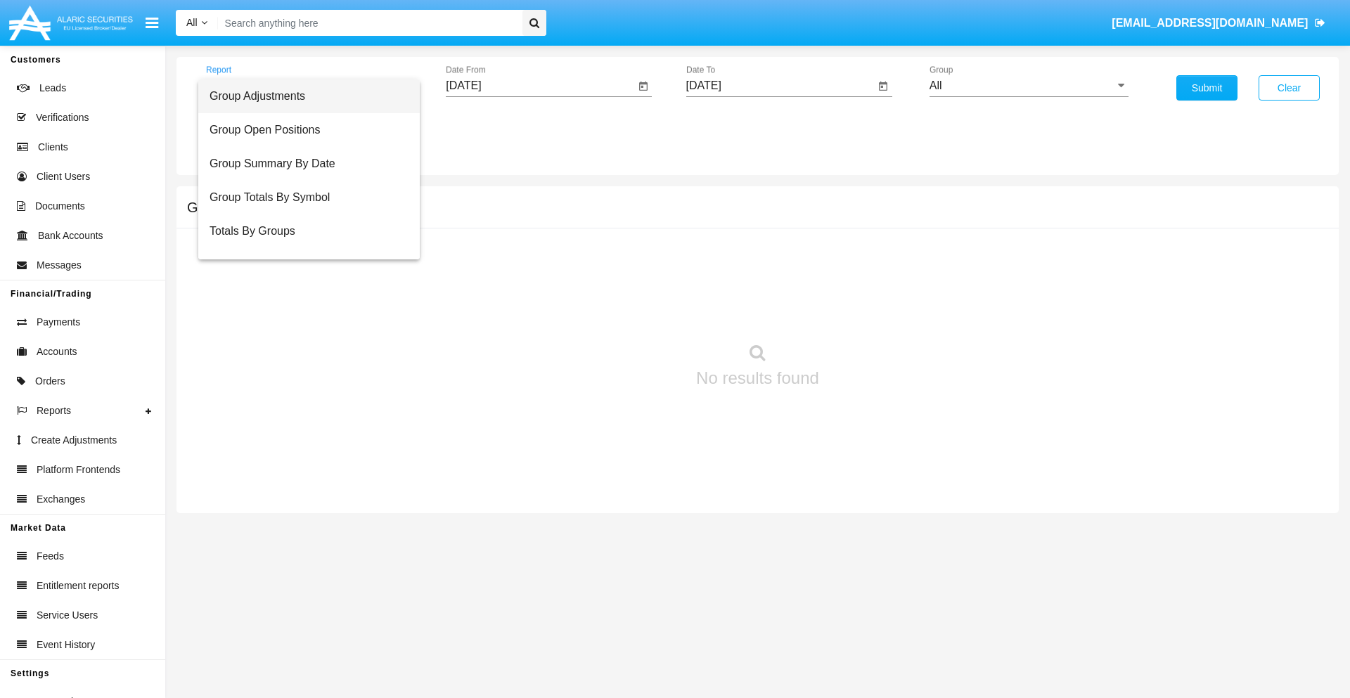
click at [303, 96] on span "Group Adjustments" at bounding box center [308, 96] width 199 height 34
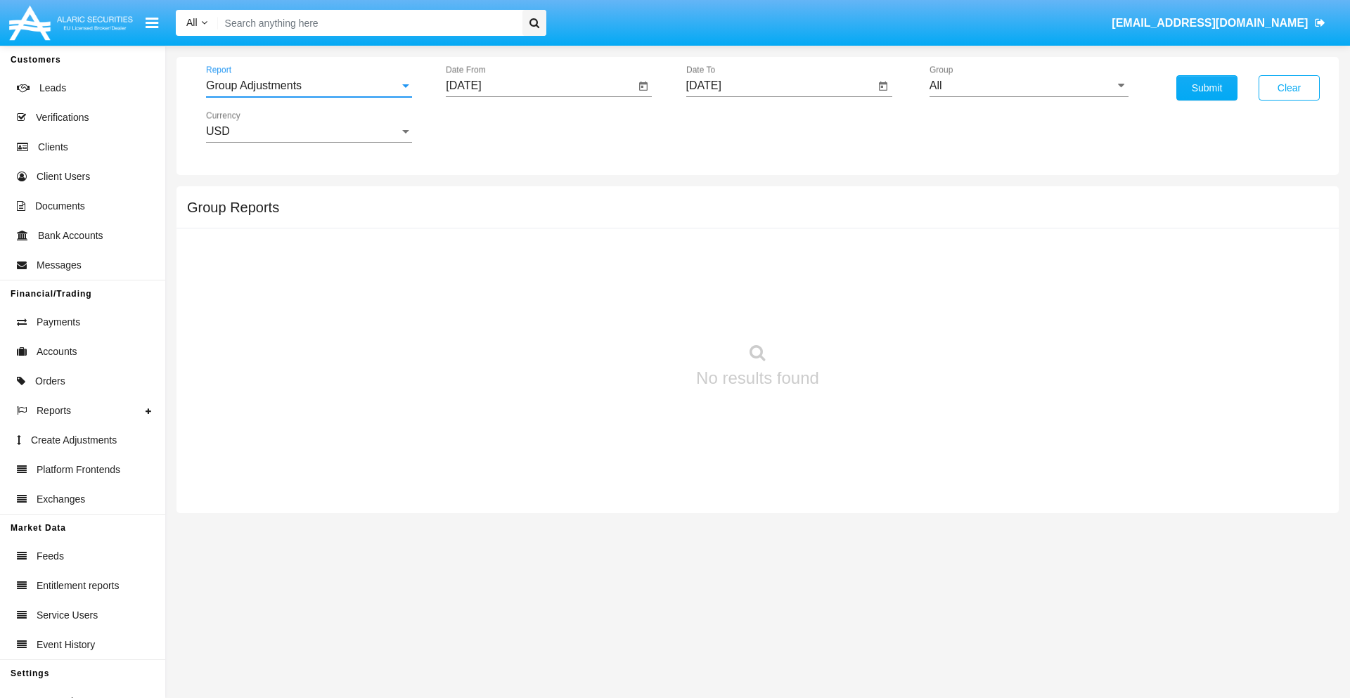
click at [1028, 86] on input "All" at bounding box center [1028, 85] width 199 height 13
click at [1206, 88] on button "Submit" at bounding box center [1206, 87] width 61 height 25
click at [309, 86] on span "Report" at bounding box center [302, 85] width 193 height 13
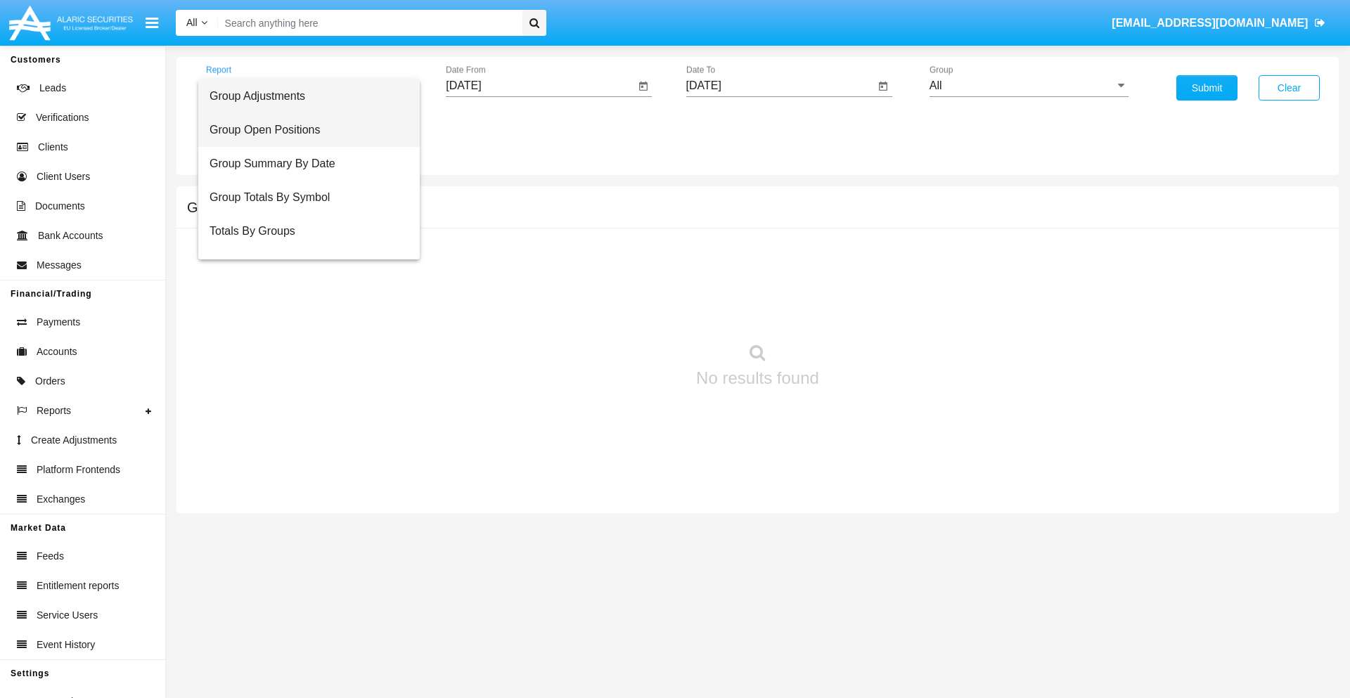
click at [303, 130] on span "Group Open Positions" at bounding box center [308, 130] width 199 height 34
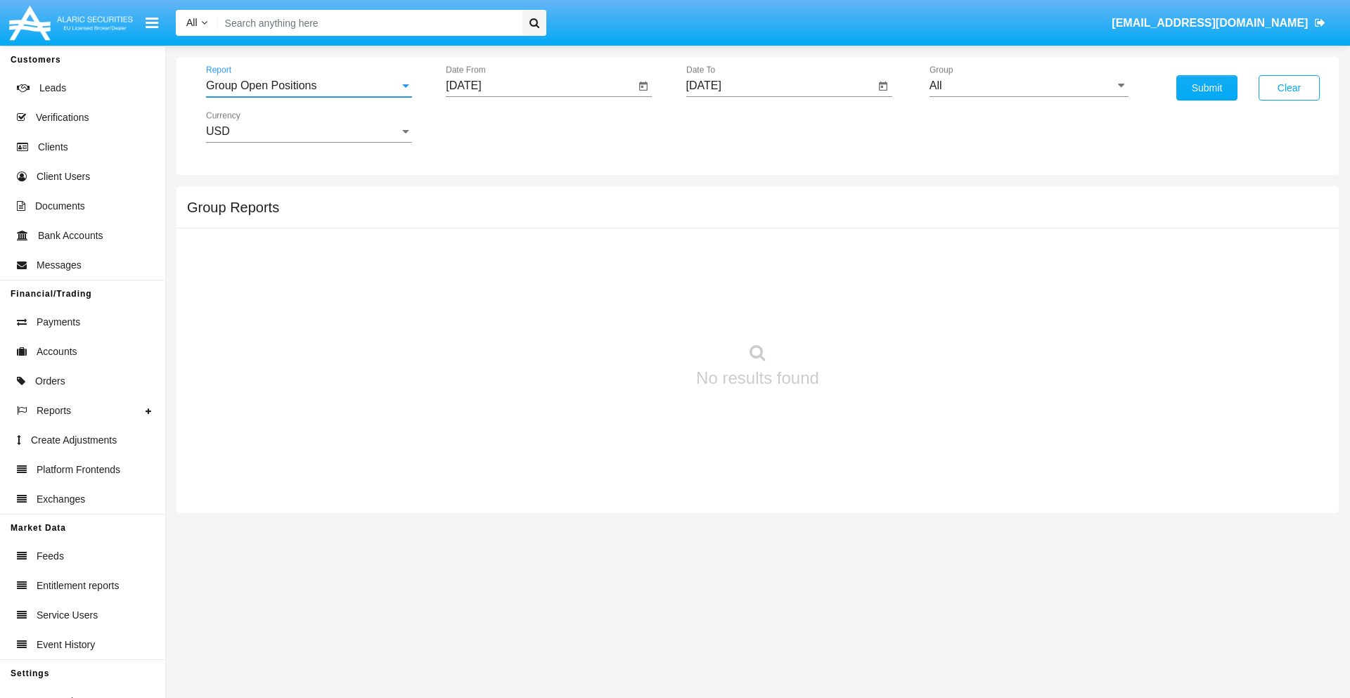
click at [1028, 86] on input "All" at bounding box center [1028, 85] width 199 height 13
click at [1206, 88] on button "Submit" at bounding box center [1206, 87] width 61 height 25
click at [309, 86] on span "Report" at bounding box center [302, 85] width 193 height 13
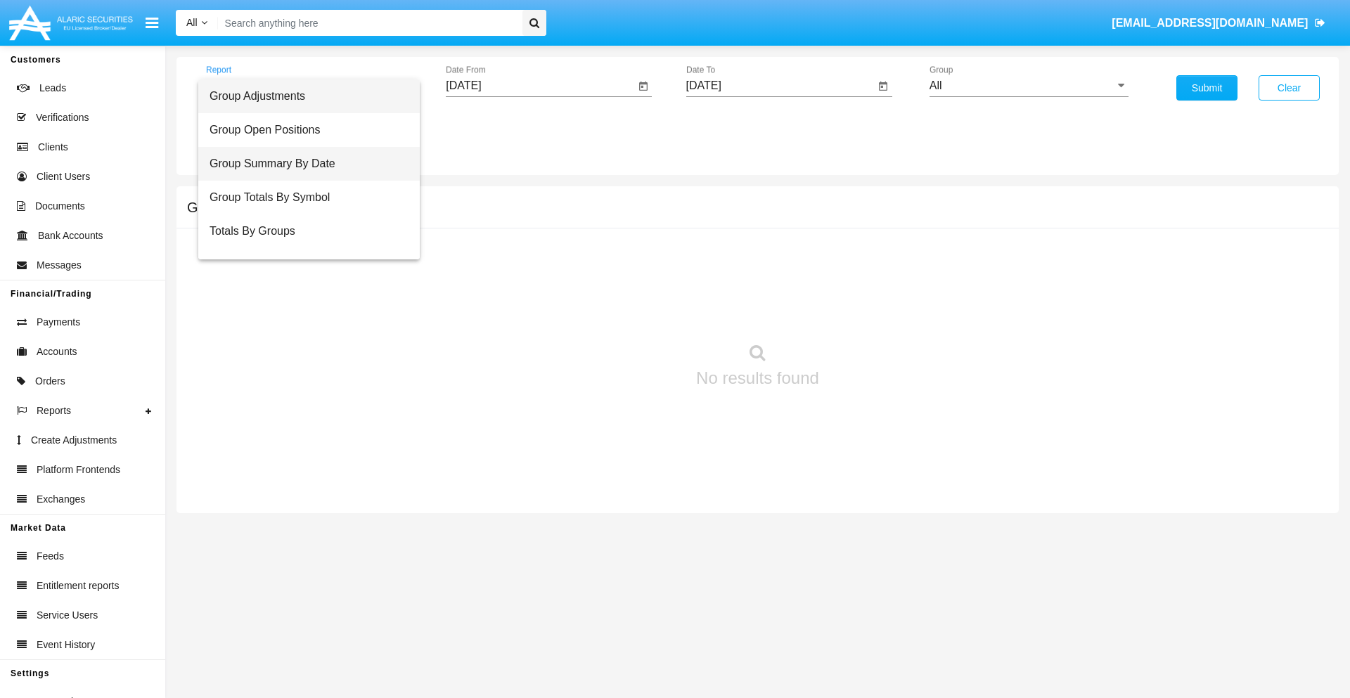
click at [303, 164] on span "Group Summary By Date" at bounding box center [308, 164] width 199 height 34
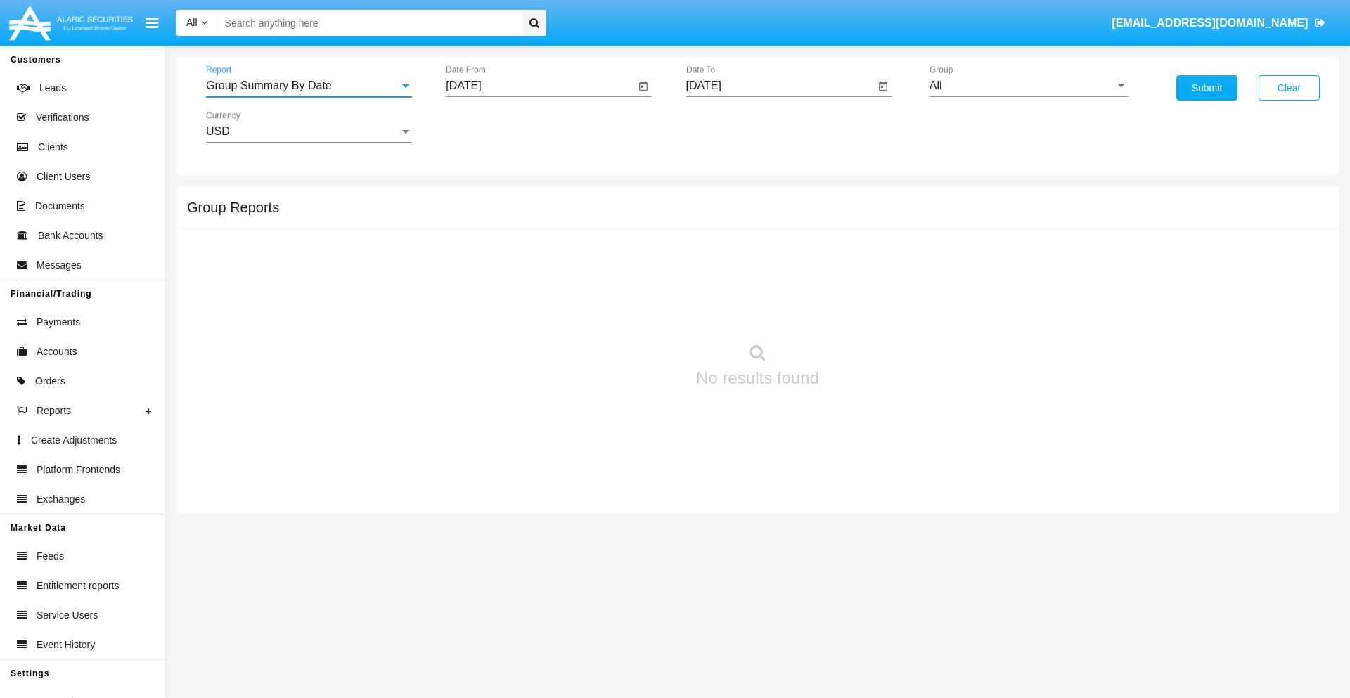
click at [1028, 86] on input "All" at bounding box center [1028, 85] width 199 height 13
click at [1206, 88] on button "Submit" at bounding box center [1206, 87] width 61 height 25
click at [309, 86] on span "Report" at bounding box center [302, 85] width 193 height 13
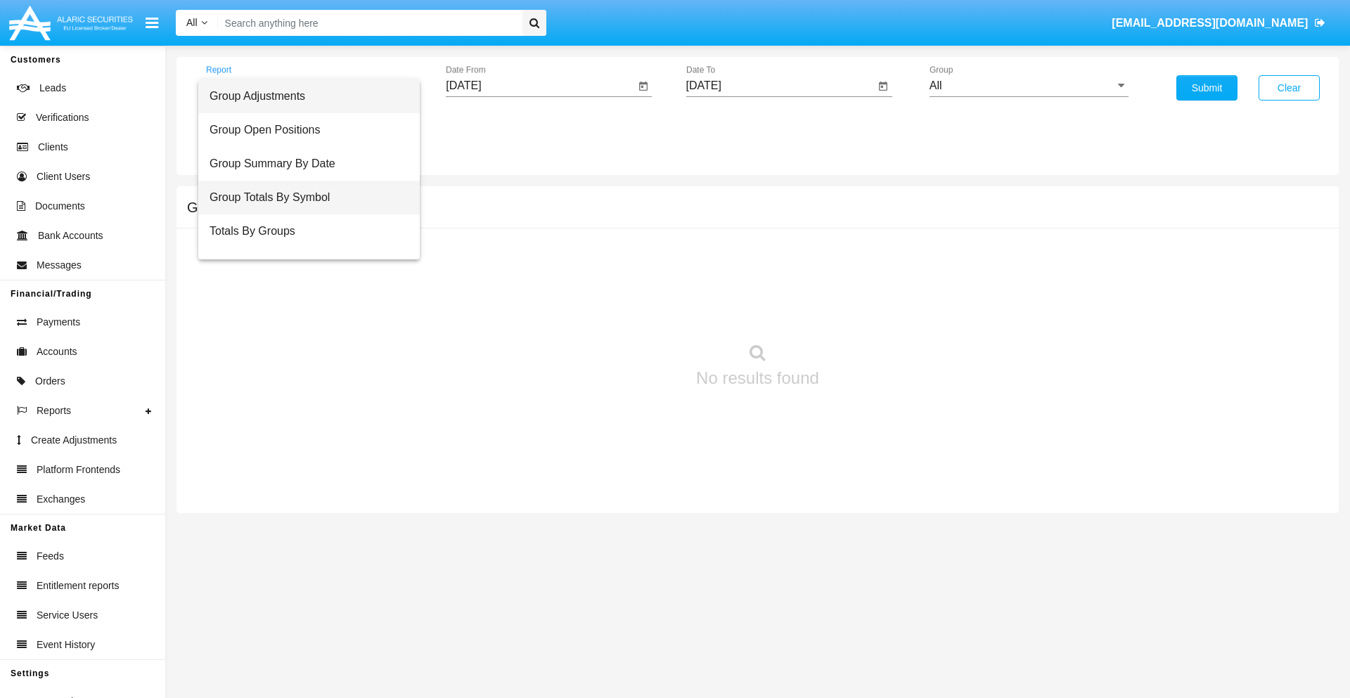
click at [303, 198] on span "Group Totals By Symbol" at bounding box center [308, 198] width 199 height 34
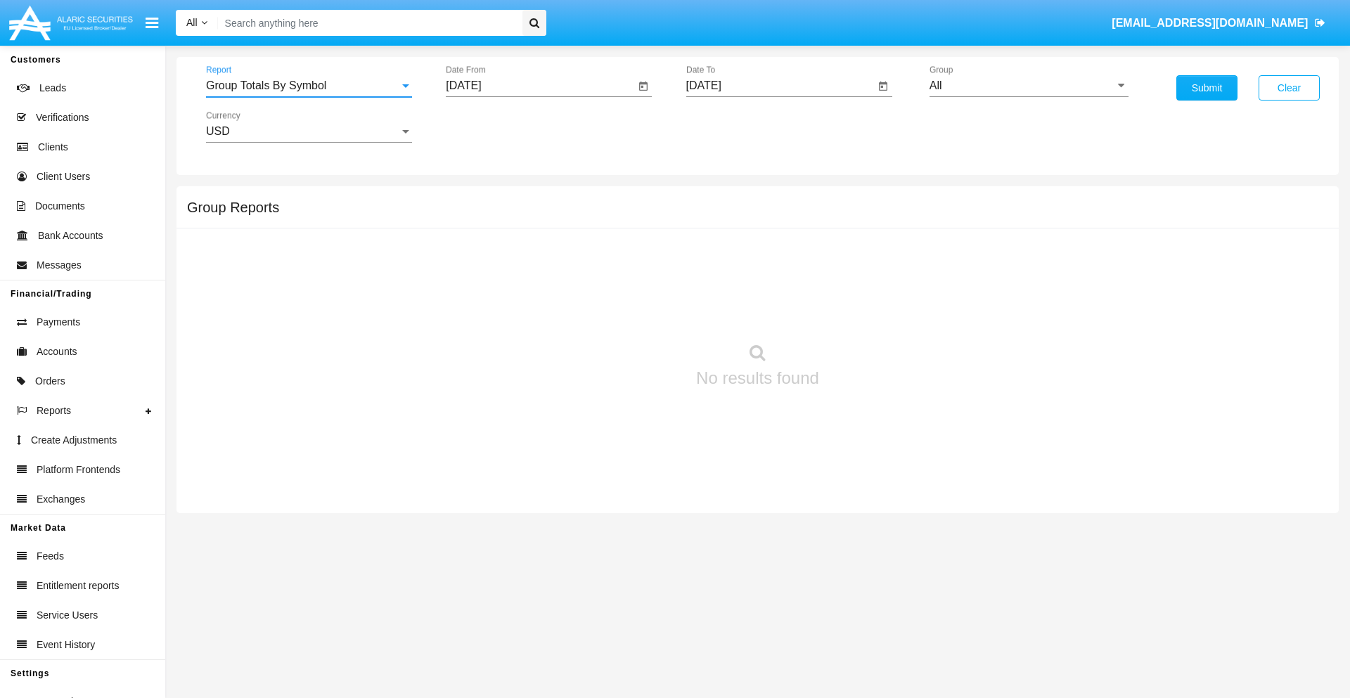
click at [1028, 86] on input "All" at bounding box center [1028, 85] width 199 height 13
click at [1206, 88] on button "Submit" at bounding box center [1206, 87] width 61 height 25
click at [309, 86] on span "Report" at bounding box center [302, 85] width 193 height 13
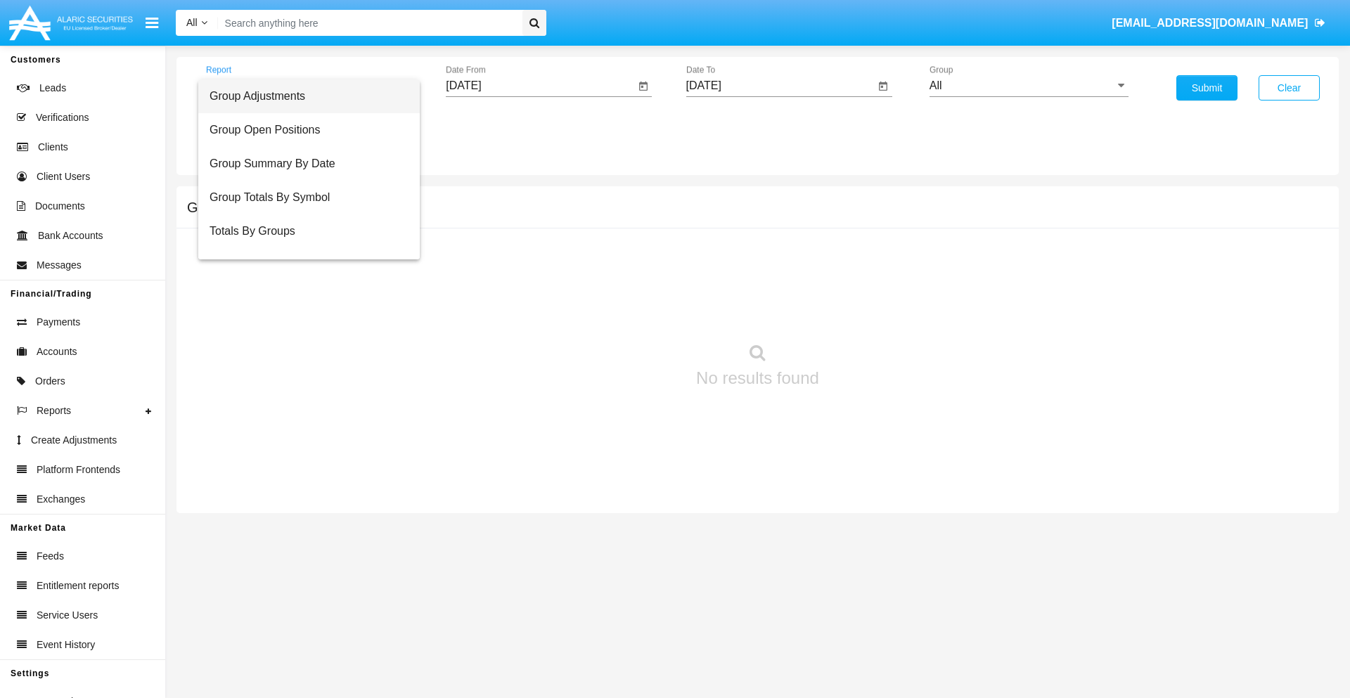
scroll to position [22, 0]
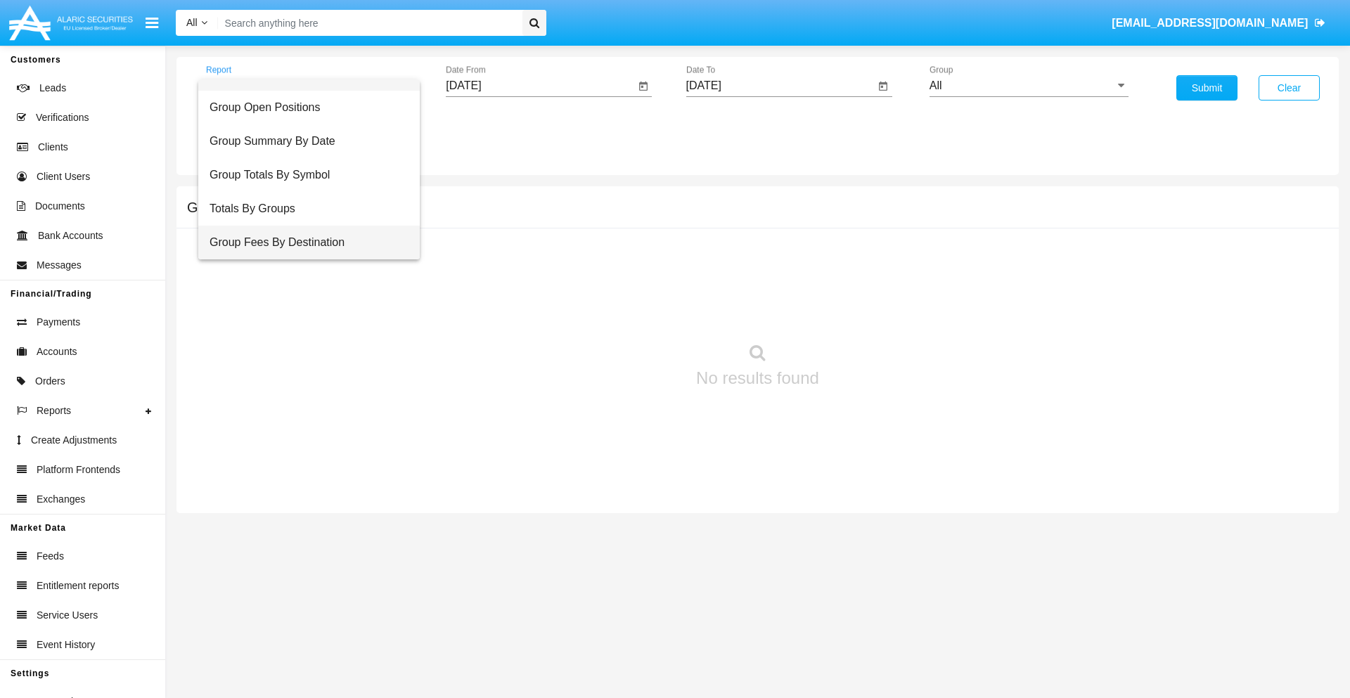
click at [303, 242] on span "Group Fees By Destination" at bounding box center [308, 243] width 199 height 34
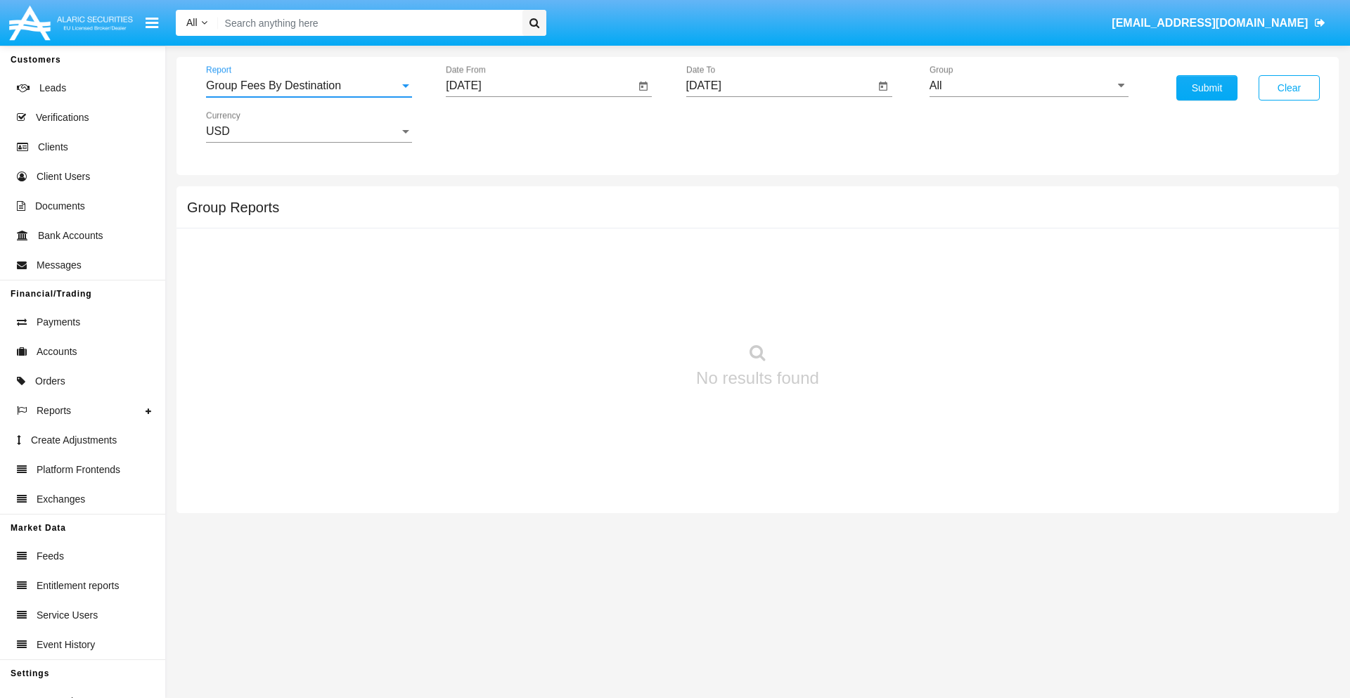
click at [1028, 86] on input "All" at bounding box center [1028, 85] width 199 height 13
click at [1206, 88] on button "Submit" at bounding box center [1206, 87] width 61 height 25
